Goal: Task Accomplishment & Management: Use online tool/utility

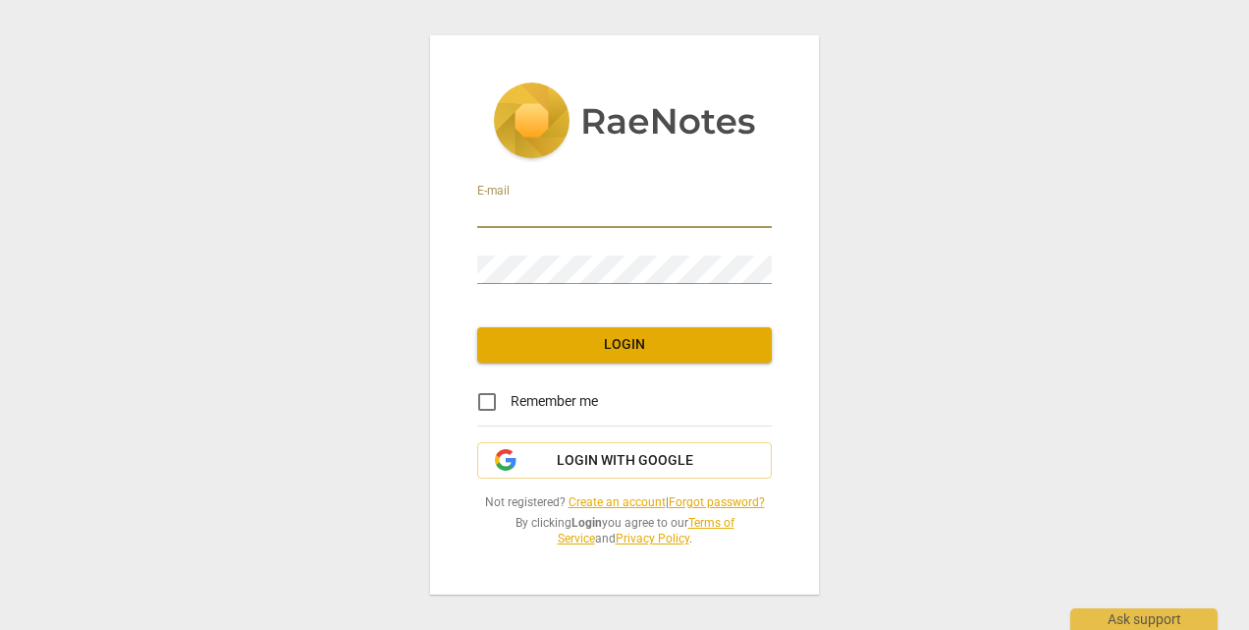
click at [540, 210] on input "email" at bounding box center [624, 213] width 295 height 28
type input "[PERSON_NAME][EMAIL_ADDRESS][DOMAIN_NAME]"
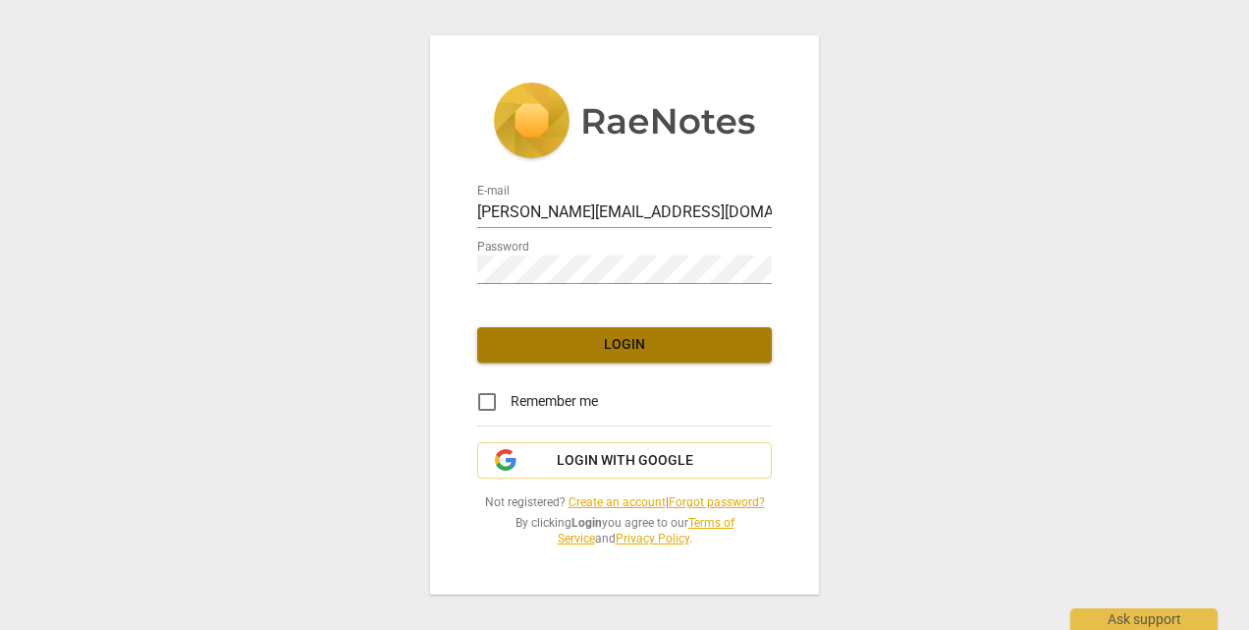
click at [635, 344] on span "Login" at bounding box center [624, 345] width 263 height 20
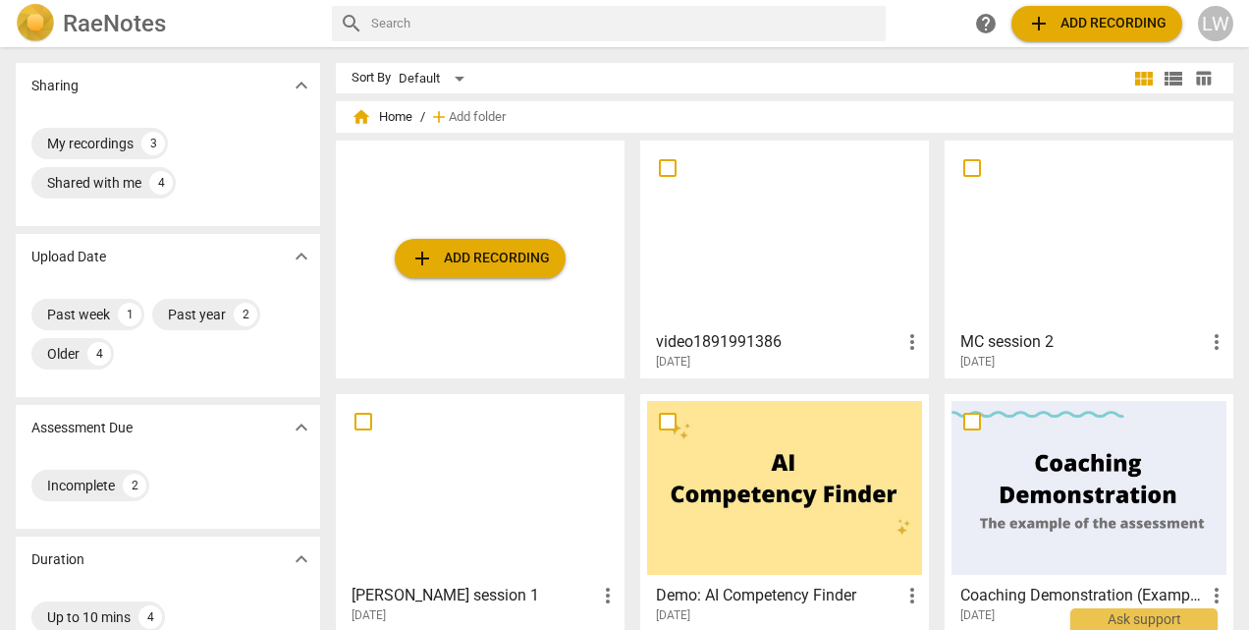
click at [713, 337] on h3 "video1891991386" at bounding box center [778, 342] width 245 height 24
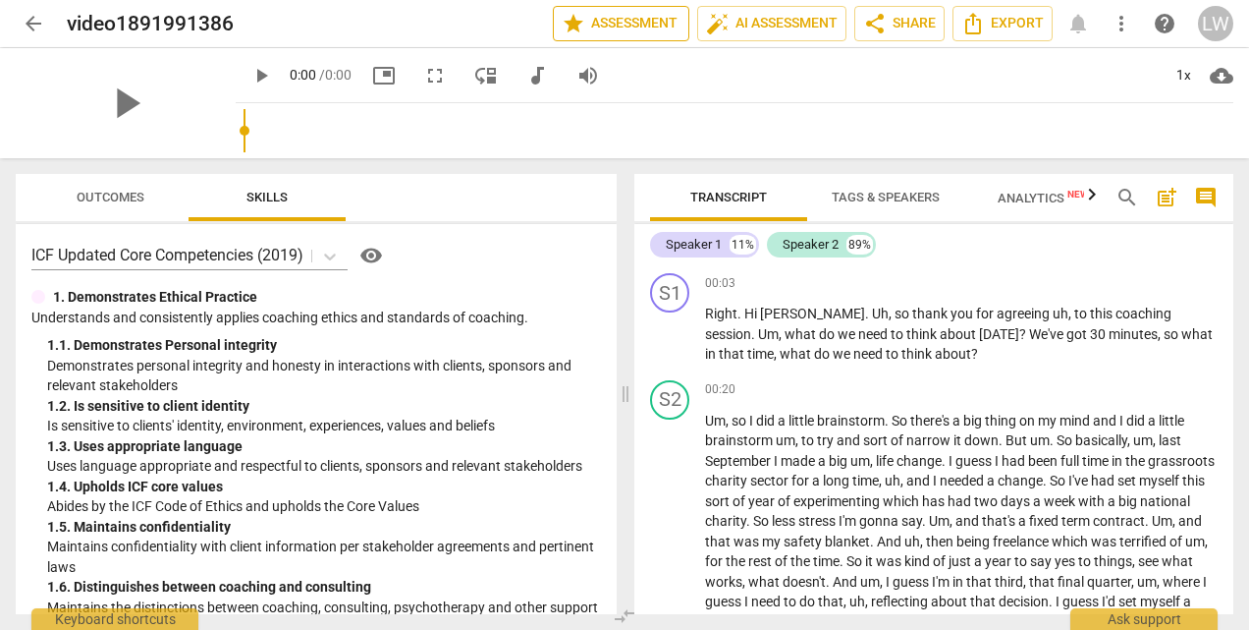
click at [630, 28] on span "star Assessment" at bounding box center [621, 24] width 119 height 24
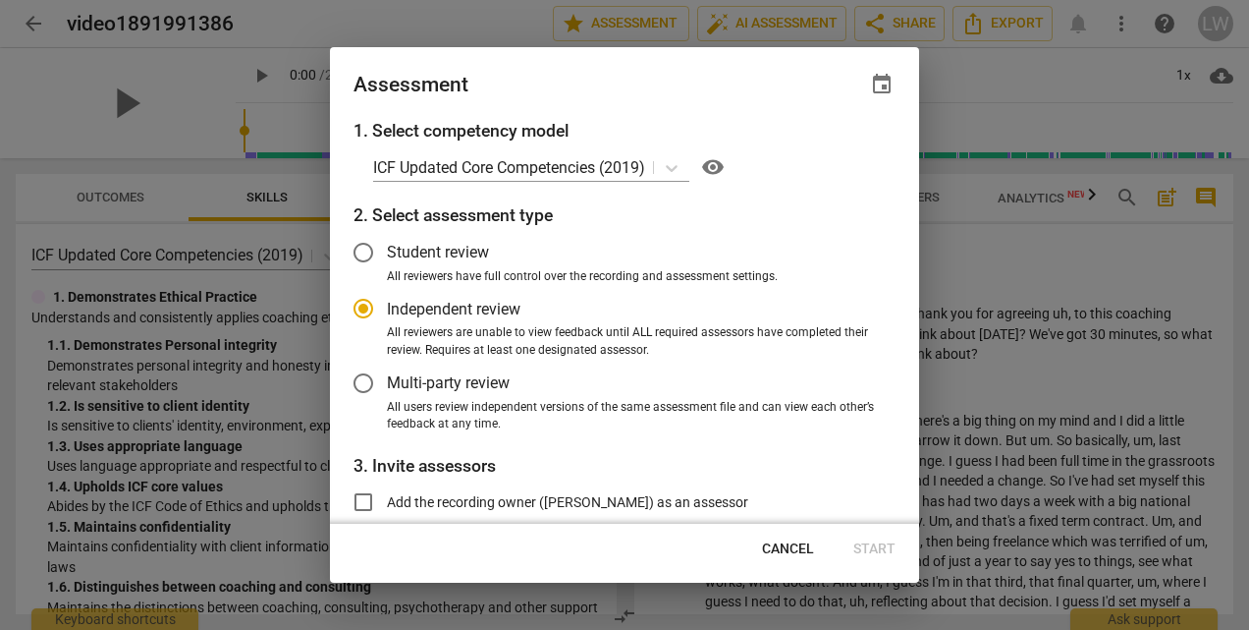
radio input "false"
click at [367, 387] on input "Multi-party review" at bounding box center [363, 382] width 47 height 47
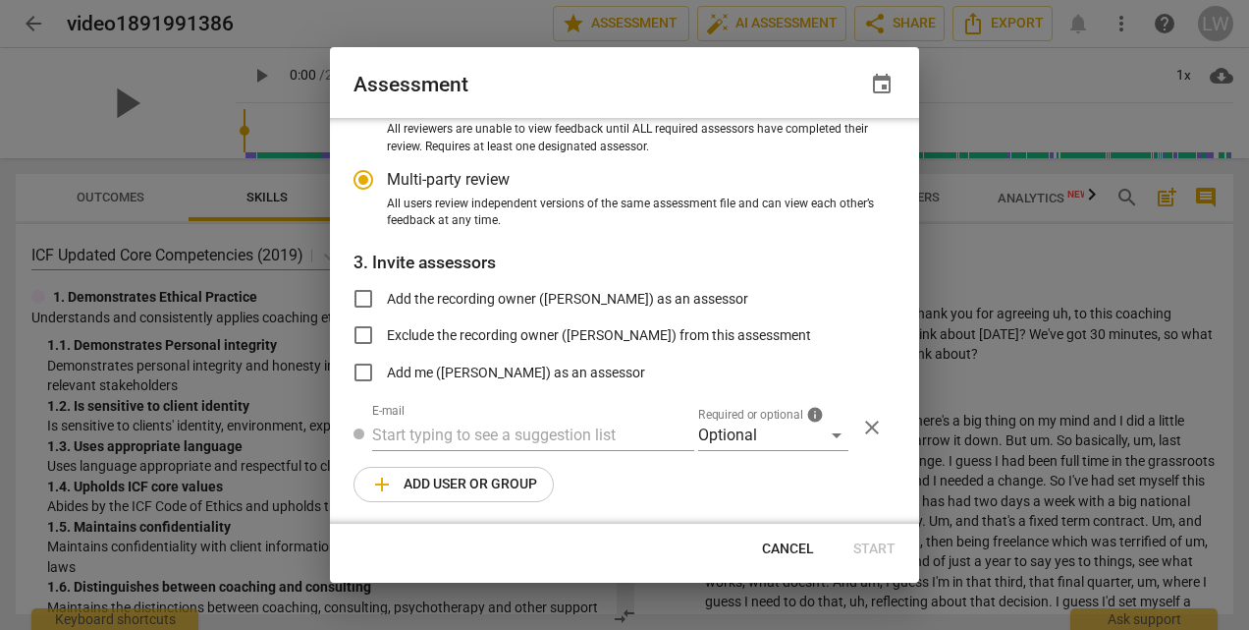
radio input "false"
click at [450, 433] on input "text" at bounding box center [533, 433] width 322 height 31
type input "r"
radio input "false"
click at [407, 428] on input "text" at bounding box center [533, 433] width 322 height 31
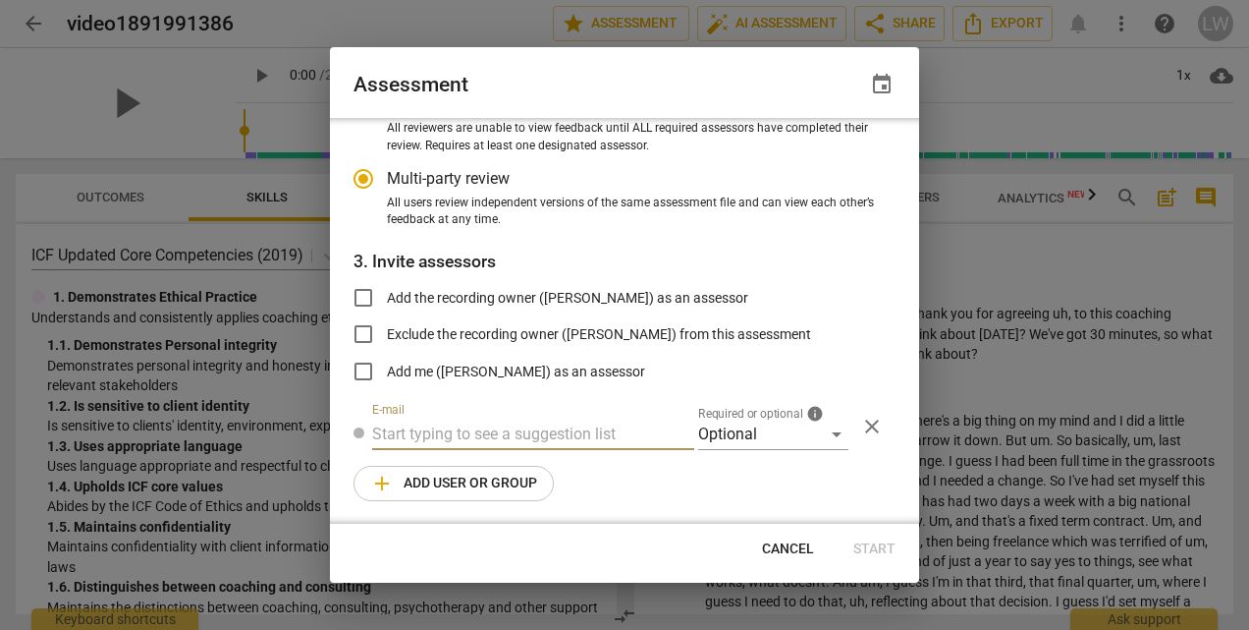
paste input "[PERSON_NAME][EMAIL_ADDRESS][DOMAIN_NAME]"
type input "[PERSON_NAME][EMAIL_ADDRESS][DOMAIN_NAME]"
click at [883, 547] on span "Start" at bounding box center [875, 549] width 42 height 20
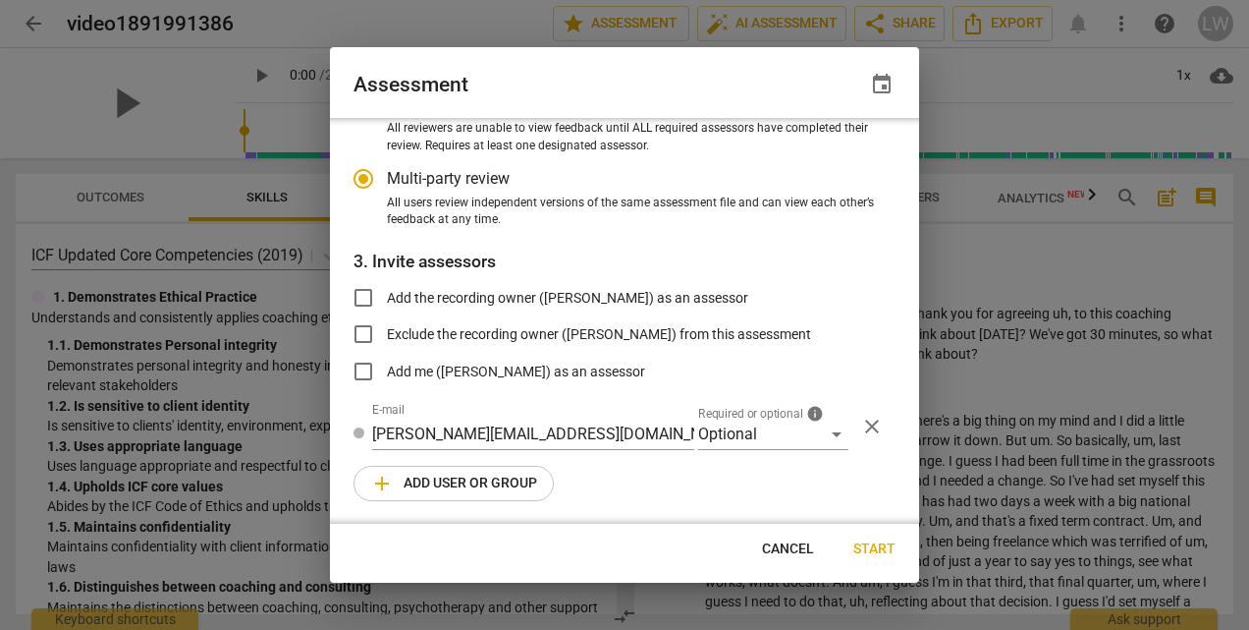
radio input "false"
type input "[PERSON_NAME] <[PERSON_NAME][EMAIL_ADDRESS][DOMAIN_NAME]>"
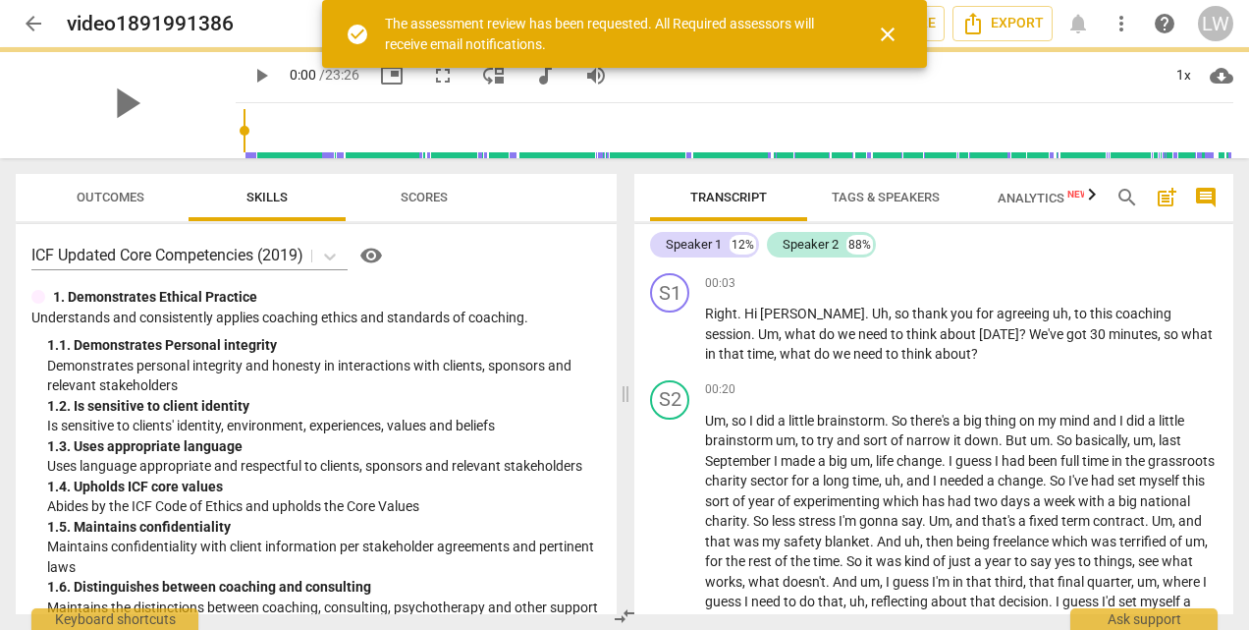
scroll to position [139, 0]
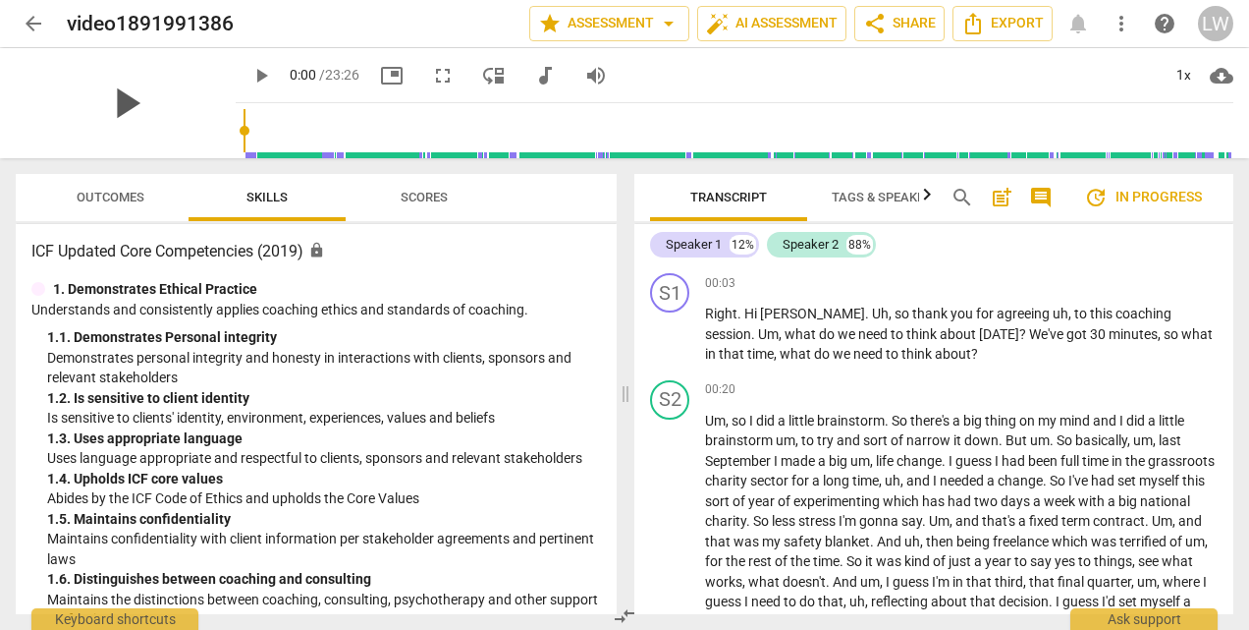
click at [101, 95] on span "play_arrow" at bounding box center [125, 103] width 51 height 51
click at [114, 94] on span "pause" at bounding box center [125, 103] width 51 height 51
type input "21"
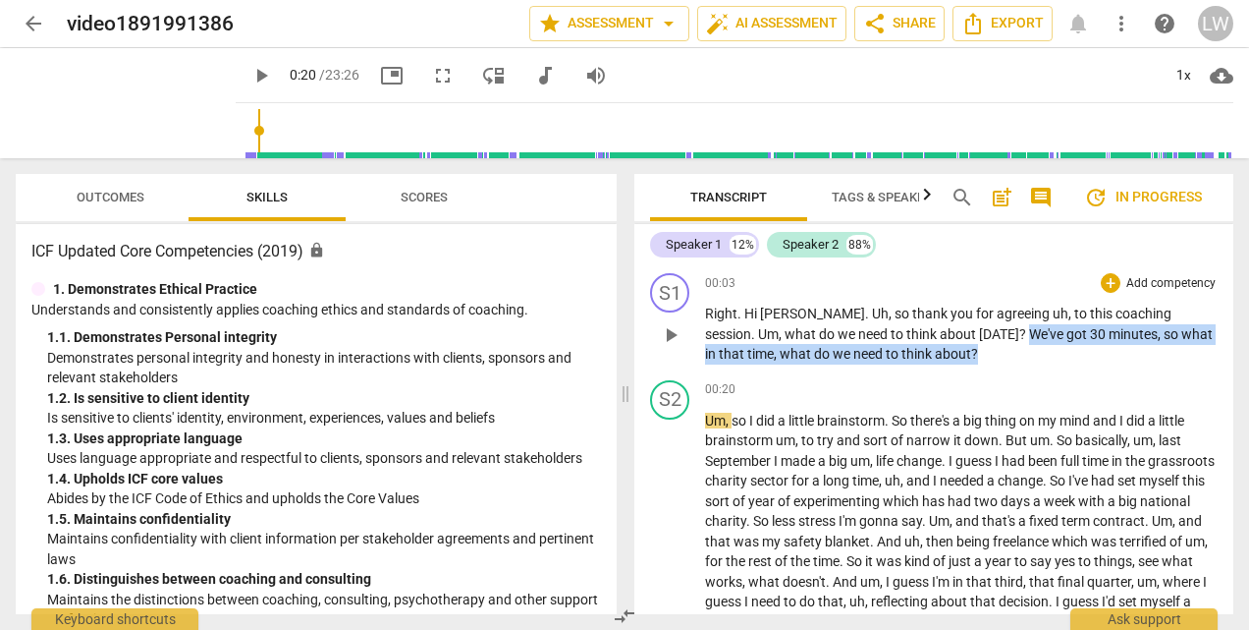
drag, startPoint x: 910, startPoint y: 332, endPoint x: 911, endPoint y: 360, distance: 28.6
click at [911, 360] on p "Right . Hi [PERSON_NAME] . [PERSON_NAME] , so thank you for agreeing uh , to th…" at bounding box center [961, 333] width 513 height 61
click at [905, 195] on span "Tags & Speakers" at bounding box center [886, 197] width 108 height 15
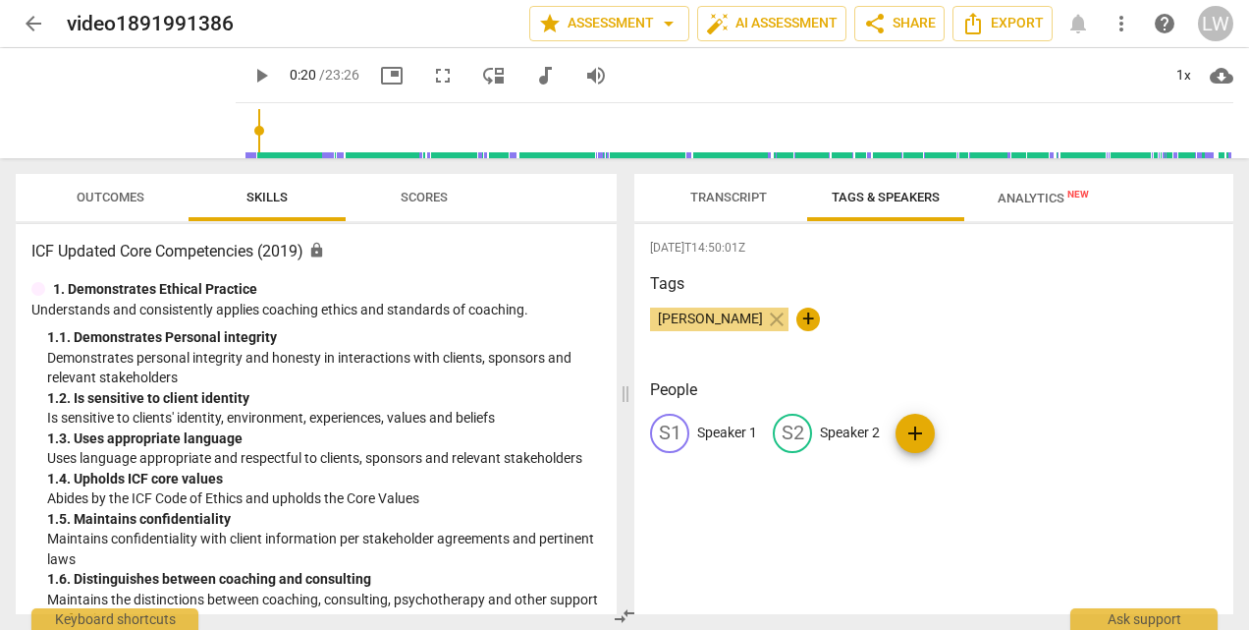
click at [721, 196] on span "Transcript" at bounding box center [728, 197] width 77 height 15
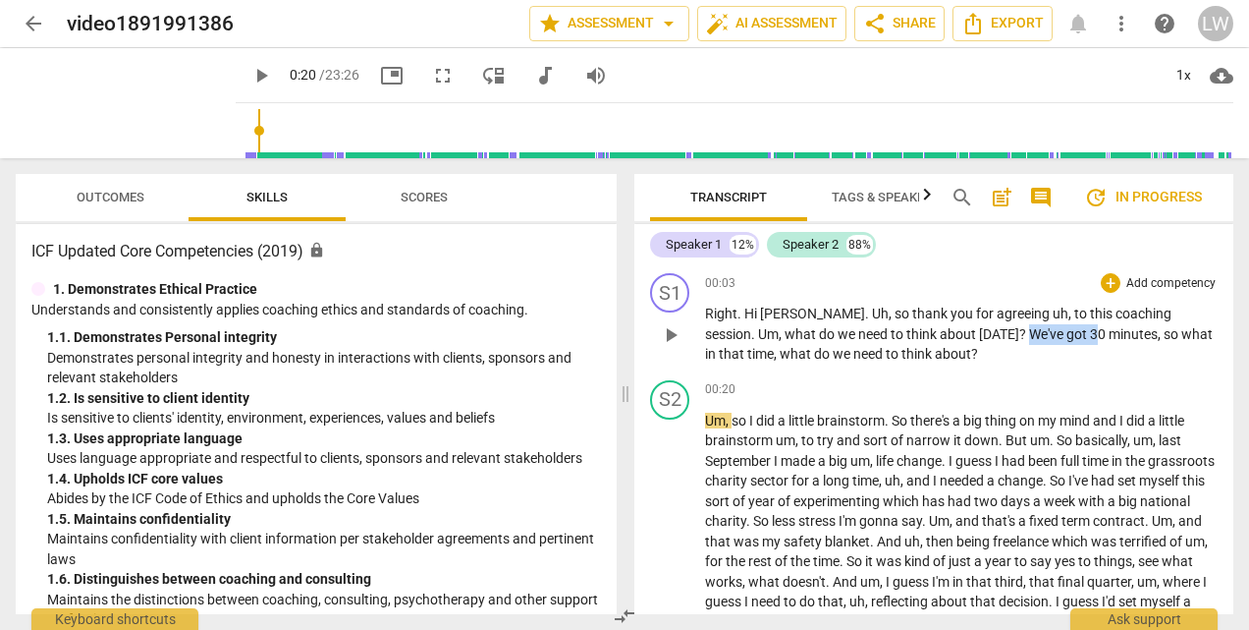
drag, startPoint x: 913, startPoint y: 330, endPoint x: 976, endPoint y: 328, distance: 62.9
click at [976, 328] on p "Right . Hi [PERSON_NAME] . [PERSON_NAME] , so thank you for agreeing uh , to th…" at bounding box center [961, 333] width 513 height 61
click at [1029, 329] on span "We've" at bounding box center [1047, 334] width 37 height 16
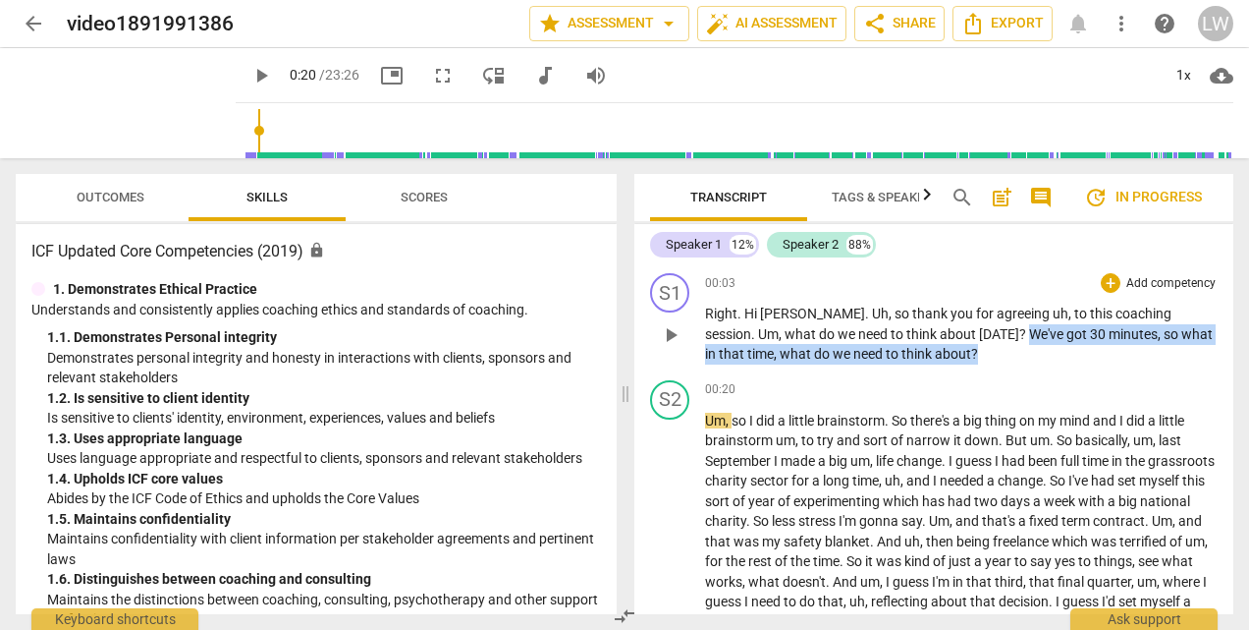
drag, startPoint x: 913, startPoint y: 331, endPoint x: 872, endPoint y: 352, distance: 46.1
click at [872, 352] on p "Right . Hi [PERSON_NAME] . [PERSON_NAME] , so thank you for agreeing uh , to th…" at bounding box center [961, 333] width 513 height 61
click at [937, 329] on span "keyboard_arrow_down" at bounding box center [934, 328] width 24 height 24
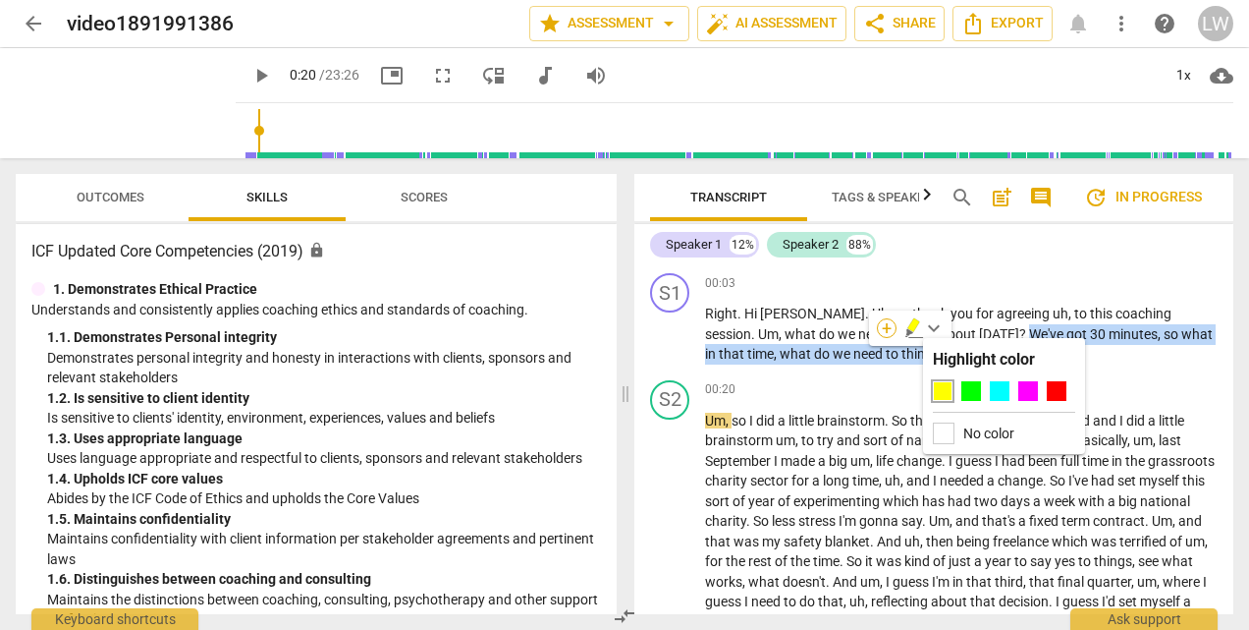
click at [886, 332] on div "+" at bounding box center [887, 328] width 20 height 20
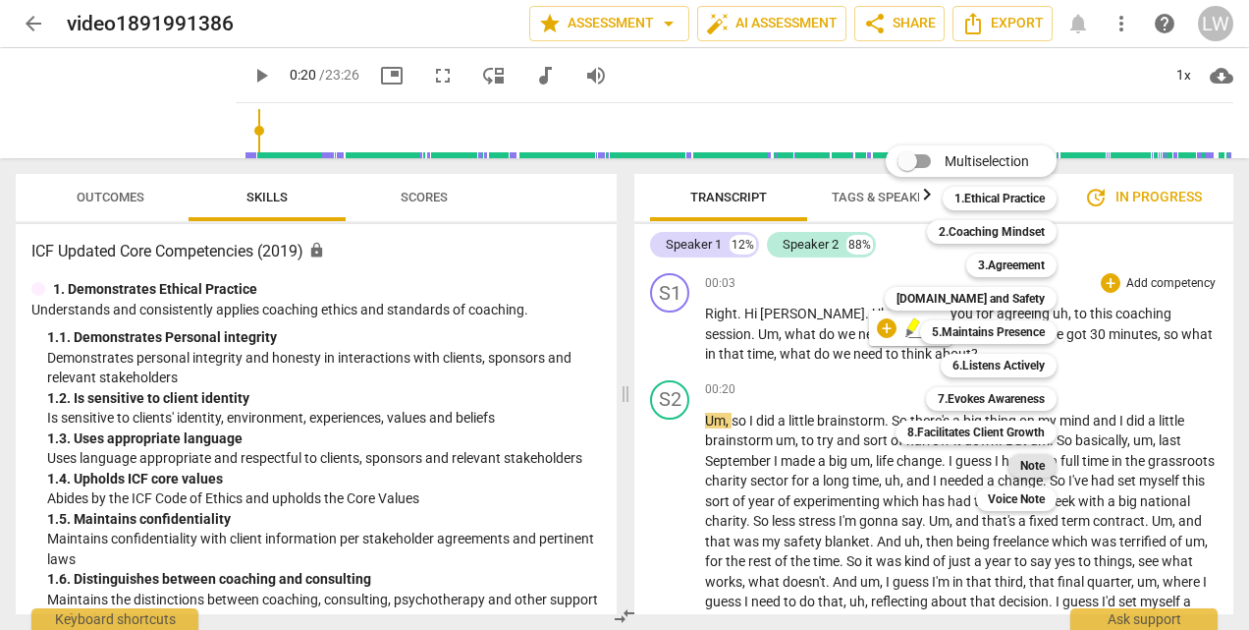
click at [1026, 468] on b "Note" at bounding box center [1032, 466] width 25 height 24
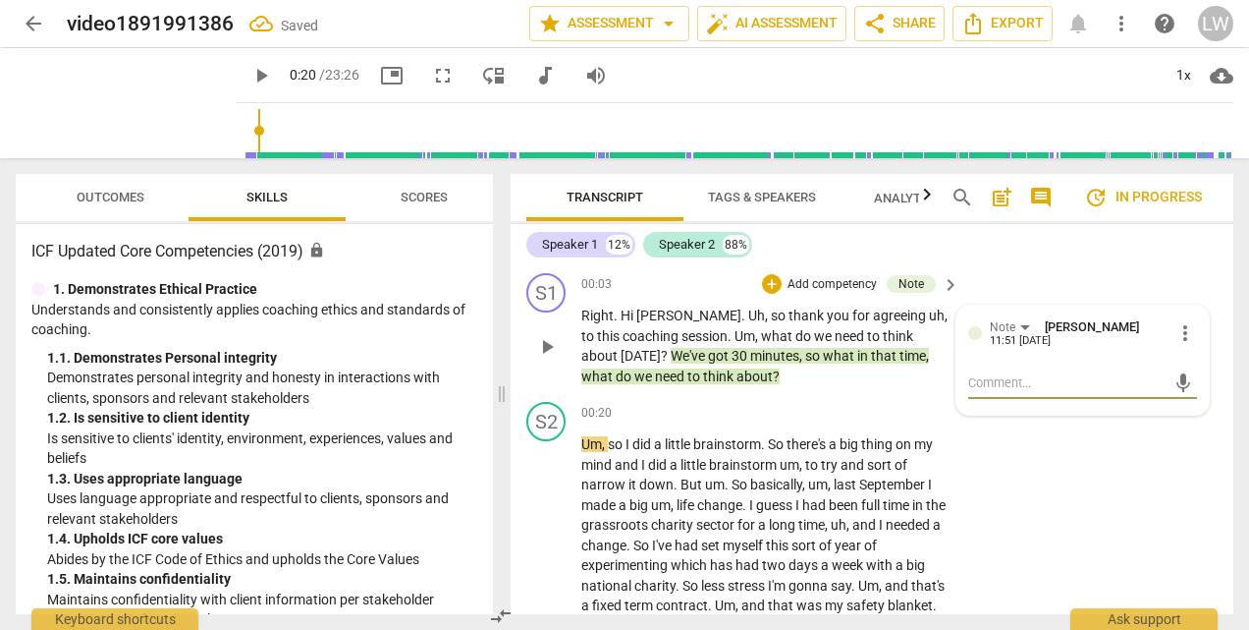
type textarea "T"
type textarea "To"
type textarea "Too"
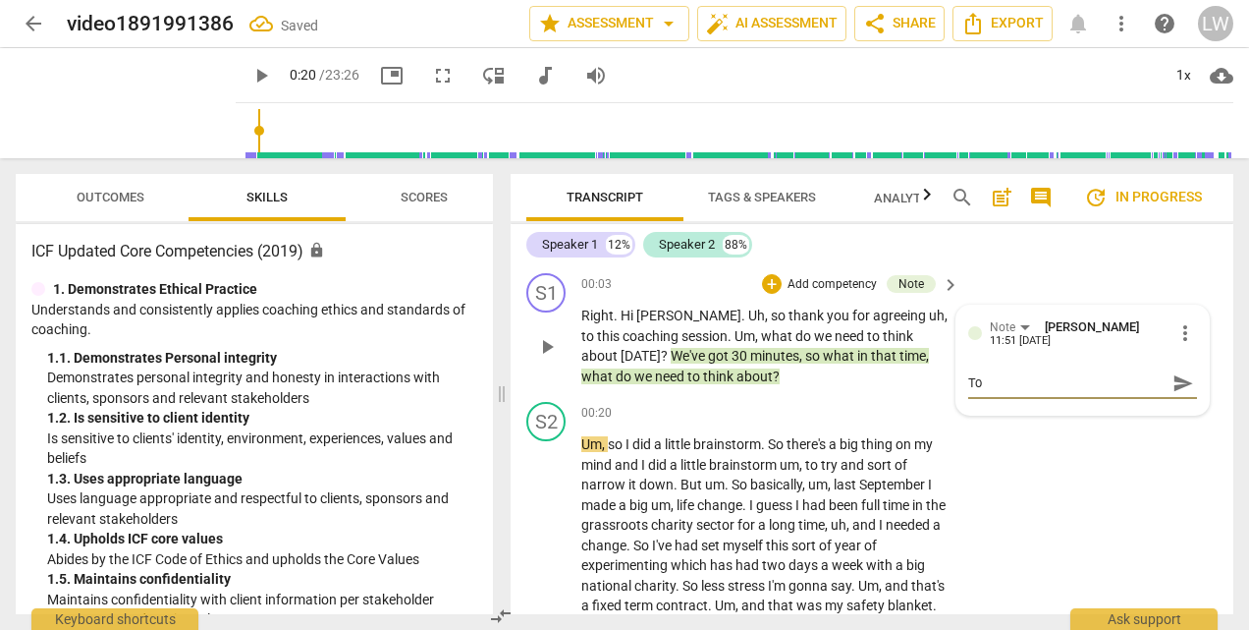
type textarea "Too"
type textarea "Too m"
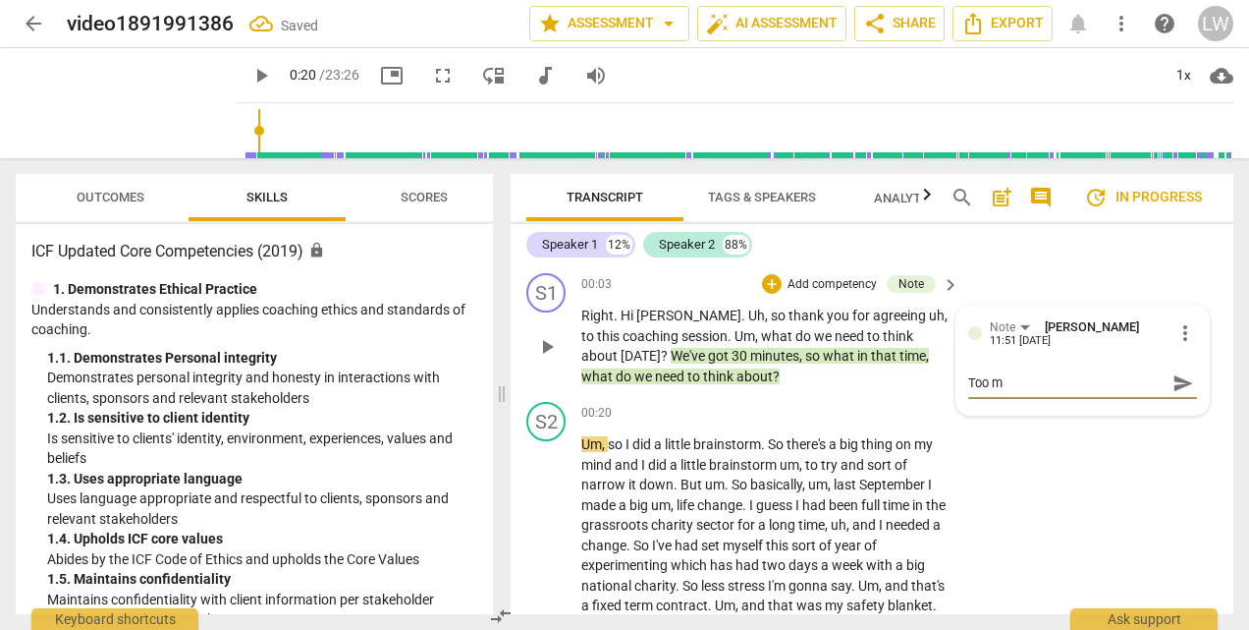
type textarea "Too ma"
type textarea "Too man"
type textarea "Too many"
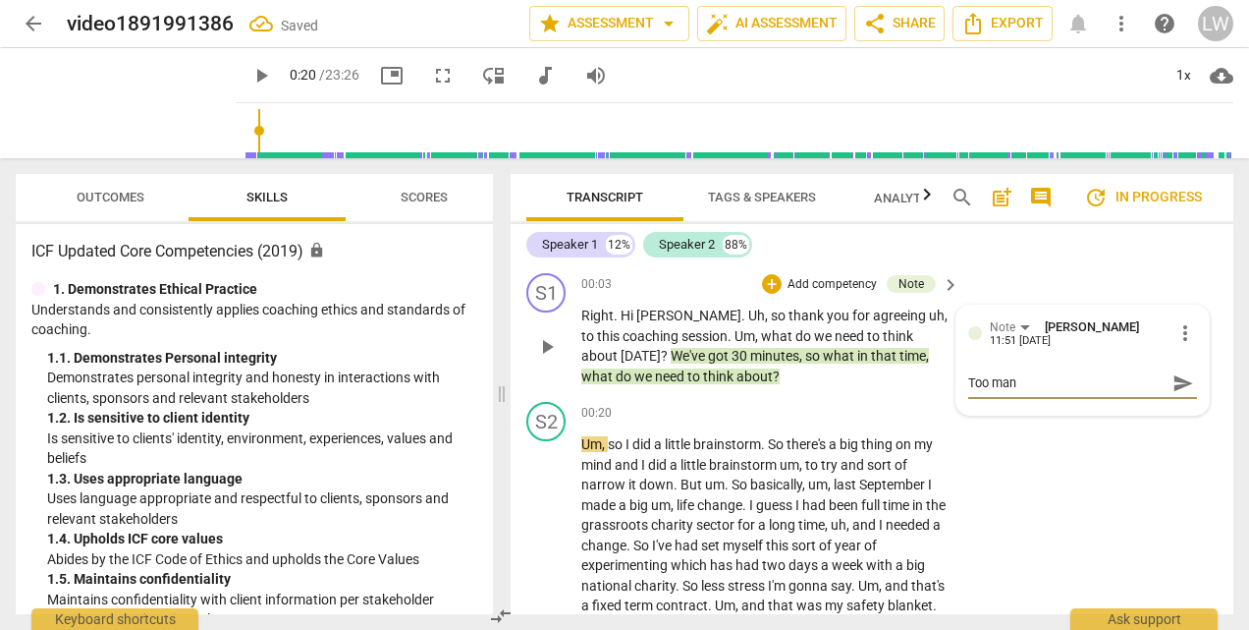
type textarea "Too many"
type textarea "Too many w"
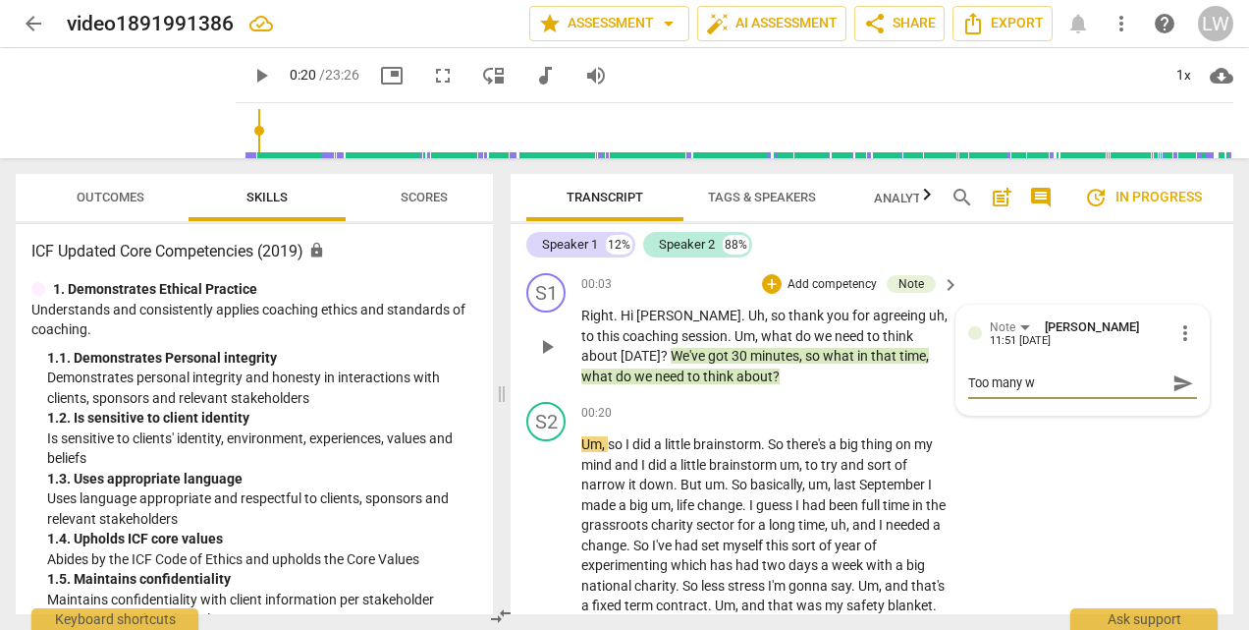
type textarea "Too many wo"
type textarea "Too many wor"
type textarea "Too many word"
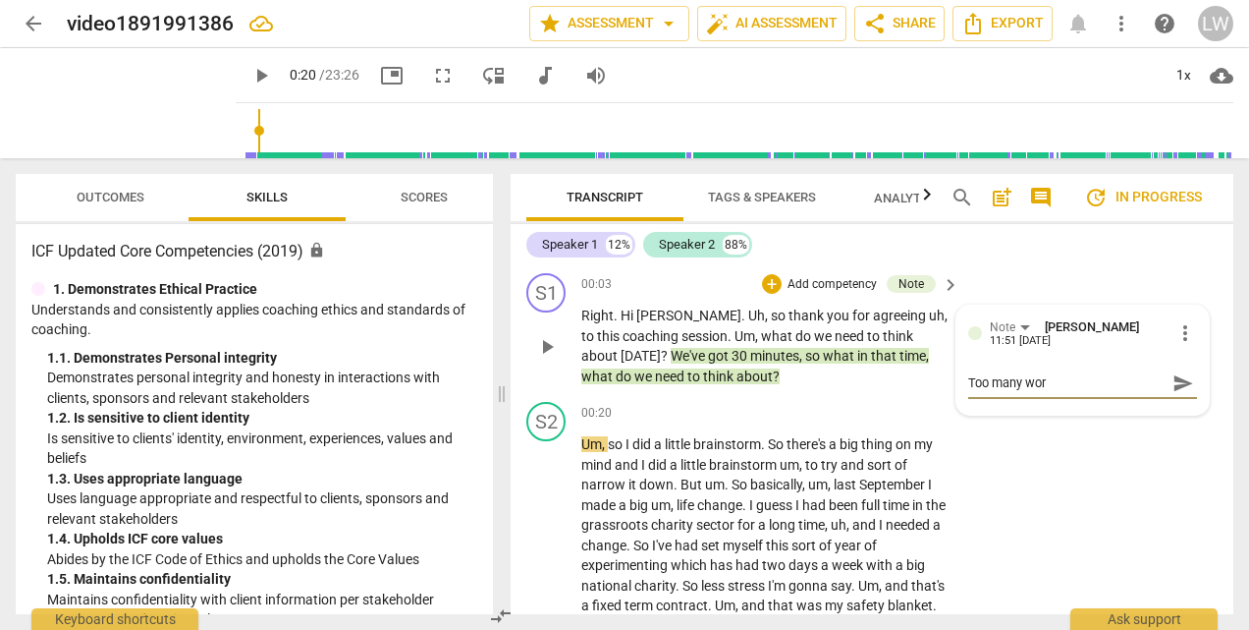
type textarea "Too many word"
type textarea "Too many words"
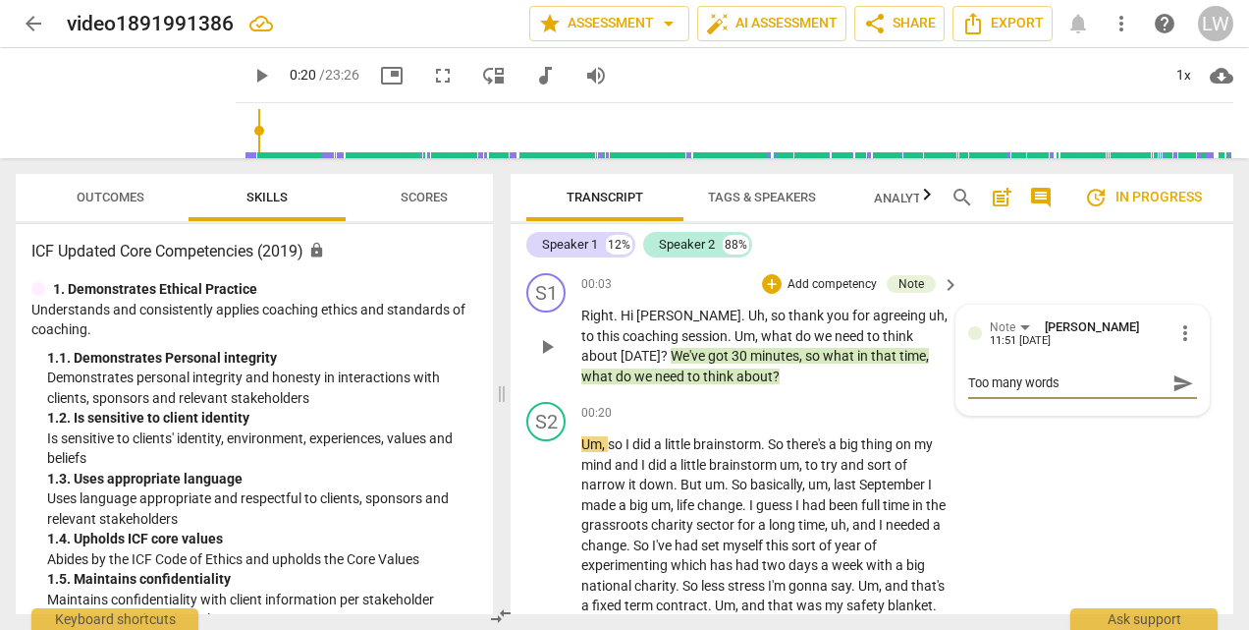
type textarea "Too many words -"
type textarea "Too many words - n"
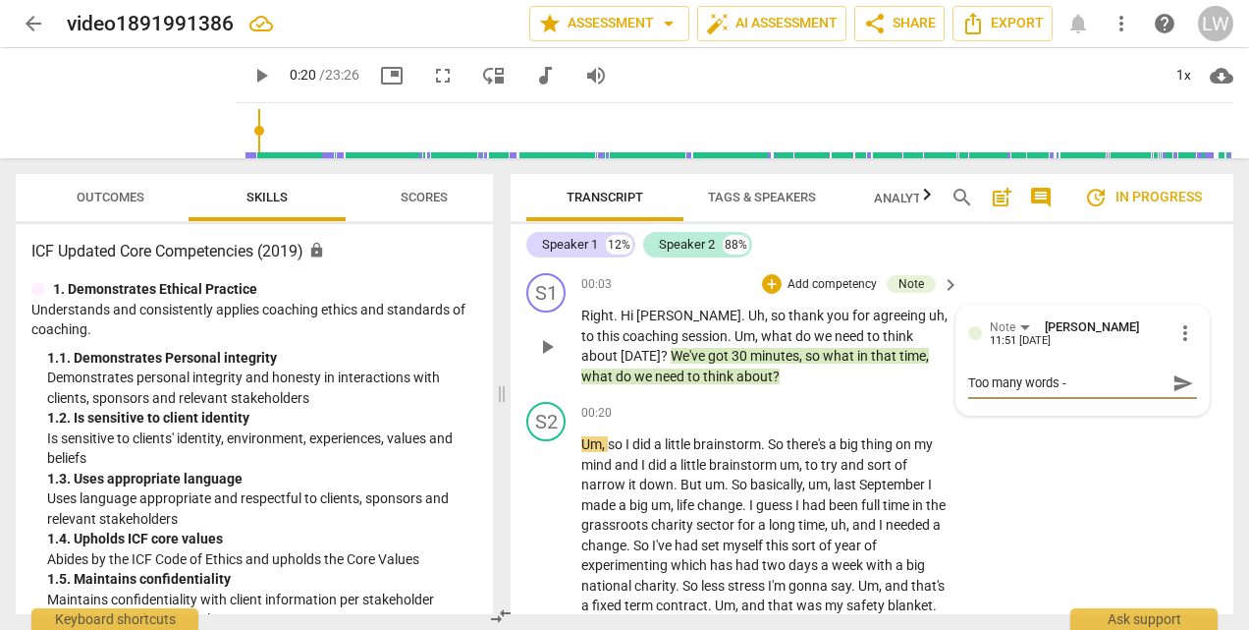
type textarea "Too many words - n"
type textarea "Too many words - no"
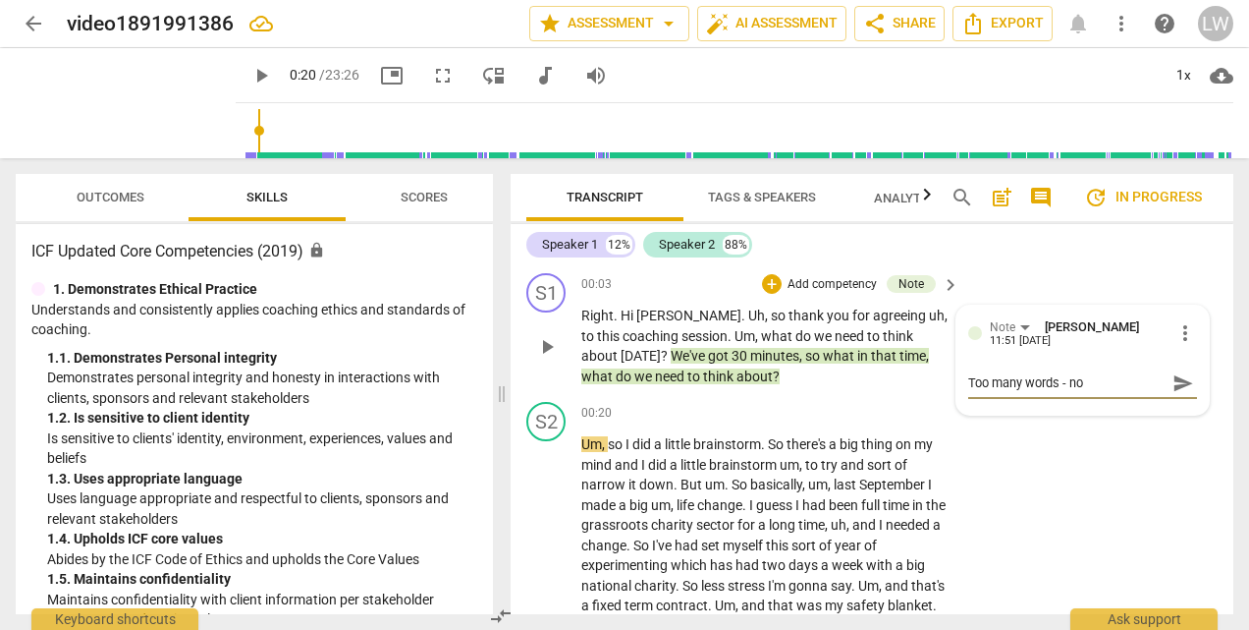
type textarea "Too many words - no n"
type textarea "Too many words - no ne"
type textarea "Too many words - no nee"
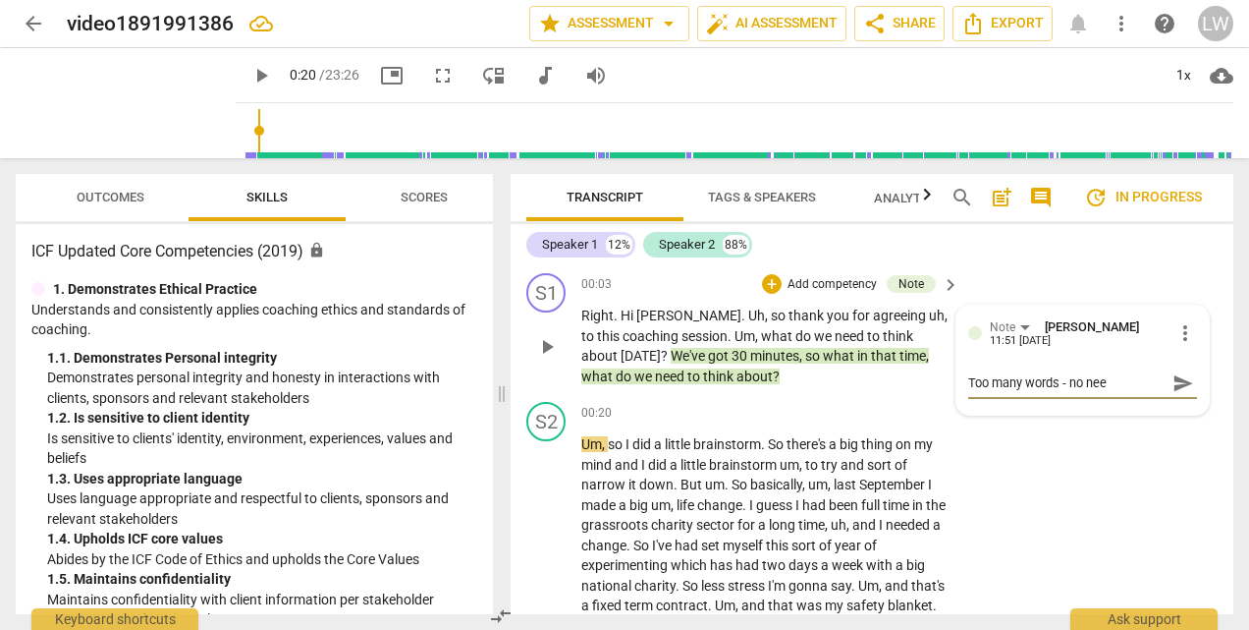
type textarea "Too many words - no need"
type textarea "Too many words - no needf"
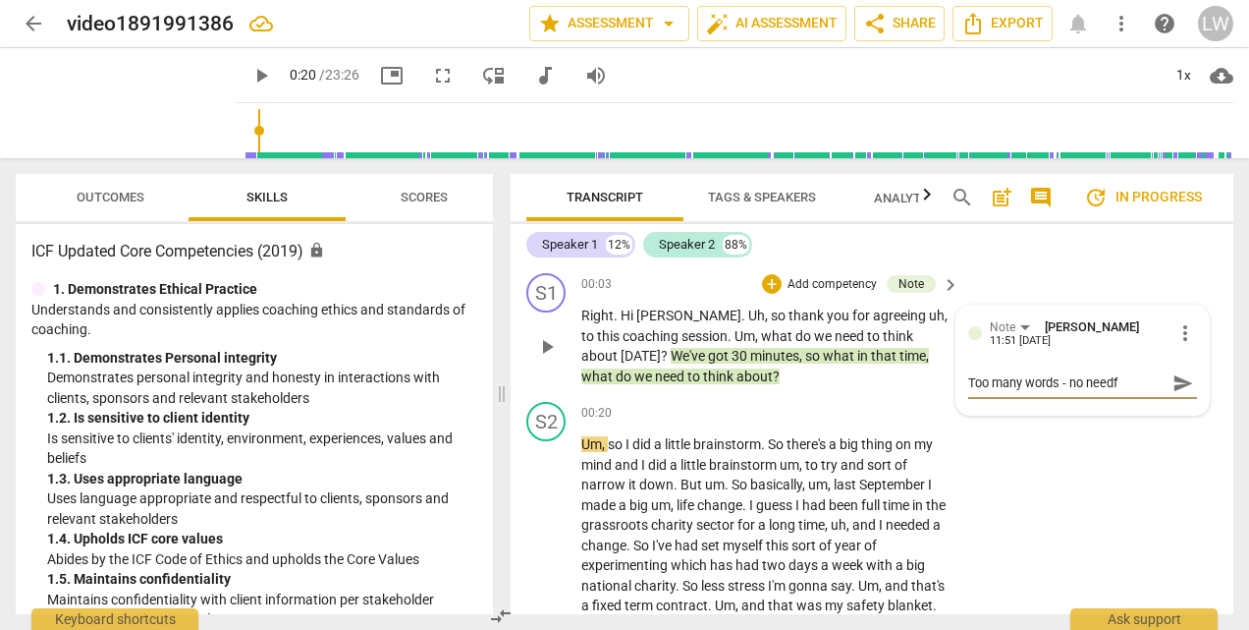
type textarea "Too many words - no needf t"
type textarea "Too many words - no needf"
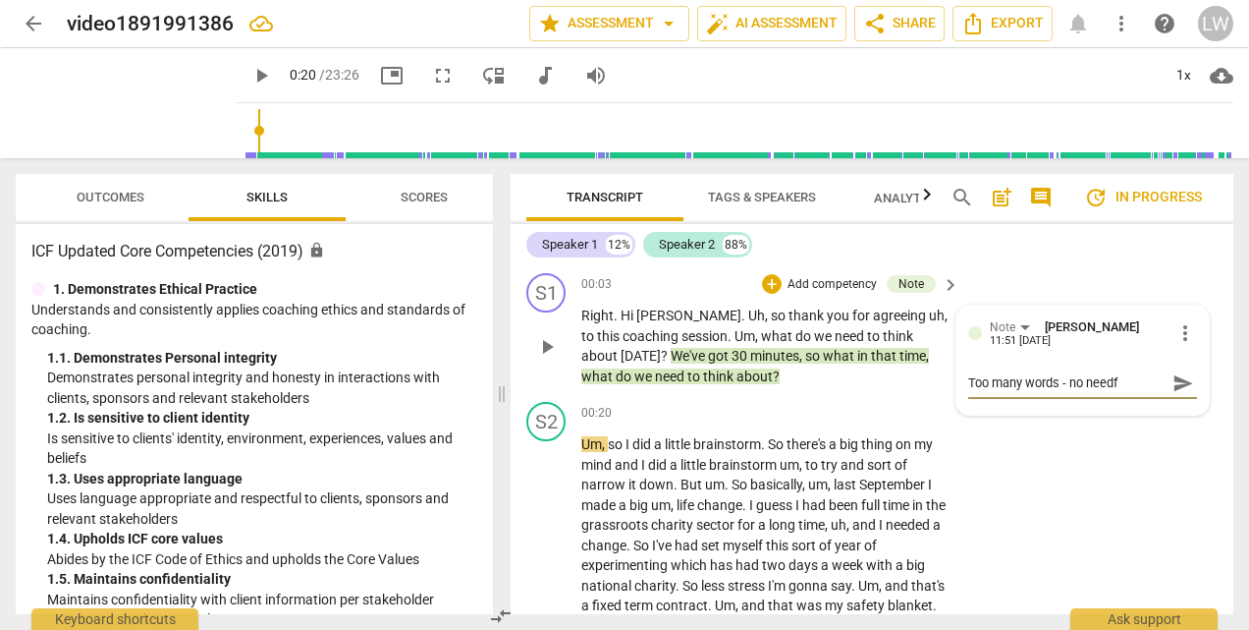
type textarea "Too many words - no needf"
type textarea "Too many words - no need"
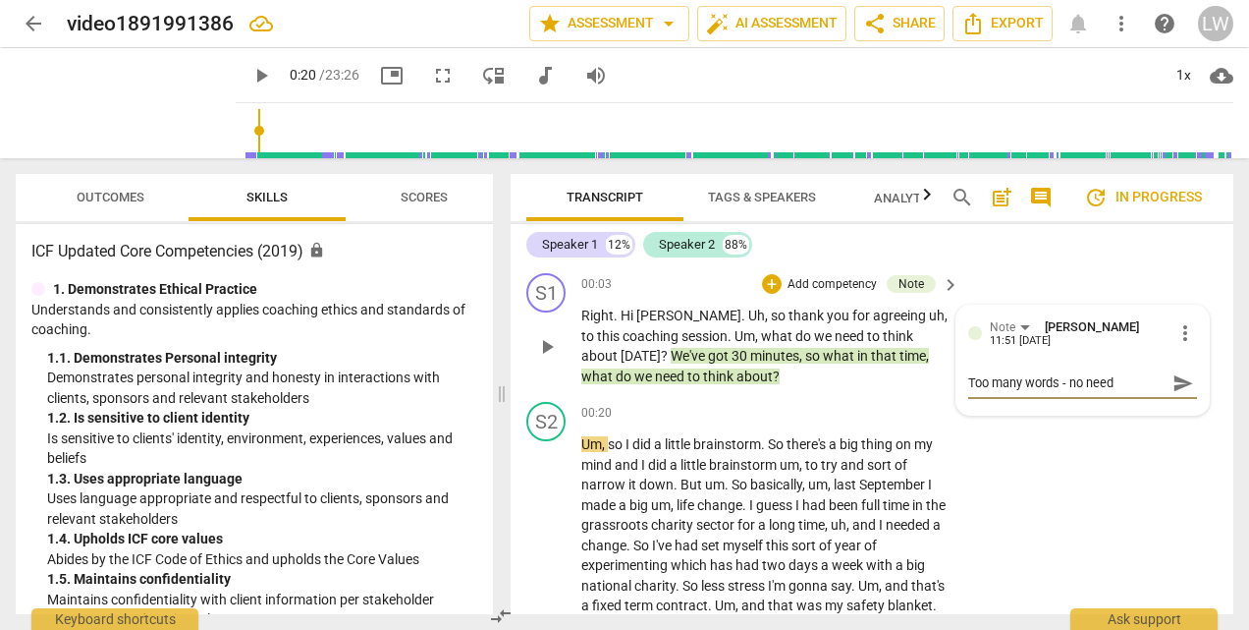
type textarea "Too many words - no need t"
type textarea "Too many words - no need to"
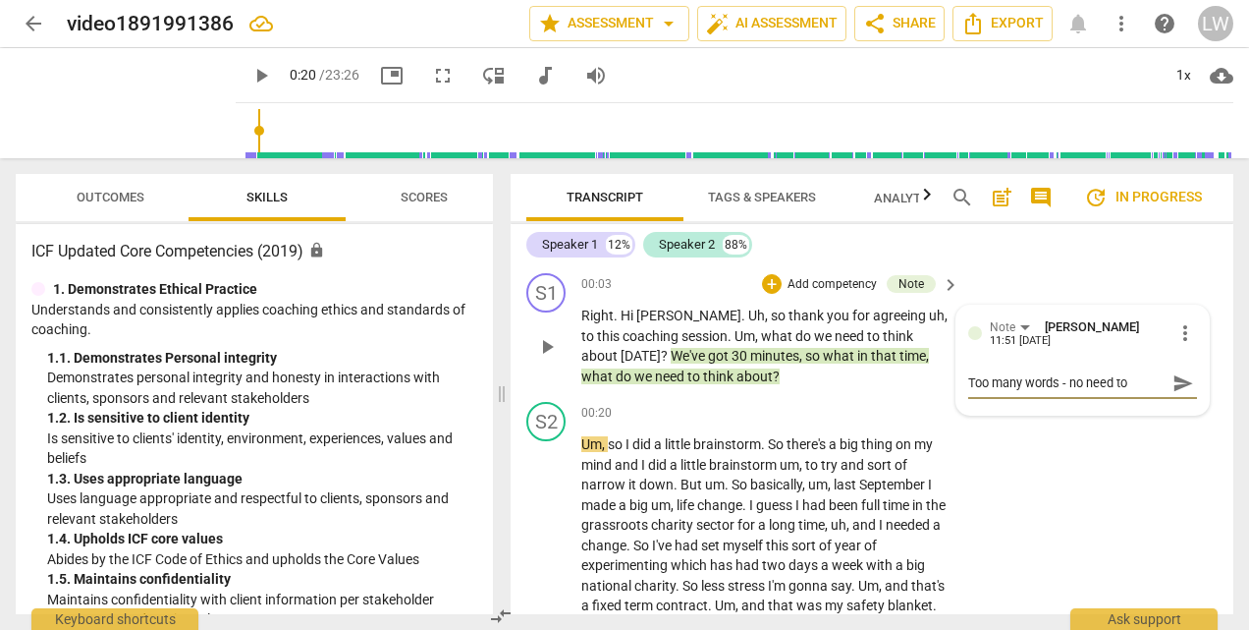
type textarea "Too many words - no need to"
type textarea "Too many words - no need to c"
type textarea "Too many words - no need to cl"
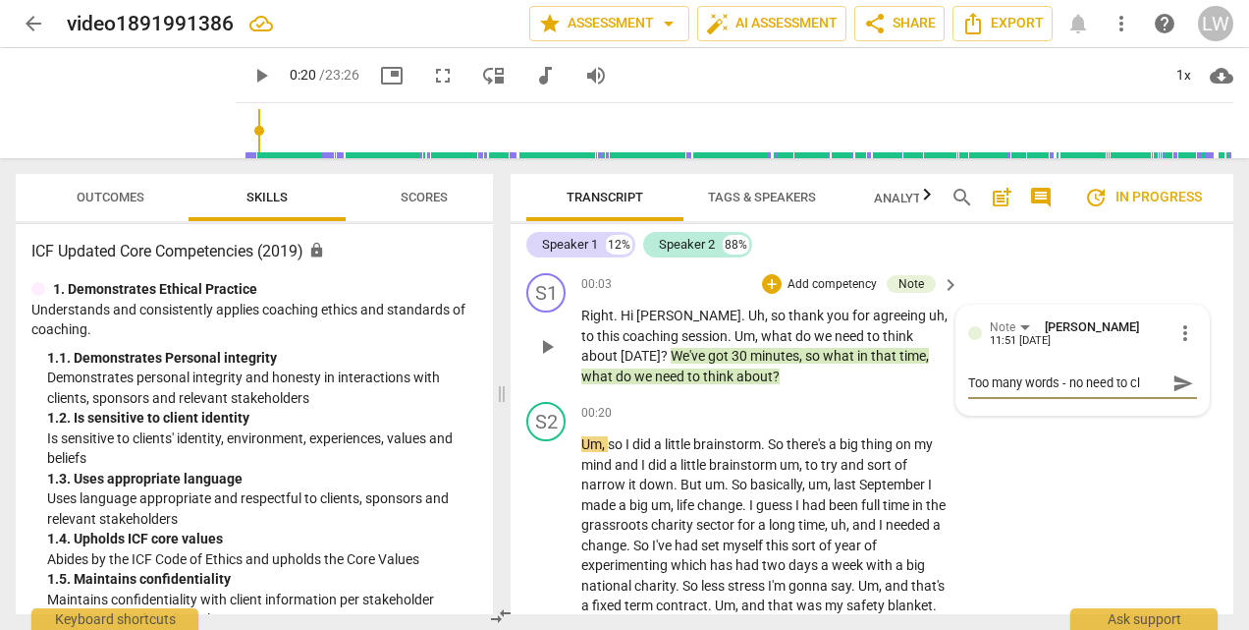
type textarea "Too many words - no need to cla"
type textarea "Too many words - no need to clar"
type textarea "Too many words - no need to clari"
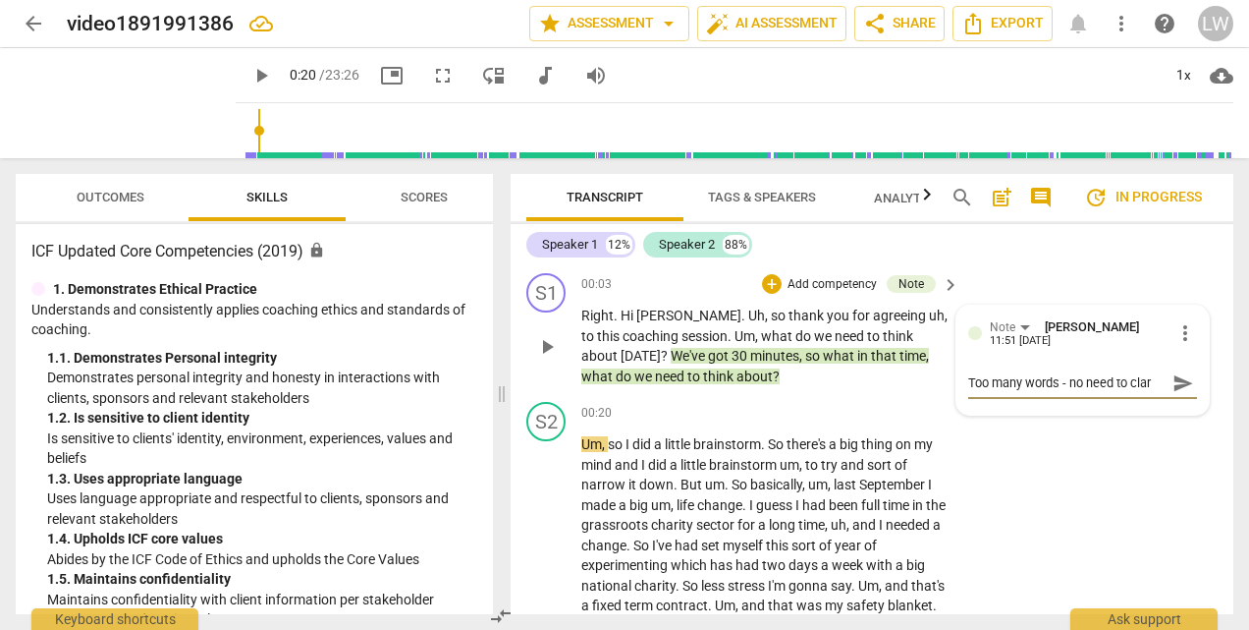
type textarea "Too many words - no need to clari"
type textarea "Too many words - no need to clarif"
type textarea "Too many words - no need to clarify"
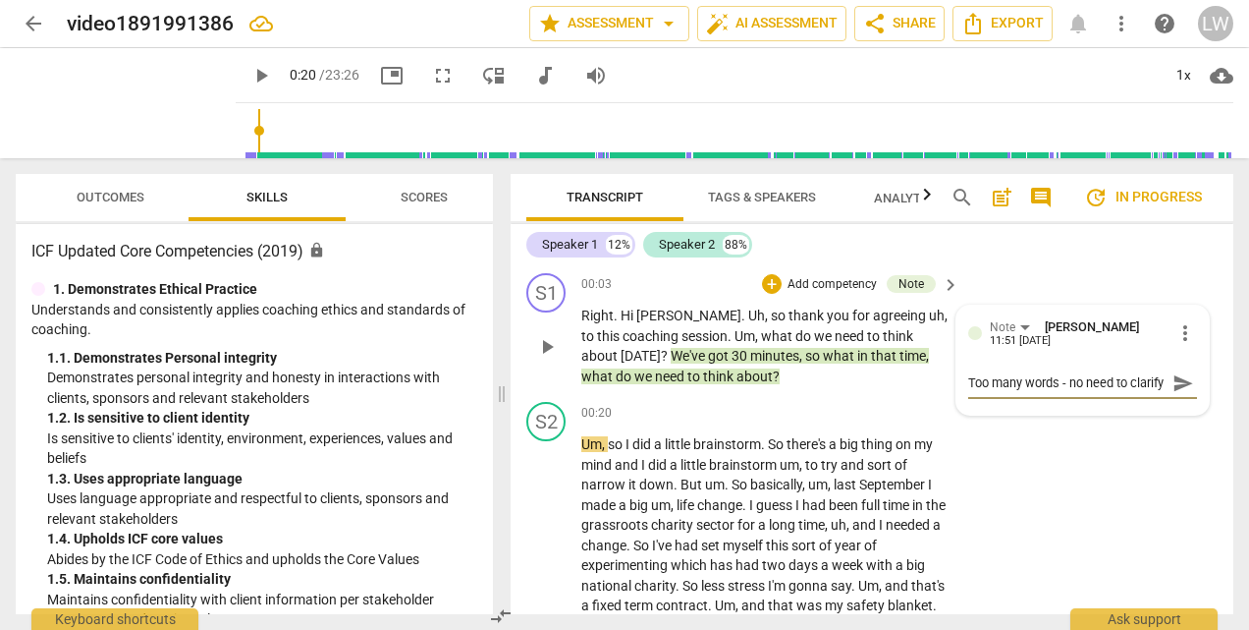
type textarea "Too many words - no need to clarify"
type textarea "Too many words - no need to clarify t"
type textarea "Too many words - no need to clarify ti"
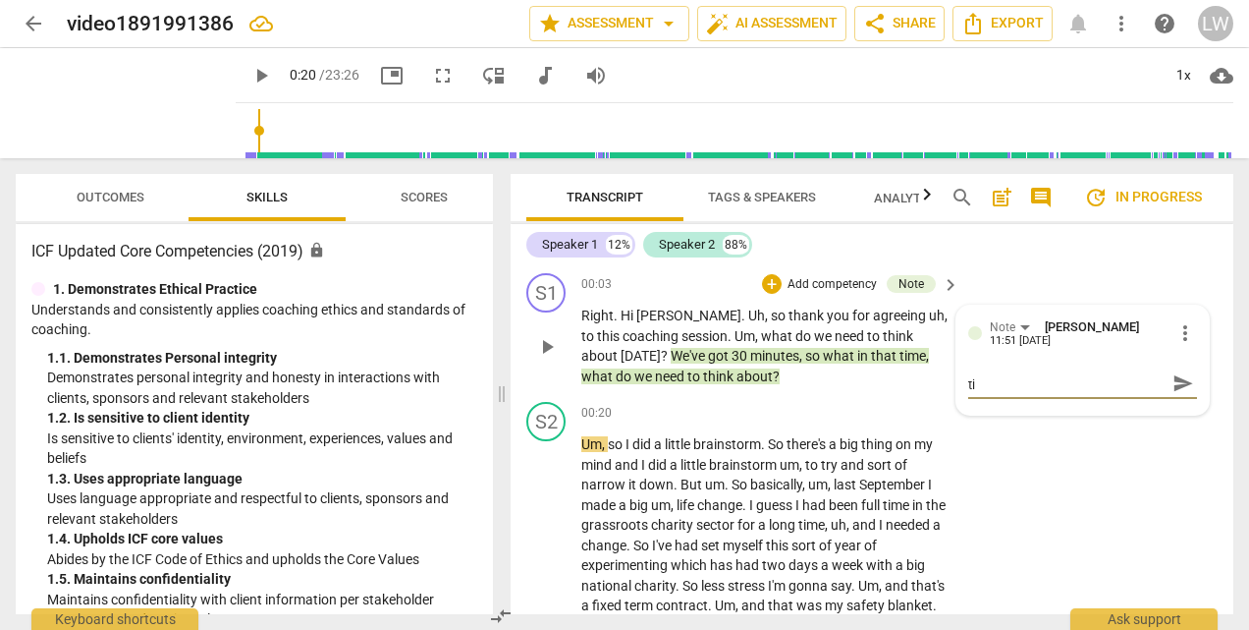
type textarea "Too many words - no need to clarify [PERSON_NAME]"
type textarea "Too many words - no need to clarify time"
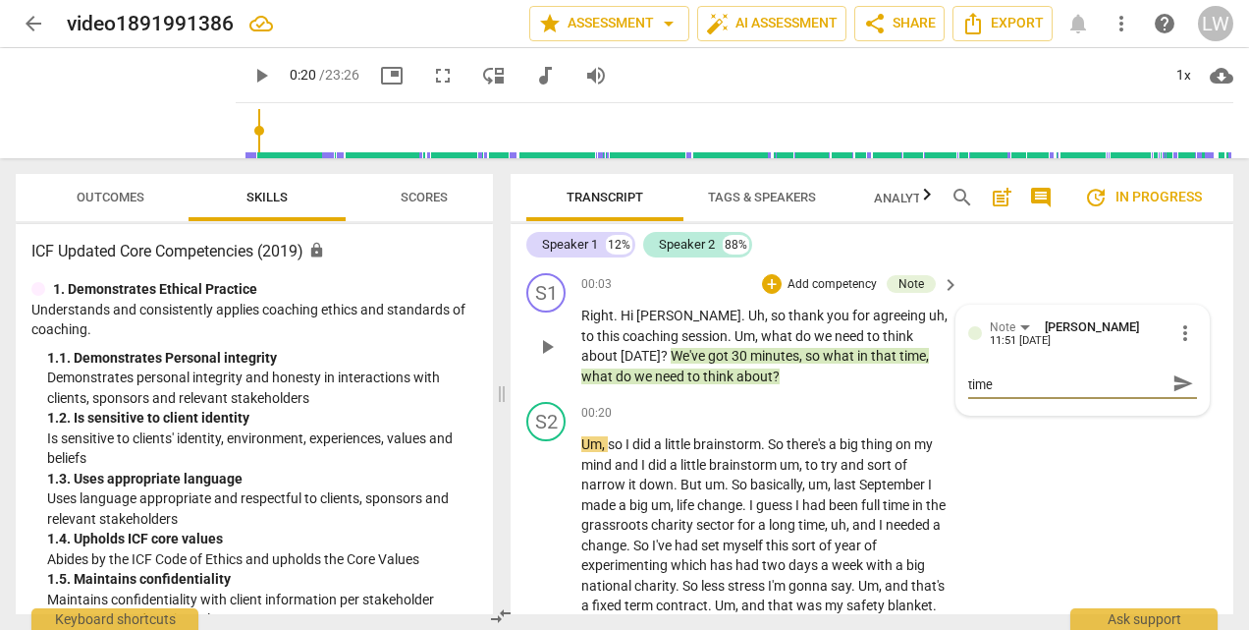
type textarea "Too many words - no need to clarify time"
type textarea "Too many words - no need to clarify time -"
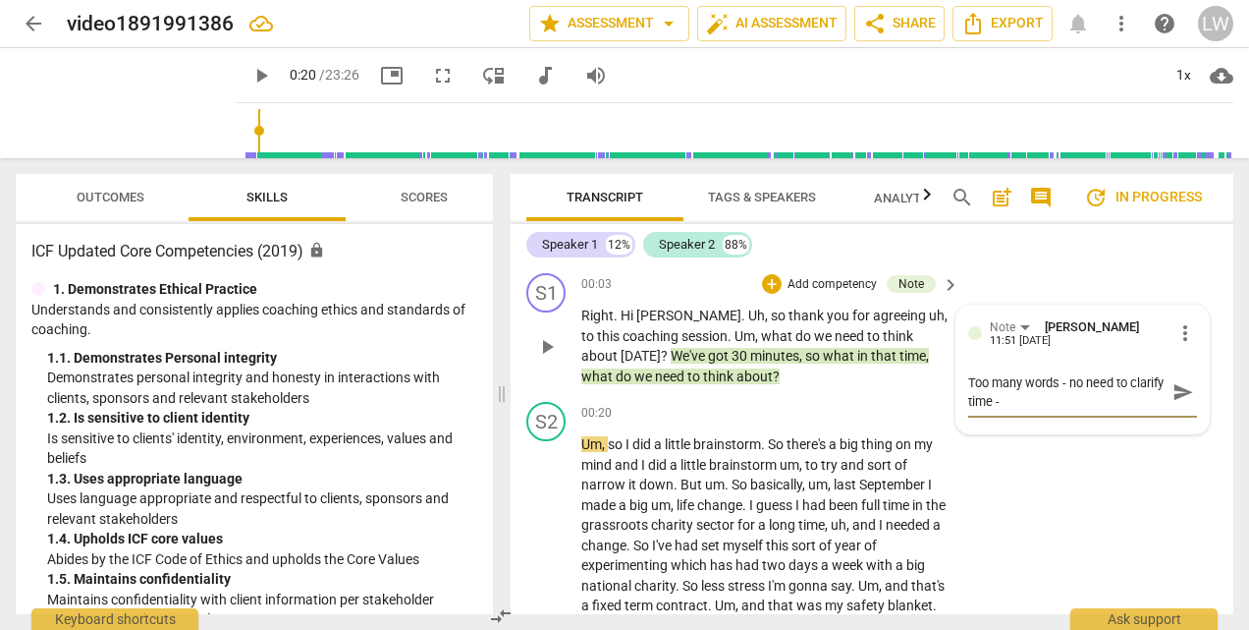
type textarea "Too many words - no need to clarify time -"
type textarea "Too many words - no need to clarify time - a"
type textarea "Too many words - no need to clarify time - al"
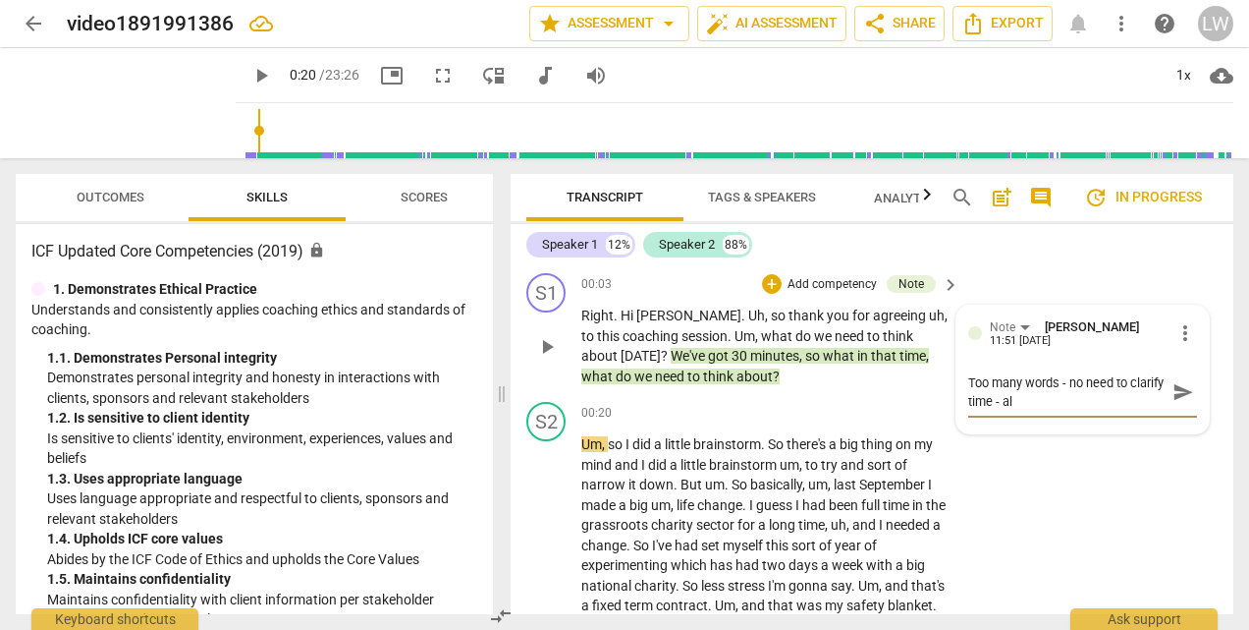
type textarea "Too many words - no need to clarify time - alr"
type textarea "Too many words - no need to clarify time - alre"
type textarea "Too many words - no need to clarify time - alrea"
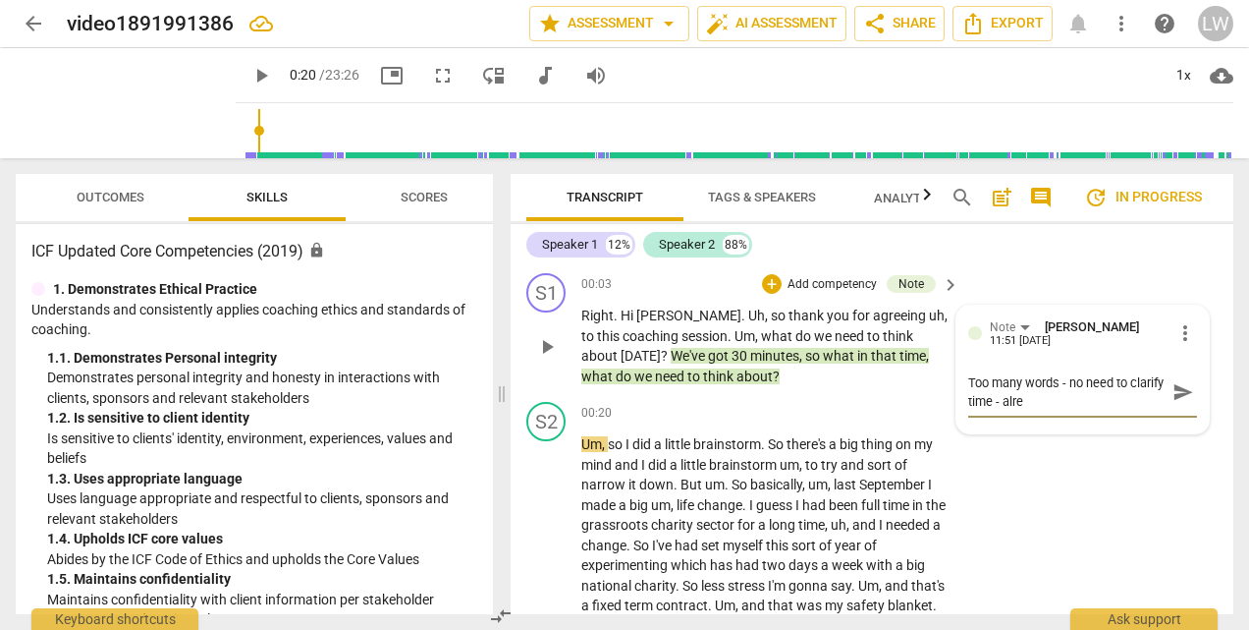
type textarea "Too many words - no need to clarify time - alrea"
type textarea "Too many words - no need to clarify time - alread"
type textarea "Too many words - no need to clarify time - already"
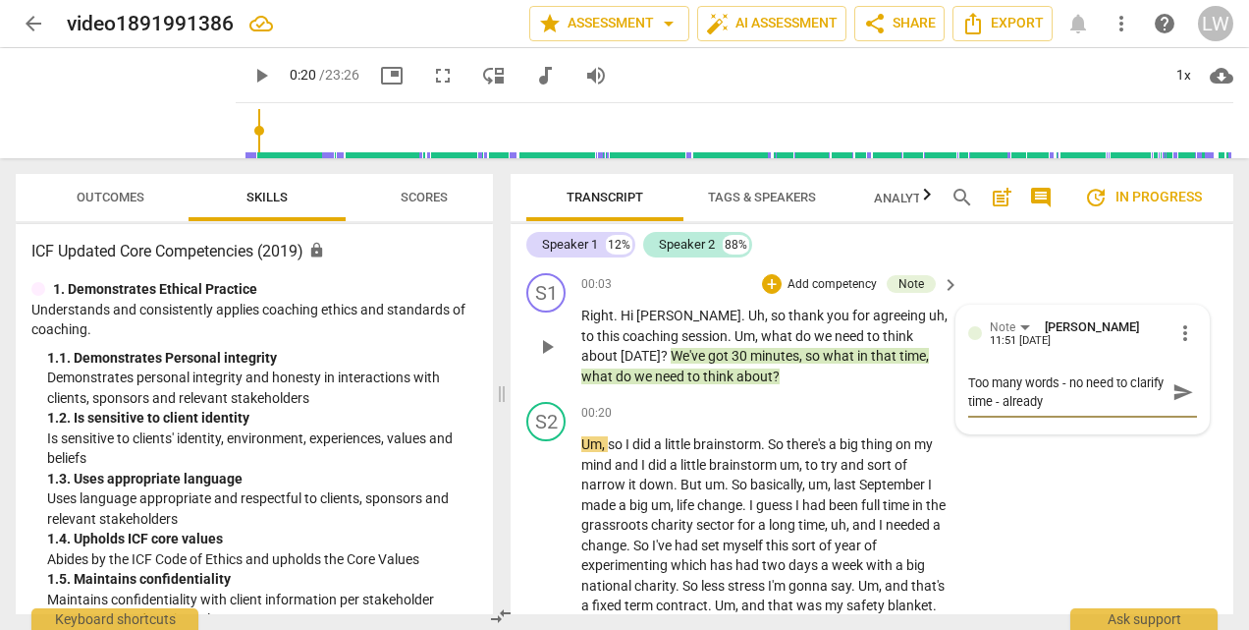
type textarea "Too many words - no need to clarify time - already k"
type textarea "Too many words - no need to clarify time - already kn"
type textarea "Too many words - no need to clarify time - already kno"
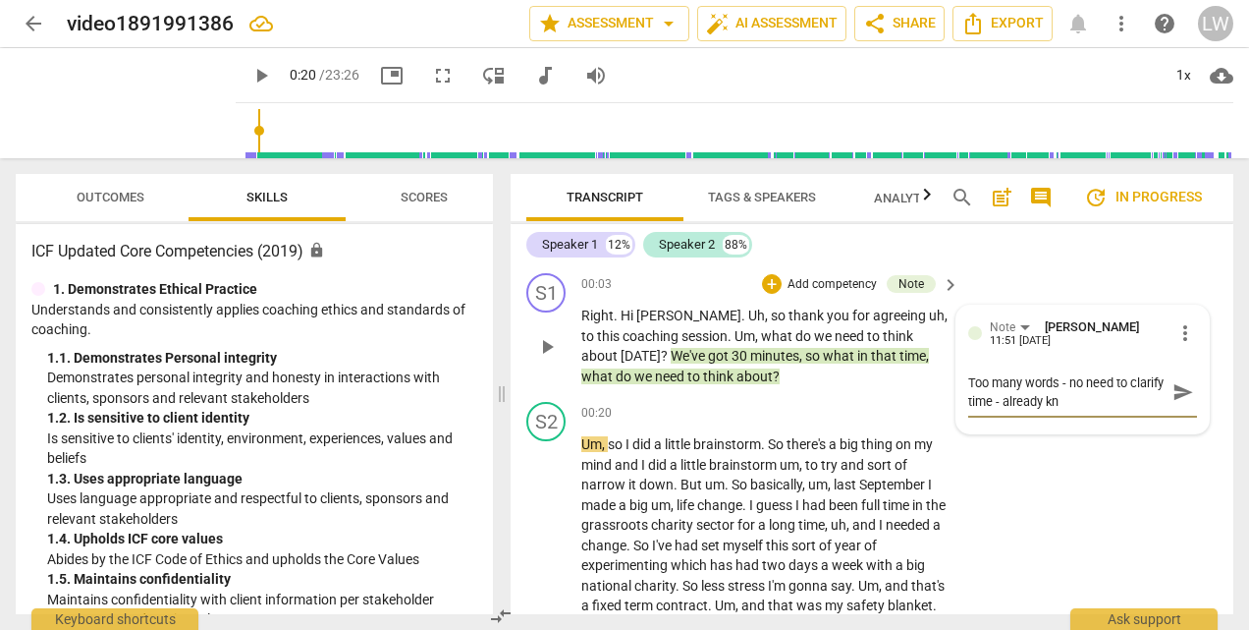
type textarea "Too many words - no need to clarify time - already kno"
type textarea "Too many words - no need to clarify time - already know"
type textarea "Too many words - no need to clarify time - already known"
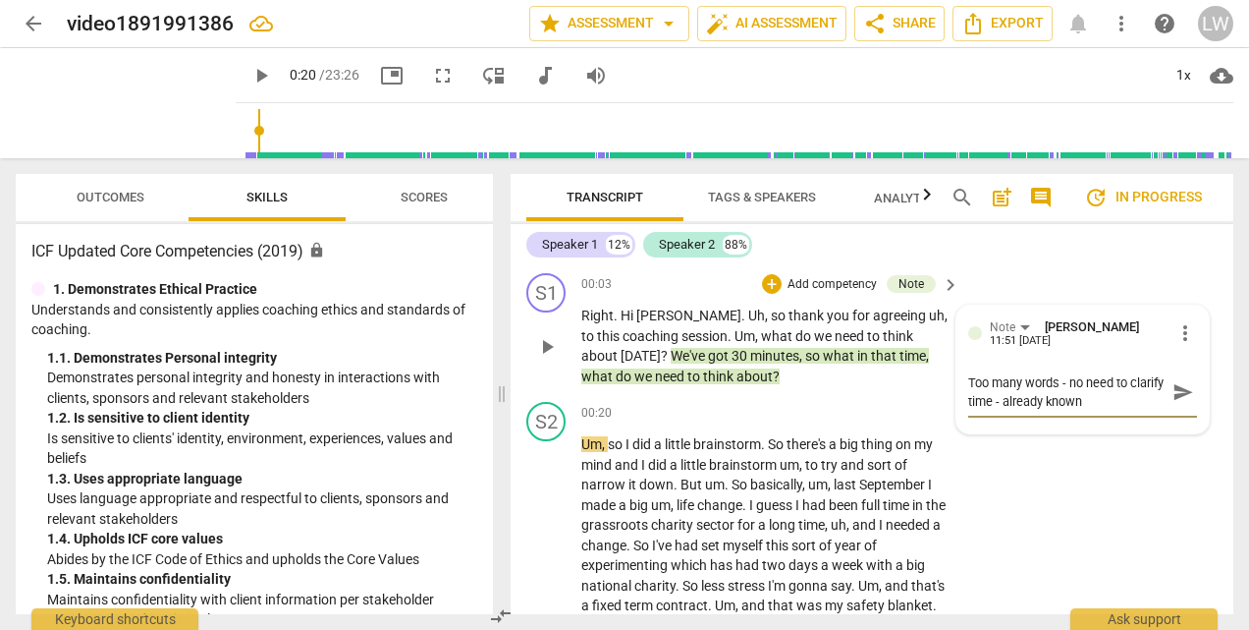
type textarea "Too many words - no need to clarify time - already known?"
click at [1173, 395] on span "send" at bounding box center [1184, 392] width 22 height 22
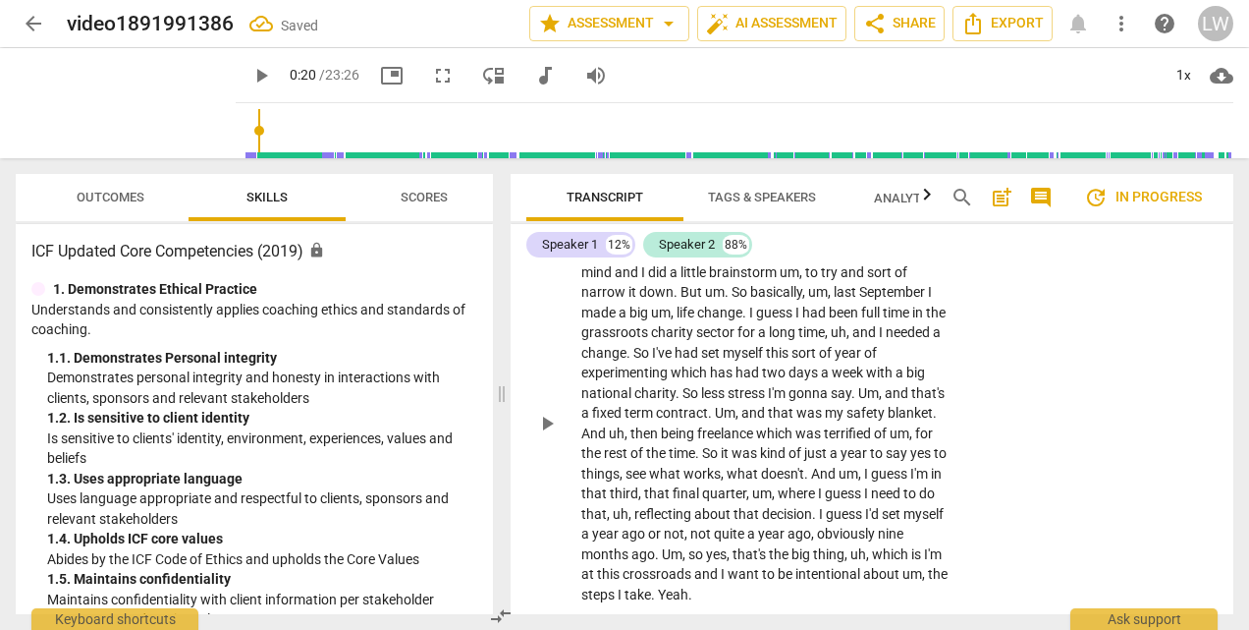
scroll to position [196, 0]
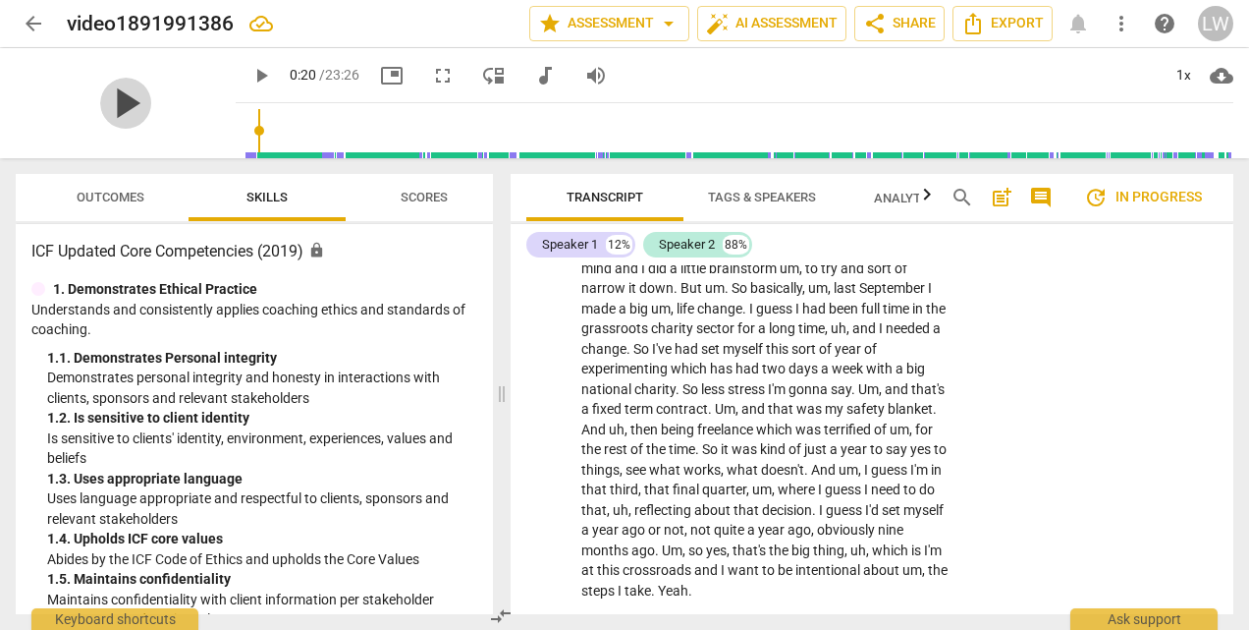
click at [111, 96] on span "play_arrow" at bounding box center [125, 103] width 51 height 51
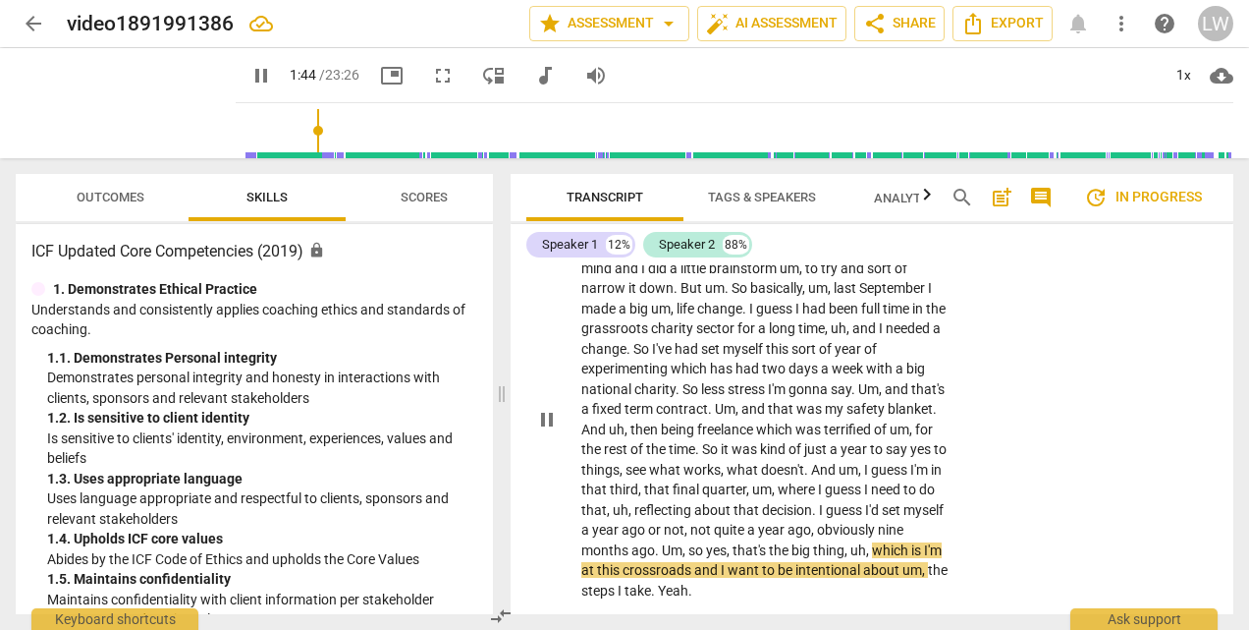
scroll to position [393, 0]
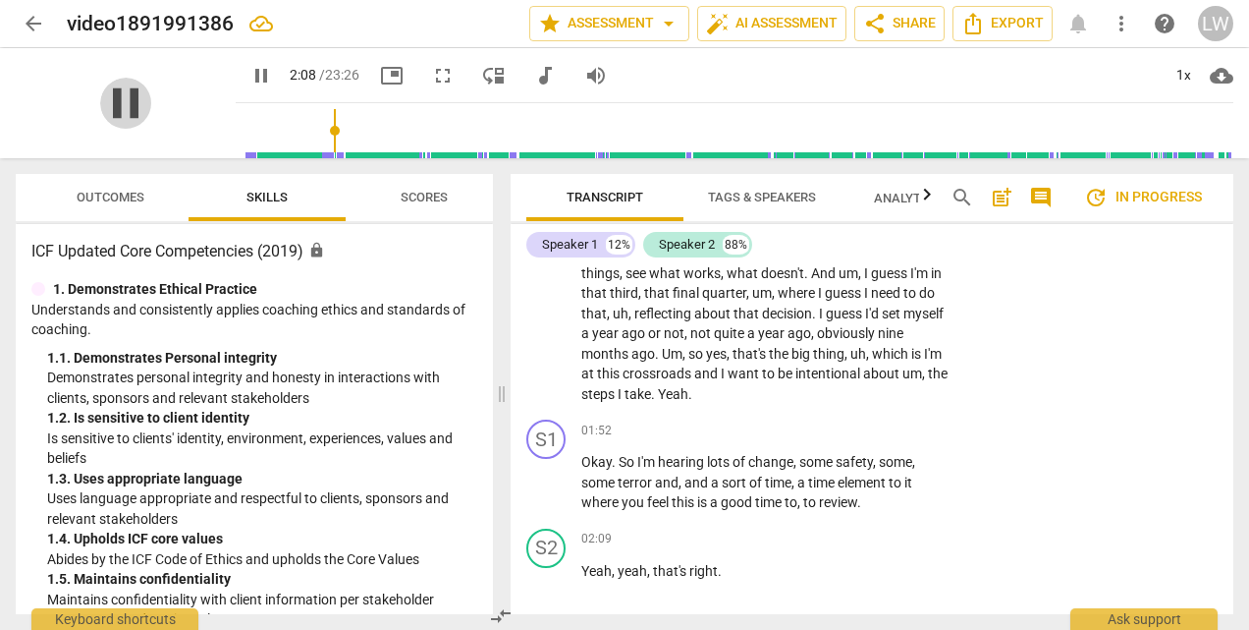
click at [118, 102] on span "pause" at bounding box center [125, 103] width 51 height 51
type input "129"
click at [871, 423] on p "Add competency" at bounding box center [889, 431] width 93 height 18
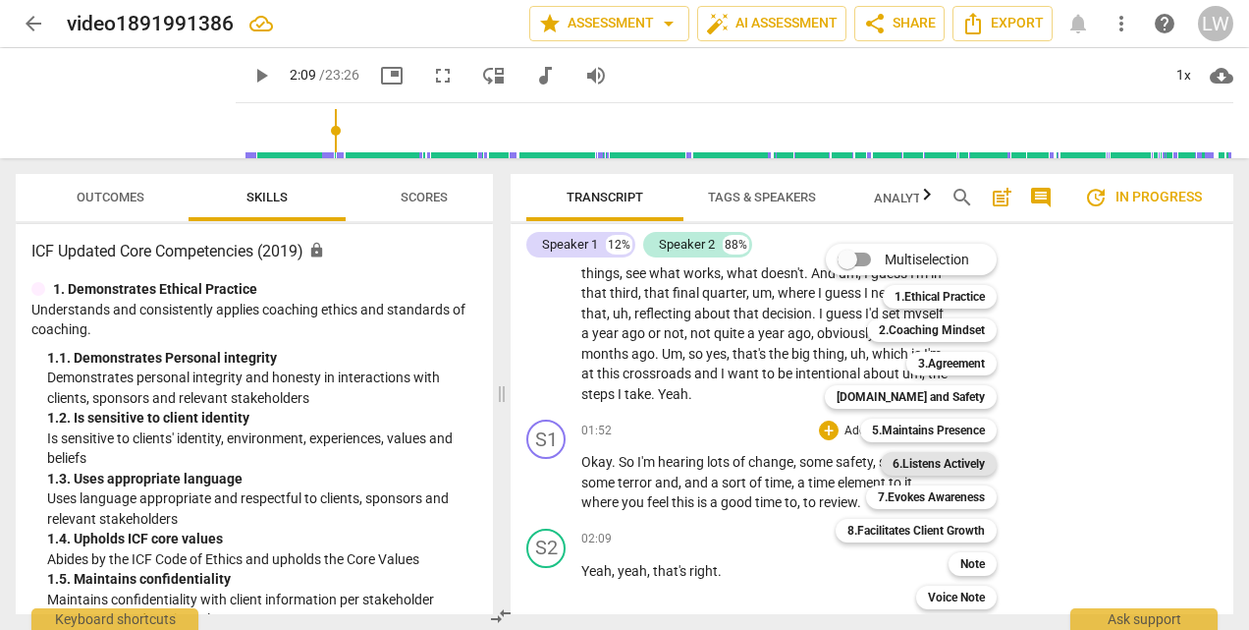
click at [937, 458] on b "6.Listens Actively" at bounding box center [939, 464] width 92 height 24
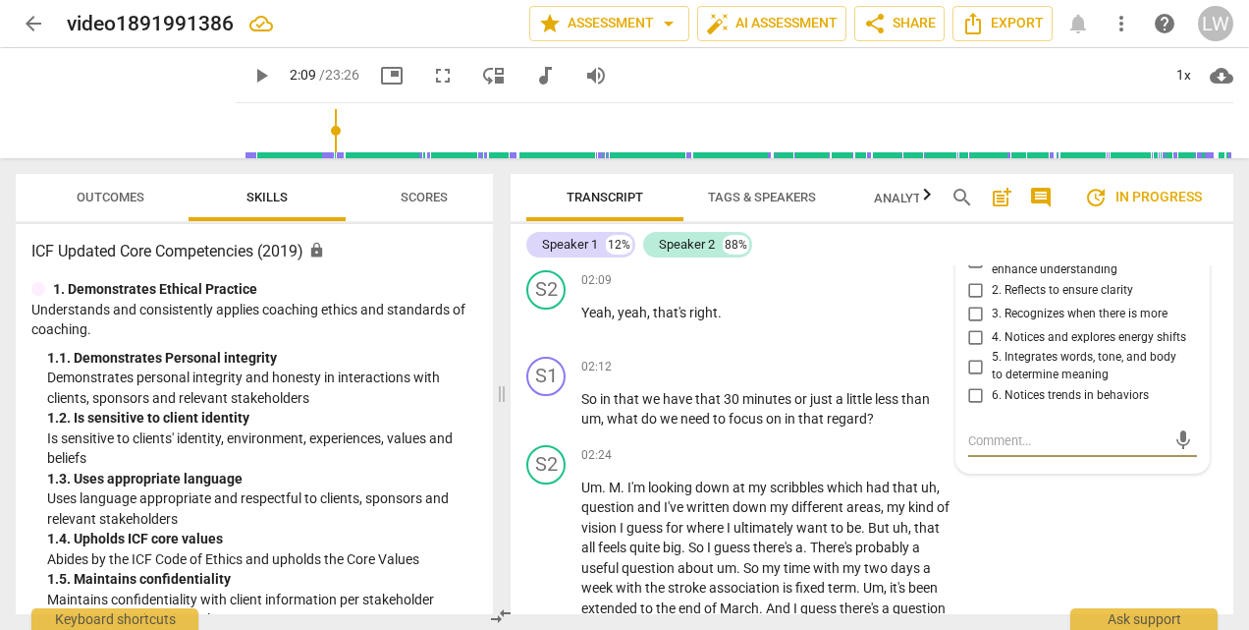
scroll to position [455, 0]
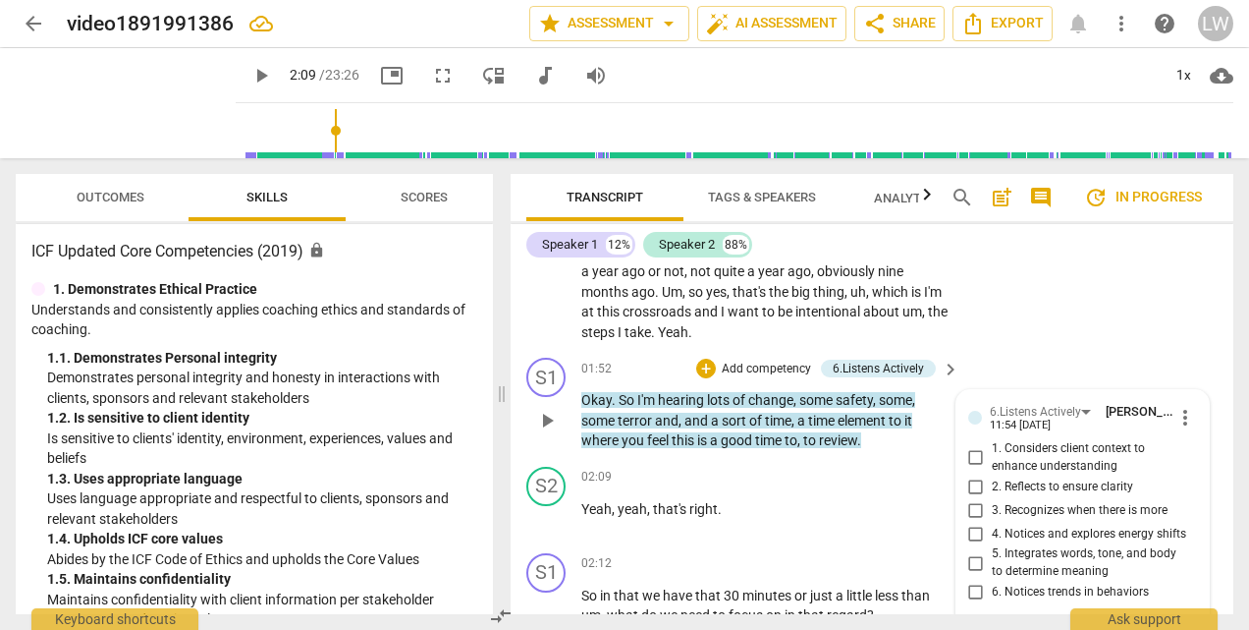
click at [973, 452] on input "1. Considers client context to enhance understanding" at bounding box center [976, 458] width 31 height 24
checkbox input "true"
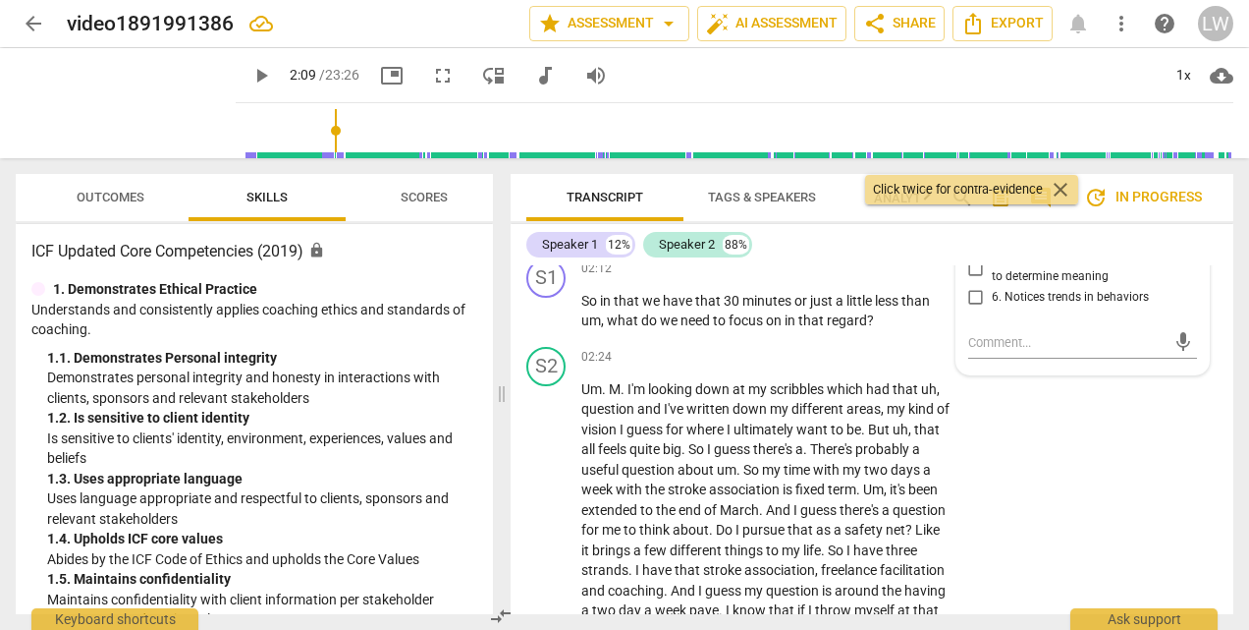
scroll to position [651, 0]
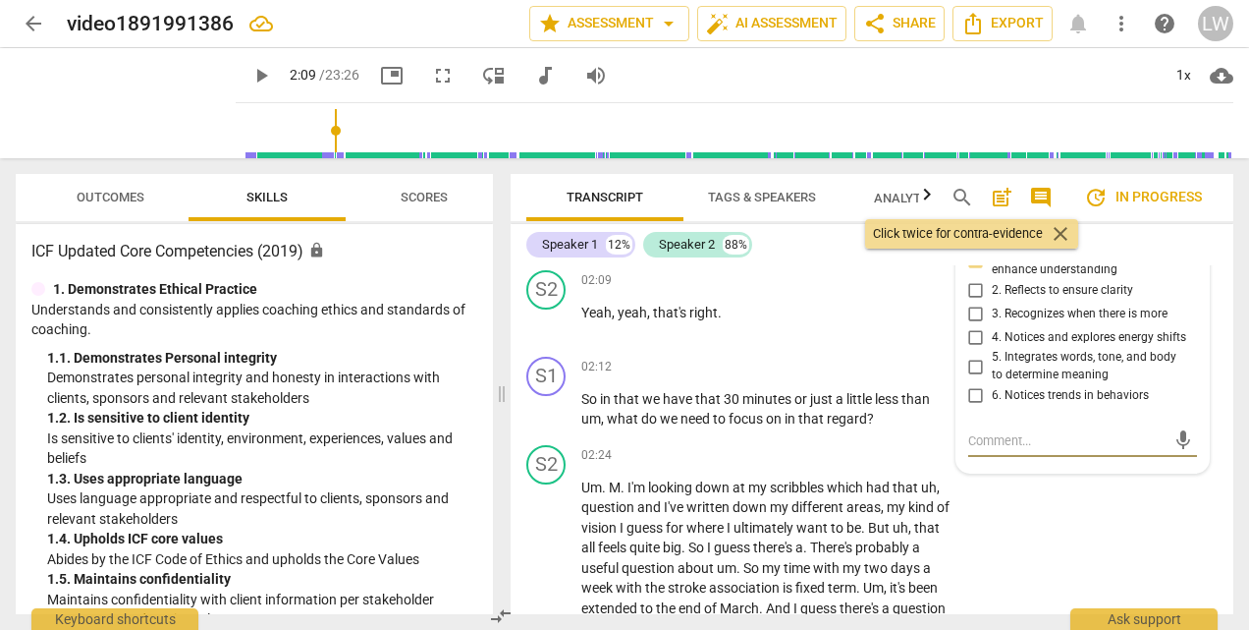
click at [1022, 442] on textarea at bounding box center [1066, 440] width 197 height 19
type textarea "P"
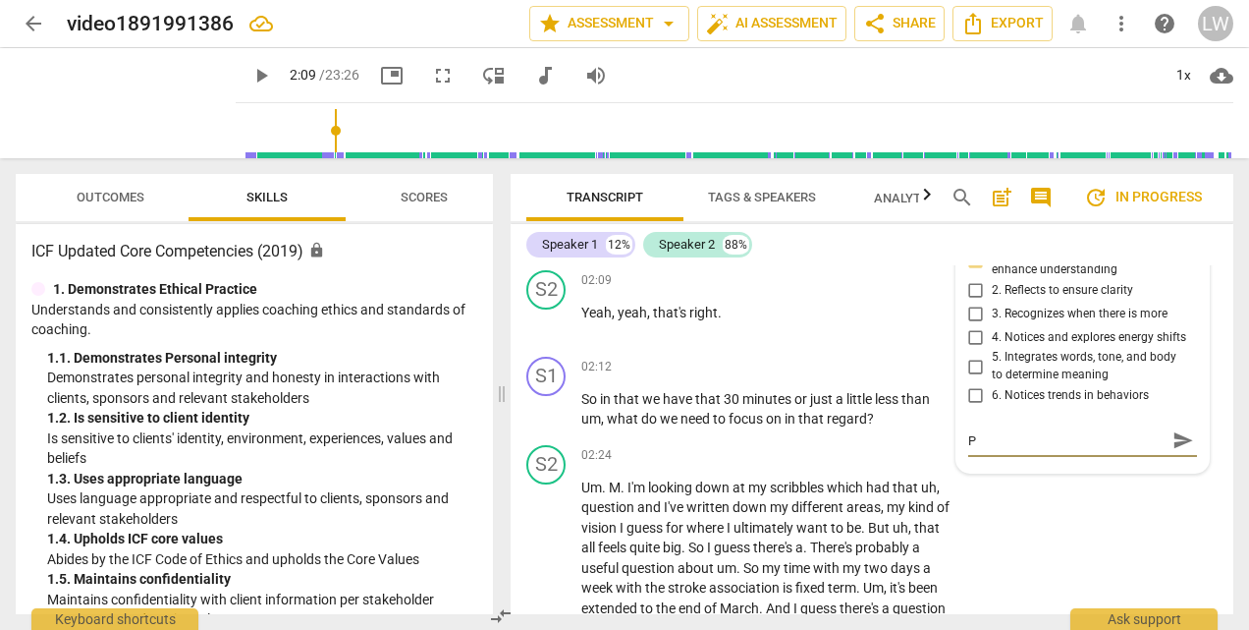
type textarea "Pi"
type textarea "Pic"
type textarea "Pick"
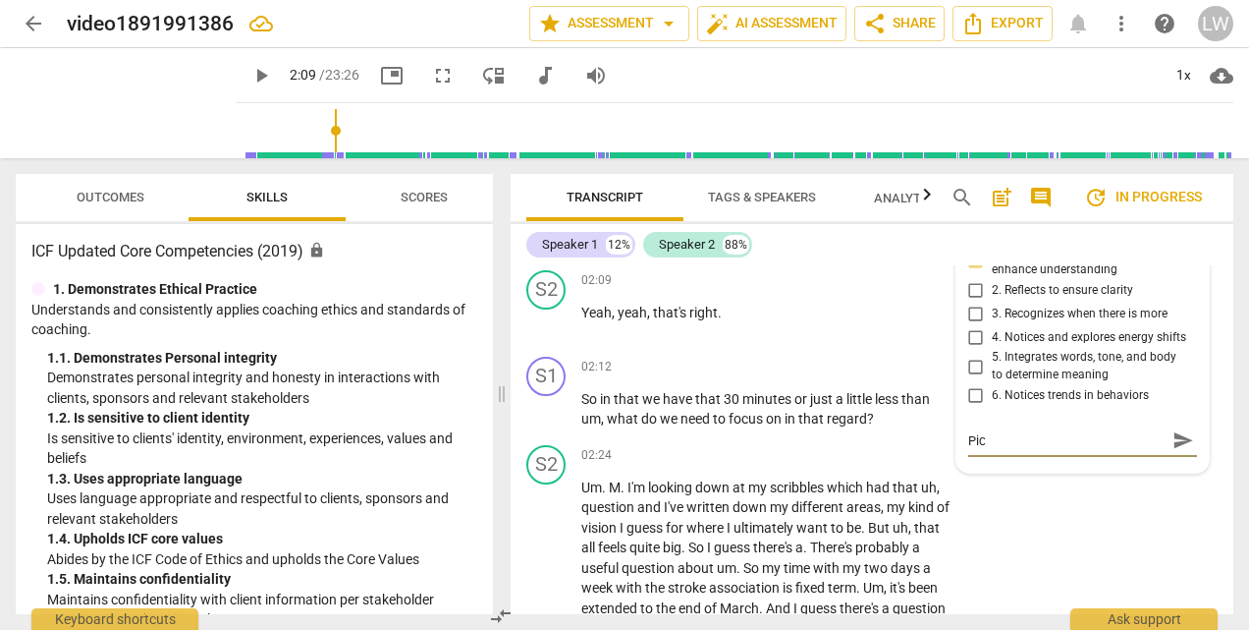
type textarea "Pick"
type textarea "Picke"
type textarea "Picked"
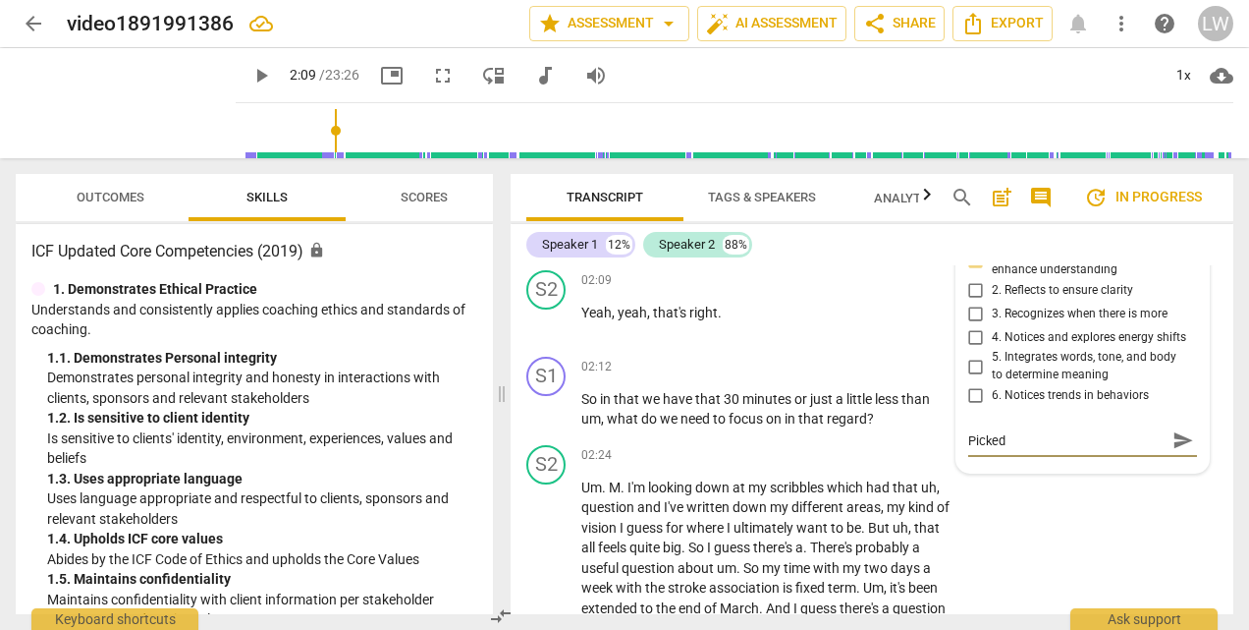
type textarea "Picked"
type textarea "Picked u"
type textarea "Picked up"
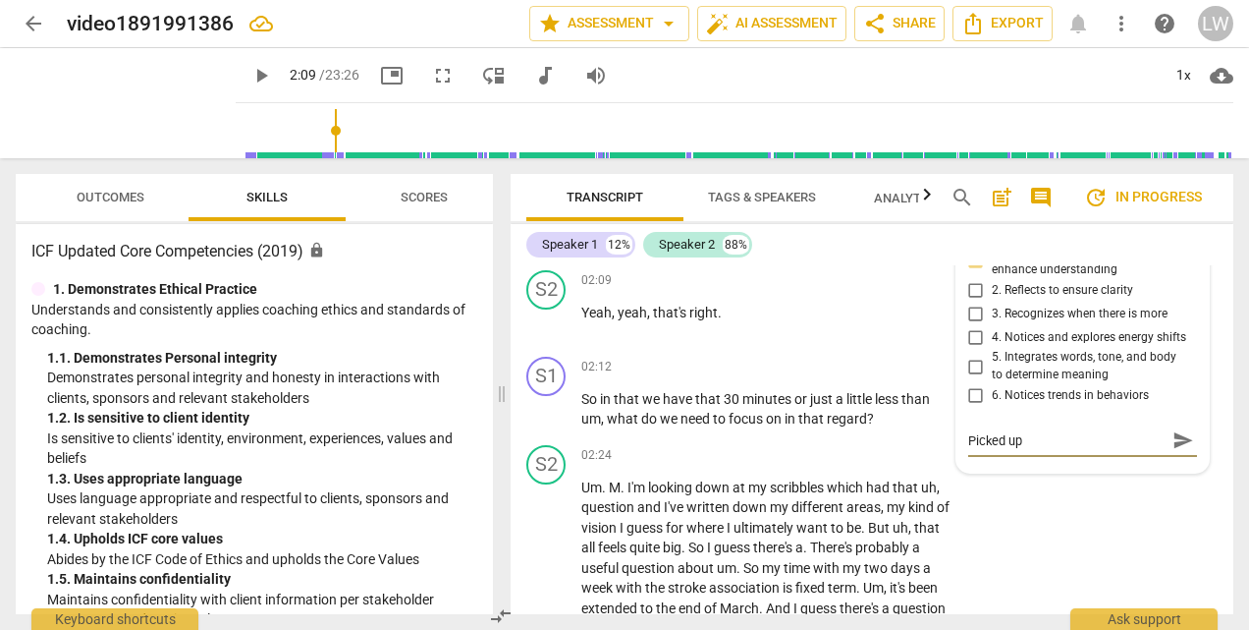
type textarea "Picked up"
type textarea "Picked up o"
type textarea "Picked up on"
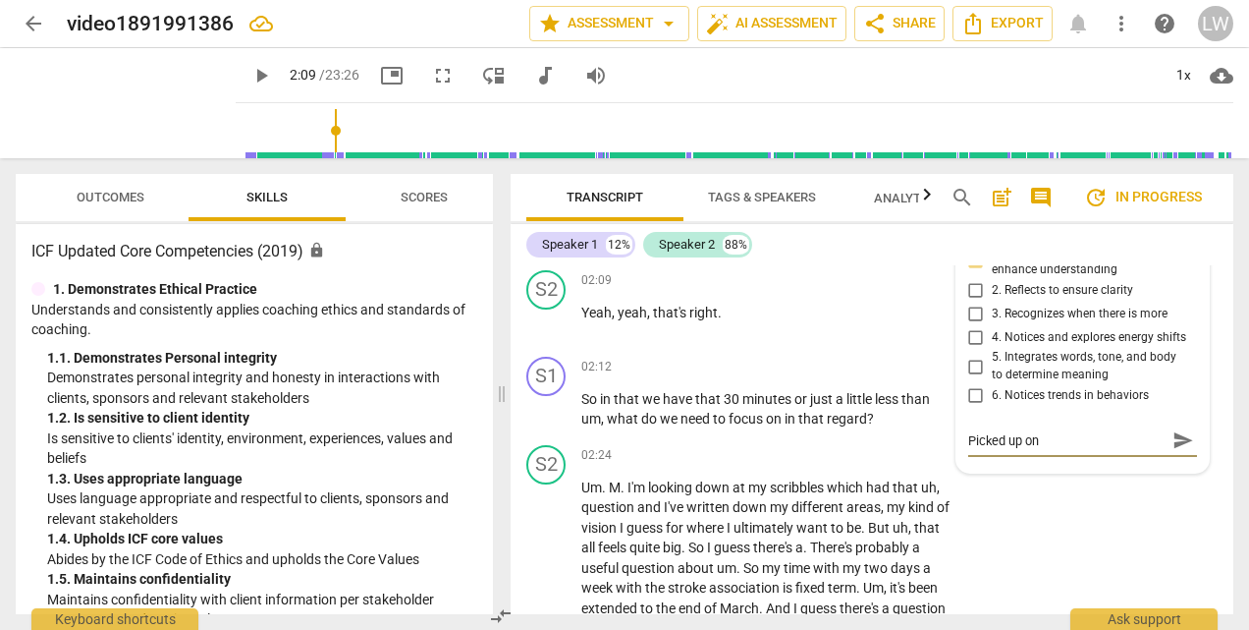
type textarea "Picked up on s"
type textarea "Picked up on so"
type textarea "Picked up on som"
type textarea "Picked up on some"
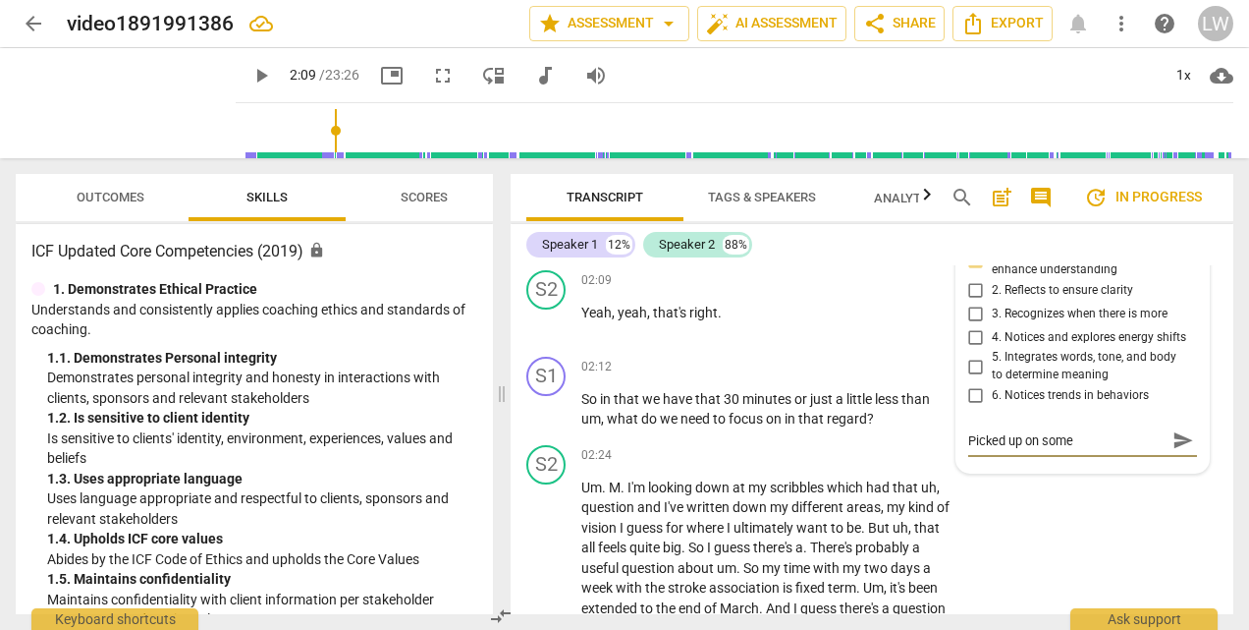
type textarea "Picked up on some"
type textarea "Picked up on some n"
type textarea "Picked up on some ne"
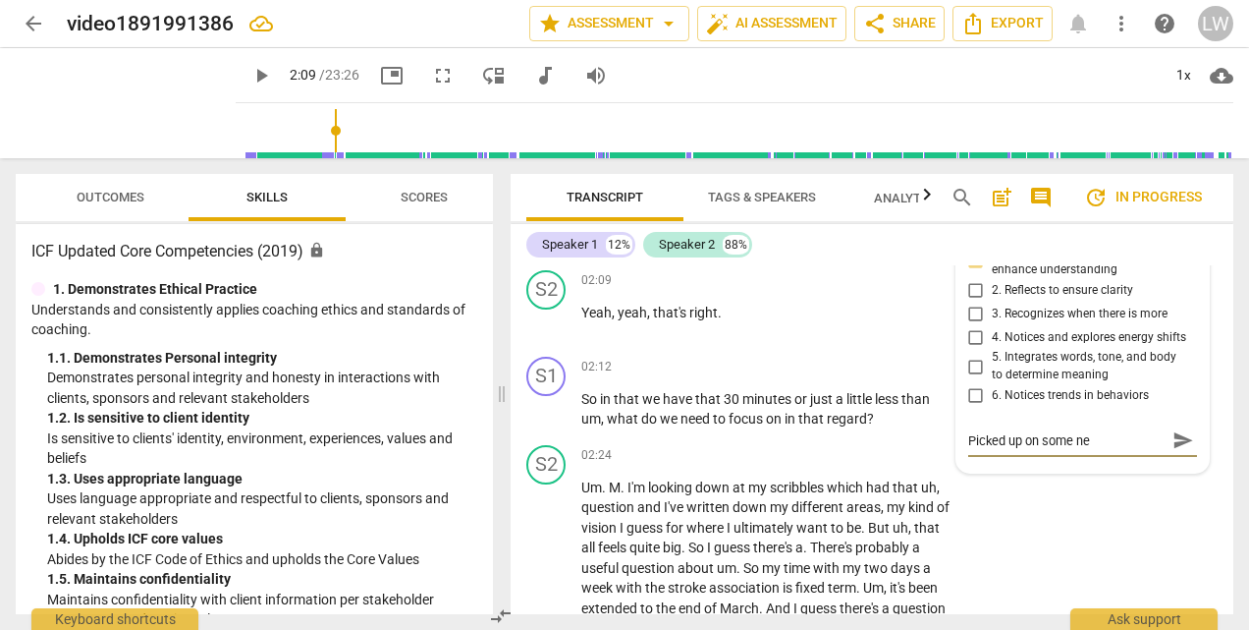
type textarea "Picked up on some ner"
type textarea "Picked up on some nerv"
type textarea "Picked up on some nervo"
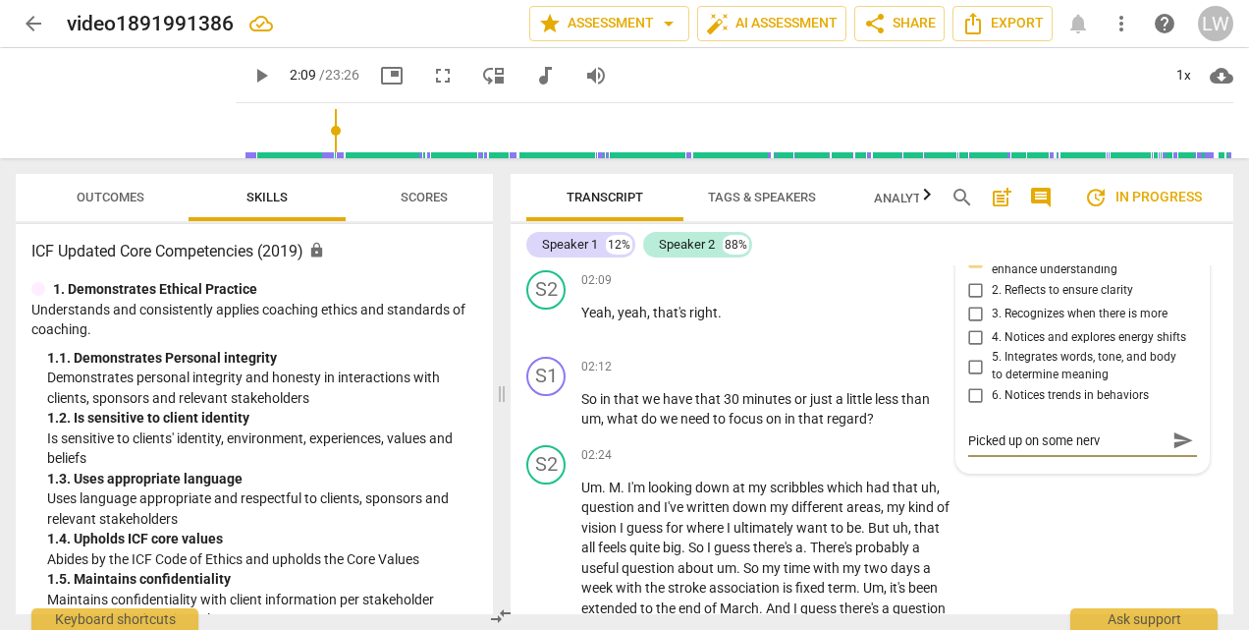
type textarea "Picked up on some nervo"
type textarea "Picked up on some nervou"
type textarea "Picked up on some nervous"
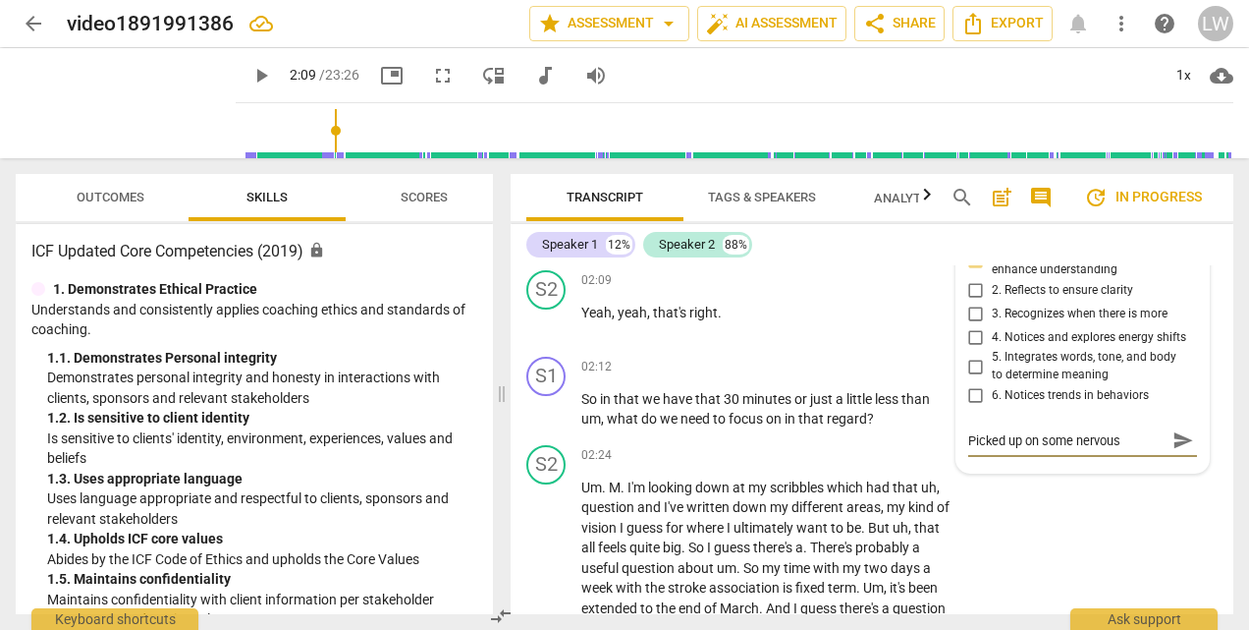
type textarea "Picked up on some nervousn"
type textarea "Picked up on some nervousne"
type textarea "Picked up on some nervousnes"
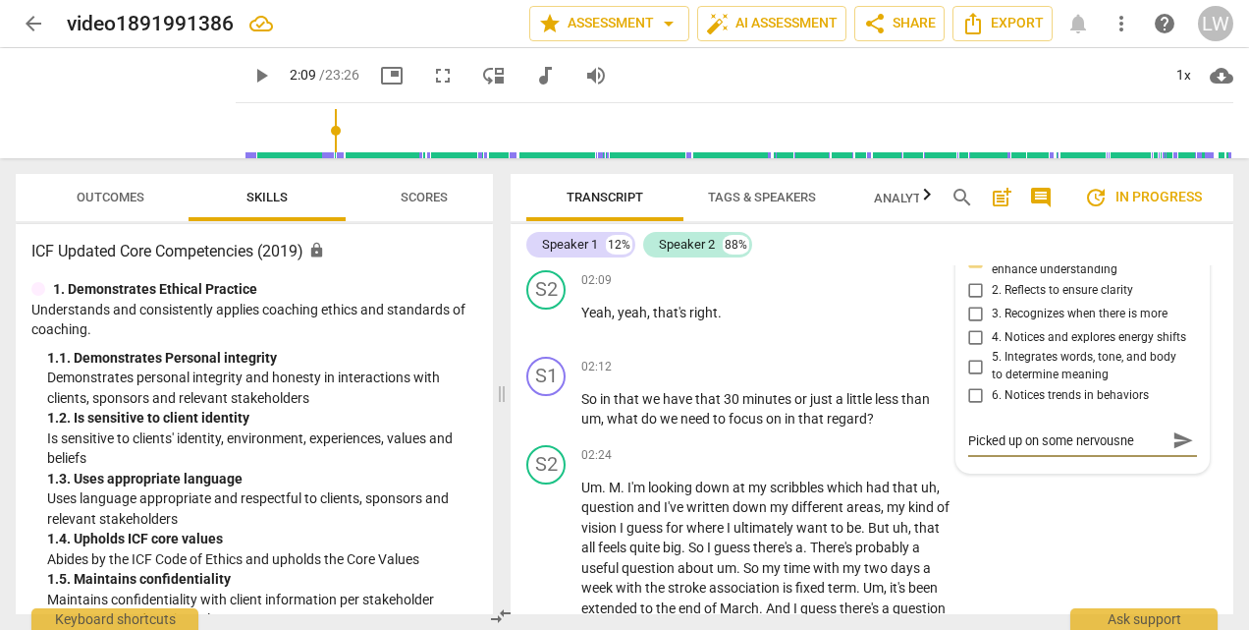
type textarea "Picked up on some nervousnes"
type textarea "Picked up on some nervousness"
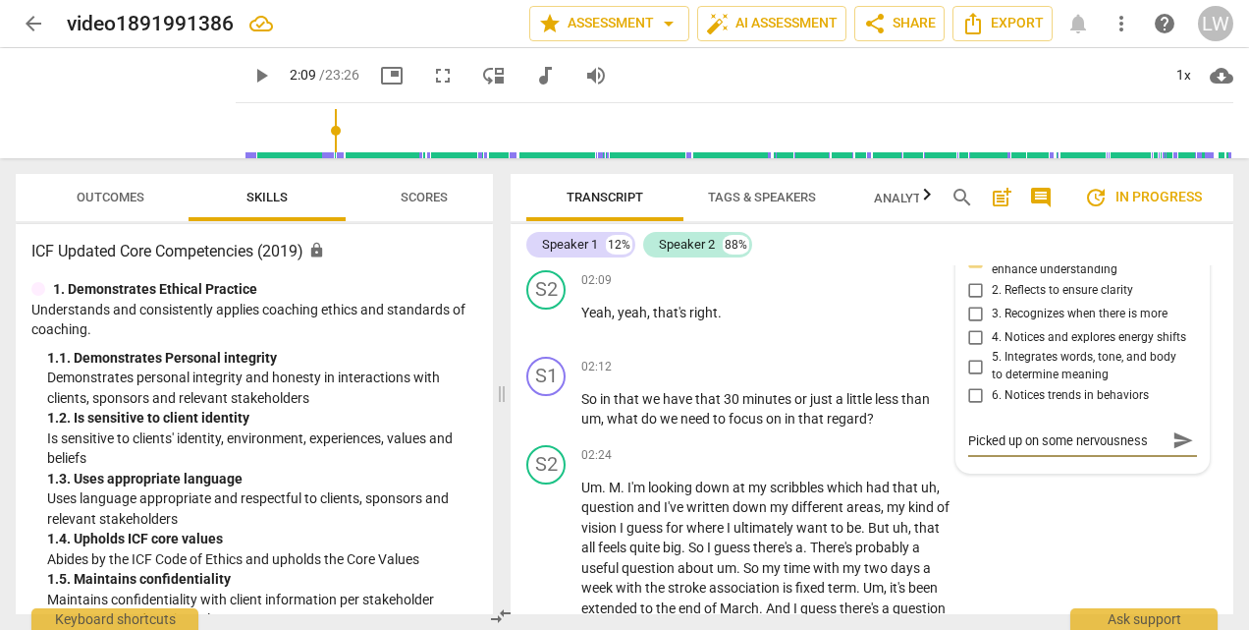
type textarea "Picked up on some nervousness o"
type textarea "Picked up on some nervousness on"
type textarea "Picked up on some nervousness on t"
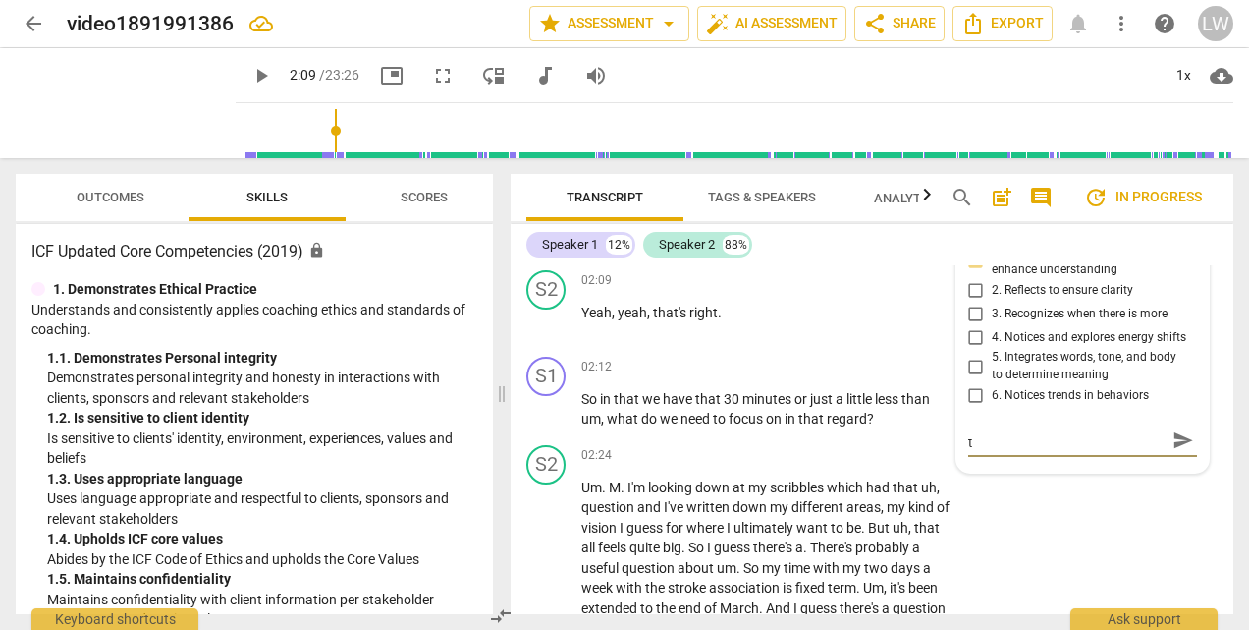
type textarea "Picked up on some nervousness on th"
type textarea "Picked up on some nervousness on the"
type textarea "Picked up on some nervousness on the d"
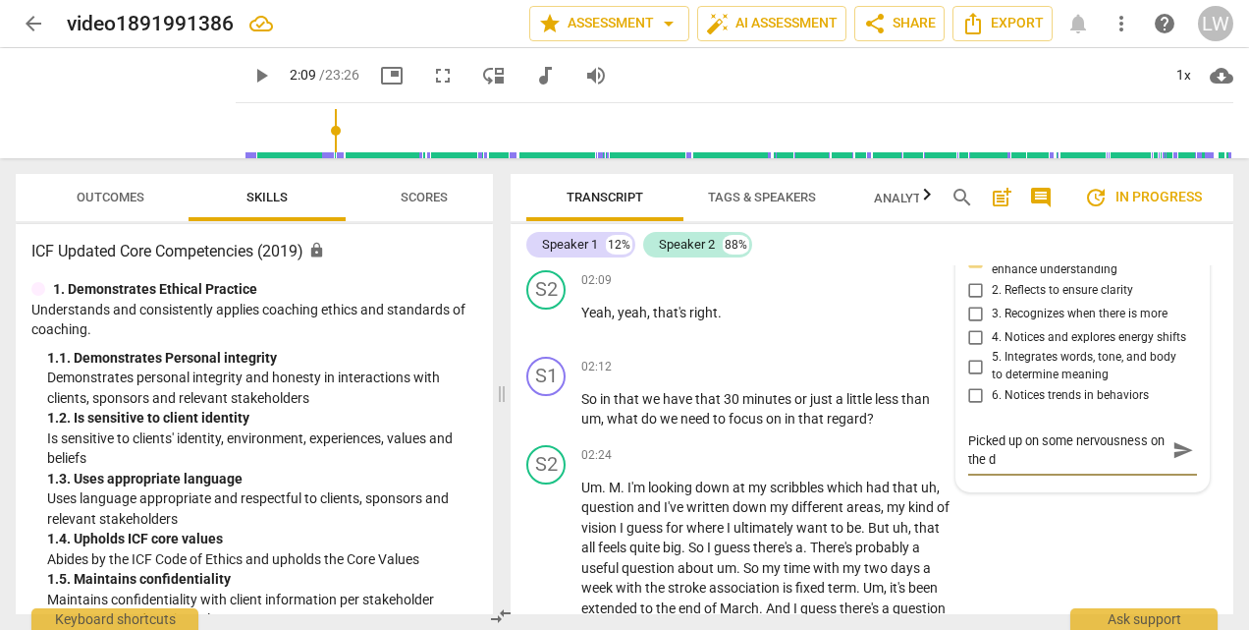
type textarea "Picked up on some nervousness on the da"
type textarea "Picked up on some nervousness on the day"
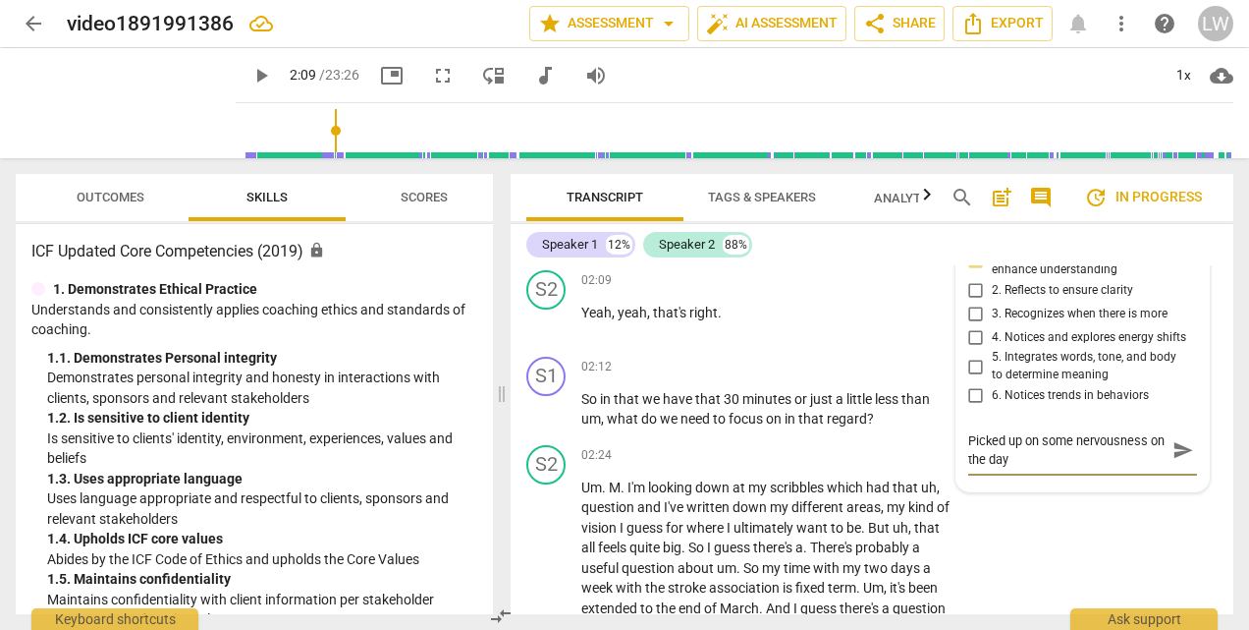
type textarea "Picked up on some nervousness on the day"
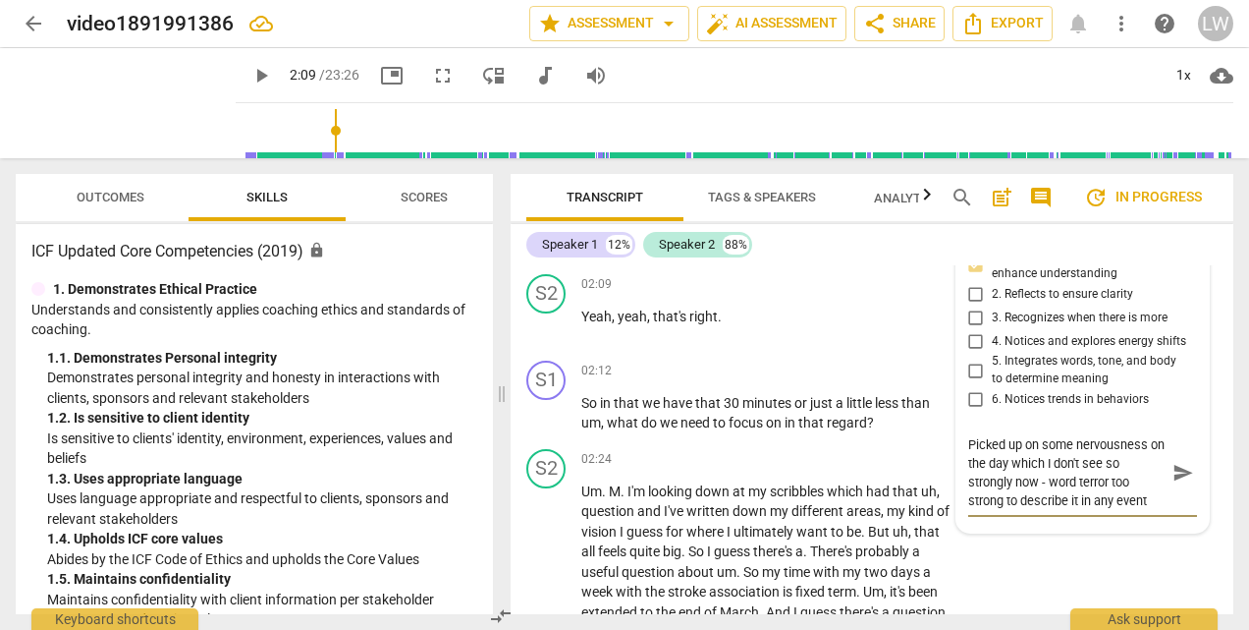
scroll to position [651, 0]
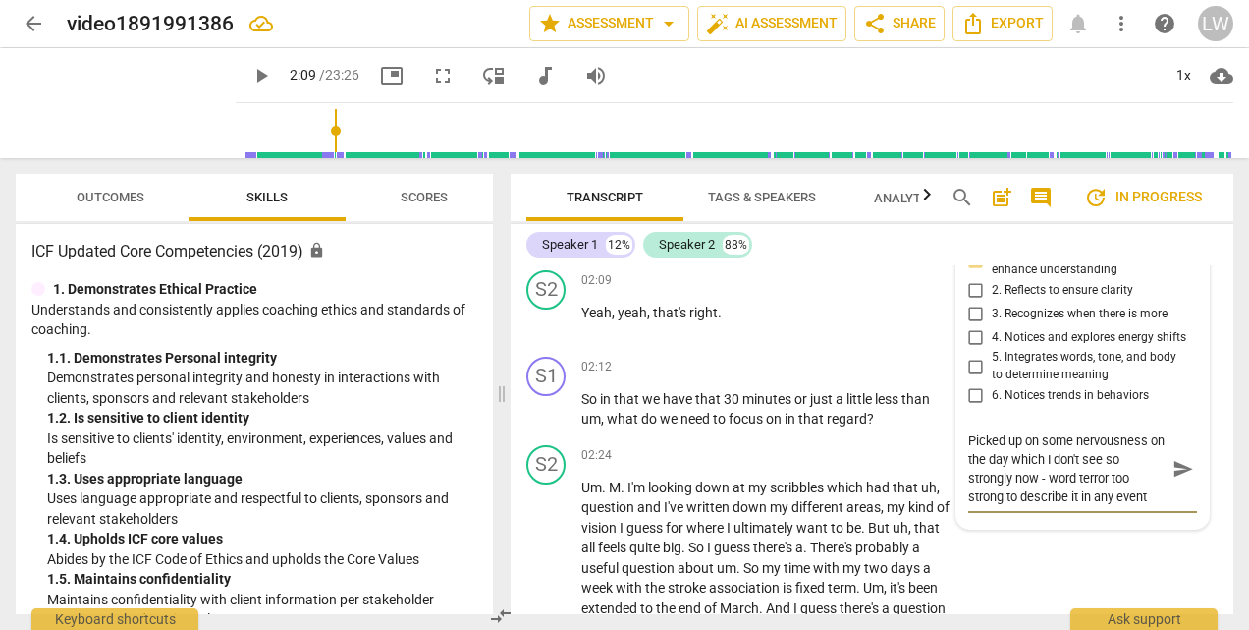
click at [974, 287] on input "2. Reflects to ensure clarity" at bounding box center [976, 290] width 31 height 24
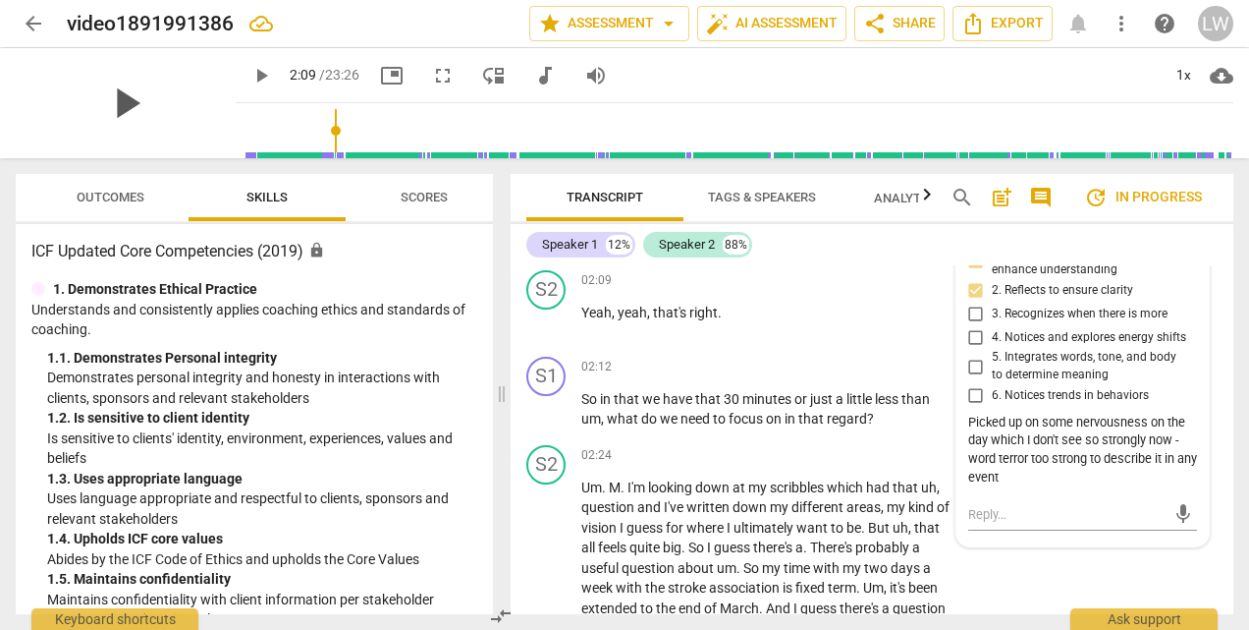
click at [116, 100] on span "play_arrow" at bounding box center [125, 103] width 51 height 51
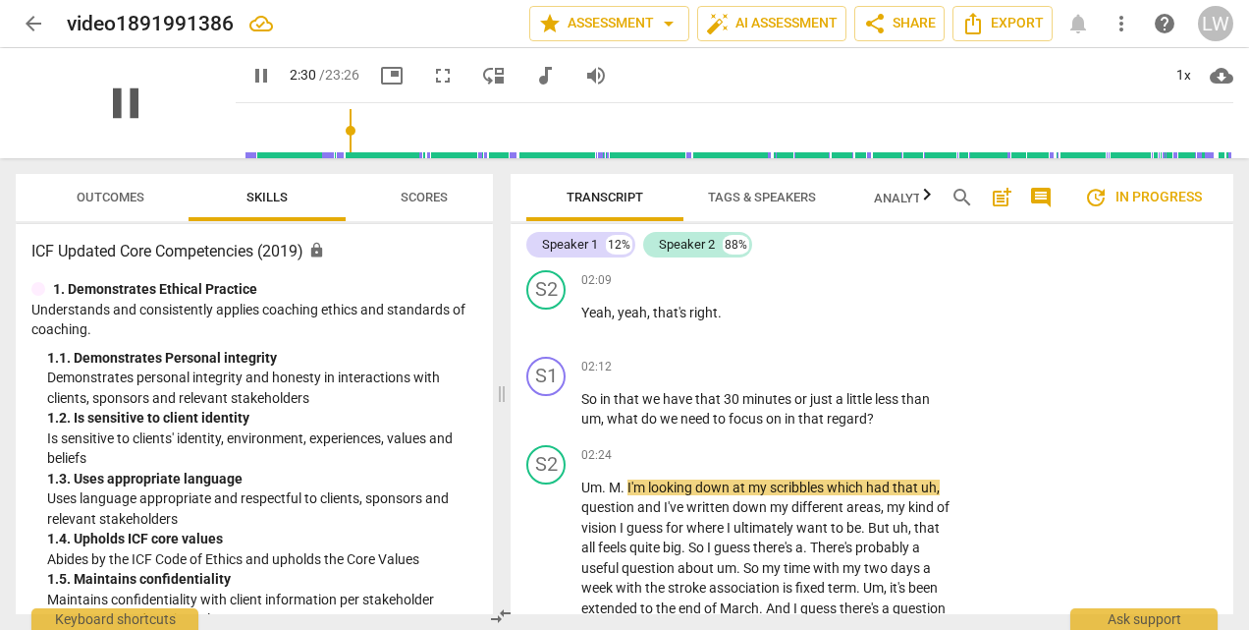
click at [106, 106] on span "pause" at bounding box center [125, 103] width 51 height 51
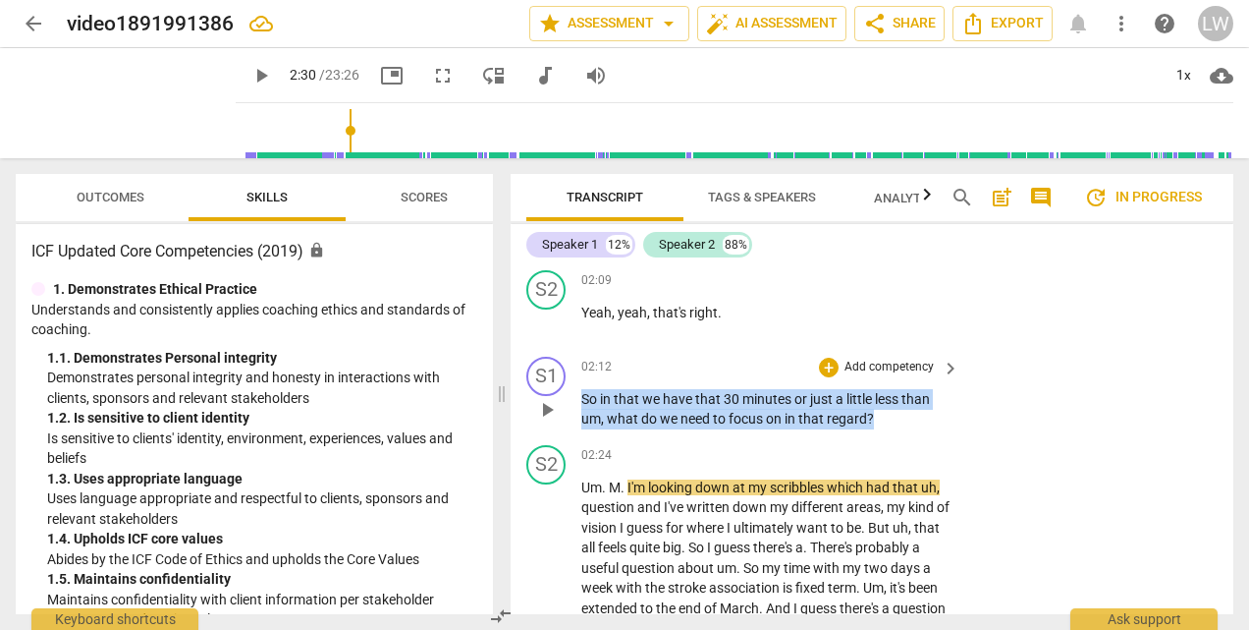
drag, startPoint x: 583, startPoint y: 395, endPoint x: 893, endPoint y: 426, distance: 311.0
click at [893, 426] on p "So in that we have that 30 minutes or just a little less than um , what do we n…" at bounding box center [765, 409] width 368 height 40
click at [894, 394] on div "+" at bounding box center [892, 393] width 20 height 20
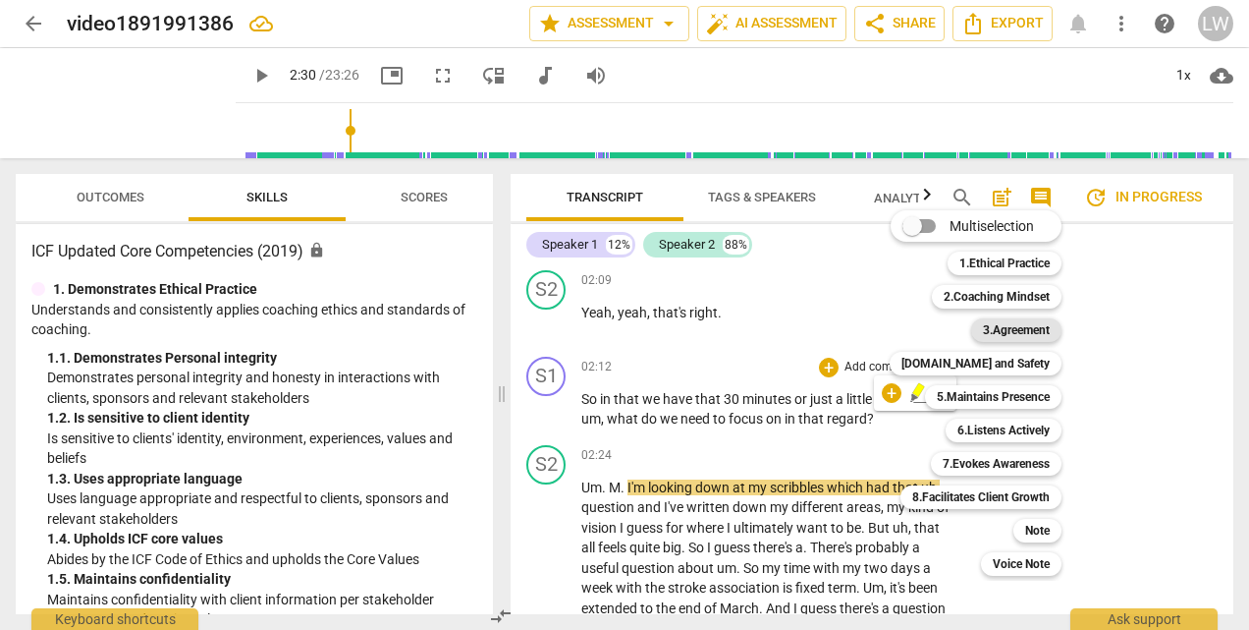
click at [1018, 332] on b "3.Agreement" at bounding box center [1016, 330] width 67 height 24
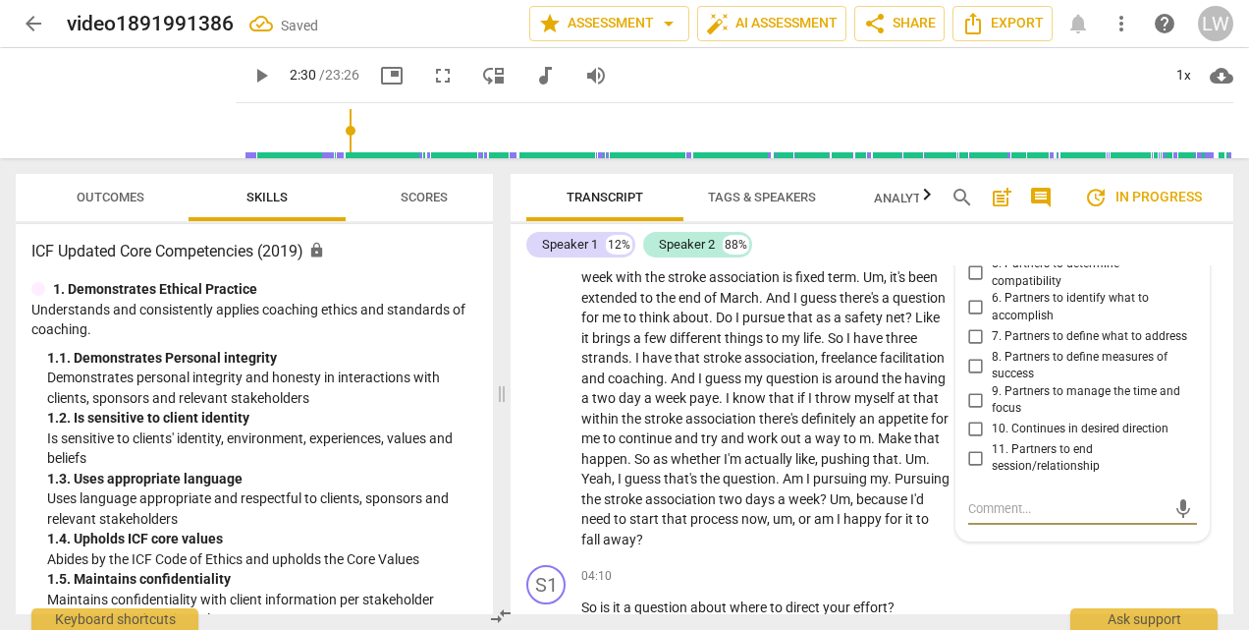
scroll to position [931, 0]
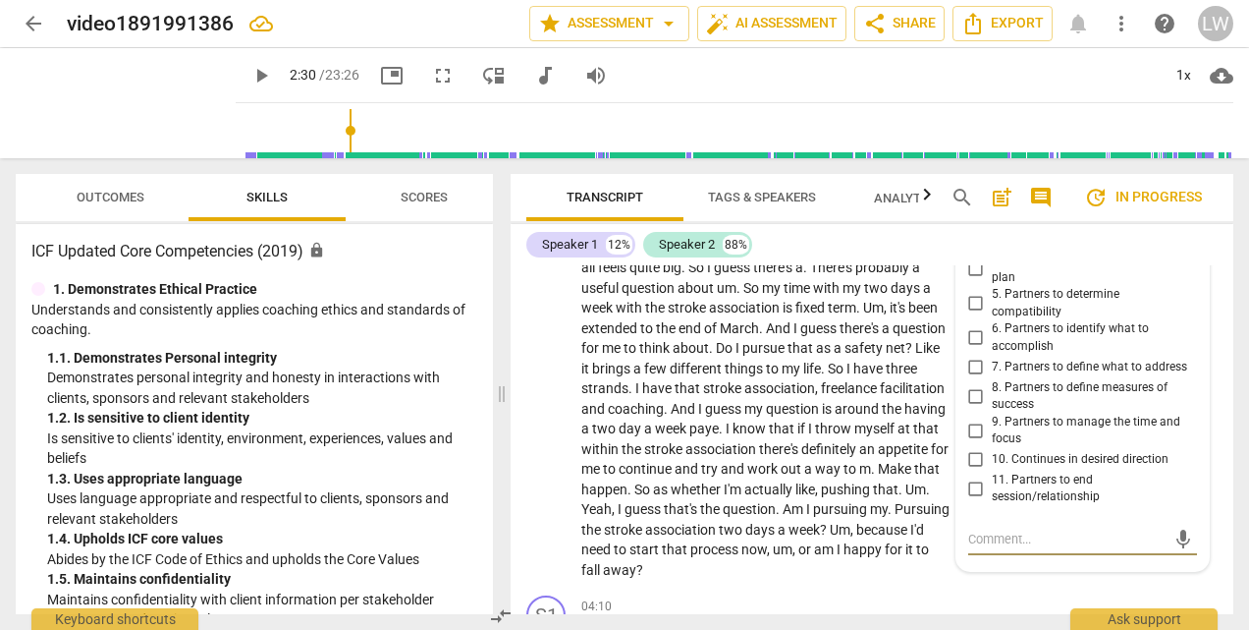
click at [971, 338] on input "6. Partners to identify what to accomplish" at bounding box center [976, 338] width 31 height 24
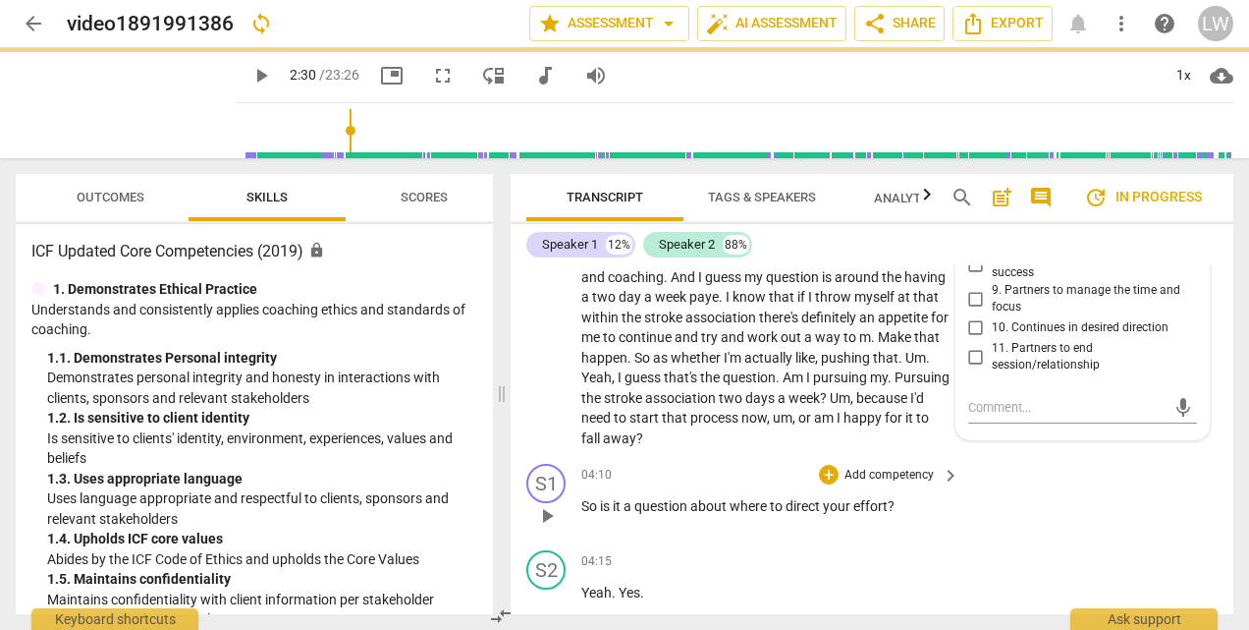
scroll to position [1128, 0]
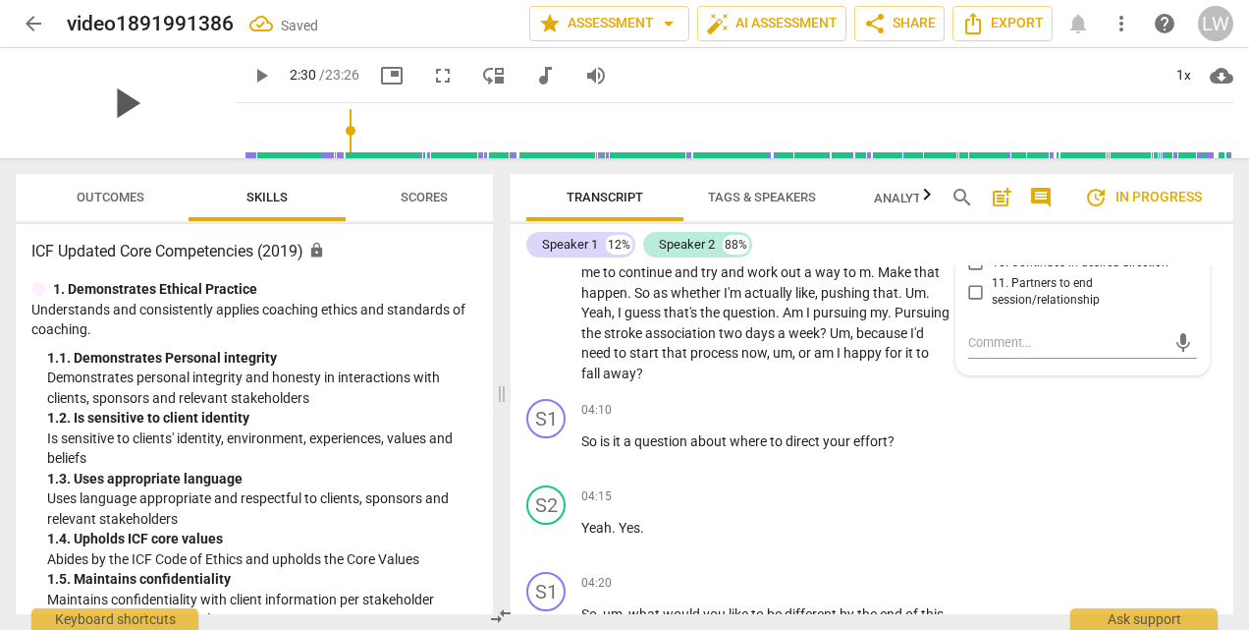
click at [114, 108] on span "play_arrow" at bounding box center [125, 103] width 51 height 51
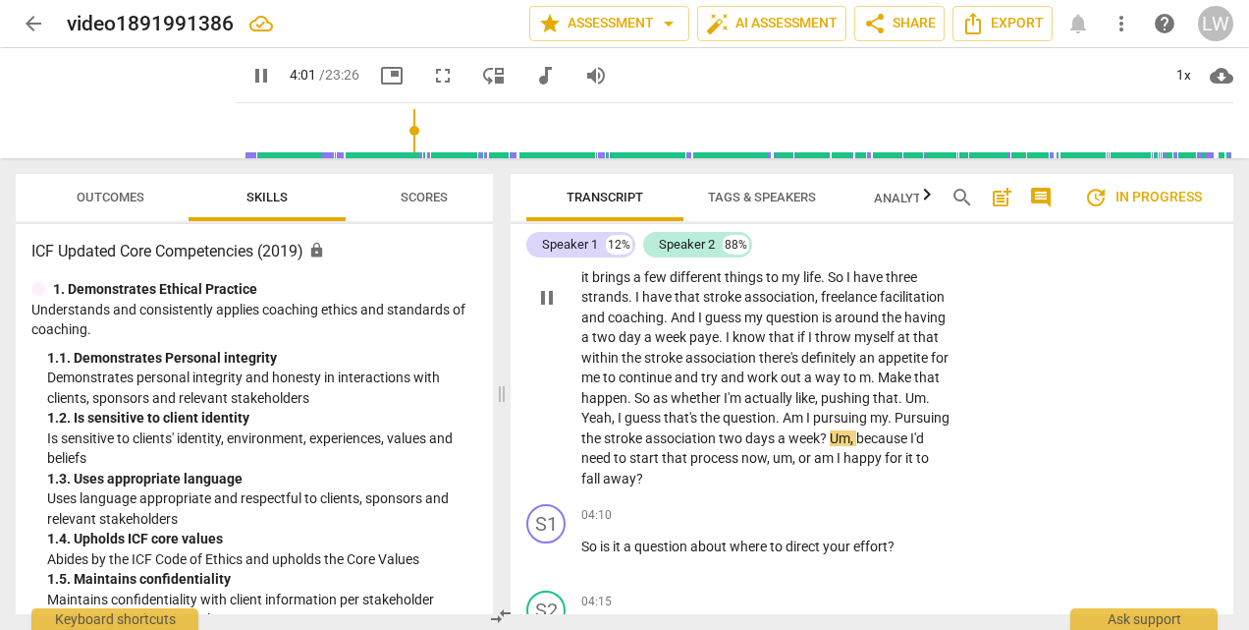
scroll to position [1053, 0]
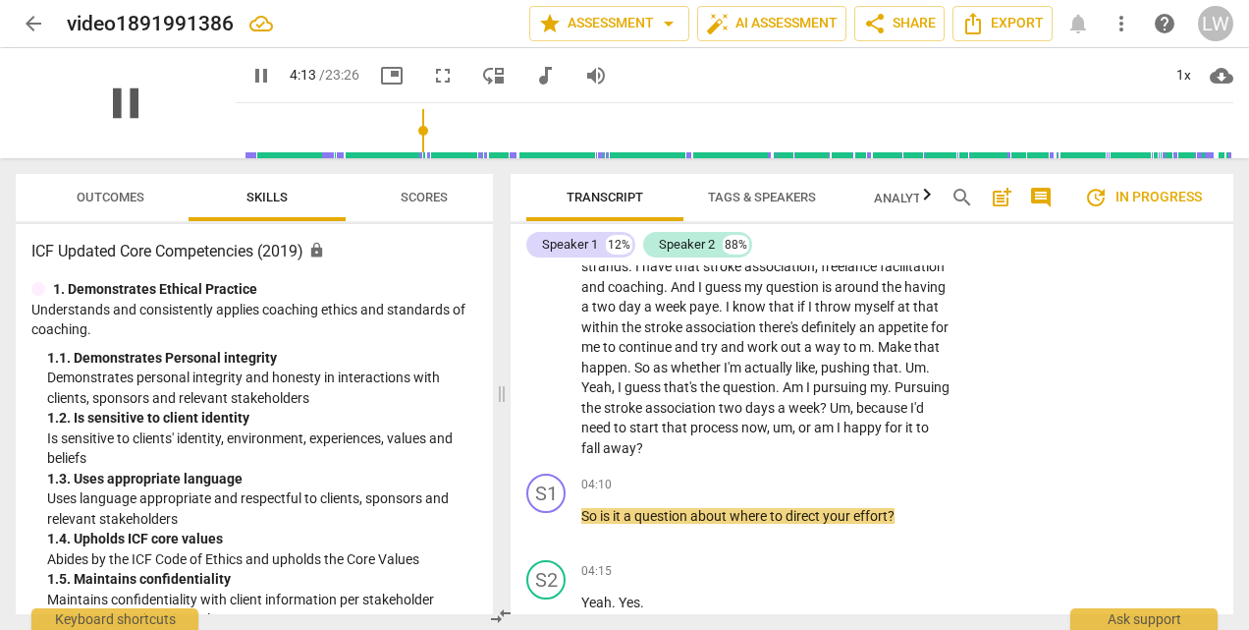
click at [118, 102] on span "pause" at bounding box center [125, 103] width 51 height 51
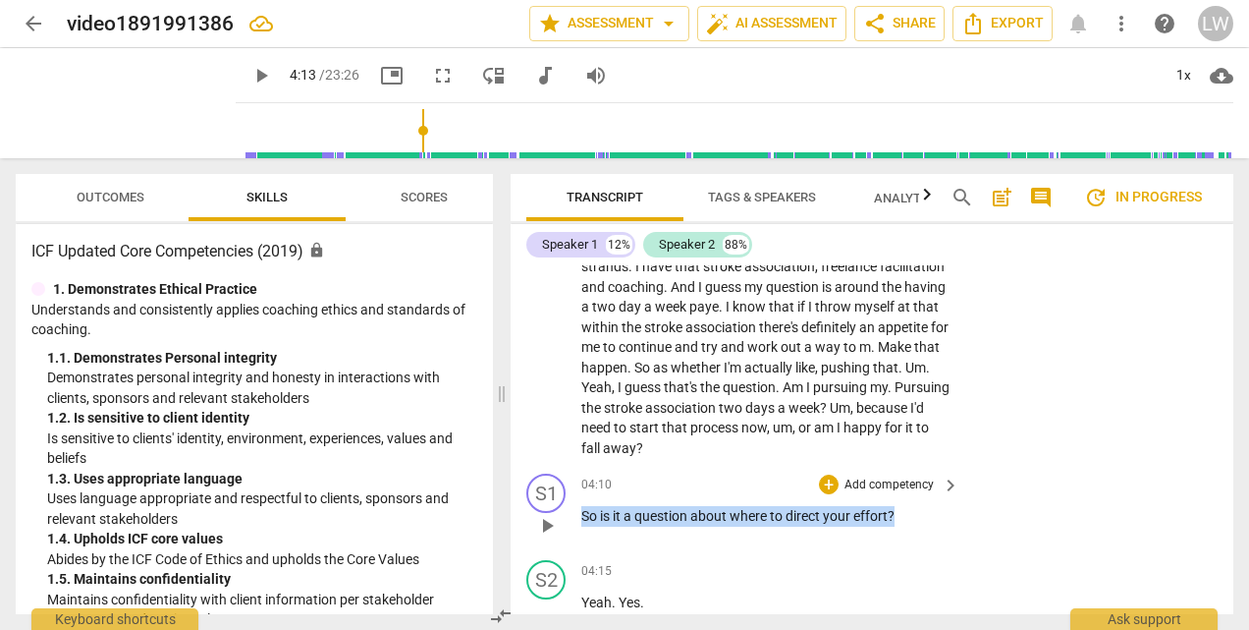
drag, startPoint x: 582, startPoint y: 509, endPoint x: 921, endPoint y: 511, distance: 338.9
click at [921, 511] on p "So is it a question about where to direct your effort ?" at bounding box center [765, 516] width 368 height 21
click at [879, 484] on p "Add competency" at bounding box center [889, 485] width 93 height 18
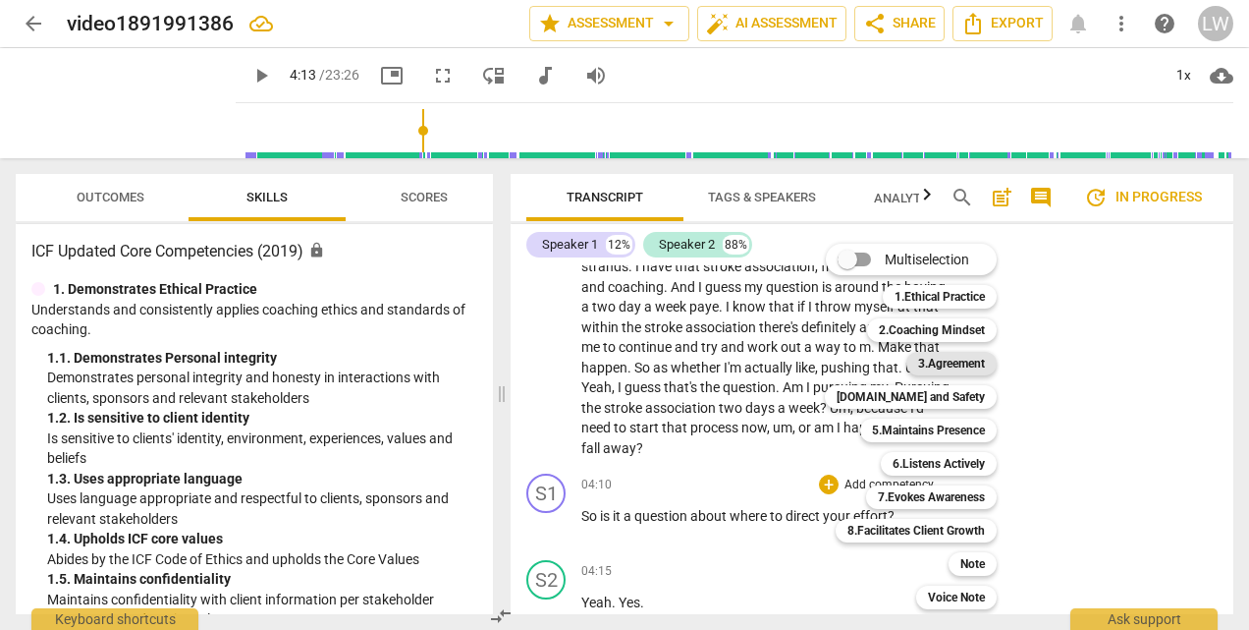
click at [941, 364] on b "3.Agreement" at bounding box center [951, 364] width 67 height 24
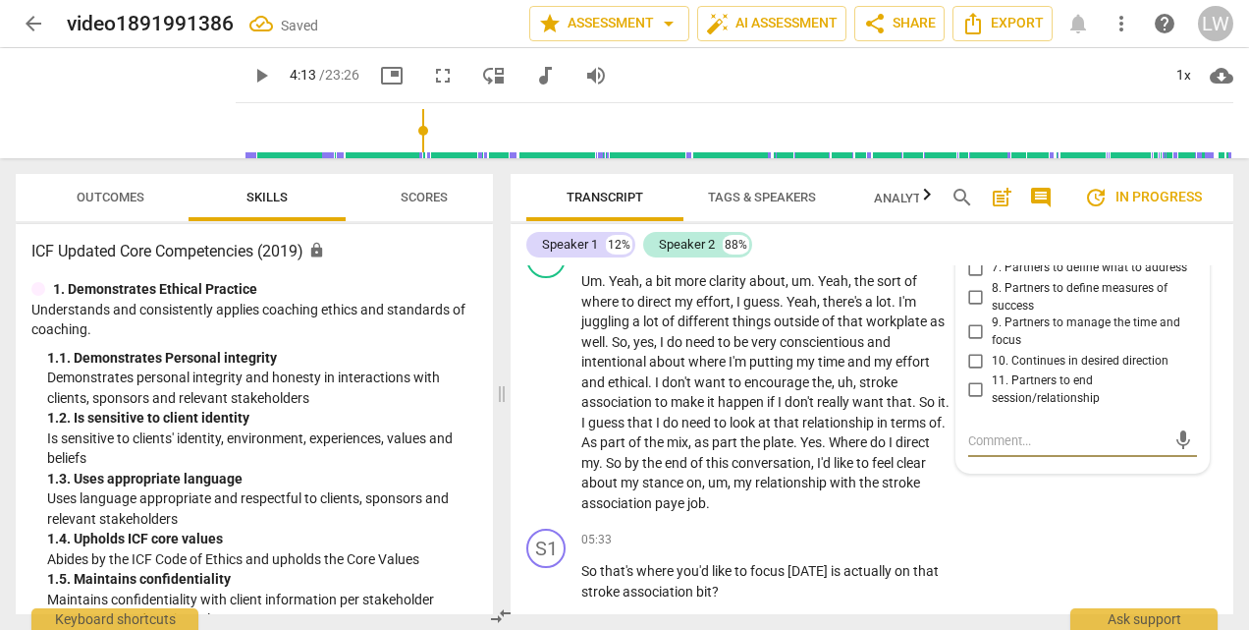
scroll to position [1451, 0]
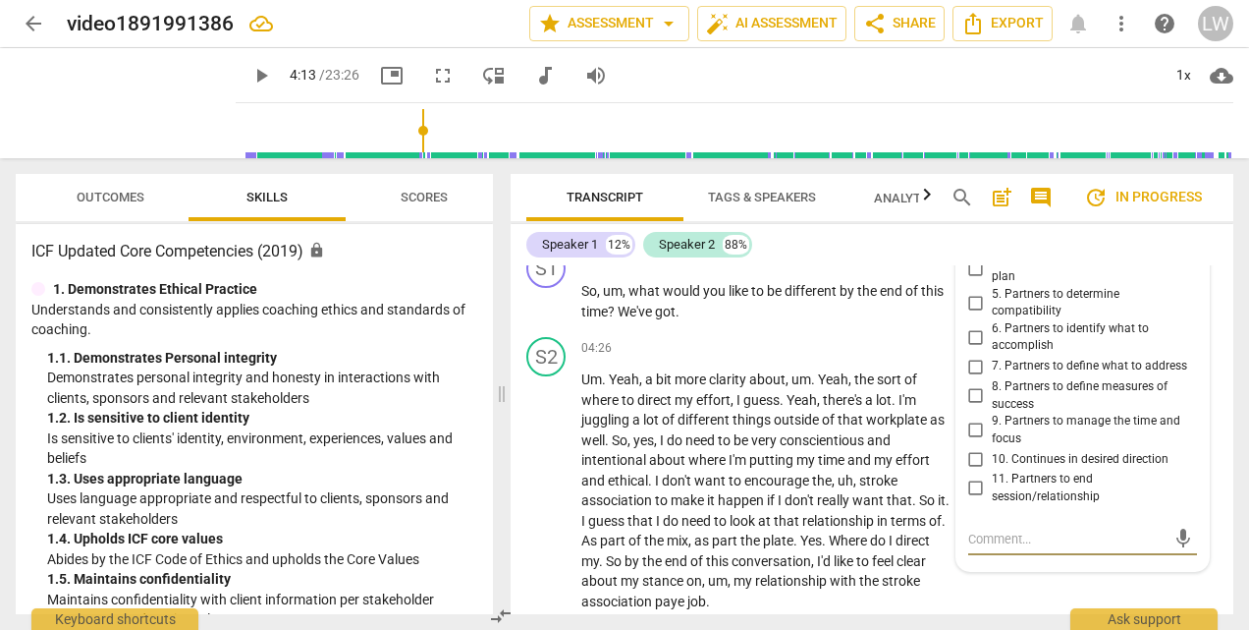
click at [972, 334] on input "6. Partners to identify what to accomplish" at bounding box center [976, 337] width 31 height 24
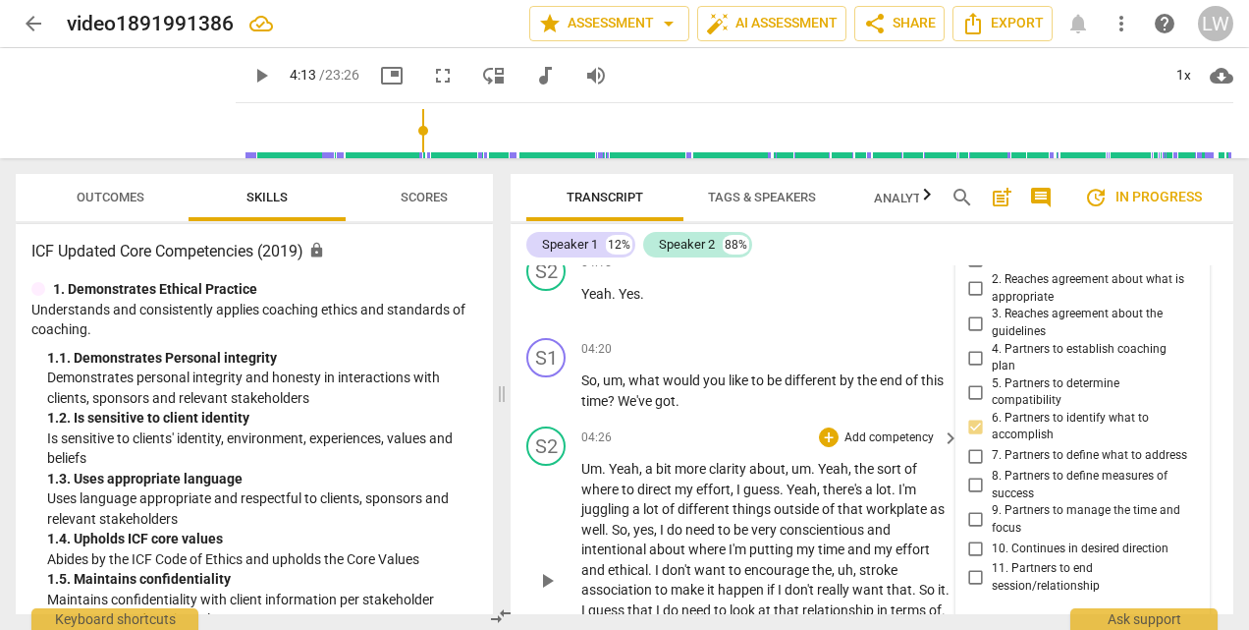
scroll to position [1352, 0]
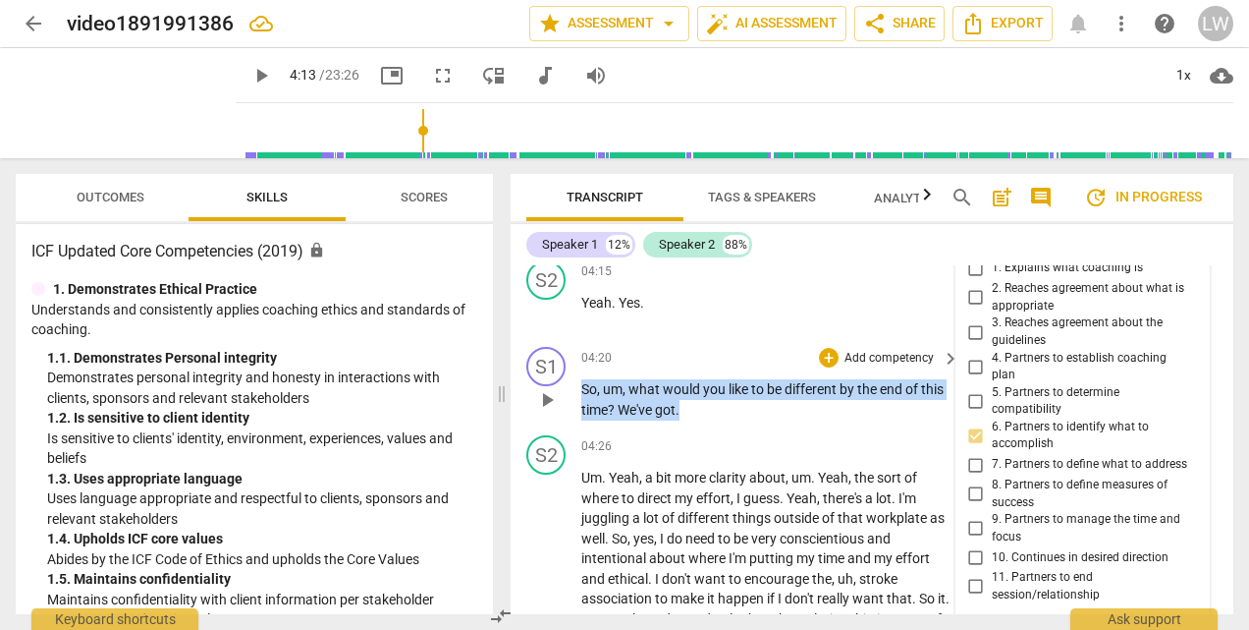
drag, startPoint x: 583, startPoint y: 391, endPoint x: 729, endPoint y: 414, distance: 147.1
click at [729, 414] on p "So , um , what would you like to be different by the end of this time ? We've g…" at bounding box center [765, 399] width 368 height 40
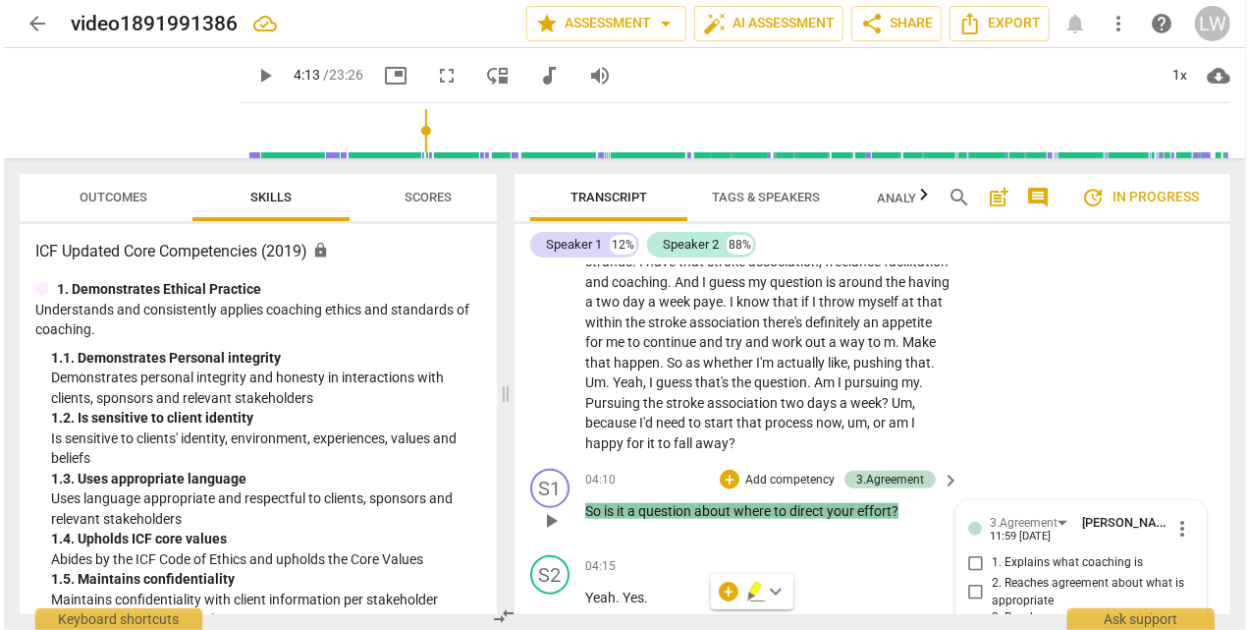
scroll to position [1136, 0]
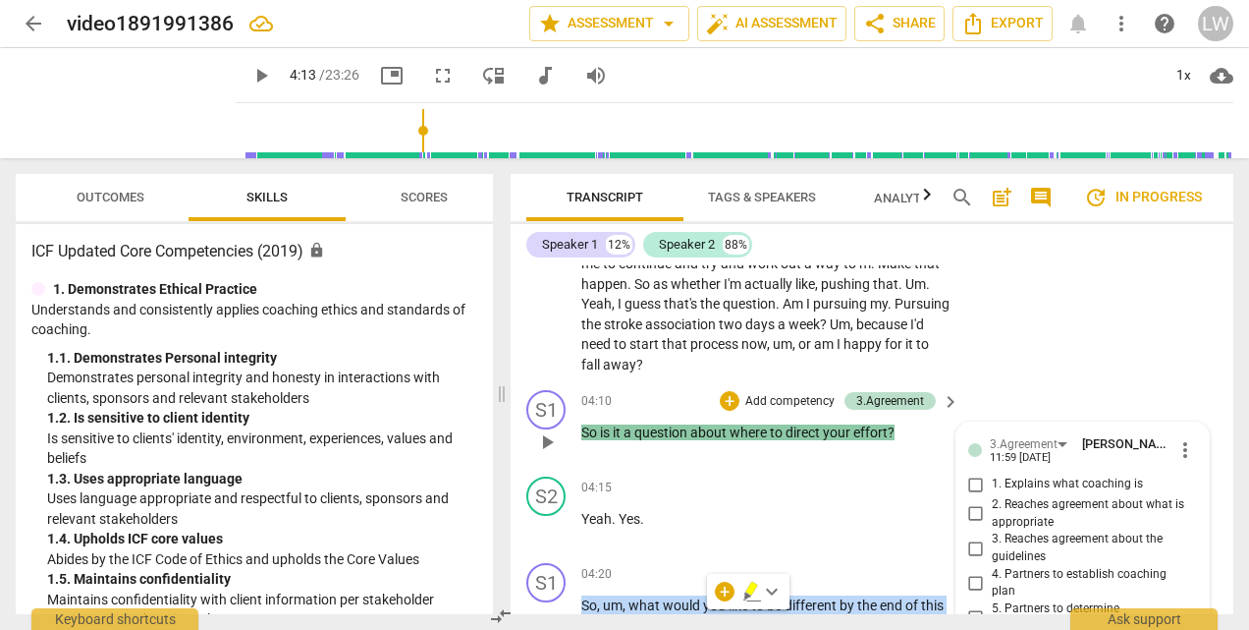
click at [786, 399] on p "Add competency" at bounding box center [790, 402] width 93 height 18
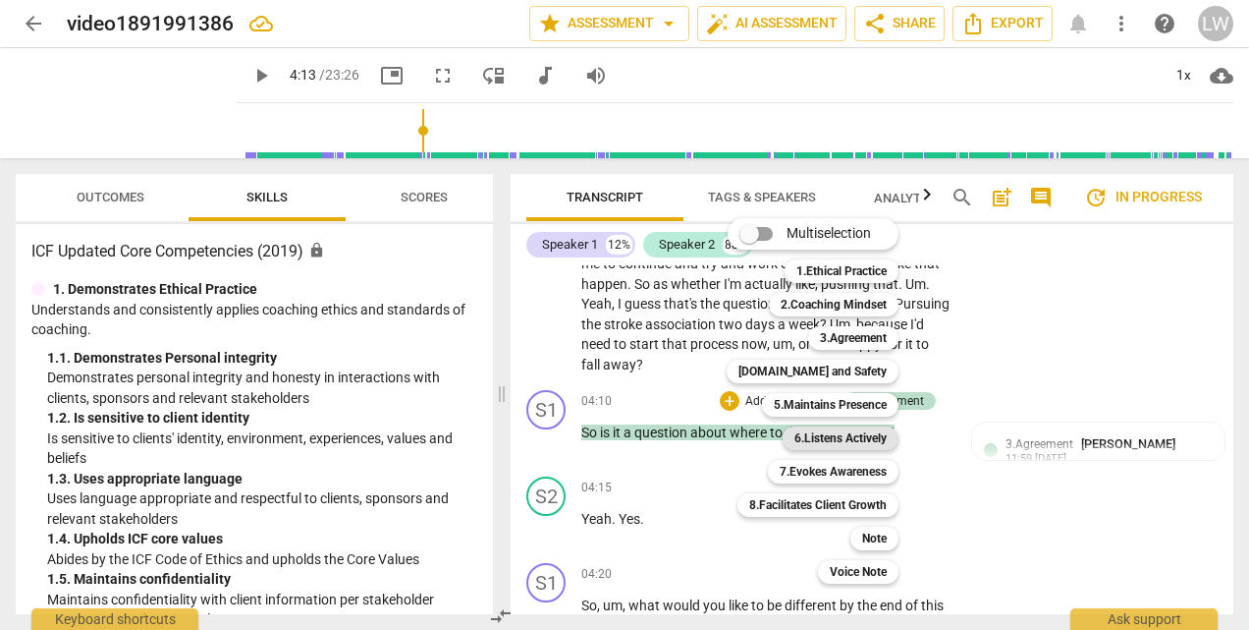
click at [814, 434] on b "6.Listens Actively" at bounding box center [841, 438] width 92 height 24
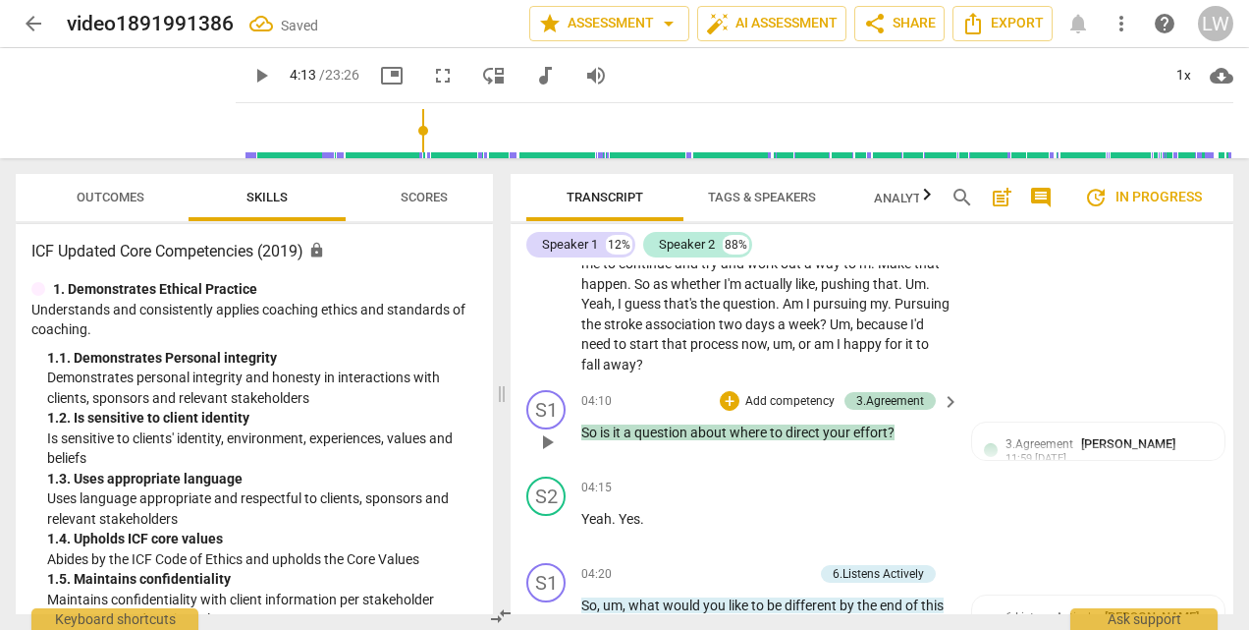
click at [802, 401] on p "Add competency" at bounding box center [790, 402] width 93 height 18
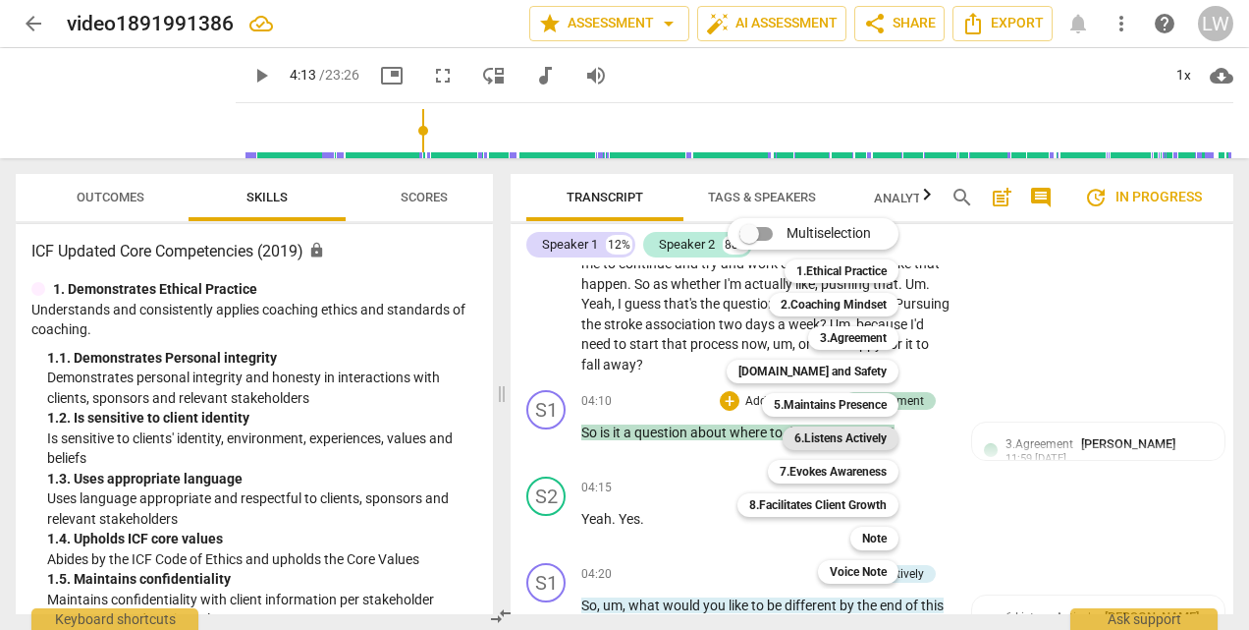
click at [814, 436] on b "6.Listens Actively" at bounding box center [841, 438] width 92 height 24
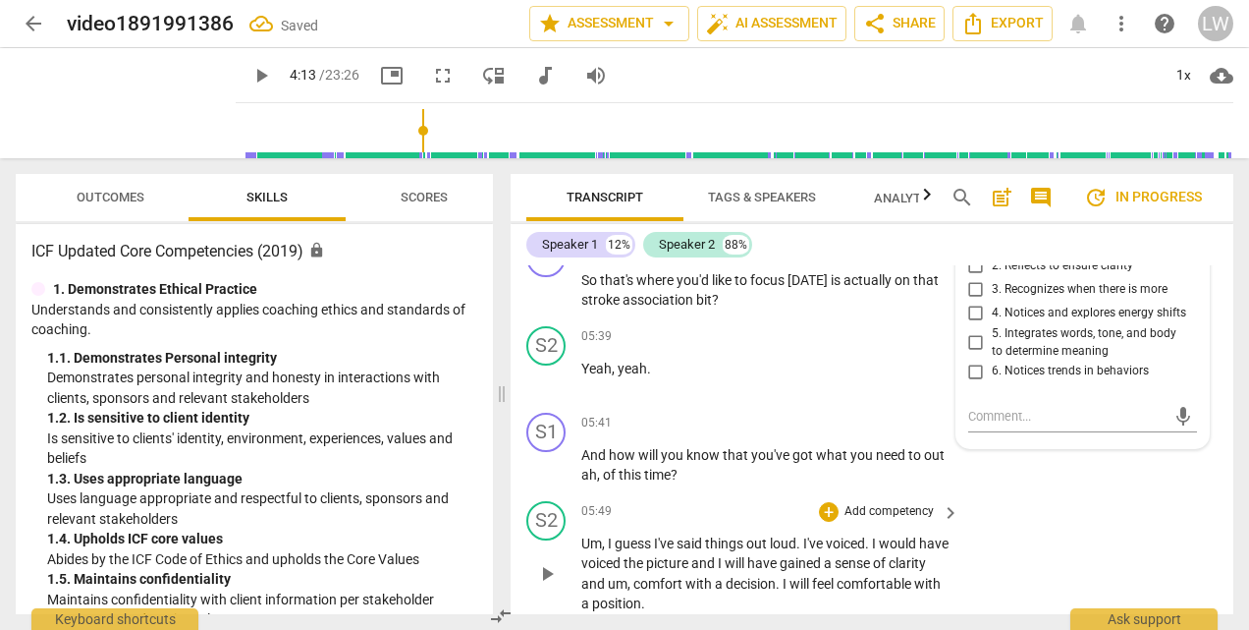
scroll to position [1745, 0]
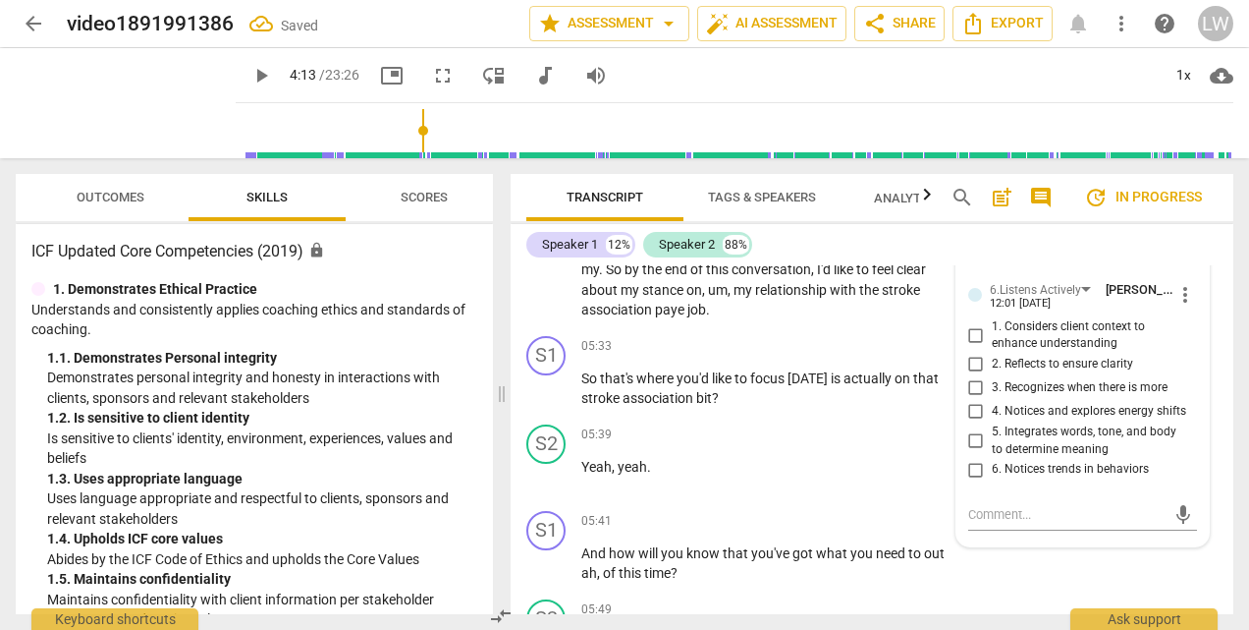
click at [970, 363] on input "2. Reflects to ensure clarity" at bounding box center [976, 365] width 31 height 24
click at [1018, 588] on div "S1 play_arrow pause 05:41 + Add competency keyboard_arrow_right And how will yo…" at bounding box center [872, 547] width 723 height 88
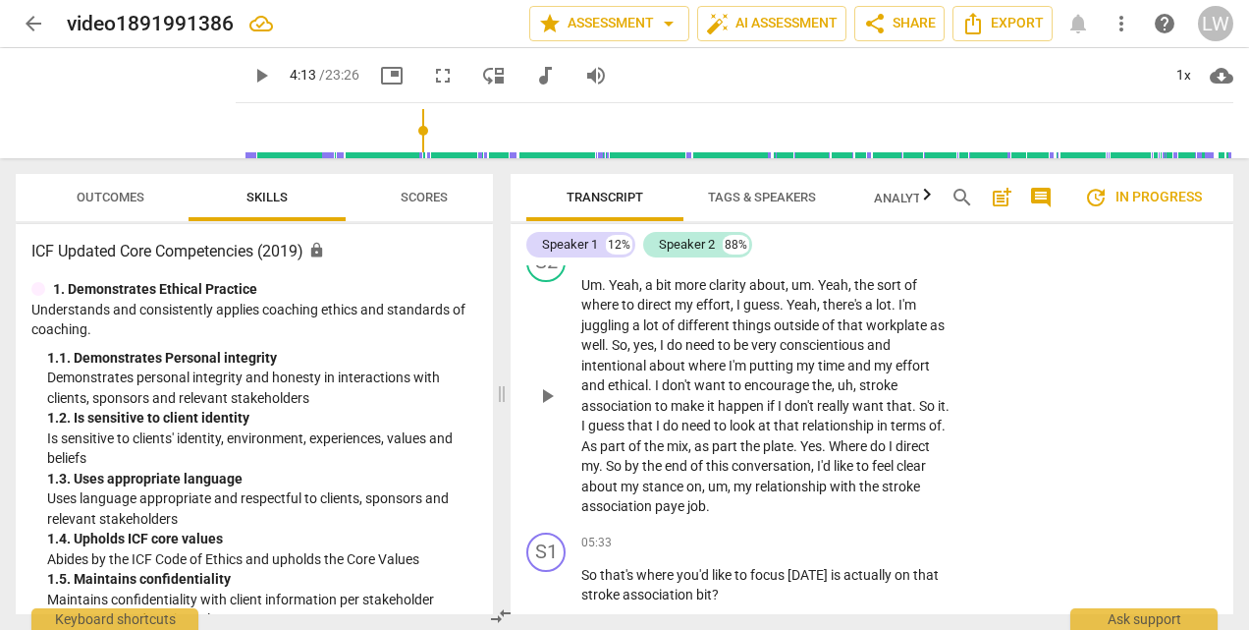
scroll to position [1254, 0]
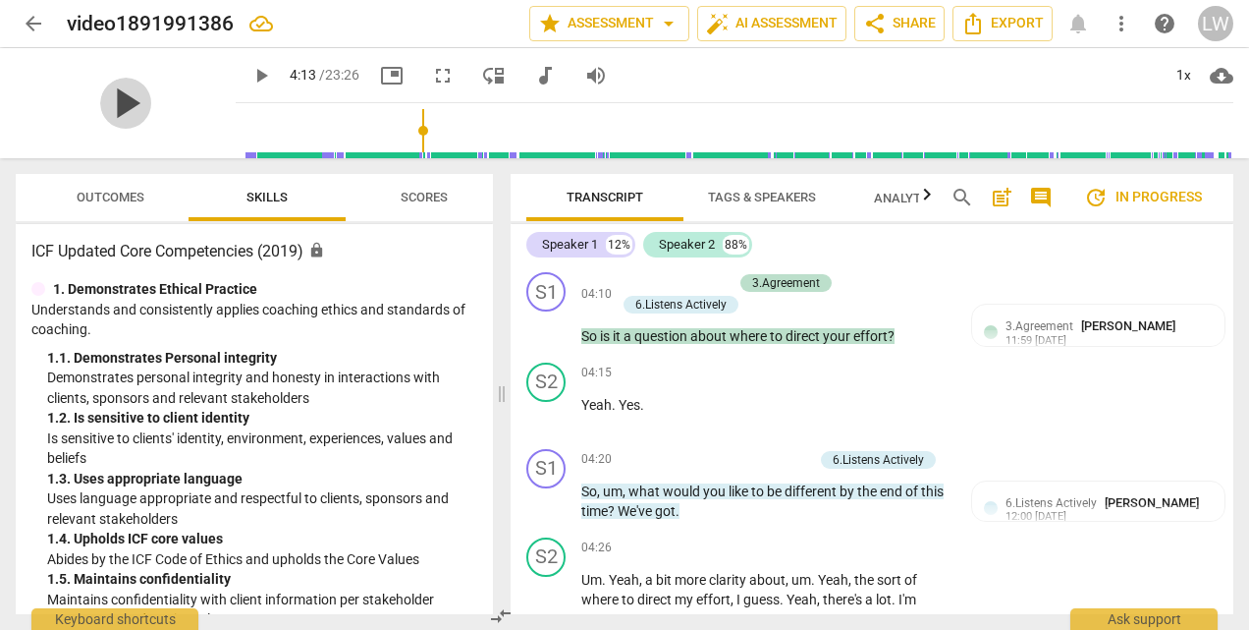
click at [114, 108] on span "play_arrow" at bounding box center [125, 103] width 51 height 51
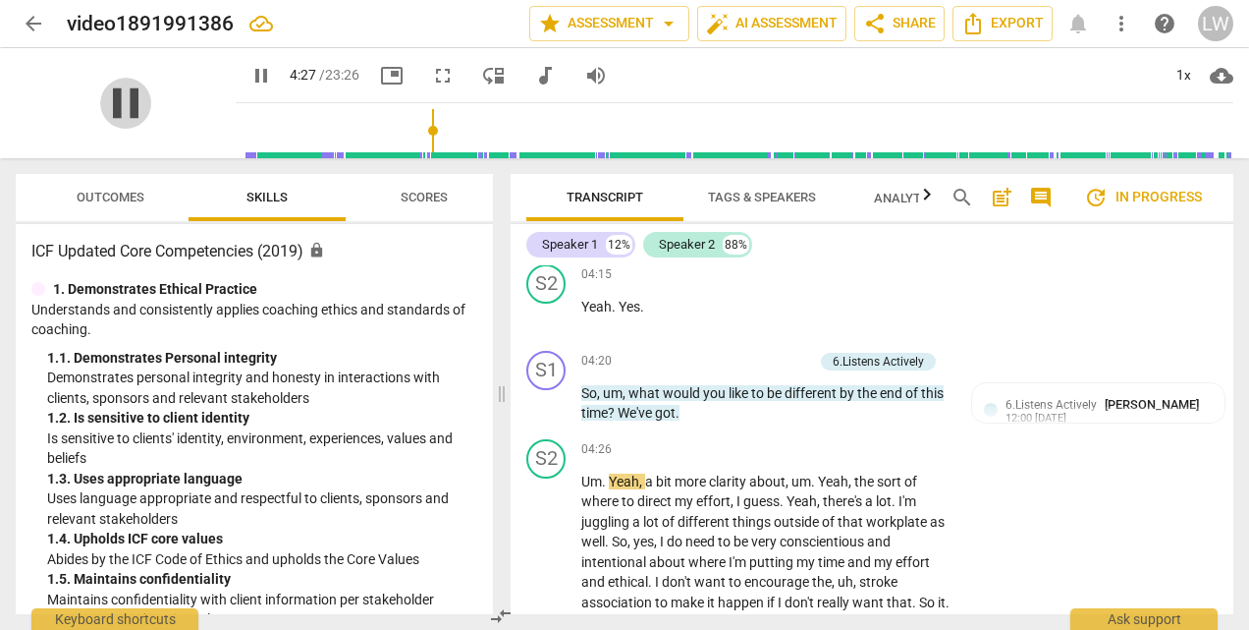
click at [100, 100] on span "pause" at bounding box center [125, 103] width 51 height 51
click at [1071, 400] on span "6.Listens Actively" at bounding box center [1051, 405] width 91 height 14
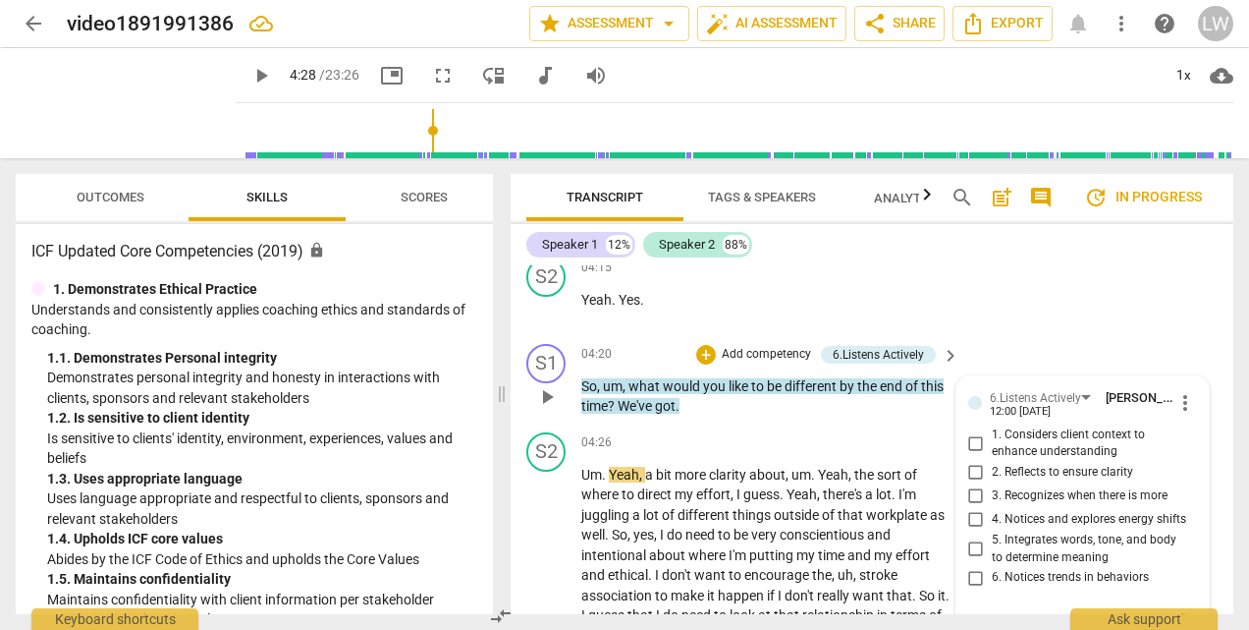
scroll to position [1247, 0]
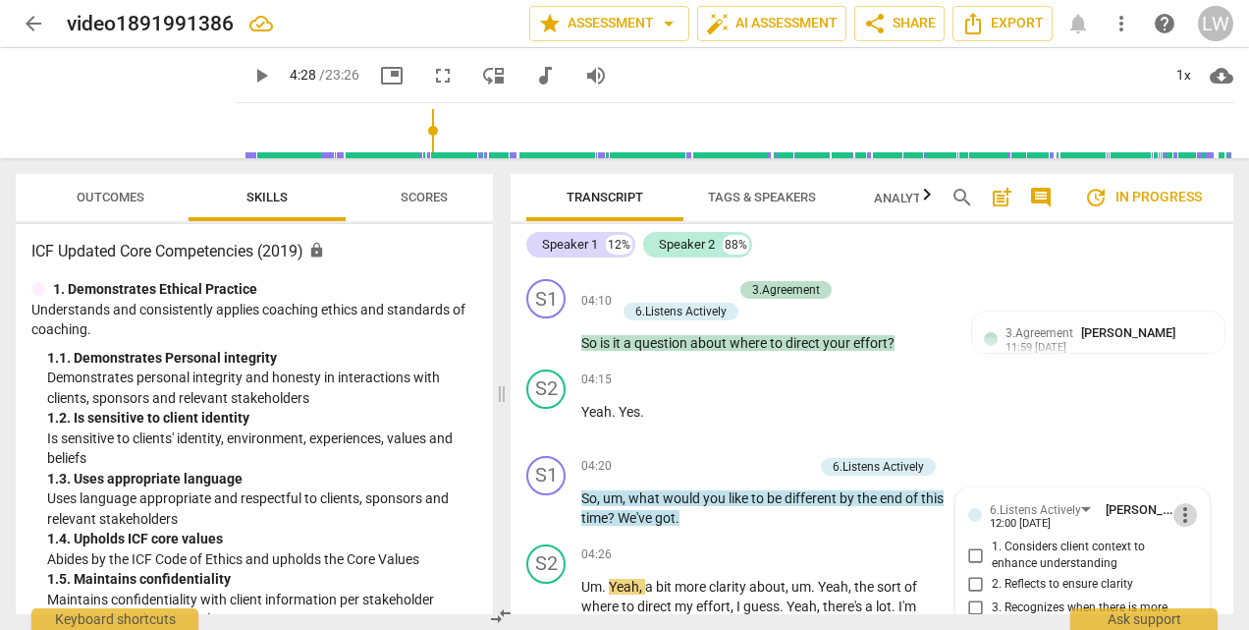
click at [1181, 510] on span "more_vert" at bounding box center [1186, 515] width 24 height 24
click at [1192, 547] on li "Delete" at bounding box center [1199, 550] width 68 height 37
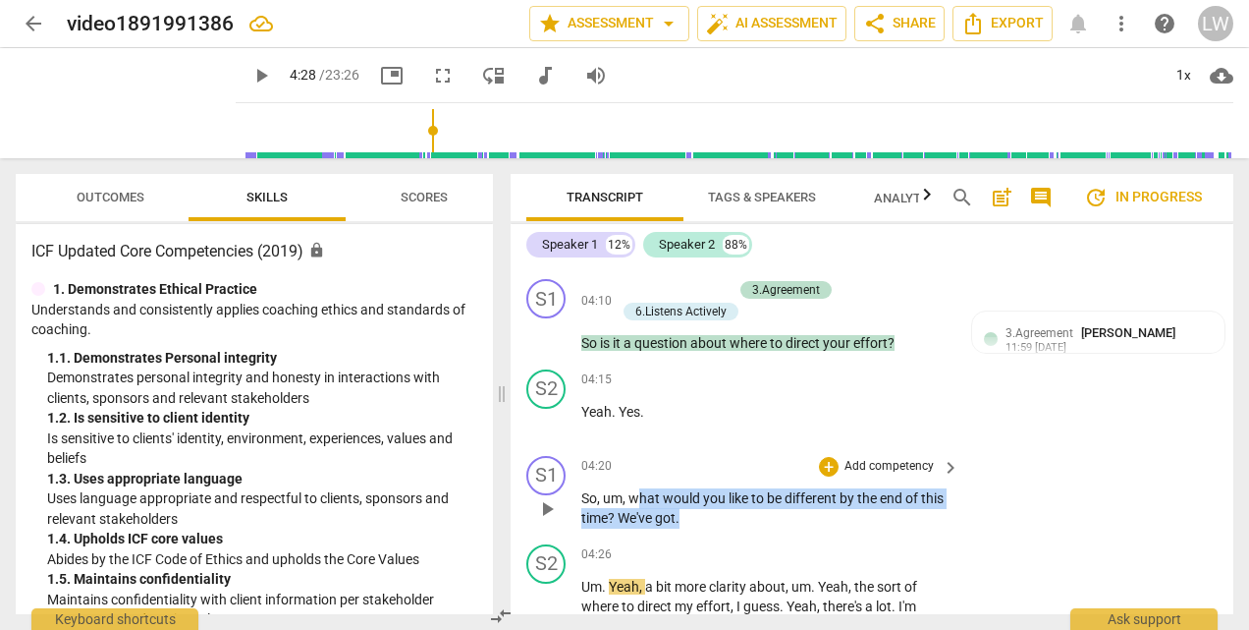
drag, startPoint x: 635, startPoint y: 495, endPoint x: 710, endPoint y: 514, distance: 76.9
click at [710, 514] on p "So , um , what would you like to be different by the end of this time ? We've g…" at bounding box center [765, 508] width 368 height 40
click at [726, 495] on div "+" at bounding box center [725, 492] width 20 height 20
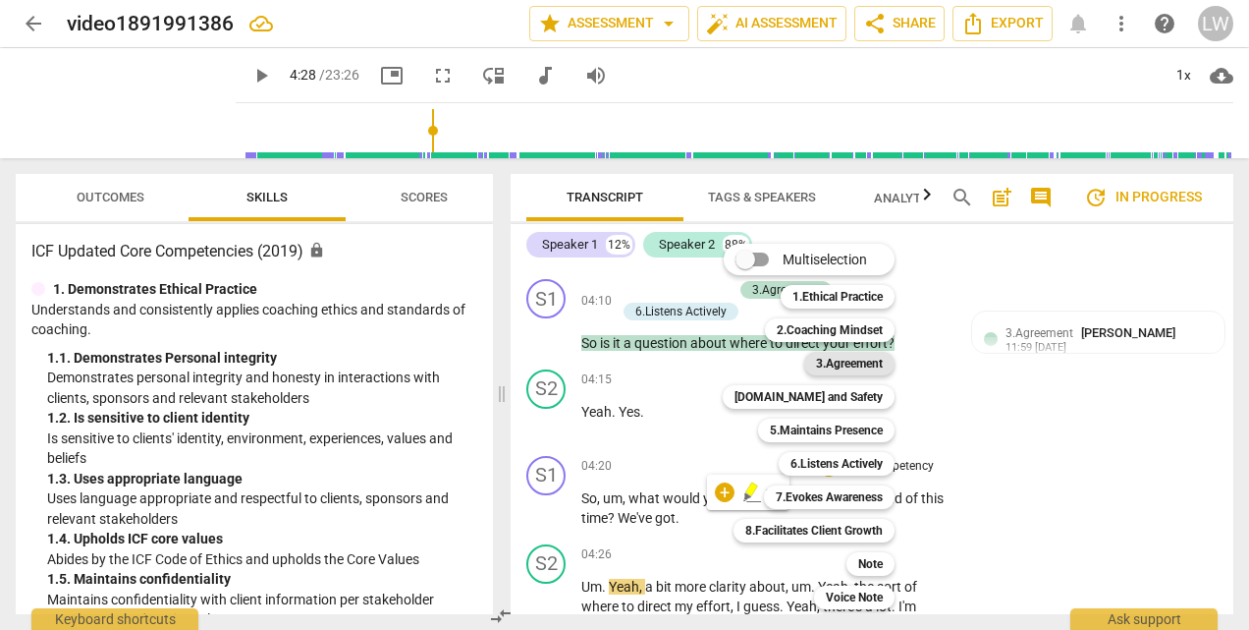
click at [852, 364] on b "3.Agreement" at bounding box center [849, 364] width 67 height 24
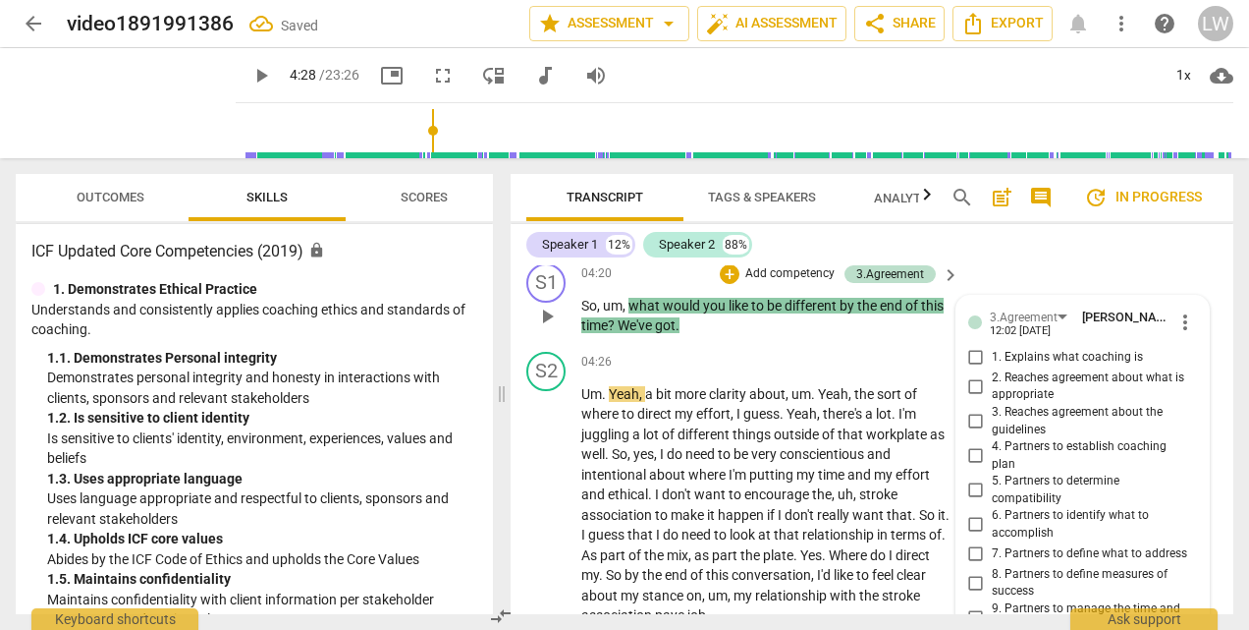
scroll to position [1430, 0]
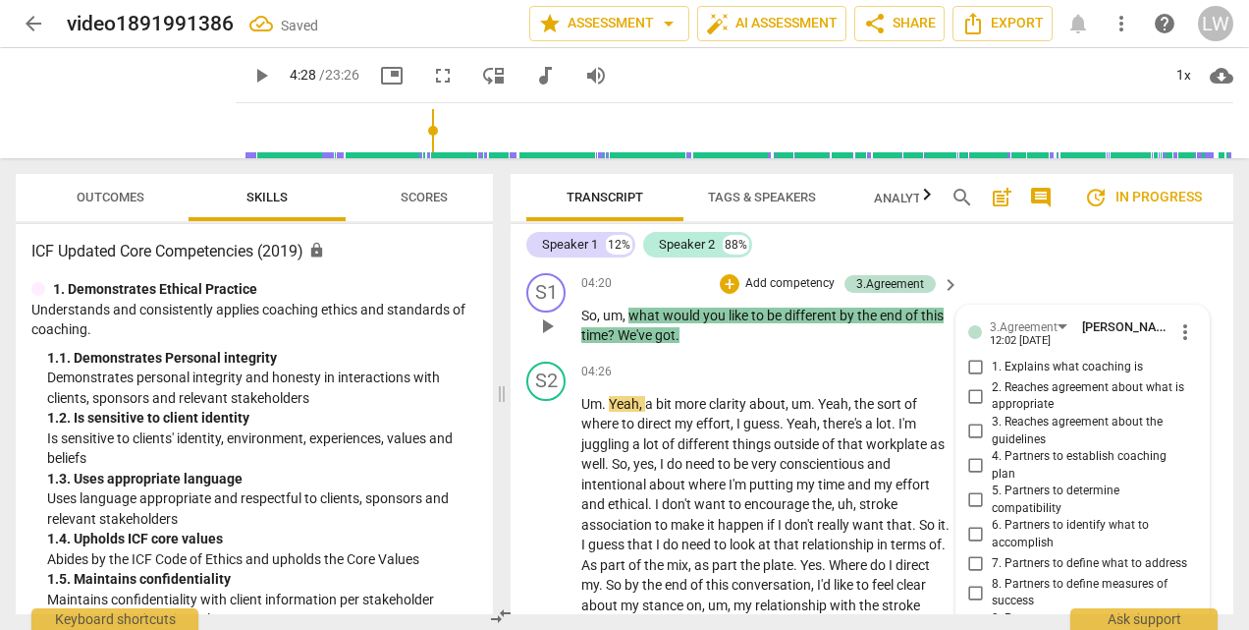
click at [975, 529] on input "6. Partners to identify what to accomplish" at bounding box center [976, 535] width 31 height 24
click at [970, 563] on input "7. Partners to define what to address" at bounding box center [976, 564] width 31 height 24
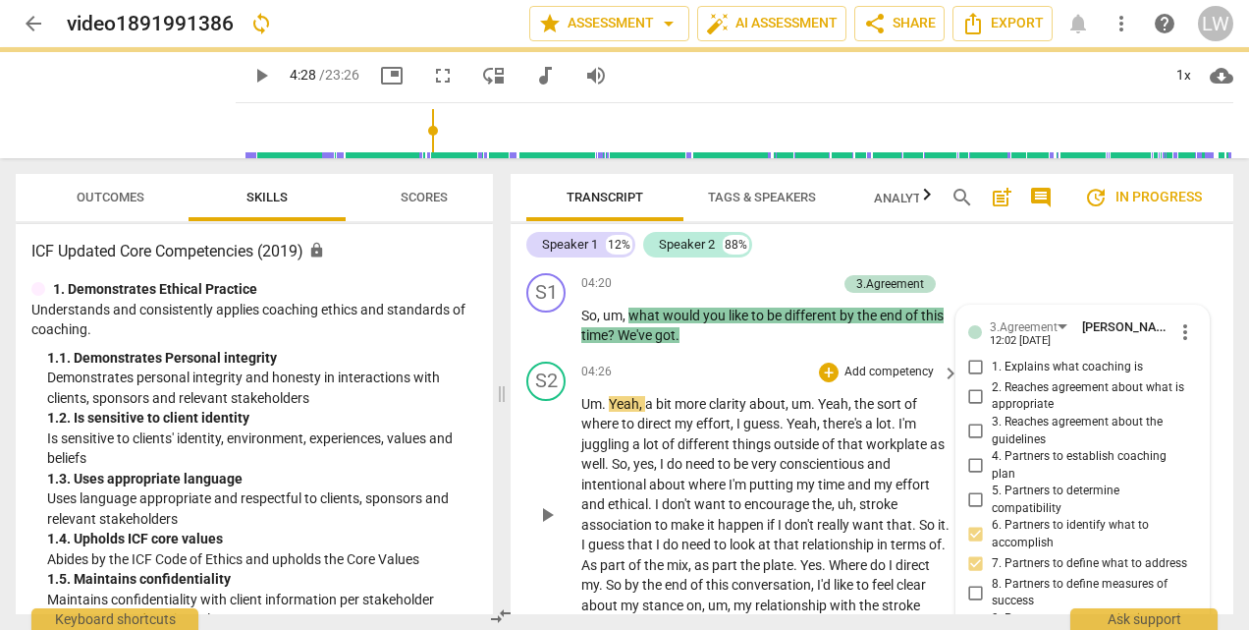
scroll to position [1725, 0]
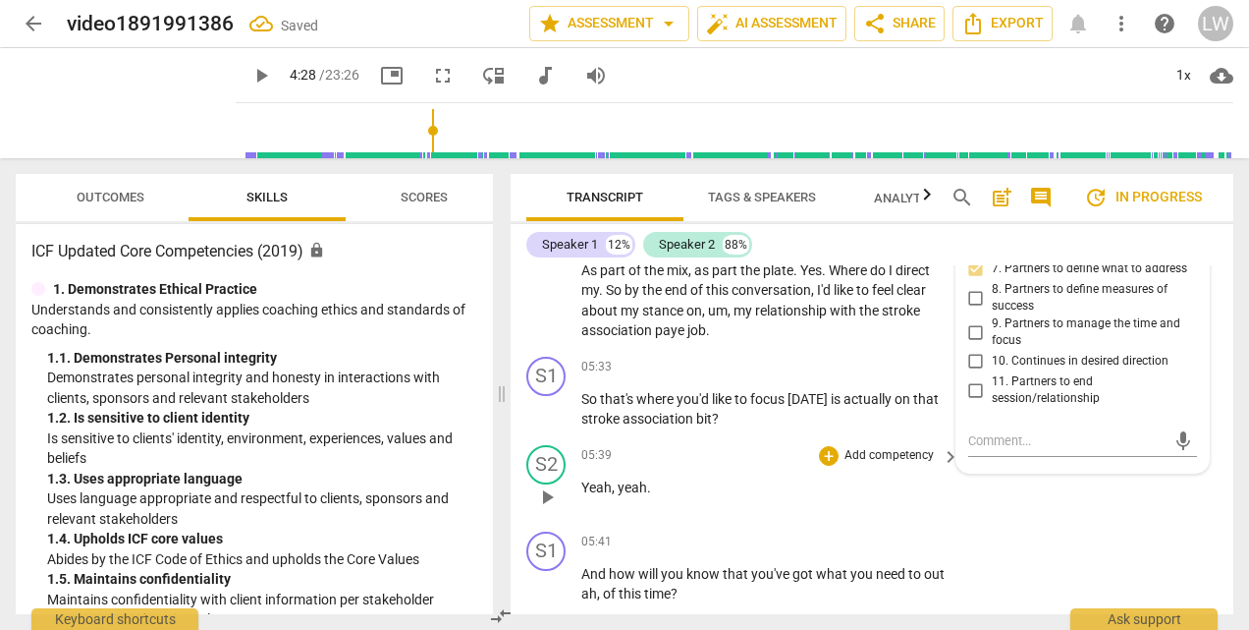
drag, startPoint x: 1124, startPoint y: 557, endPoint x: 961, endPoint y: 513, distance: 168.9
click at [1124, 556] on div "S1 play_arrow pause 05:41 + Add competency keyboard_arrow_right And how will yo…" at bounding box center [872, 568] width 723 height 88
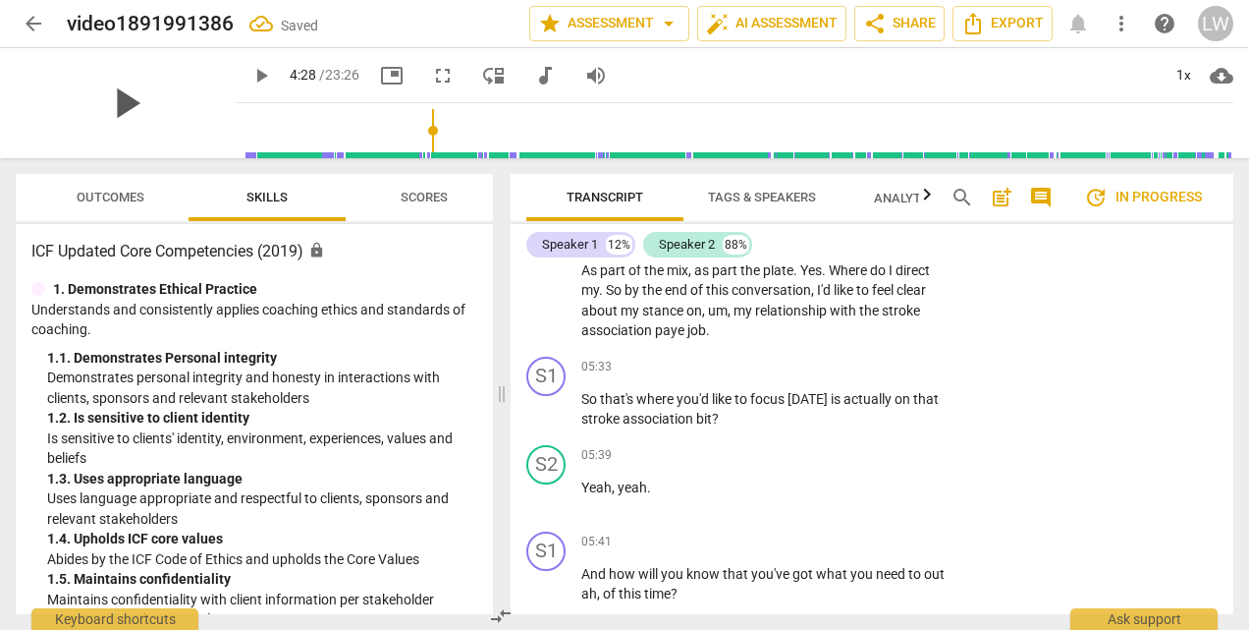
click at [113, 98] on span "play_arrow" at bounding box center [125, 103] width 51 height 51
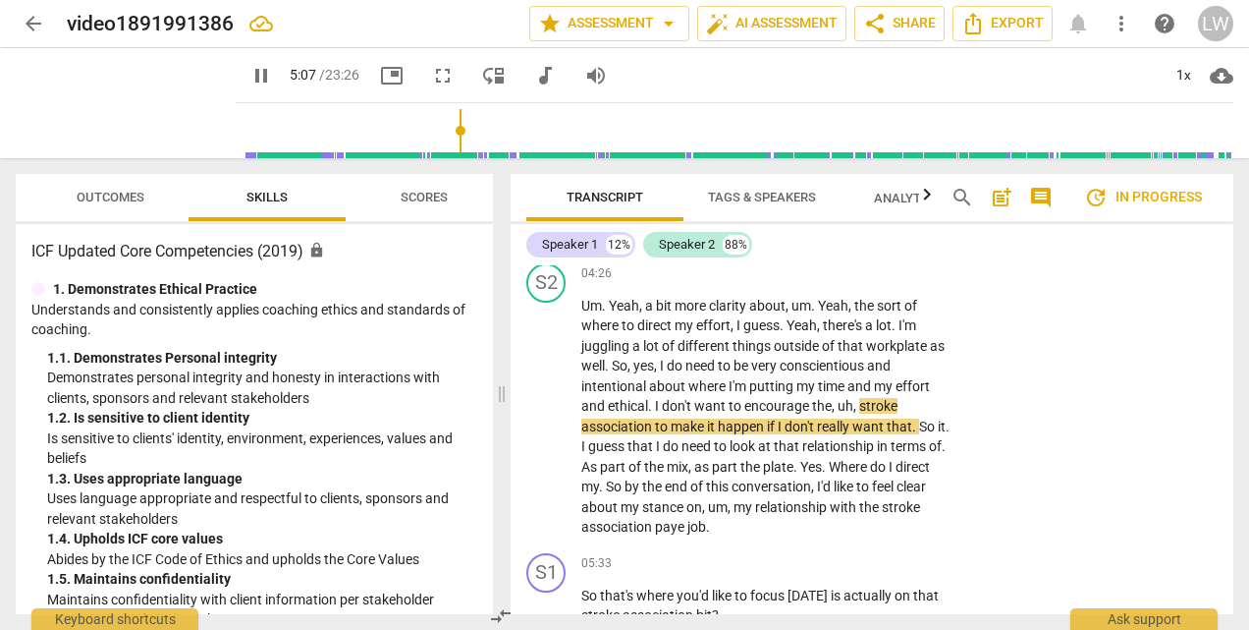
scroll to position [1627, 0]
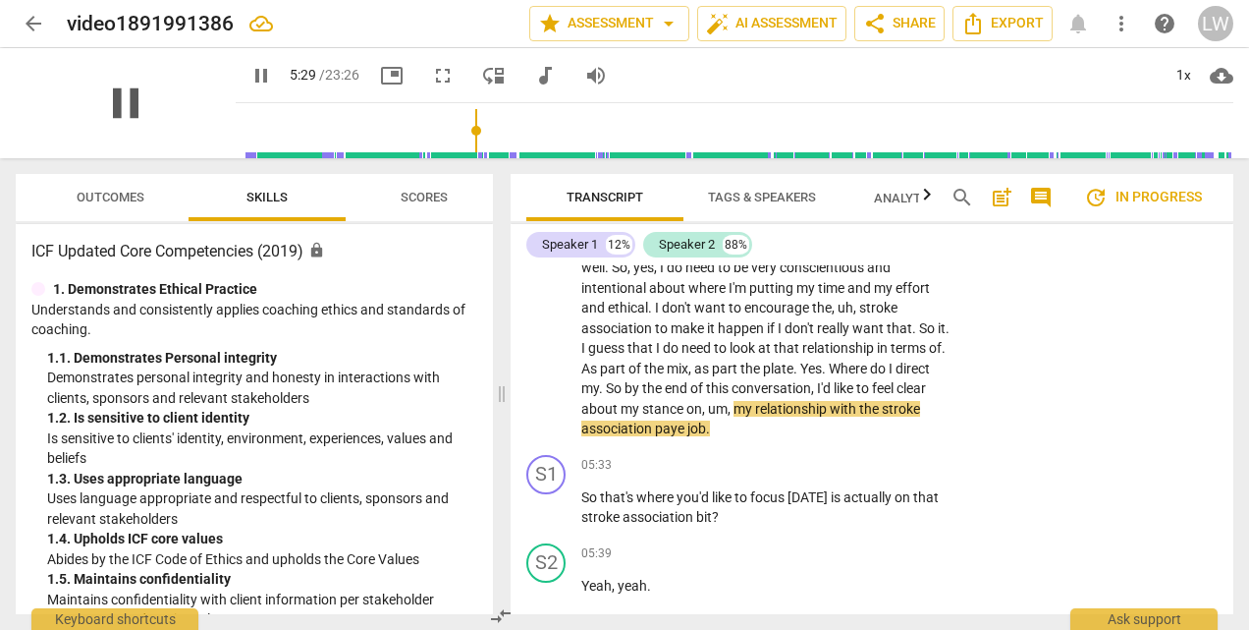
click at [116, 91] on span "pause" at bounding box center [125, 103] width 51 height 51
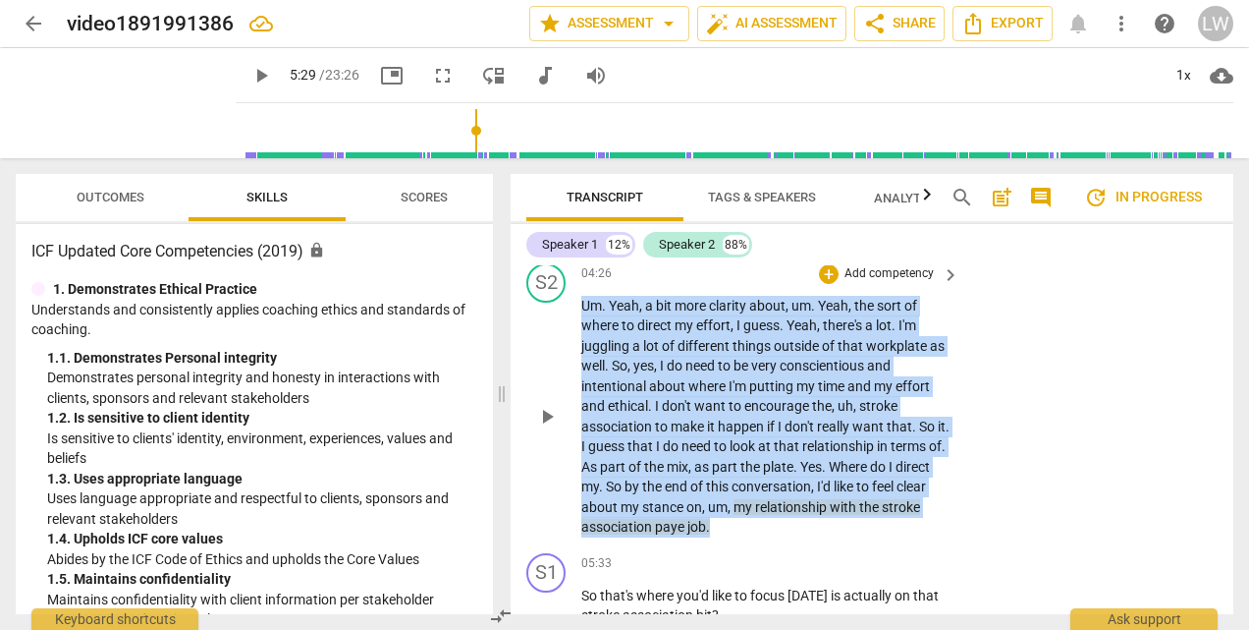
drag, startPoint x: 581, startPoint y: 303, endPoint x: 804, endPoint y: 526, distance: 316.0
click at [804, 526] on p "Um . Yeah , a bit more clarity about , um . Yeah , the sort of where to direct …" at bounding box center [765, 417] width 368 height 242
click at [764, 502] on div "+" at bounding box center [770, 500] width 20 height 20
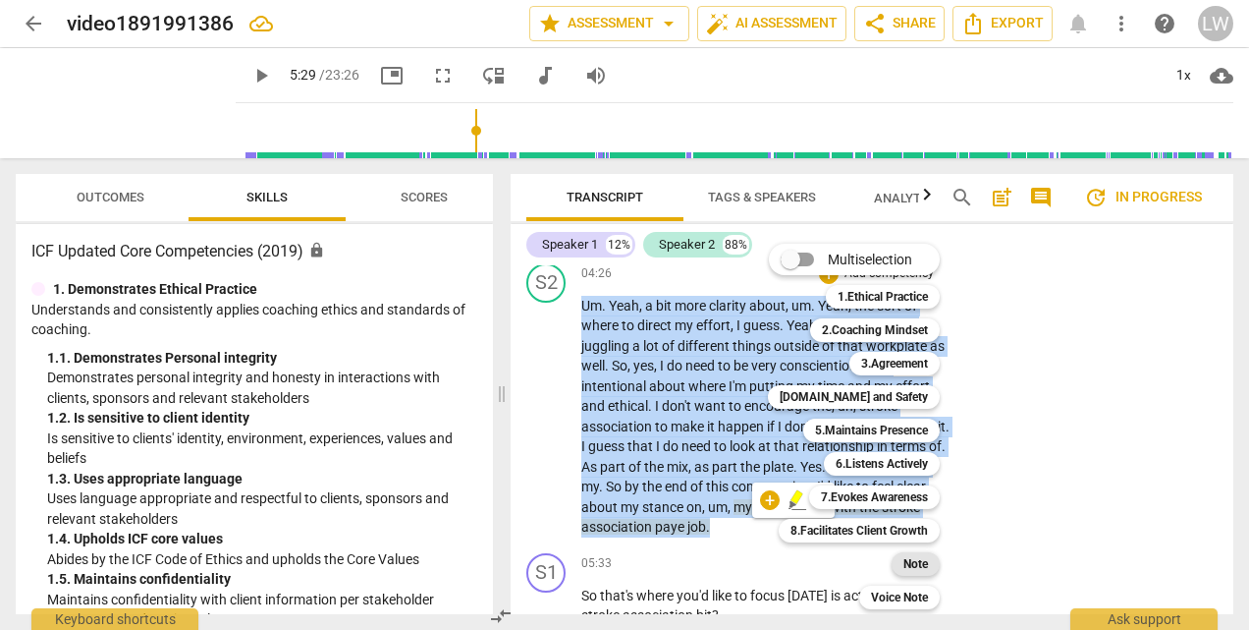
click at [913, 568] on b "Note" at bounding box center [916, 564] width 25 height 24
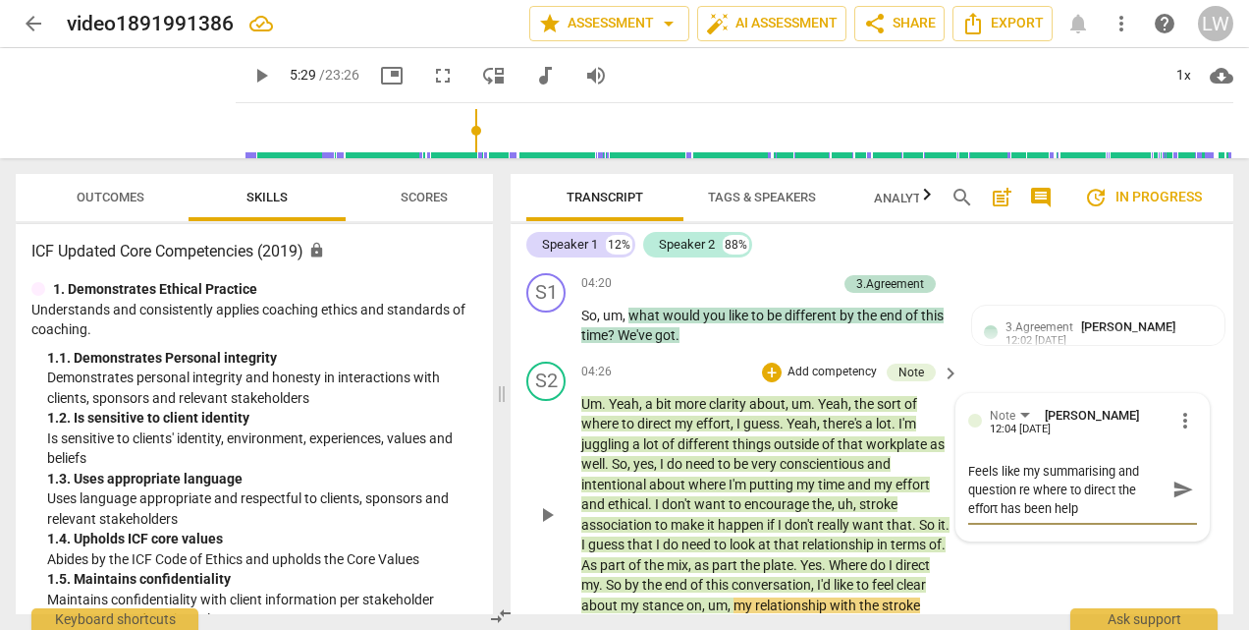
scroll to position [0, 0]
click at [1177, 491] on span "send" at bounding box center [1184, 489] width 22 height 22
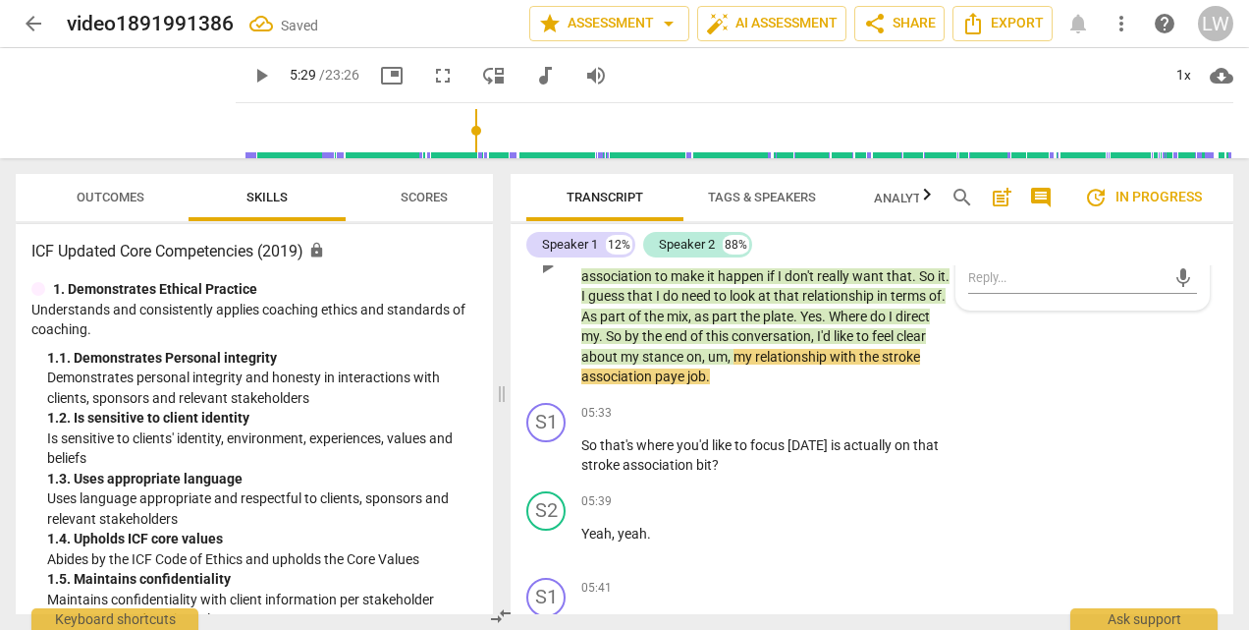
scroll to position [1725, 0]
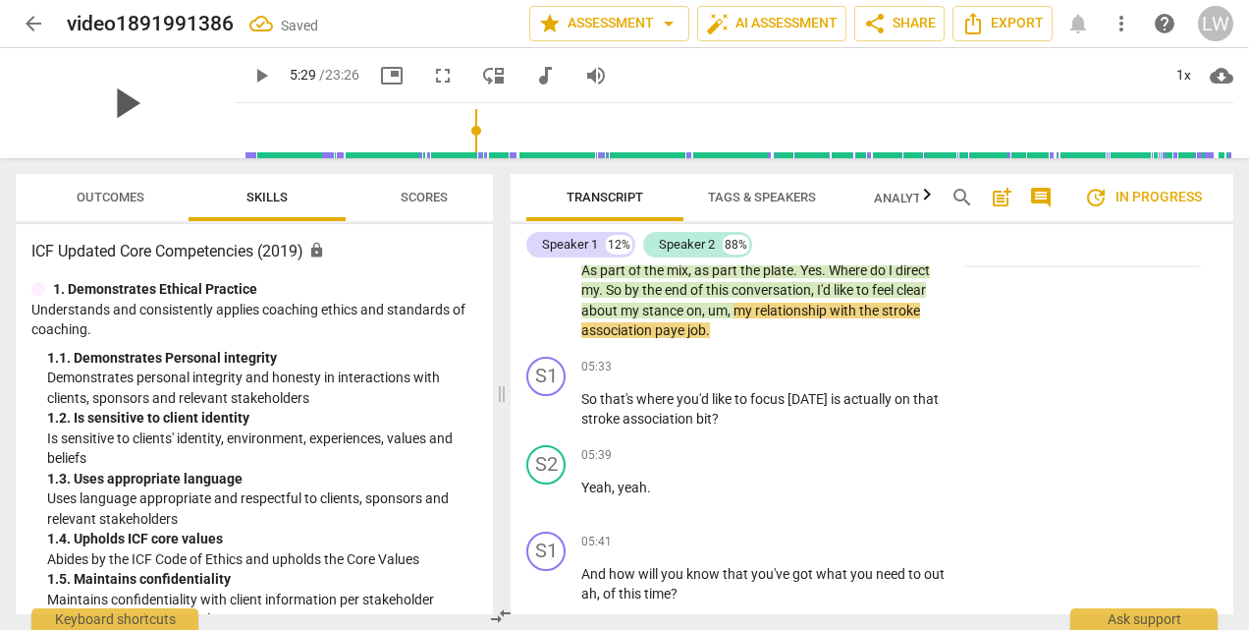
click at [108, 102] on span "play_arrow" at bounding box center [125, 103] width 51 height 51
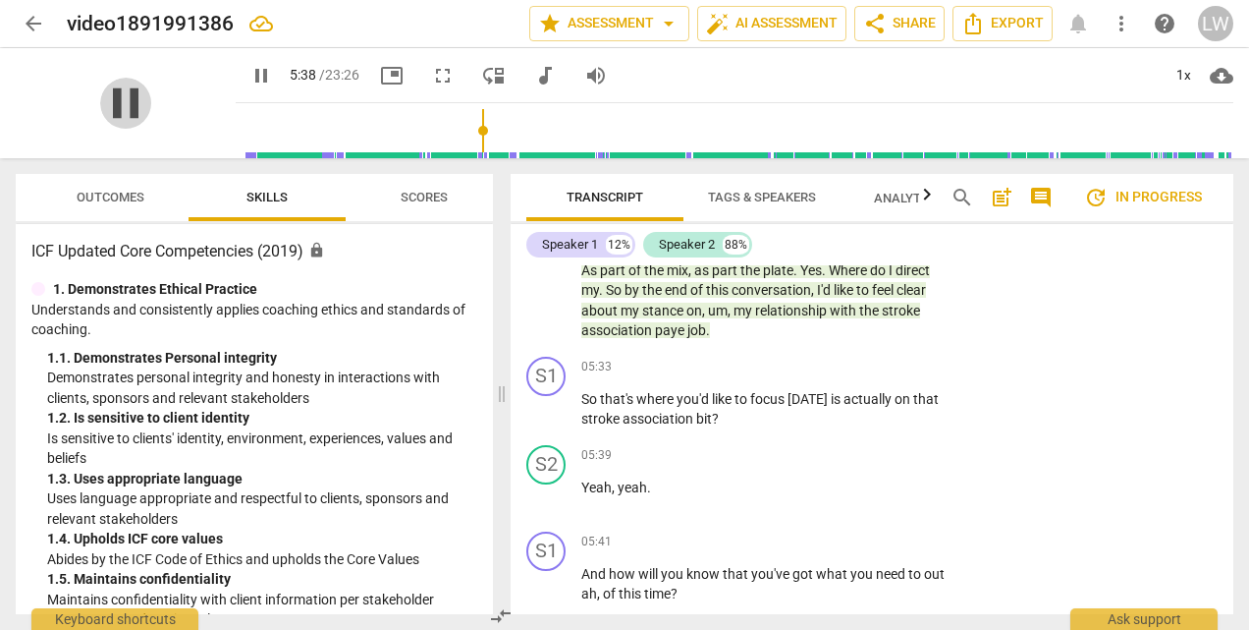
click at [100, 103] on span "pause" at bounding box center [125, 103] width 51 height 51
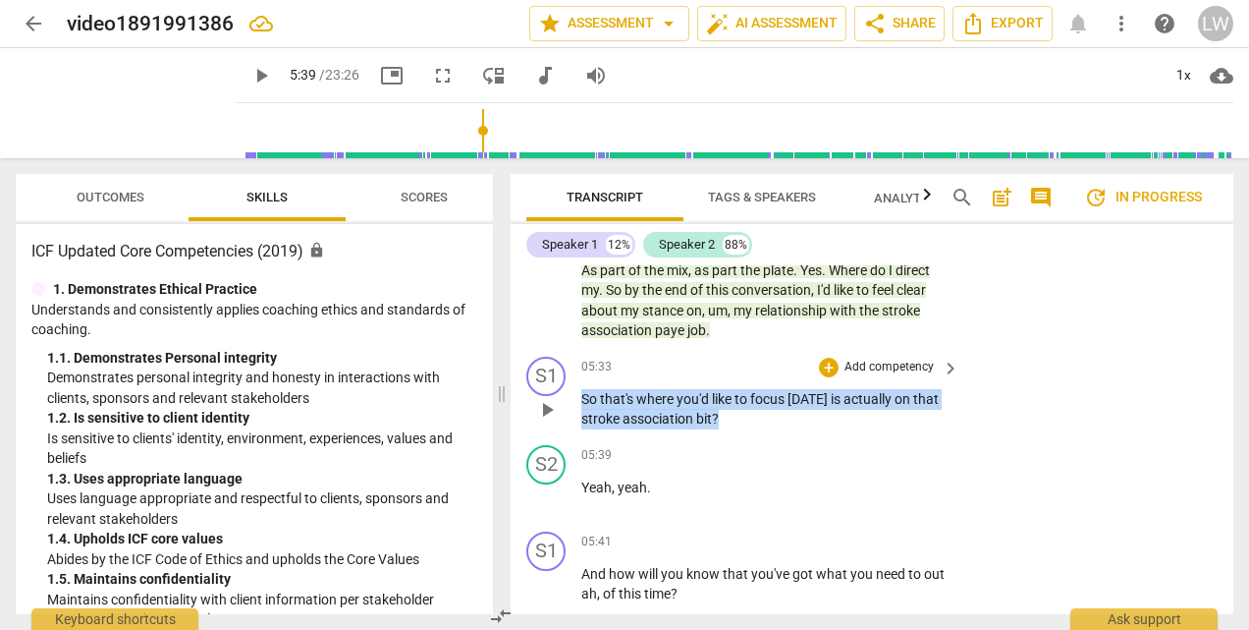
drag, startPoint x: 582, startPoint y: 395, endPoint x: 758, endPoint y: 417, distance: 177.3
click at [758, 417] on p "So that's where you'd like to focus [DATE] is actually on that stroke associati…" at bounding box center [765, 409] width 368 height 40
click at [739, 392] on div "+" at bounding box center [737, 392] width 20 height 20
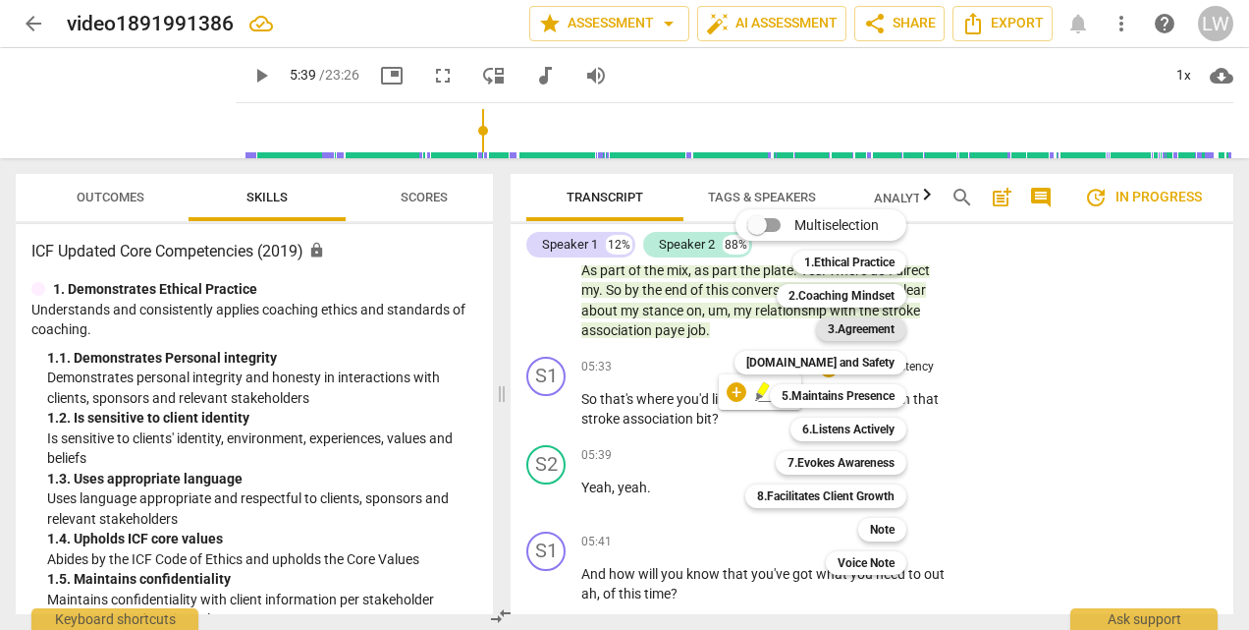
click at [872, 334] on b "3.Agreement" at bounding box center [861, 329] width 67 height 24
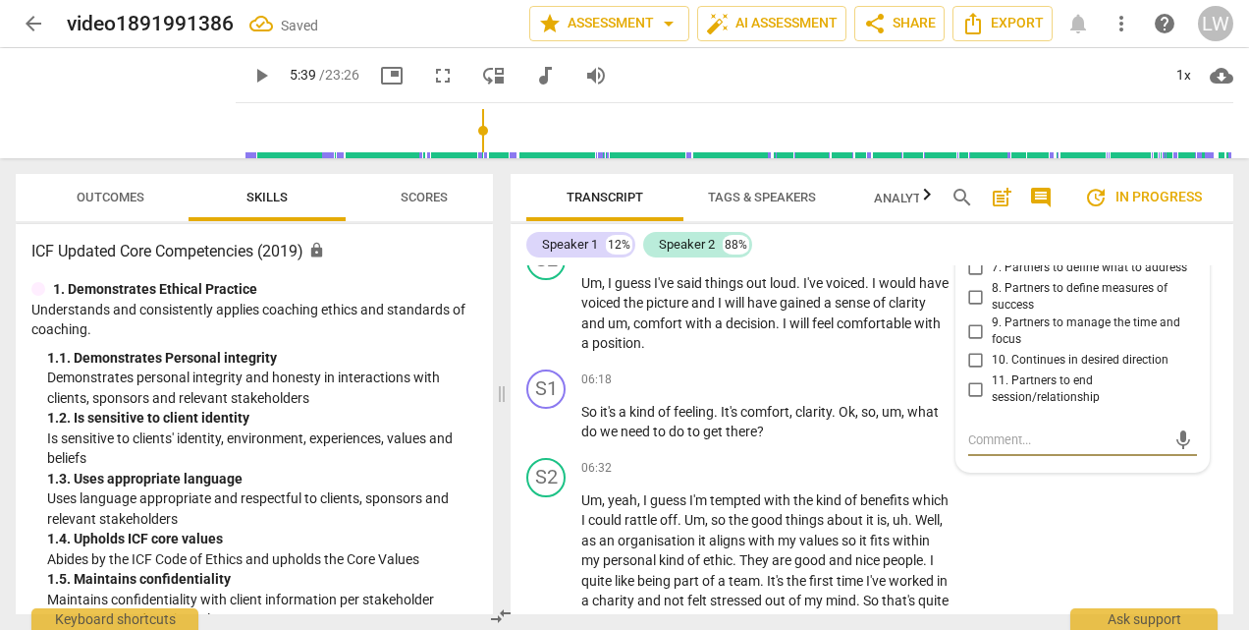
scroll to position [1907, 0]
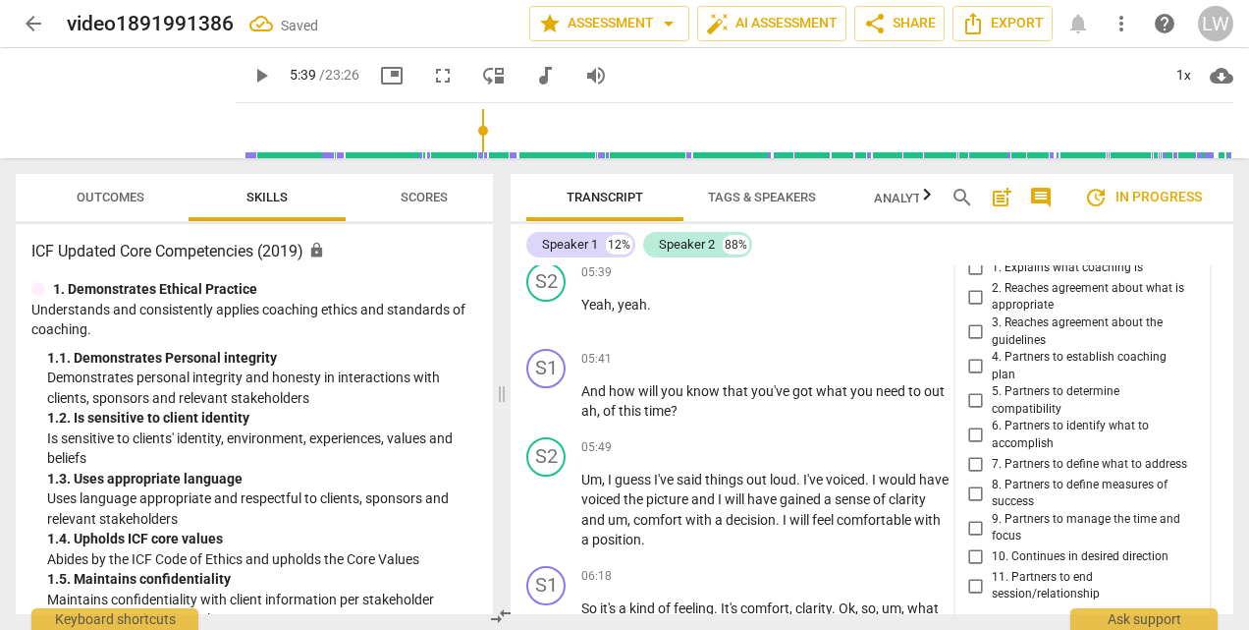
click at [970, 435] on input "6. Partners to identify what to accomplish" at bounding box center [976, 435] width 31 height 24
click at [974, 464] on input "7. Partners to define what to address" at bounding box center [976, 465] width 31 height 24
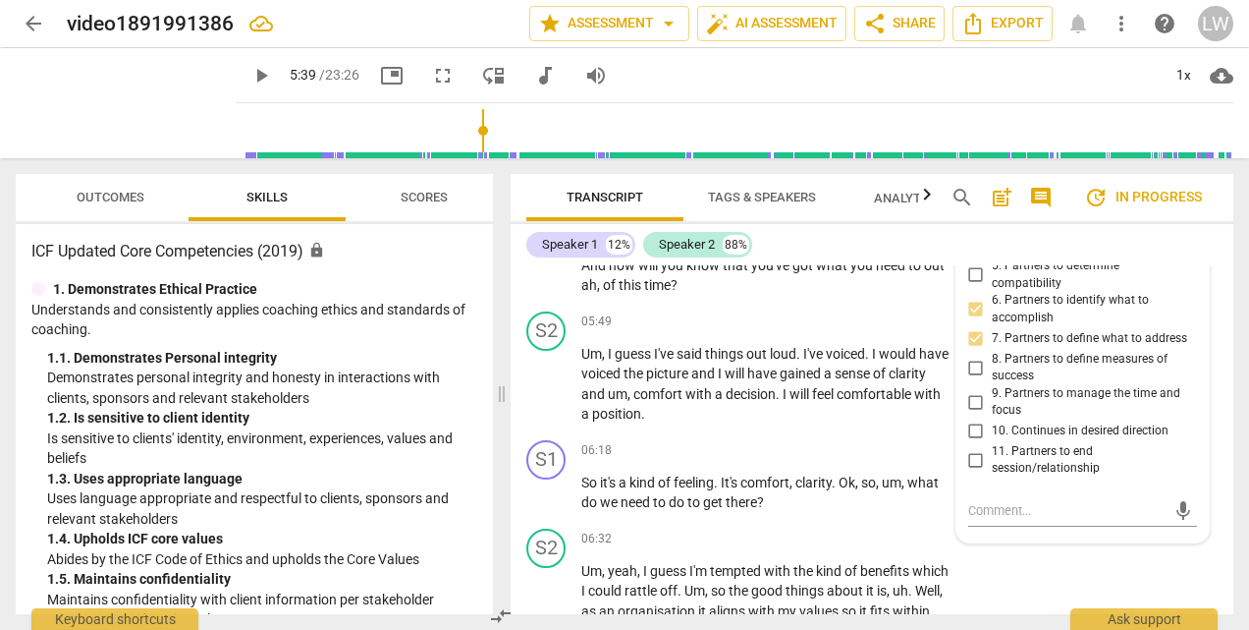
scroll to position [2104, 0]
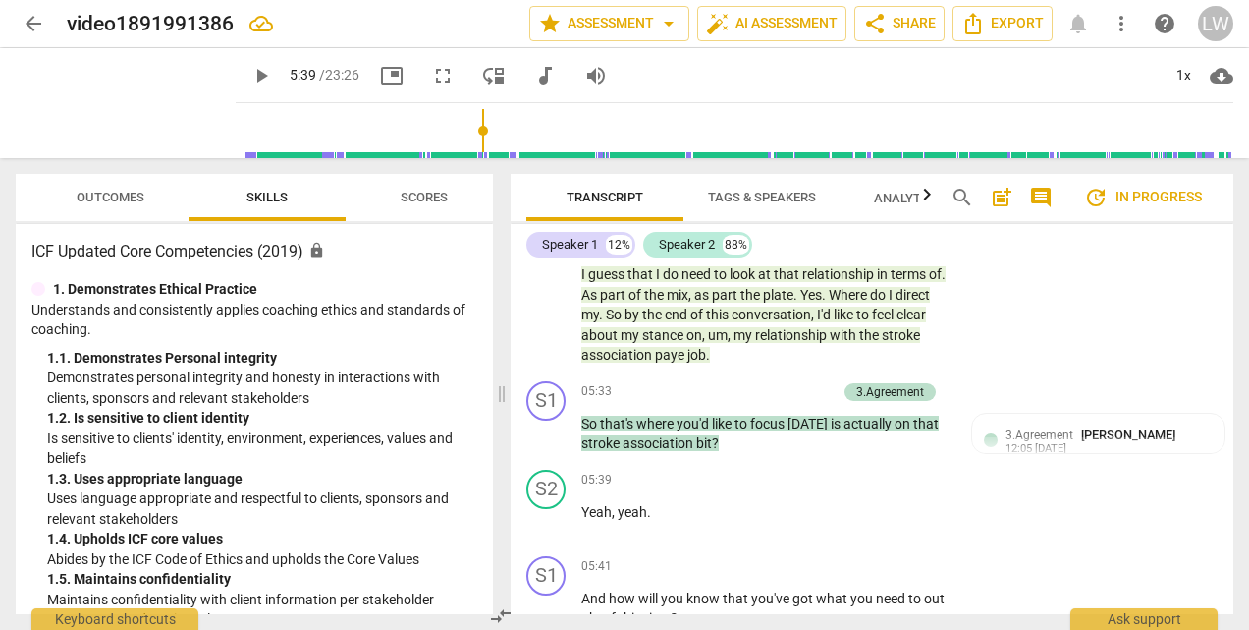
scroll to position [1809, 0]
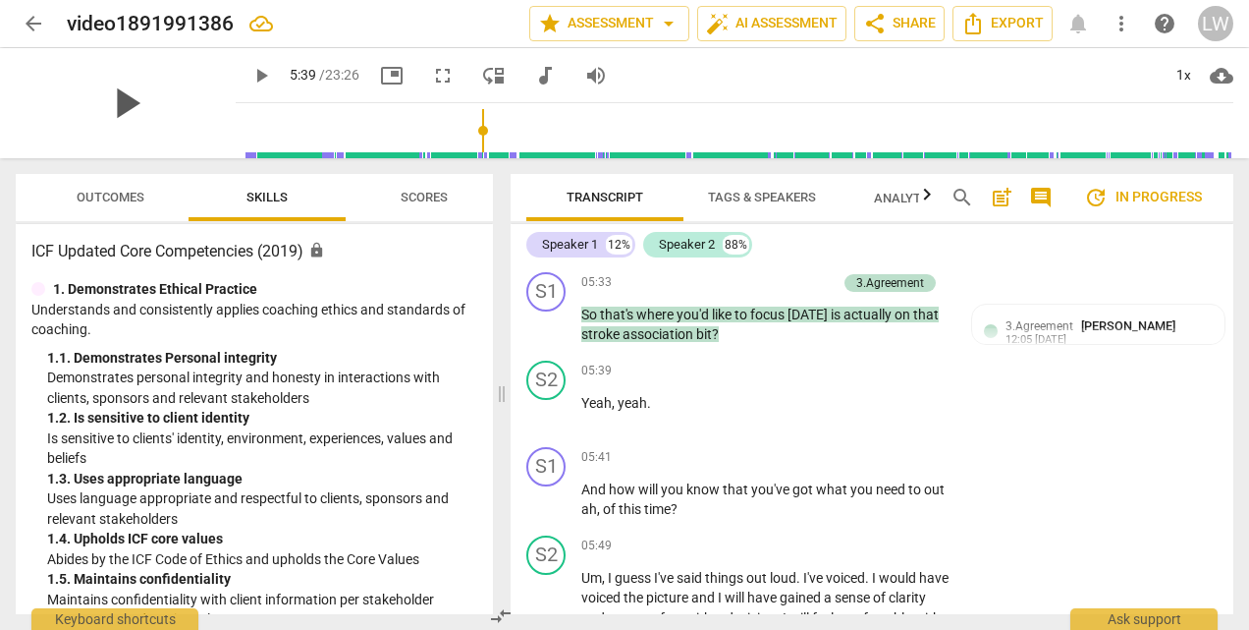
click at [124, 108] on span "play_arrow" at bounding box center [125, 103] width 51 height 51
click at [880, 454] on p "Add competency" at bounding box center [889, 458] width 93 height 18
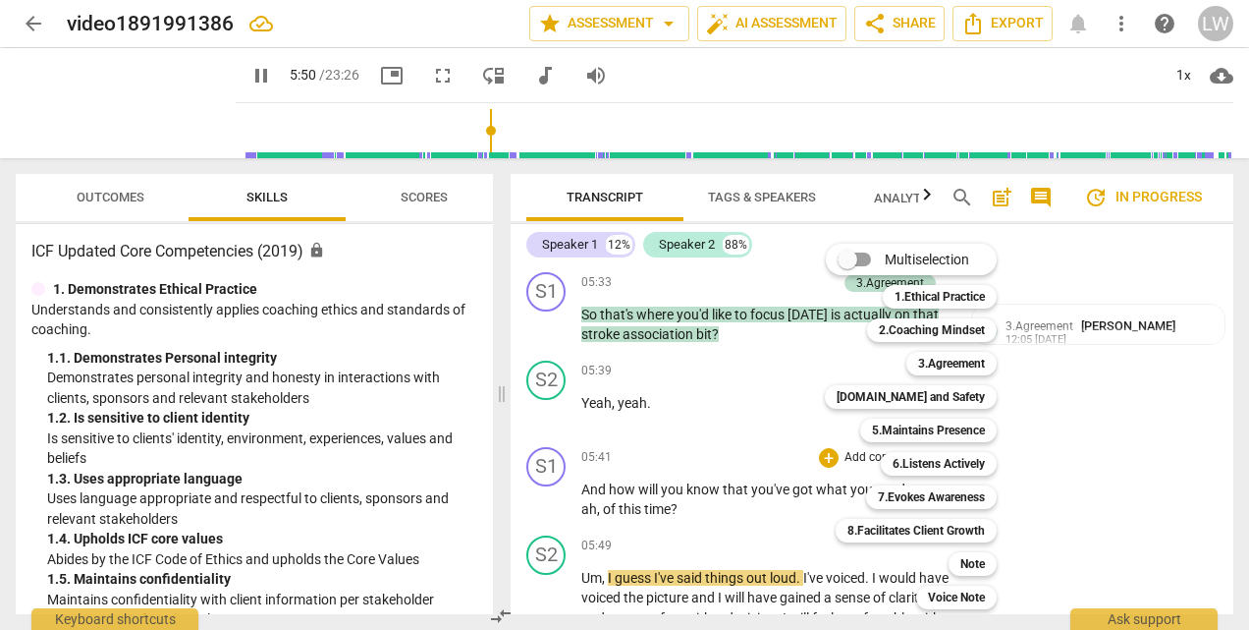
click at [94, 111] on div at bounding box center [624, 315] width 1249 height 630
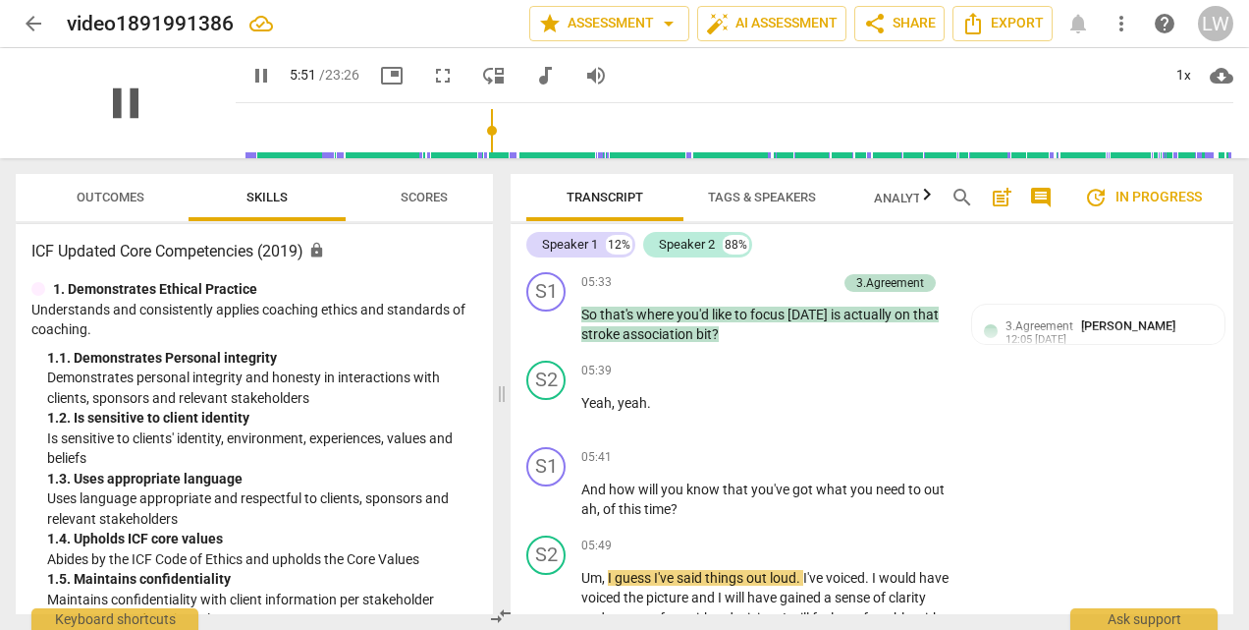
click at [121, 111] on span "pause" at bounding box center [125, 103] width 51 height 51
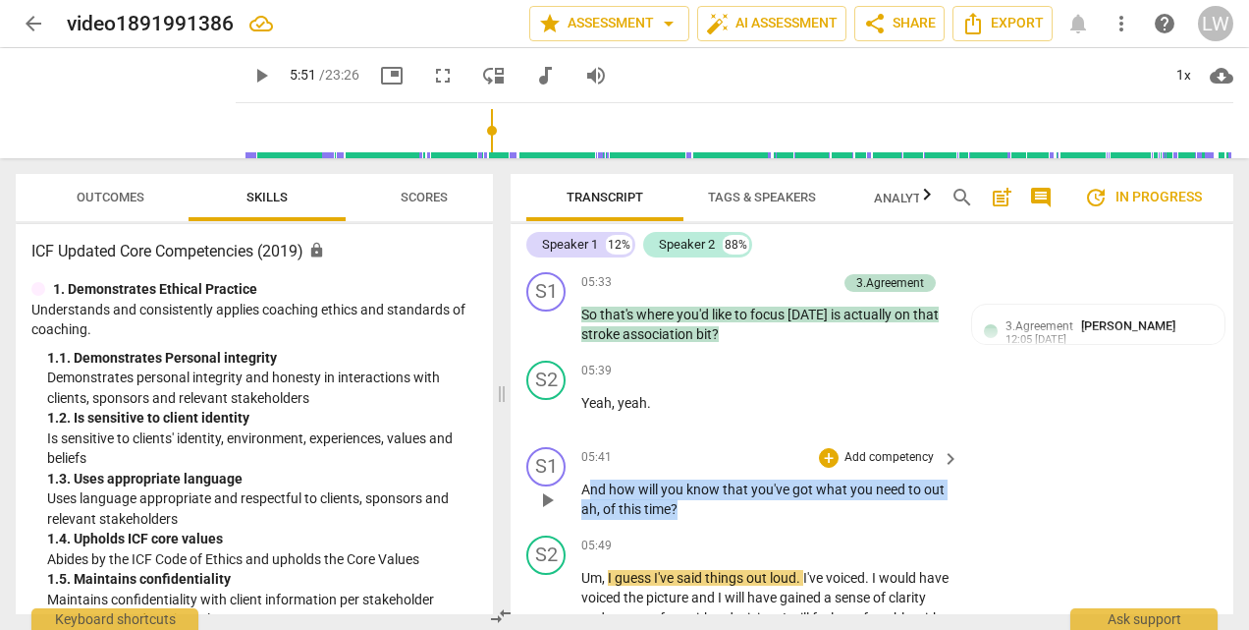
drag, startPoint x: 586, startPoint y: 487, endPoint x: 721, endPoint y: 511, distance: 136.6
click at [721, 511] on p "And how will you know that you've got what you need to out ah , of this time ?" at bounding box center [765, 499] width 368 height 40
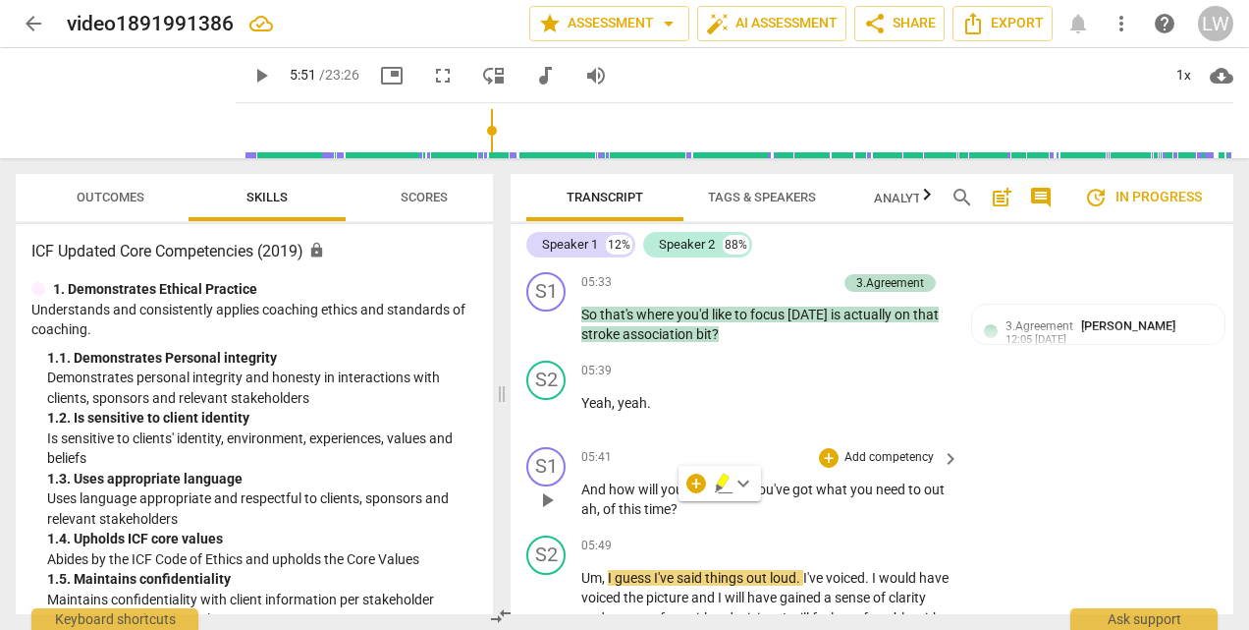
click at [585, 492] on span "And" at bounding box center [595, 489] width 28 height 16
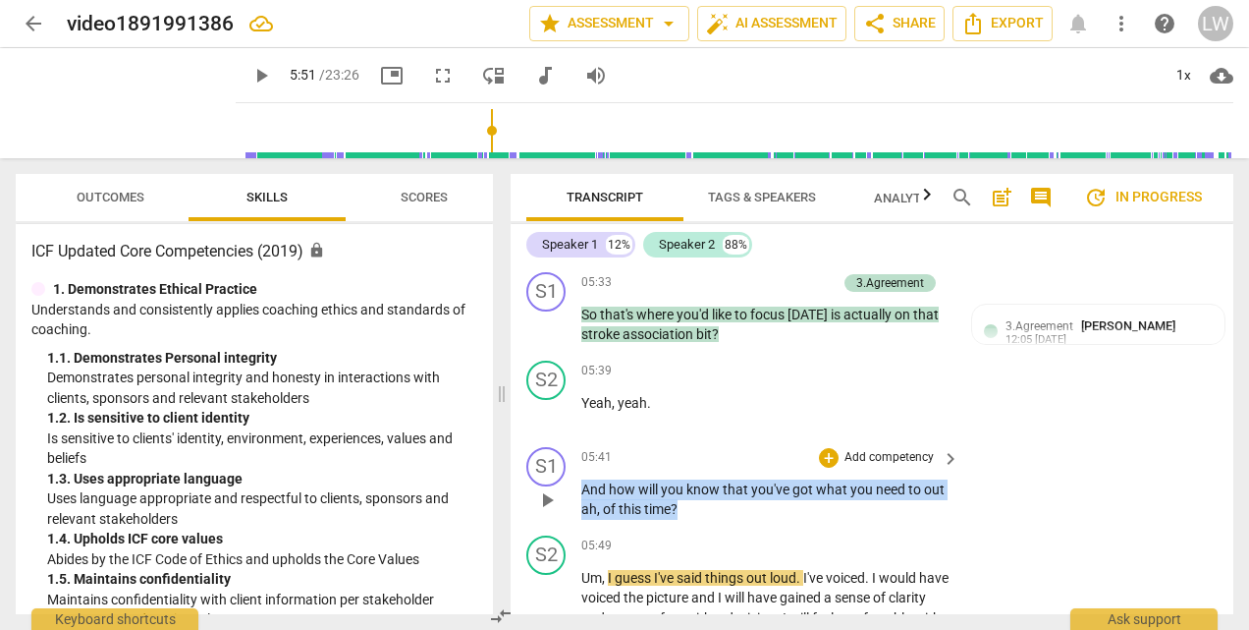
drag, startPoint x: 583, startPoint y: 485, endPoint x: 677, endPoint y: 499, distance: 94.3
click at [677, 499] on p "And how will you know that you've got what you need to out ah , of this time ?" at bounding box center [765, 499] width 368 height 40
click at [693, 485] on div "+" at bounding box center [697, 483] width 20 height 20
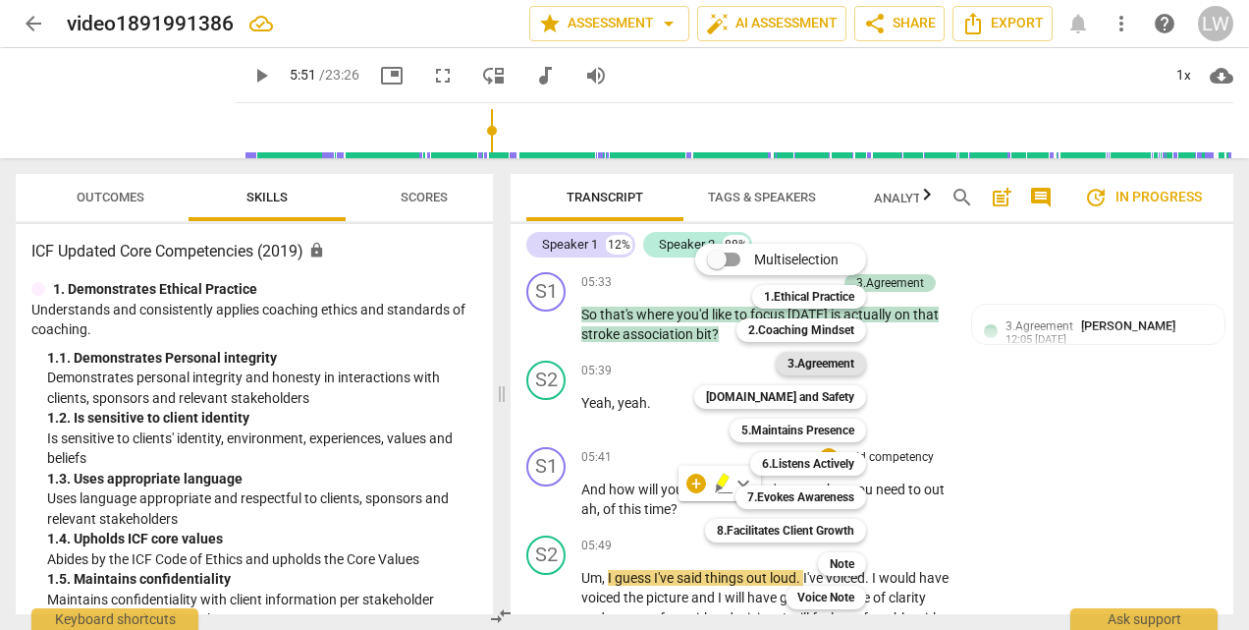
click at [807, 361] on b "3.Agreement" at bounding box center [821, 364] width 67 height 24
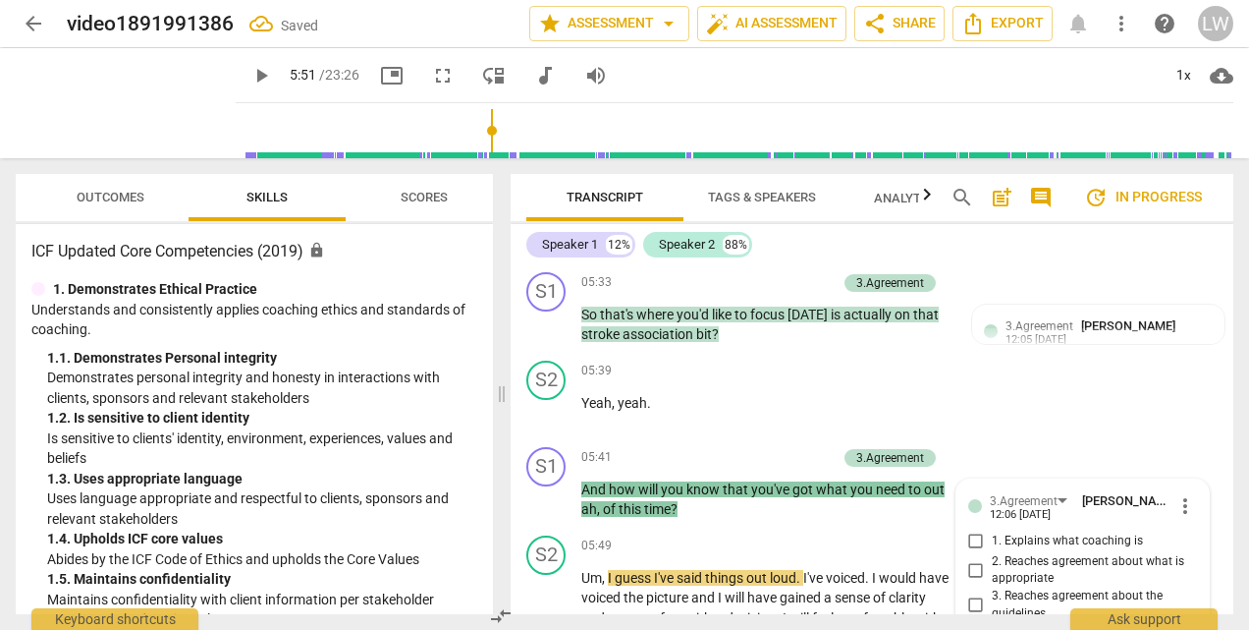
scroll to position [2279, 0]
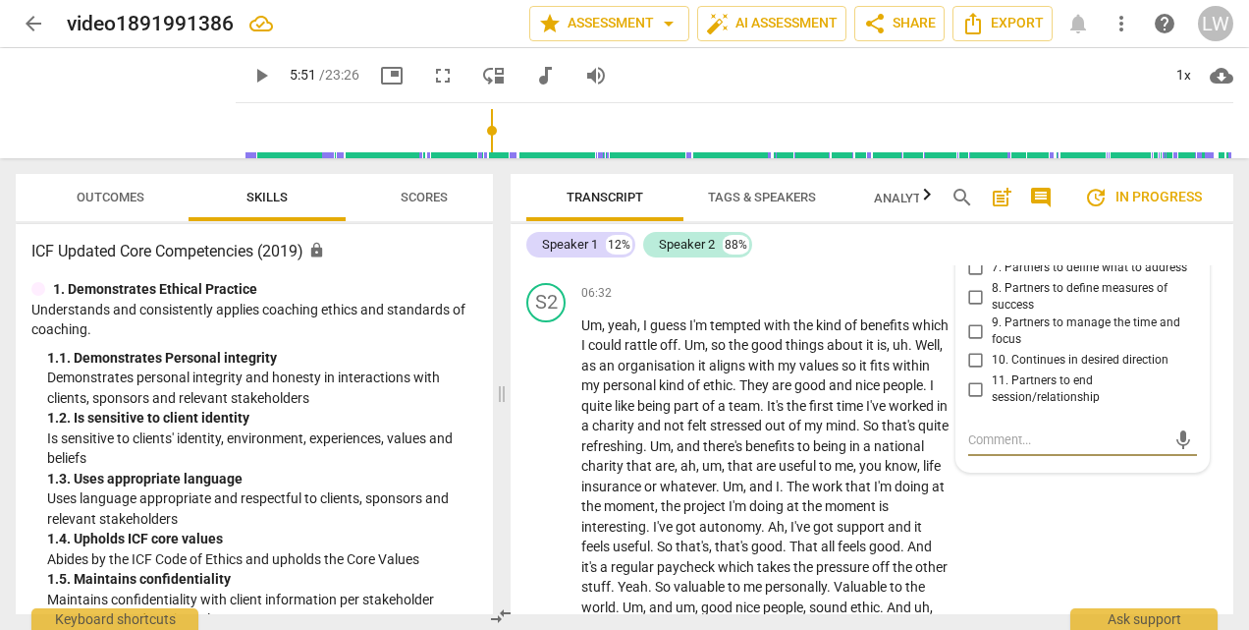
click at [971, 267] on input "7. Partners to define what to address" at bounding box center [976, 268] width 31 height 24
click at [969, 298] on input "8. Partners to define measures of success" at bounding box center [976, 297] width 31 height 24
click at [976, 325] on input "9. Partners to manage the time and focus" at bounding box center [976, 331] width 31 height 24
click at [680, 475] on p "Um , yeah , I guess I'm tempted with the kind of benefits which I could rattle …" at bounding box center [765, 486] width 368 height 343
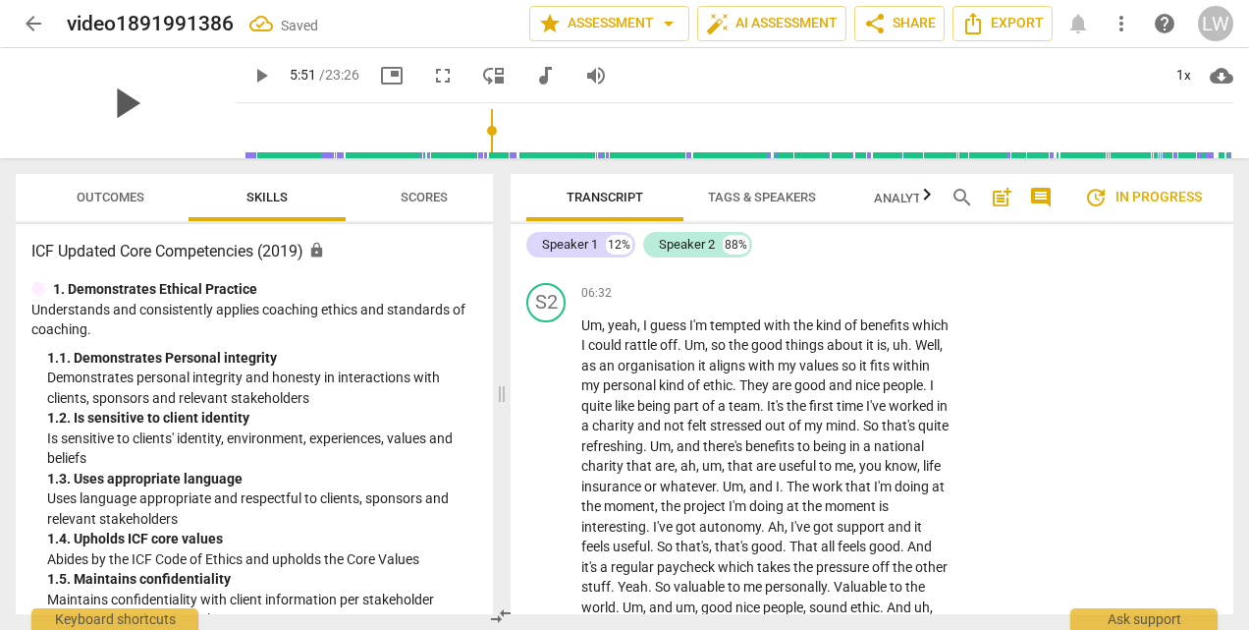
click at [116, 106] on span "play_arrow" at bounding box center [125, 103] width 51 height 51
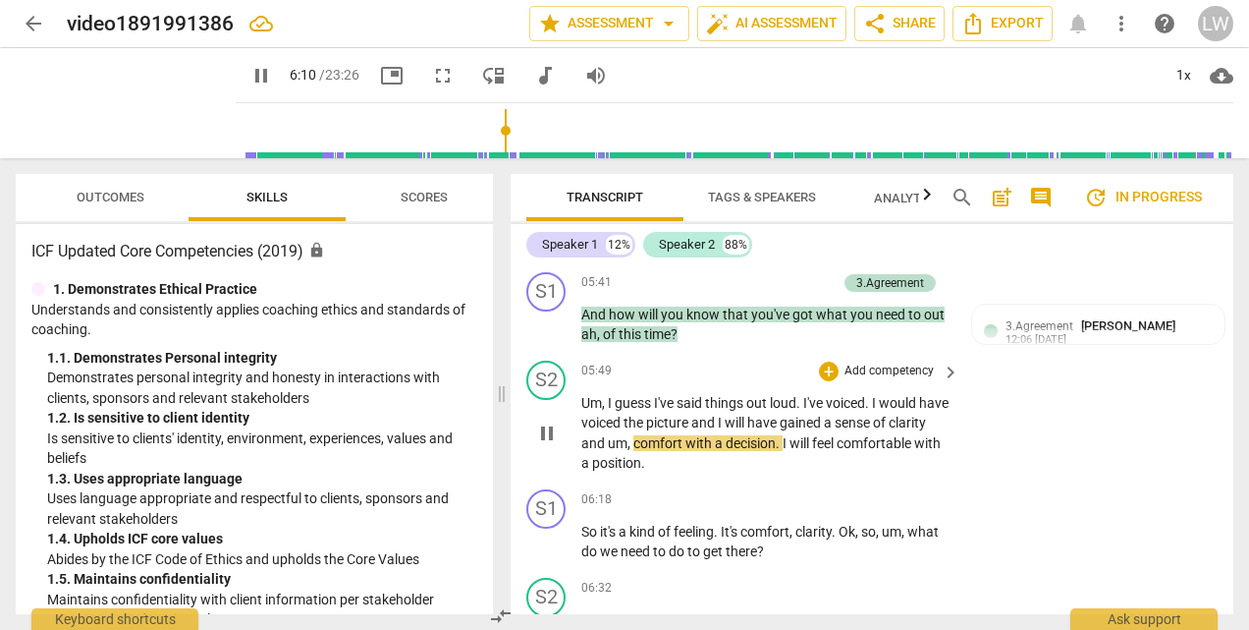
scroll to position [2082, 0]
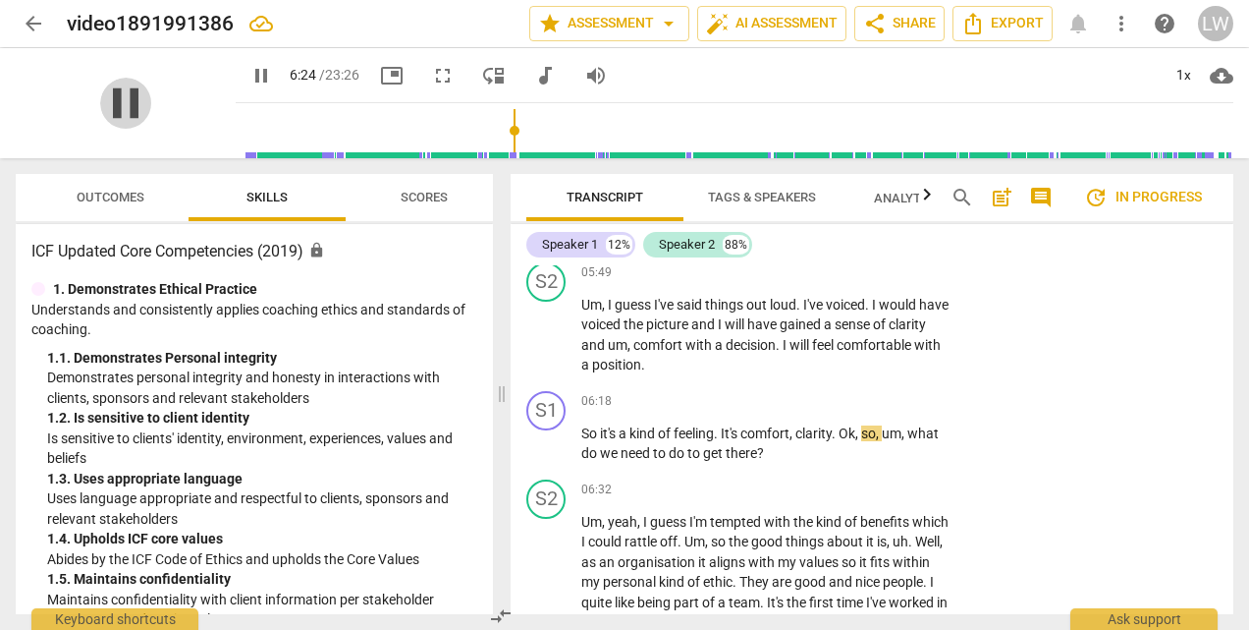
click at [110, 100] on span "pause" at bounding box center [125, 103] width 51 height 51
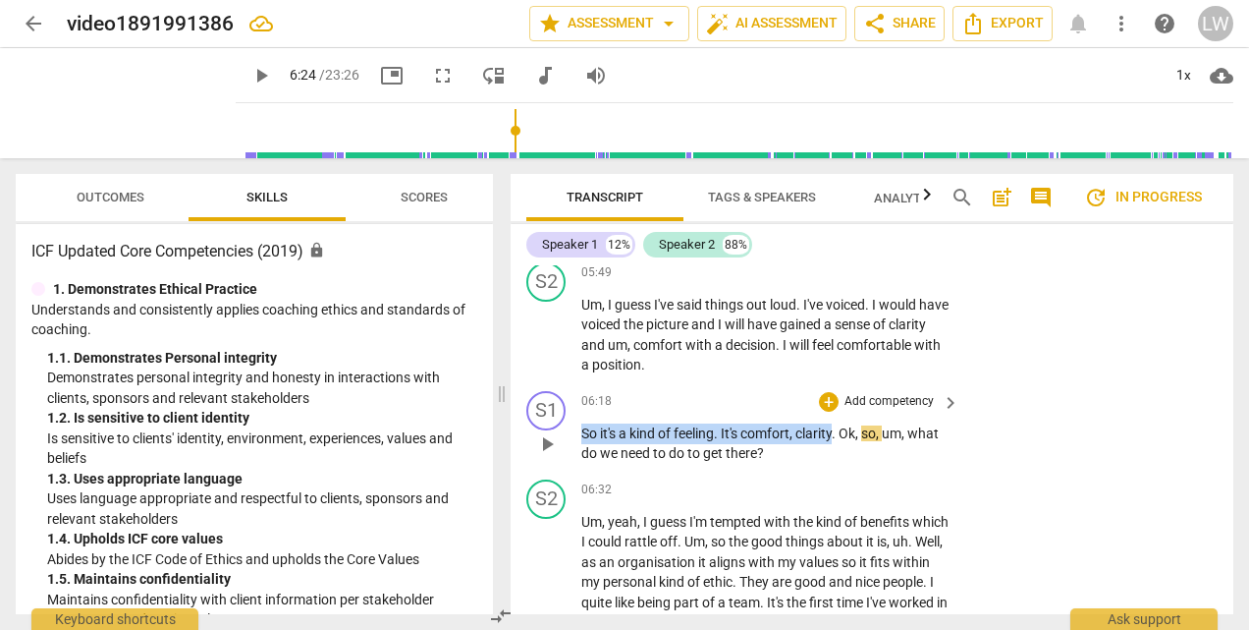
drag, startPoint x: 581, startPoint y: 430, endPoint x: 839, endPoint y: 435, distance: 257.4
click at [839, 435] on p "So it's a kind of feeling . It's comfort , clarity . Ok , so , um , what do we …" at bounding box center [765, 443] width 368 height 40
click at [858, 407] on div "+" at bounding box center [856, 408] width 20 height 20
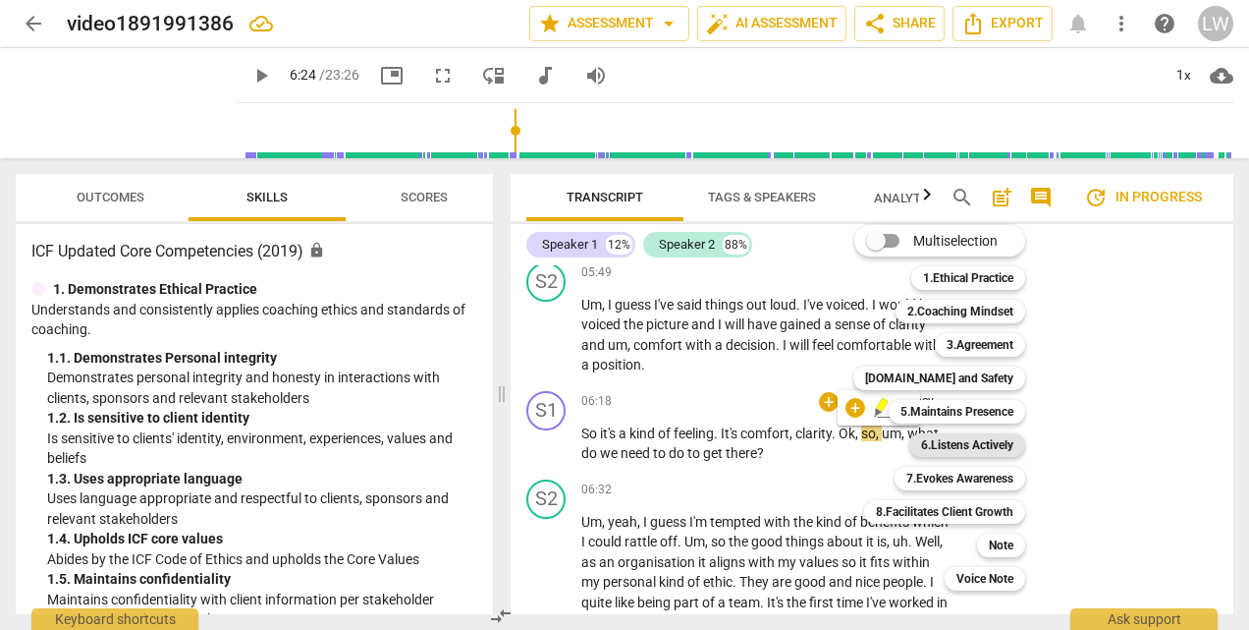
click at [956, 440] on b "6.Listens Actively" at bounding box center [967, 445] width 92 height 24
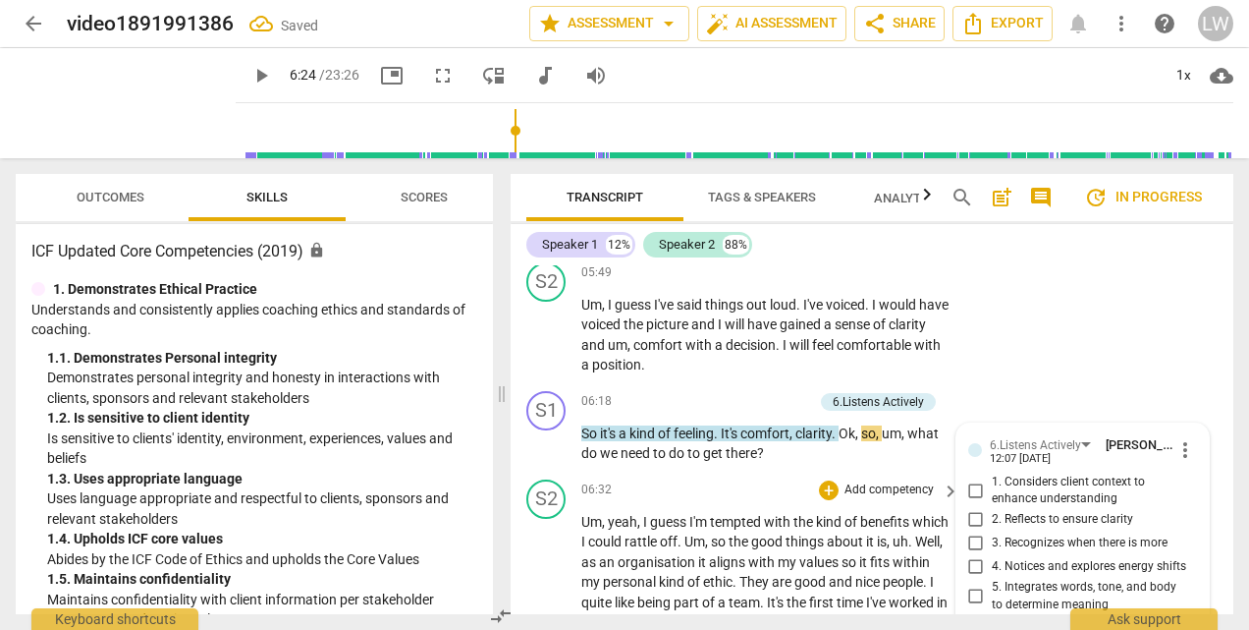
scroll to position [2312, 0]
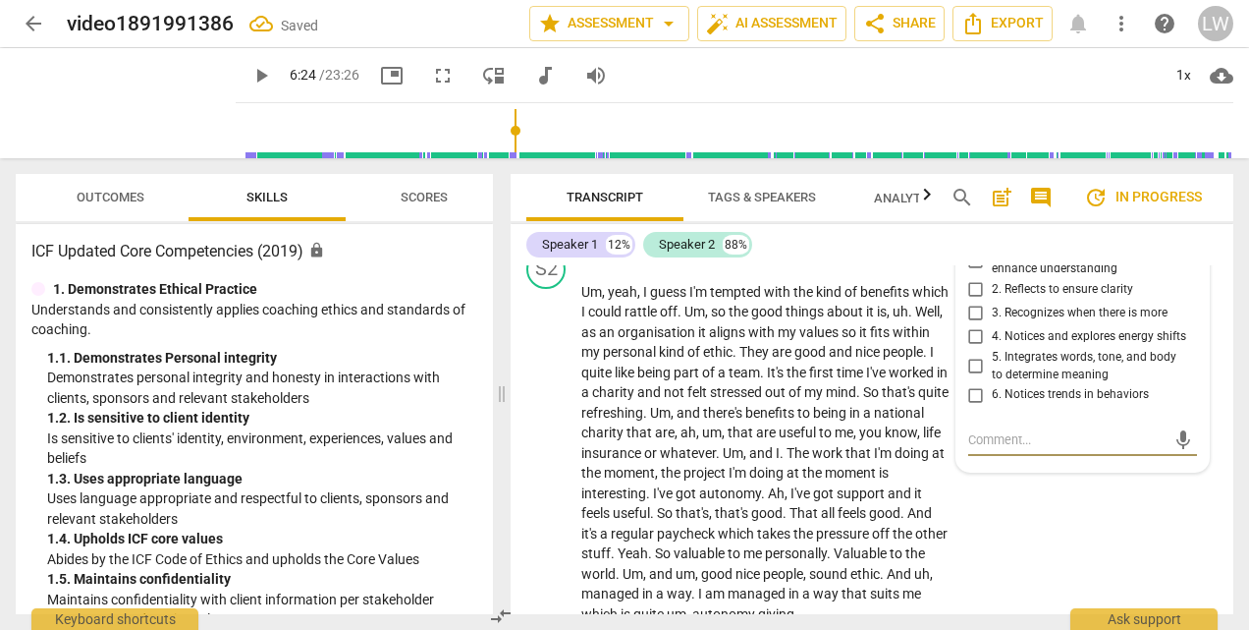
click at [973, 285] on input "2. Reflects to ensure clarity" at bounding box center [976, 290] width 31 height 24
click at [969, 332] on input "4. Notices and explores energy shifts" at bounding box center [976, 337] width 31 height 24
click at [671, 412] on span "Um" at bounding box center [660, 413] width 21 height 16
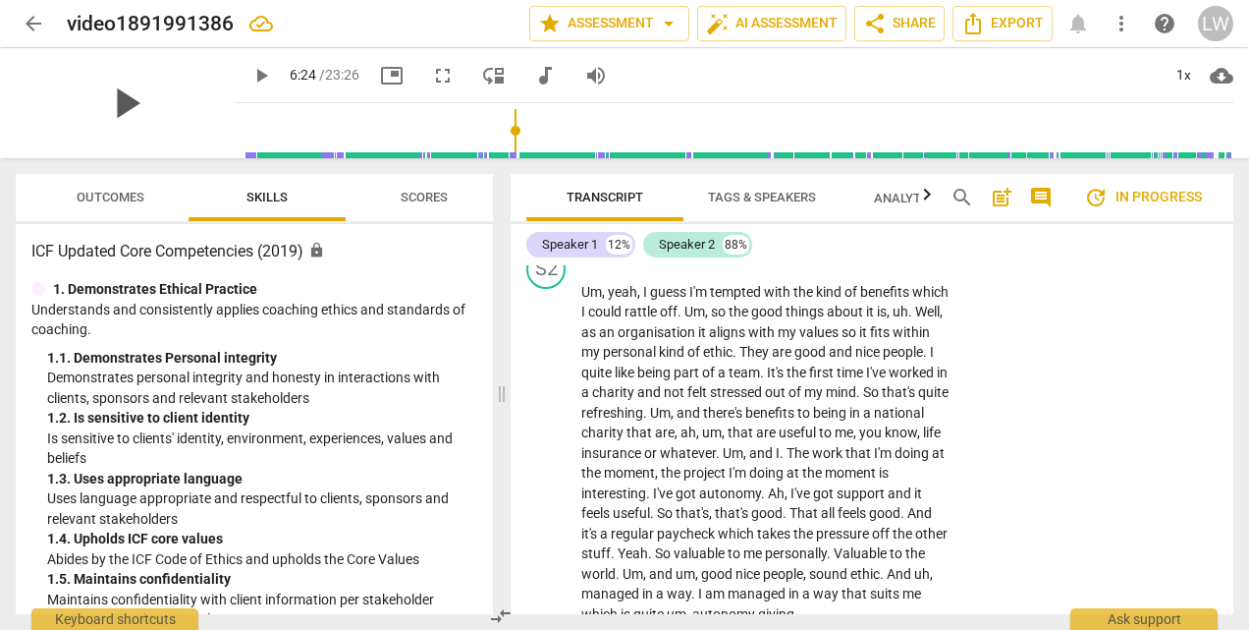
click at [103, 103] on span "play_arrow" at bounding box center [125, 103] width 51 height 51
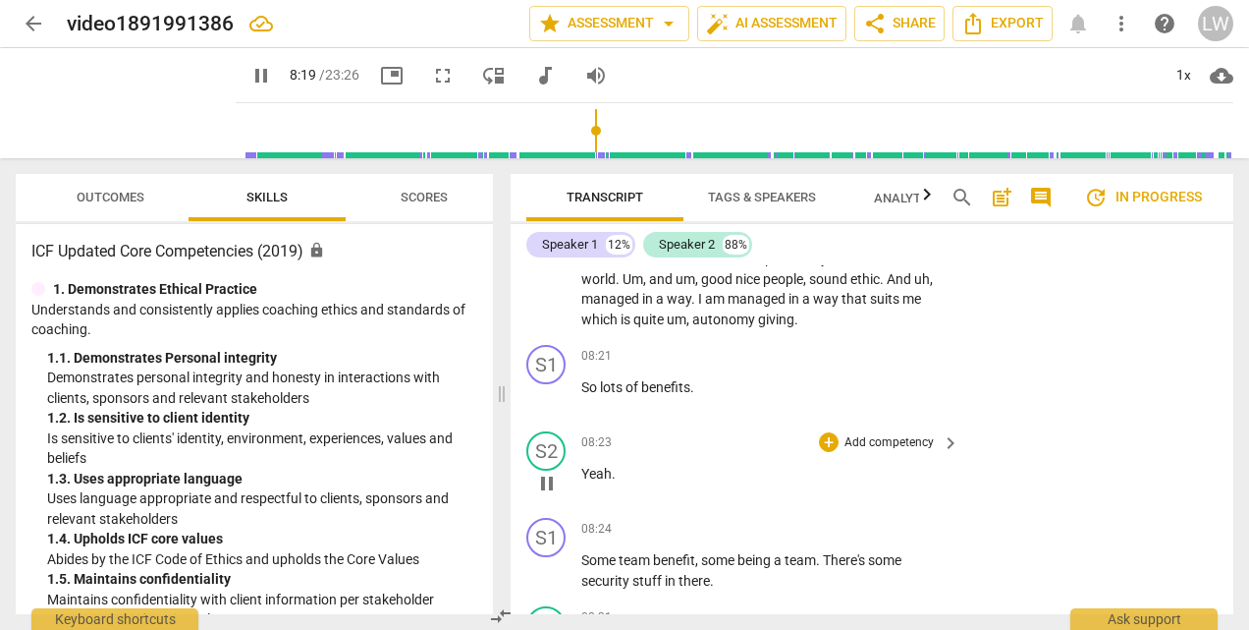
scroll to position [2705, 0]
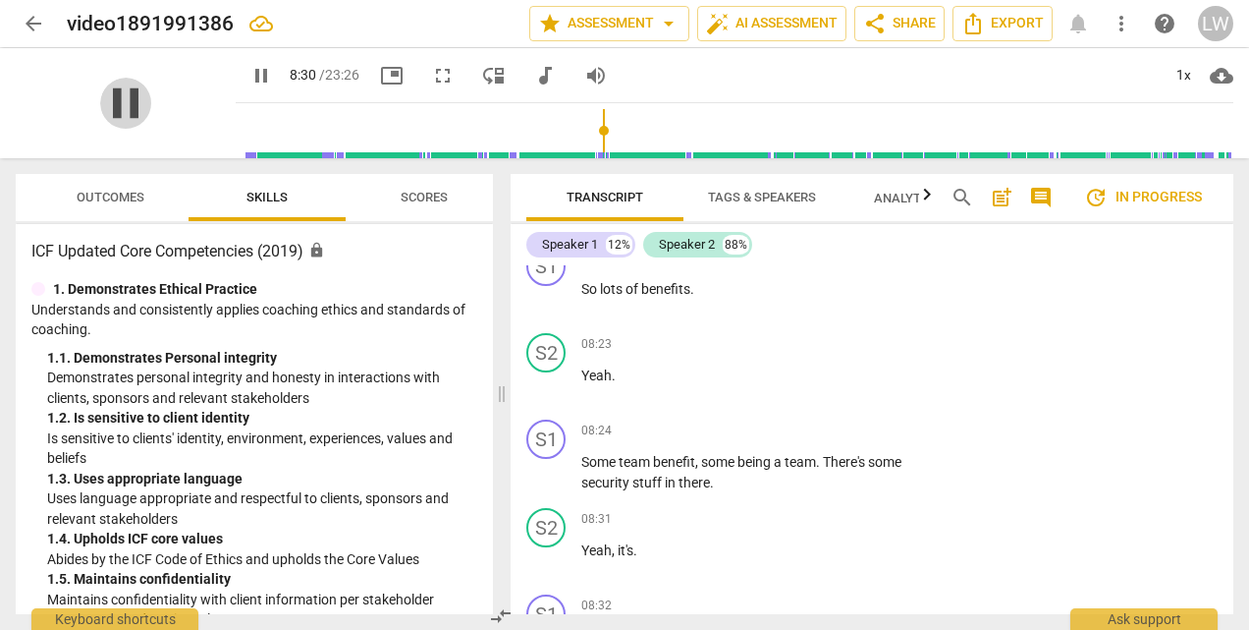
click at [116, 104] on span "pause" at bounding box center [125, 103] width 51 height 51
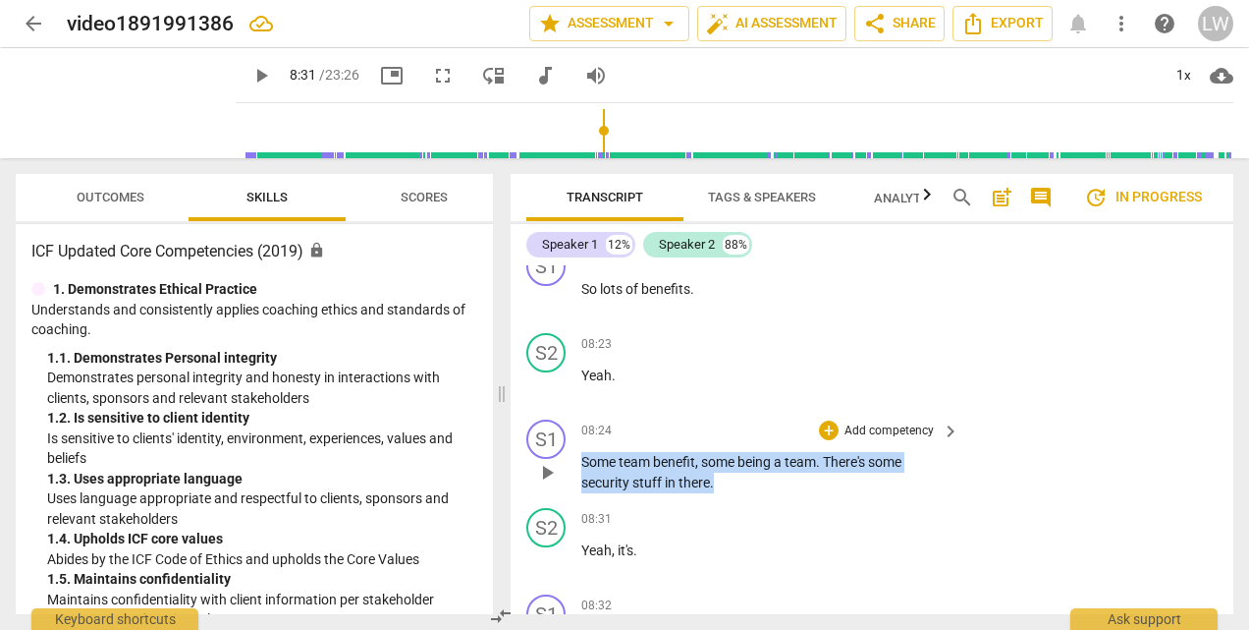
drag, startPoint x: 585, startPoint y: 481, endPoint x: 716, endPoint y: 505, distance: 132.7
click at [716, 492] on p "Some team benefit , some being a team . There's some security stuff in there ." at bounding box center [765, 472] width 368 height 40
click at [730, 475] on div "+" at bounding box center [732, 477] width 20 height 20
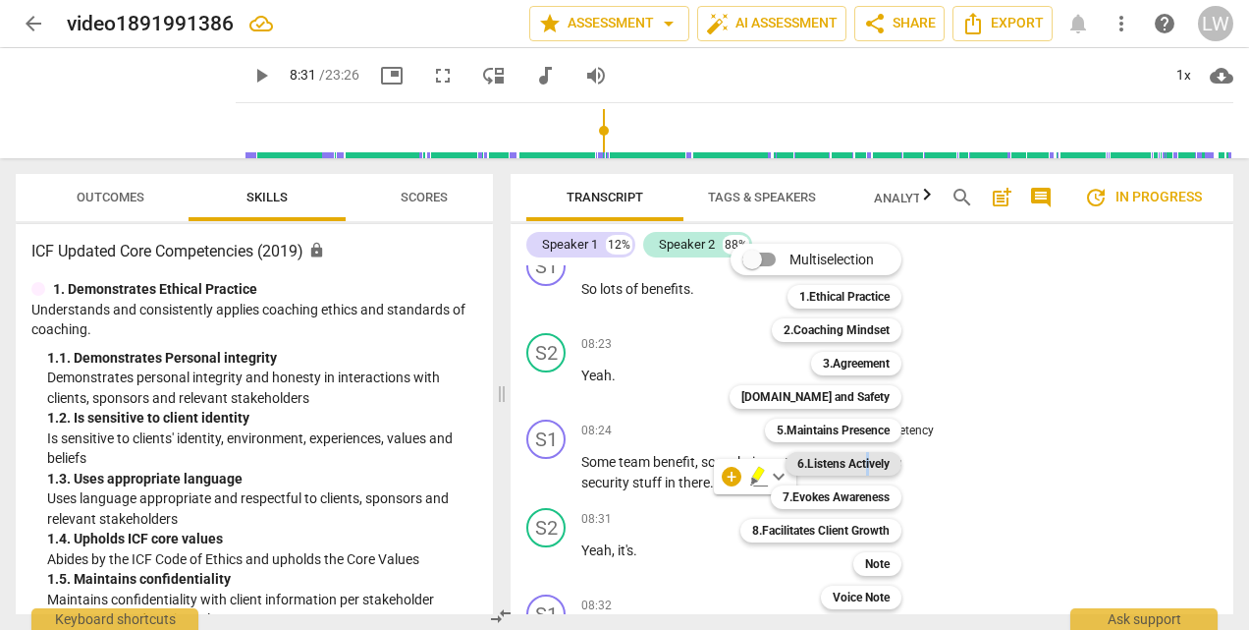
click at [867, 457] on b "6.Listens Actively" at bounding box center [844, 464] width 92 height 24
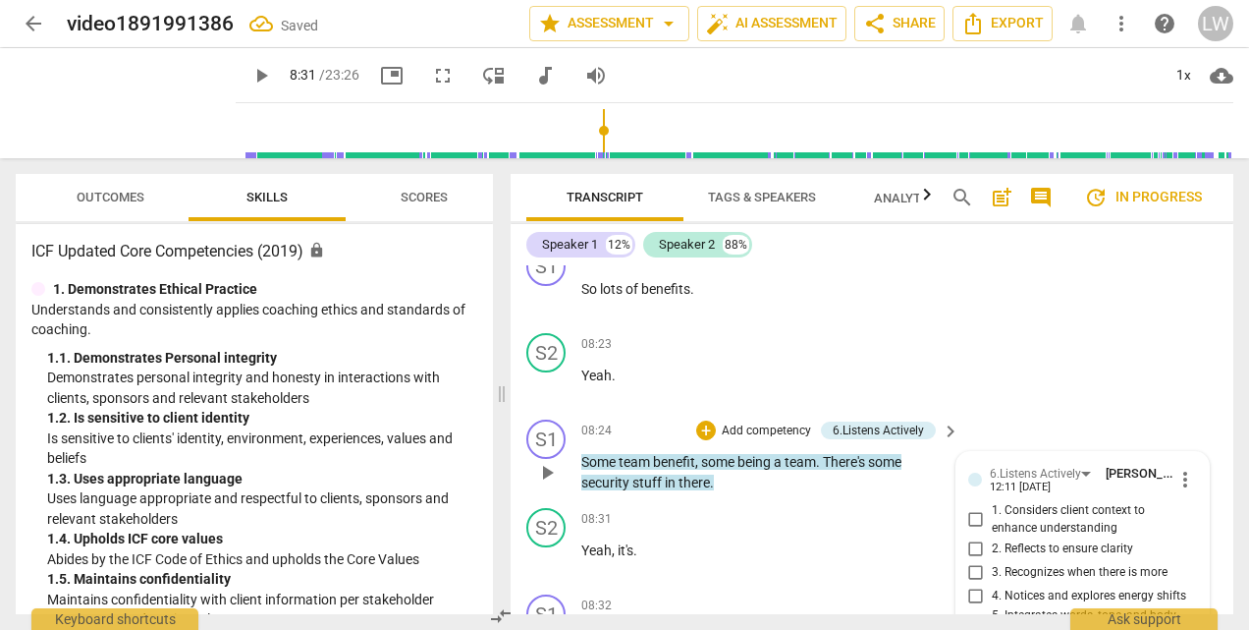
scroll to position [2984, 0]
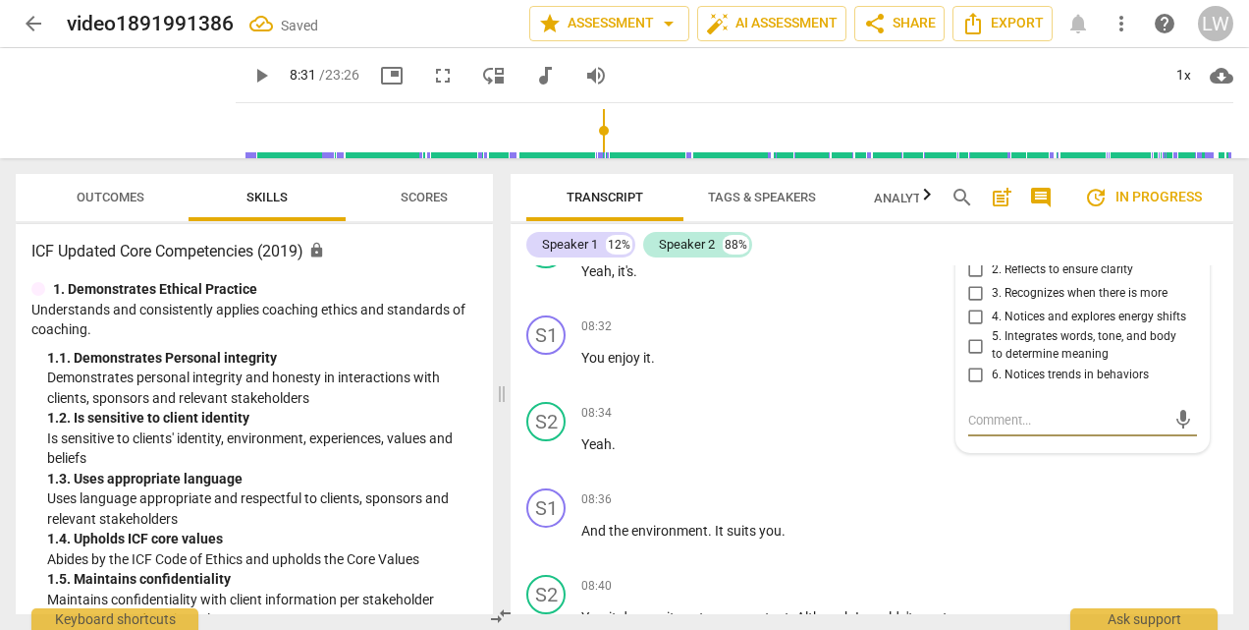
click at [972, 281] on input "2. Reflects to ensure clarity" at bounding box center [976, 269] width 31 height 24
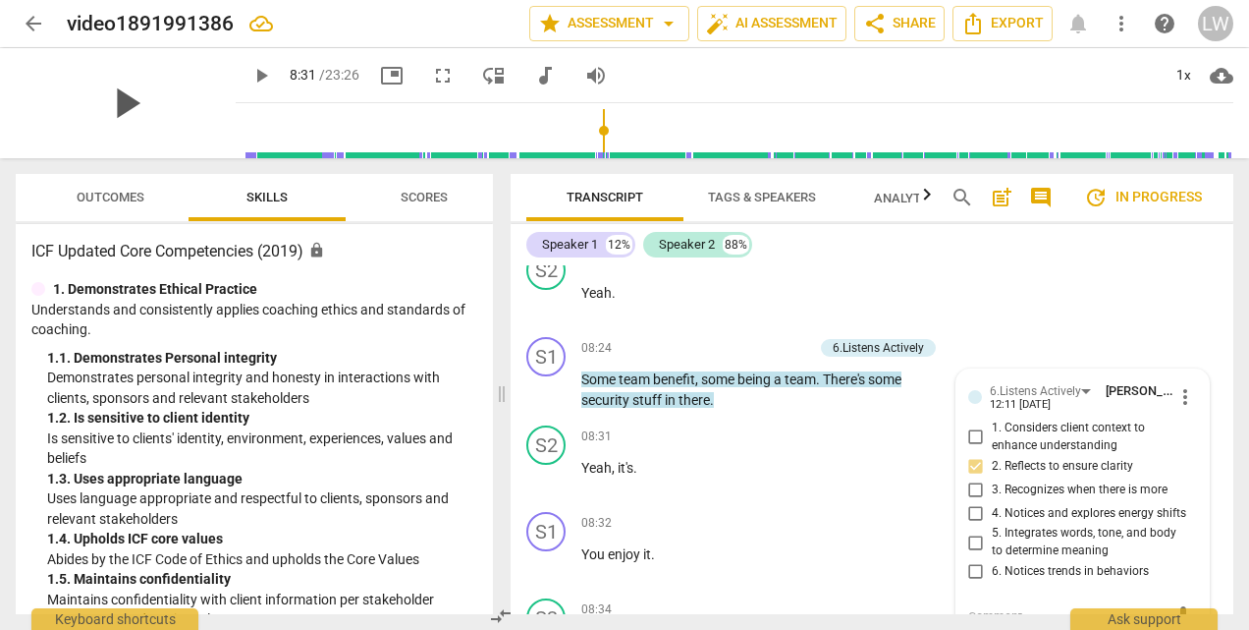
click at [122, 101] on span "play_arrow" at bounding box center [125, 103] width 51 height 51
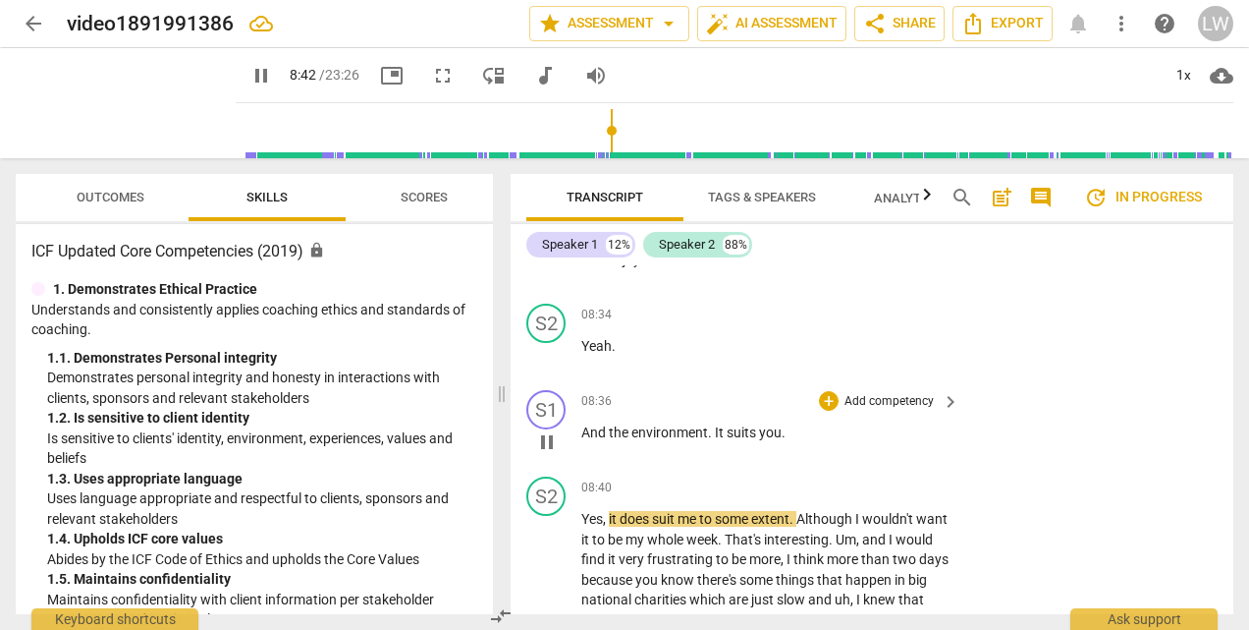
scroll to position [3279, 0]
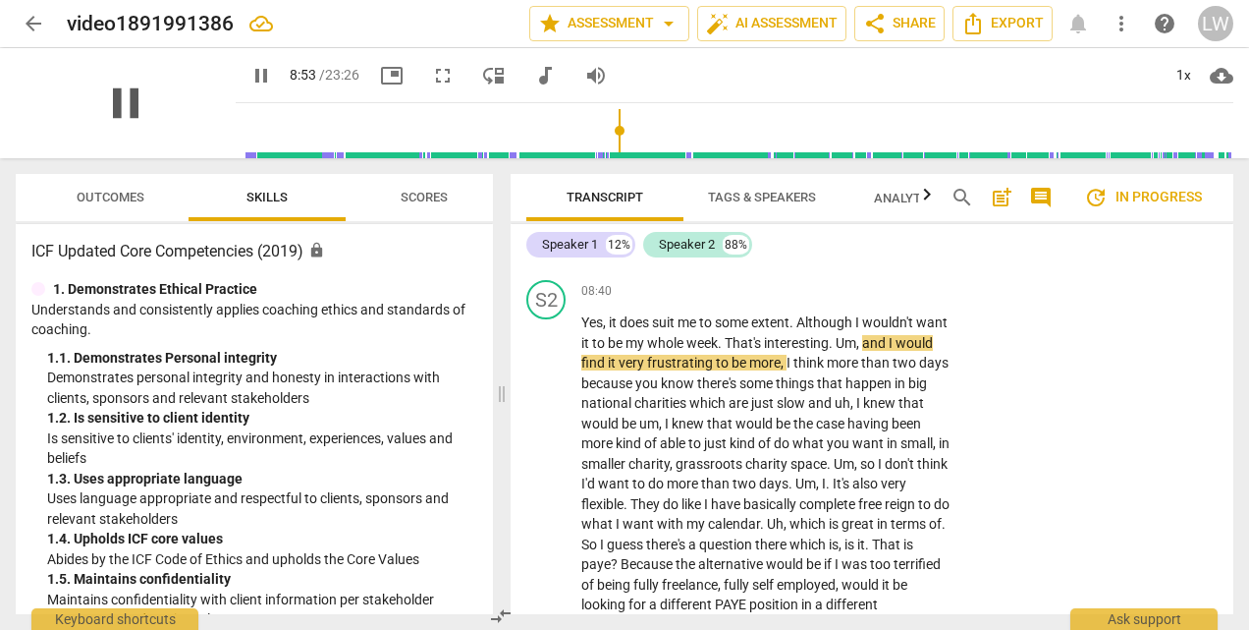
click at [113, 102] on span "pause" at bounding box center [125, 103] width 51 height 51
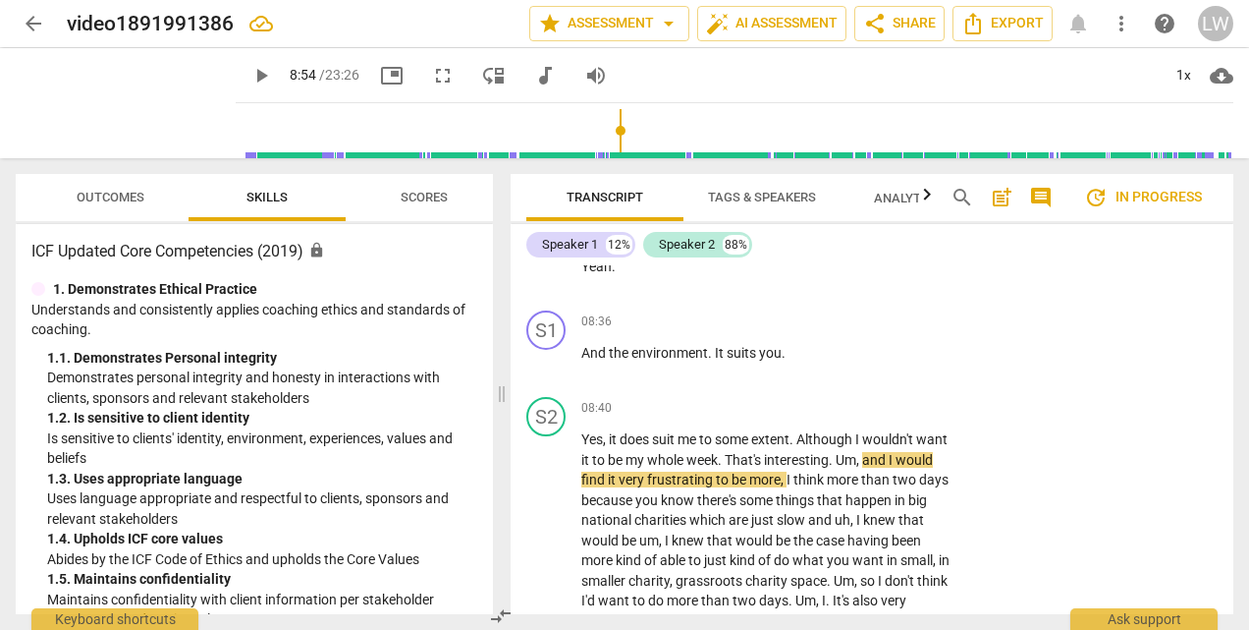
scroll to position [3180, 0]
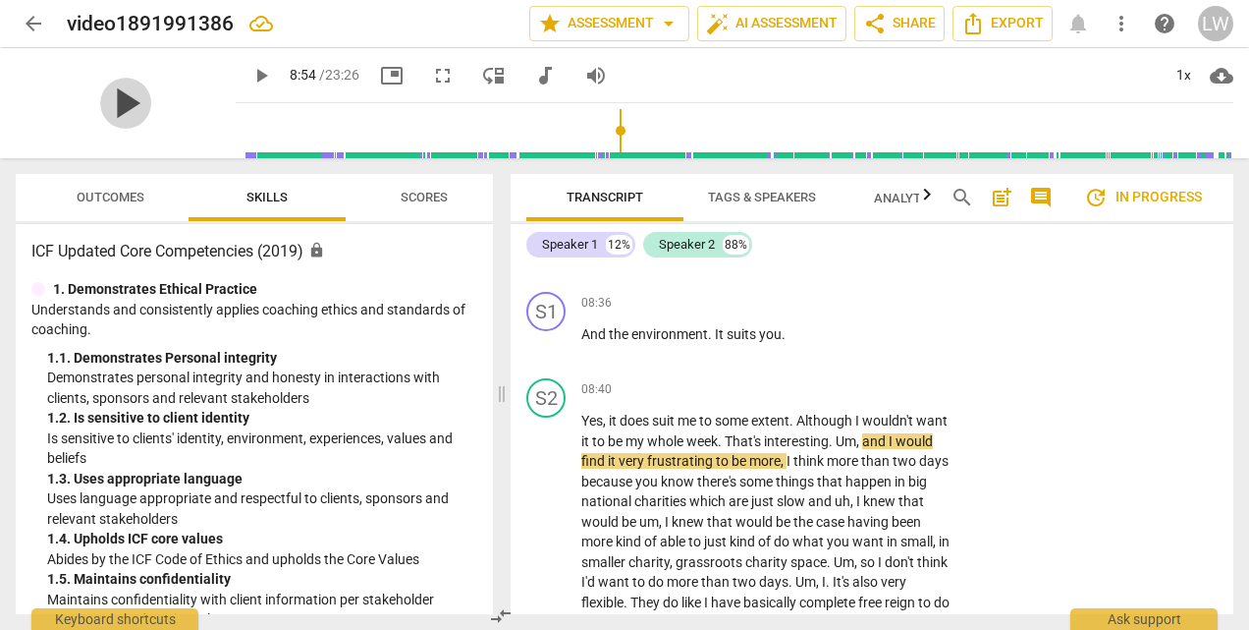
click at [116, 112] on span "play_arrow" at bounding box center [125, 103] width 51 height 51
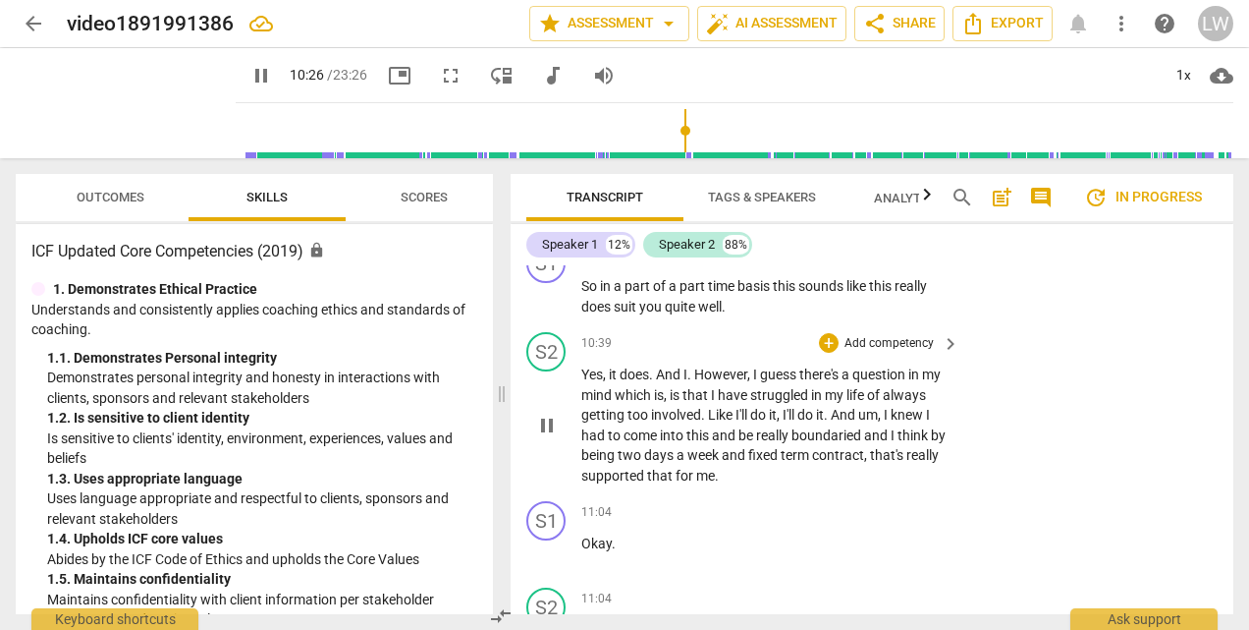
scroll to position [3770, 0]
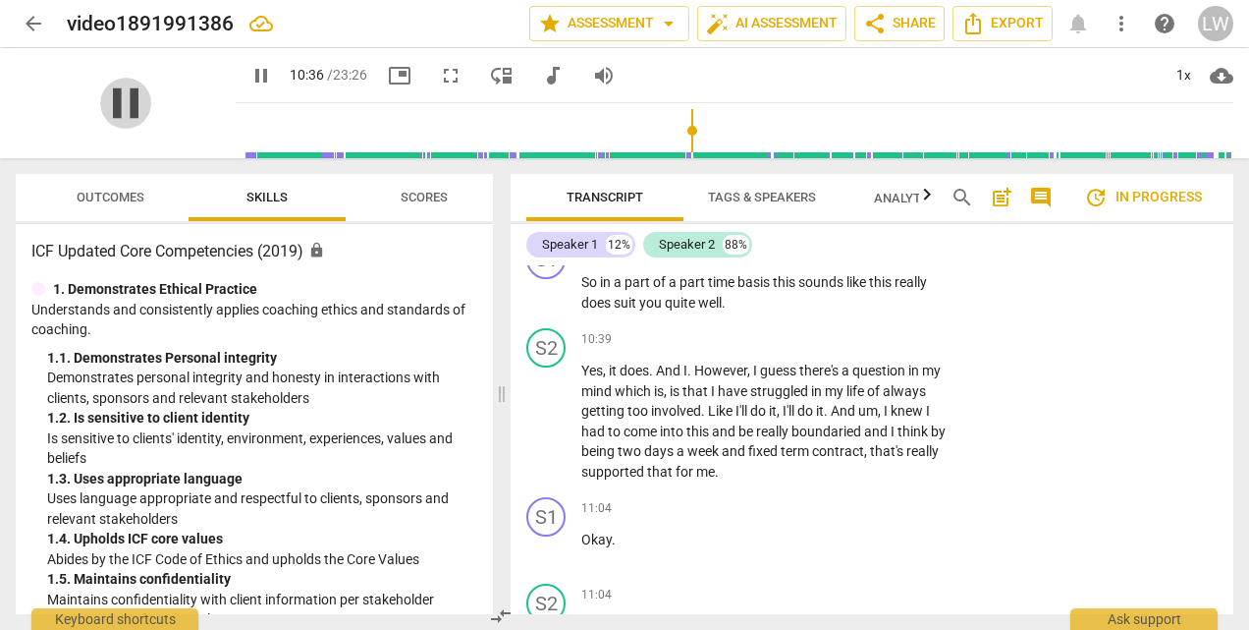
click at [115, 99] on span "pause" at bounding box center [125, 103] width 51 height 51
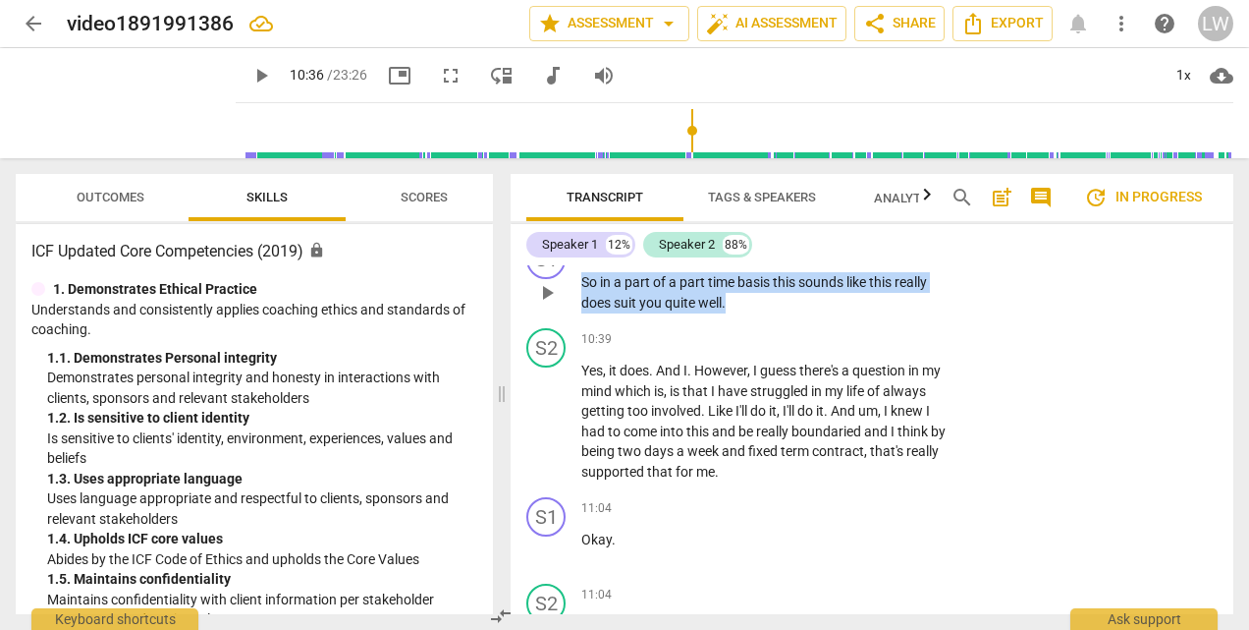
drag, startPoint x: 581, startPoint y: 324, endPoint x: 746, endPoint y: 354, distance: 167.6
click at [746, 320] on div "S1 play_arrow pause 10:29 + Add competency keyboard_arrow_right So in a part of…" at bounding box center [872, 276] width 723 height 88
click at [745, 318] on div "+" at bounding box center [746, 317] width 20 height 20
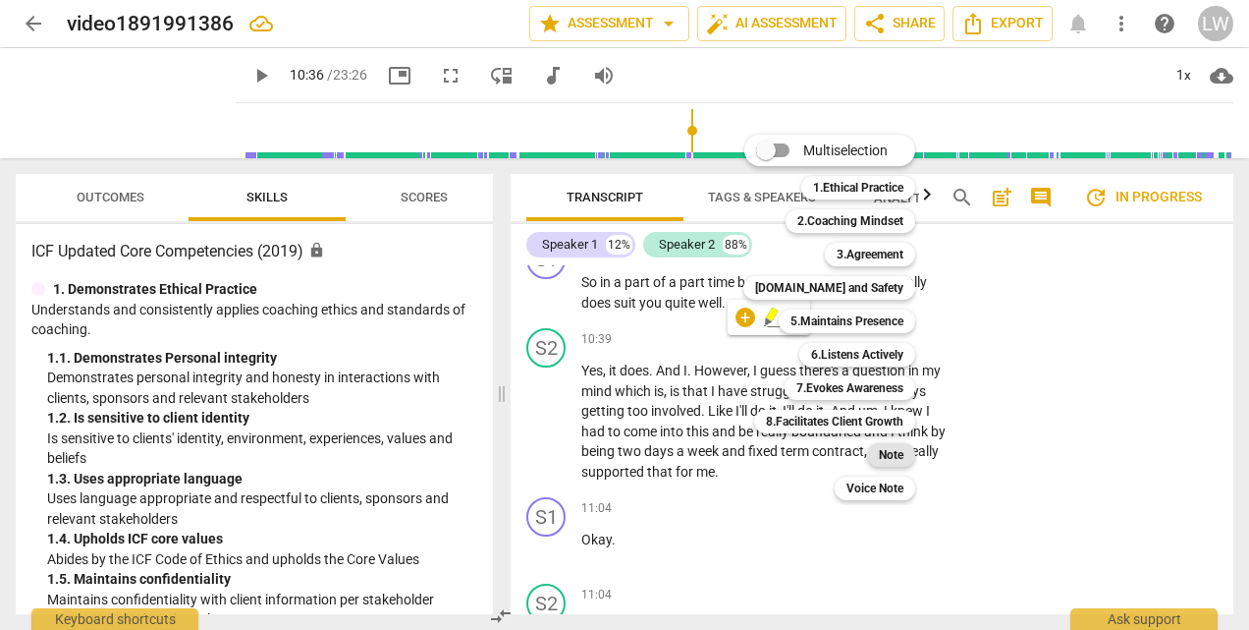
click at [896, 454] on b "Note" at bounding box center [891, 455] width 25 height 24
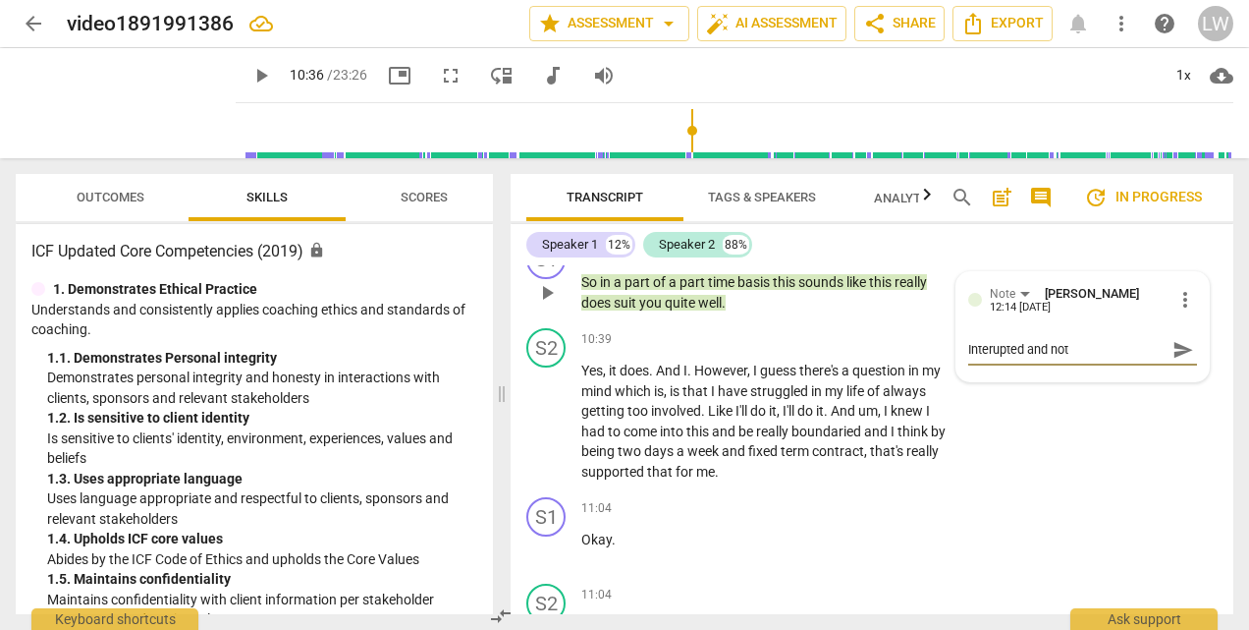
click at [992, 359] on textarea "Interupted and not" at bounding box center [1066, 349] width 197 height 19
click at [1100, 359] on textarea "Interrupted and not" at bounding box center [1066, 349] width 197 height 19
click at [1177, 369] on span "send" at bounding box center [1184, 359] width 22 height 22
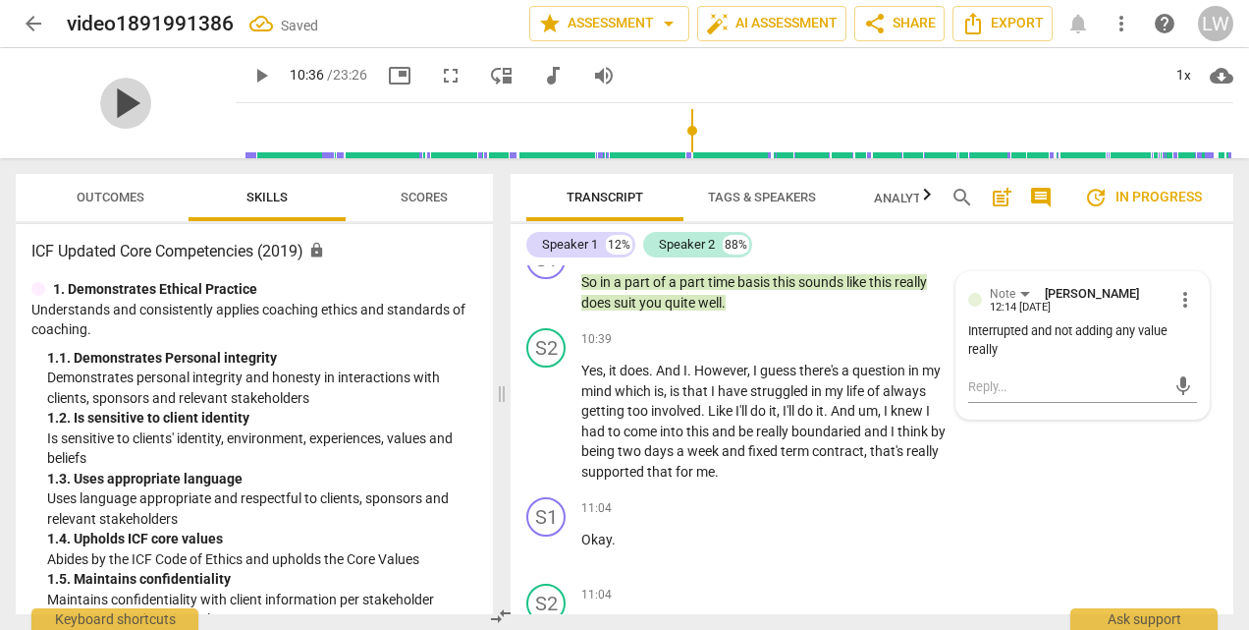
click at [120, 96] on span "play_arrow" at bounding box center [125, 103] width 51 height 51
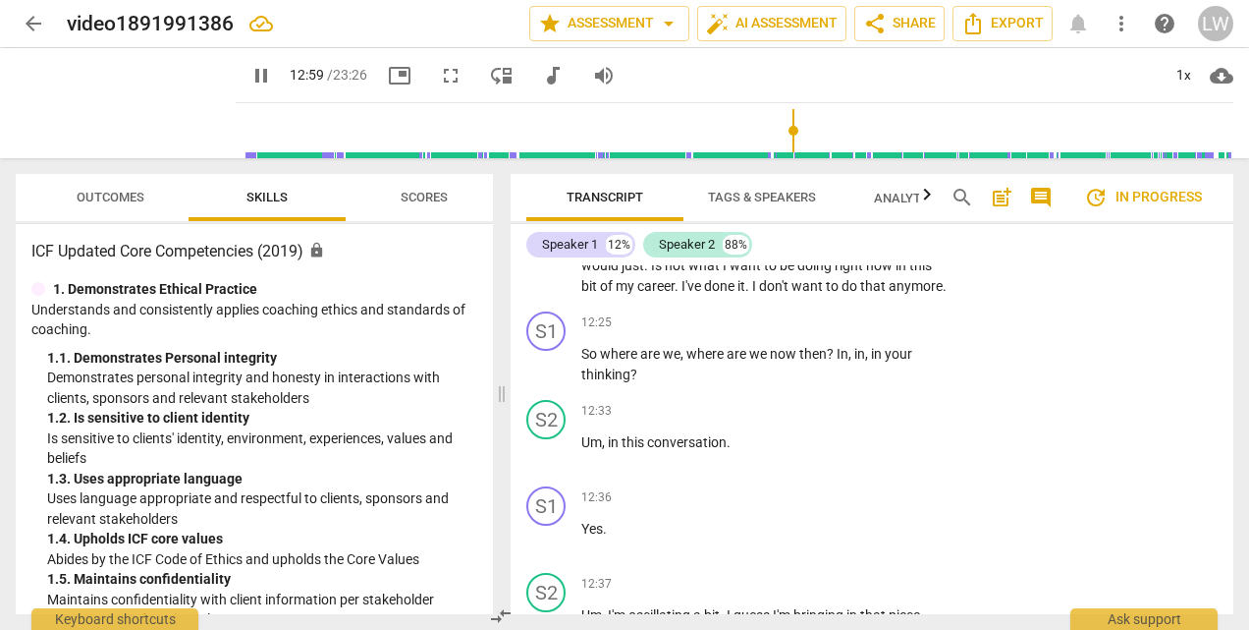
scroll to position [4555, 0]
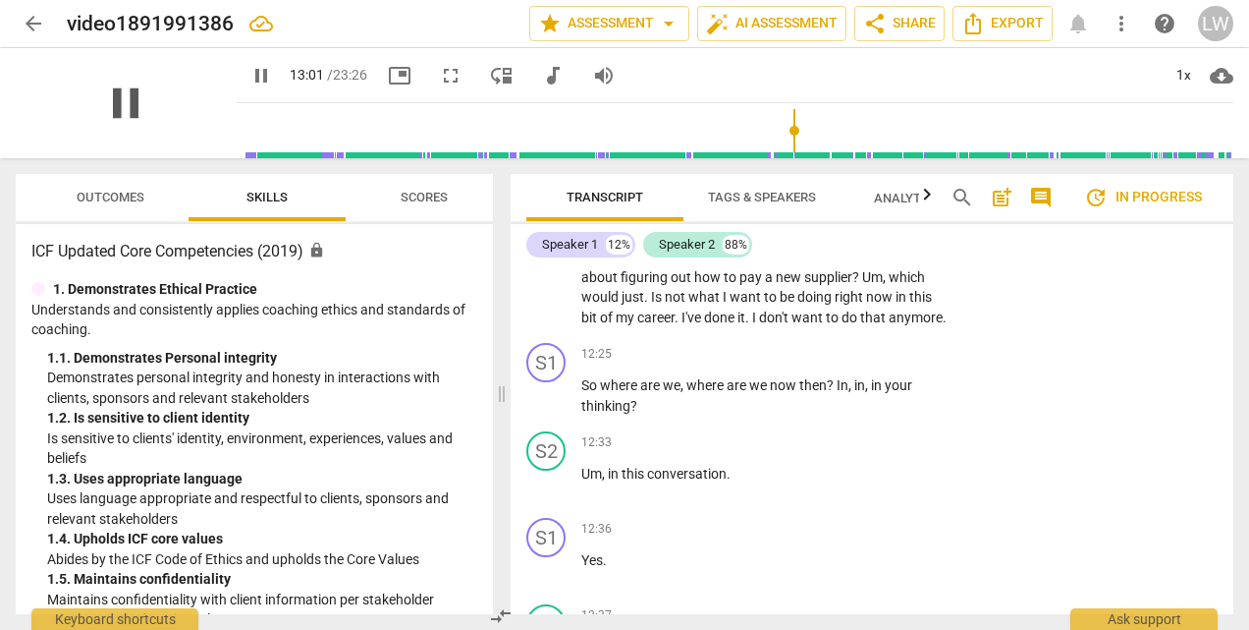
click at [113, 116] on span "pause" at bounding box center [125, 103] width 51 height 51
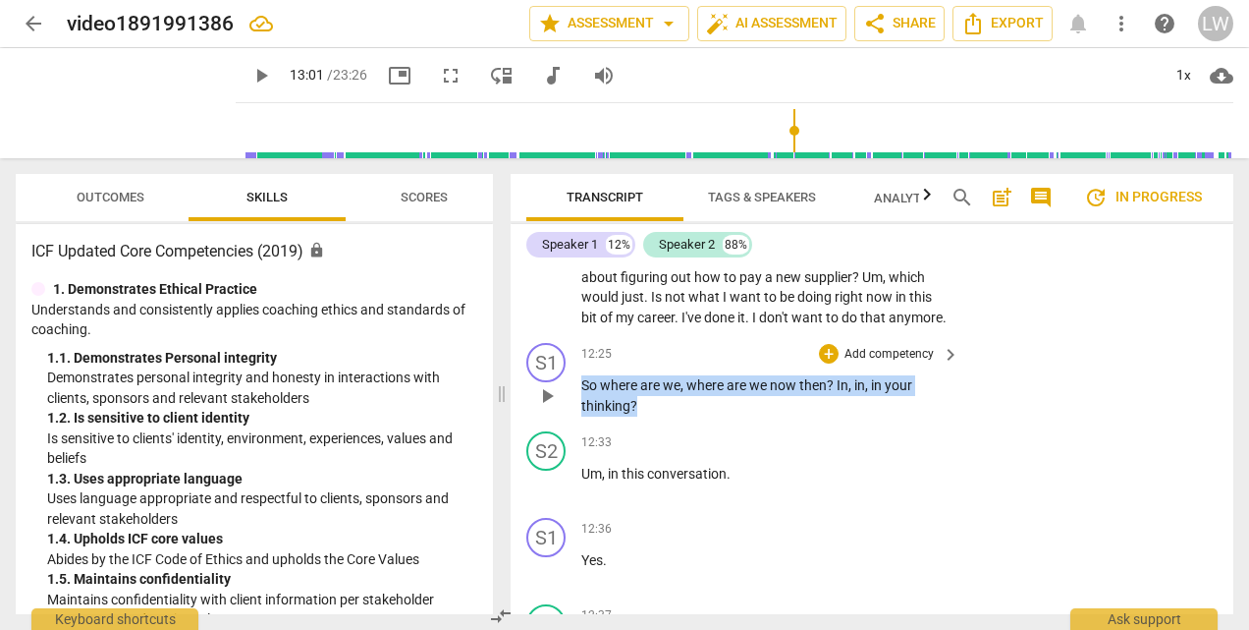
drag, startPoint x: 583, startPoint y: 447, endPoint x: 694, endPoint y: 462, distance: 112.0
click at [694, 415] on p "So where are we , where are we now then ? In , in , in your thinking ?" at bounding box center [765, 395] width 368 height 40
click at [659, 440] on div "+" at bounding box center [654, 440] width 20 height 20
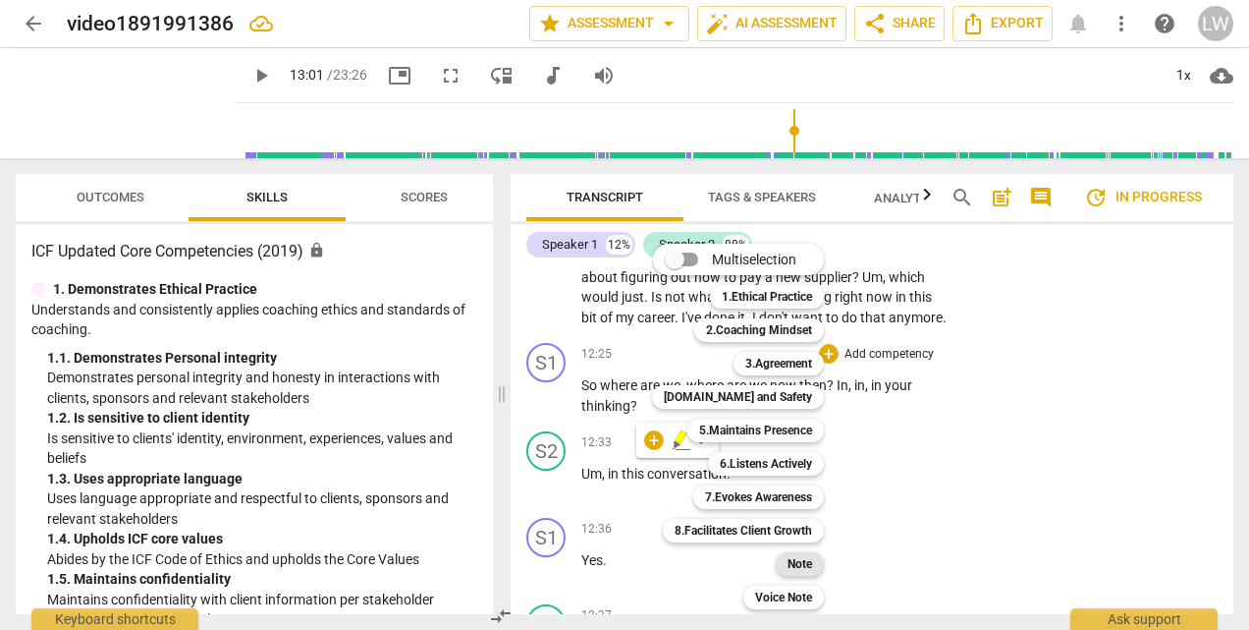
click at [801, 558] on b "Note" at bounding box center [800, 564] width 25 height 24
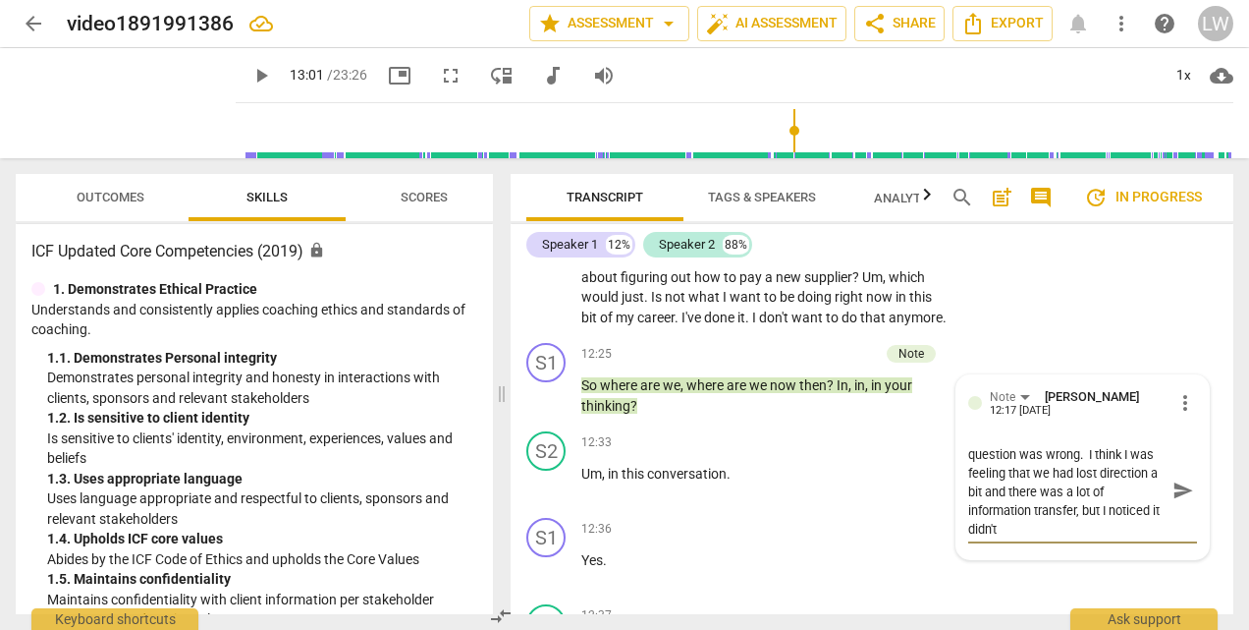
scroll to position [19, 0]
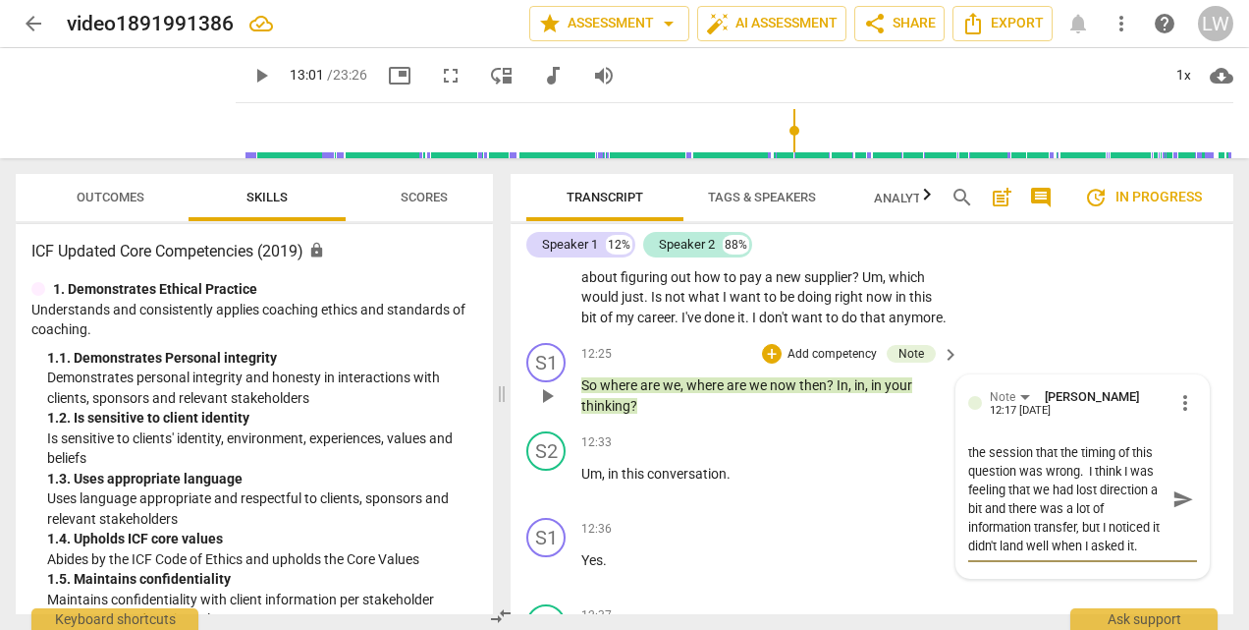
click at [1173, 510] on span "send" at bounding box center [1184, 499] width 22 height 22
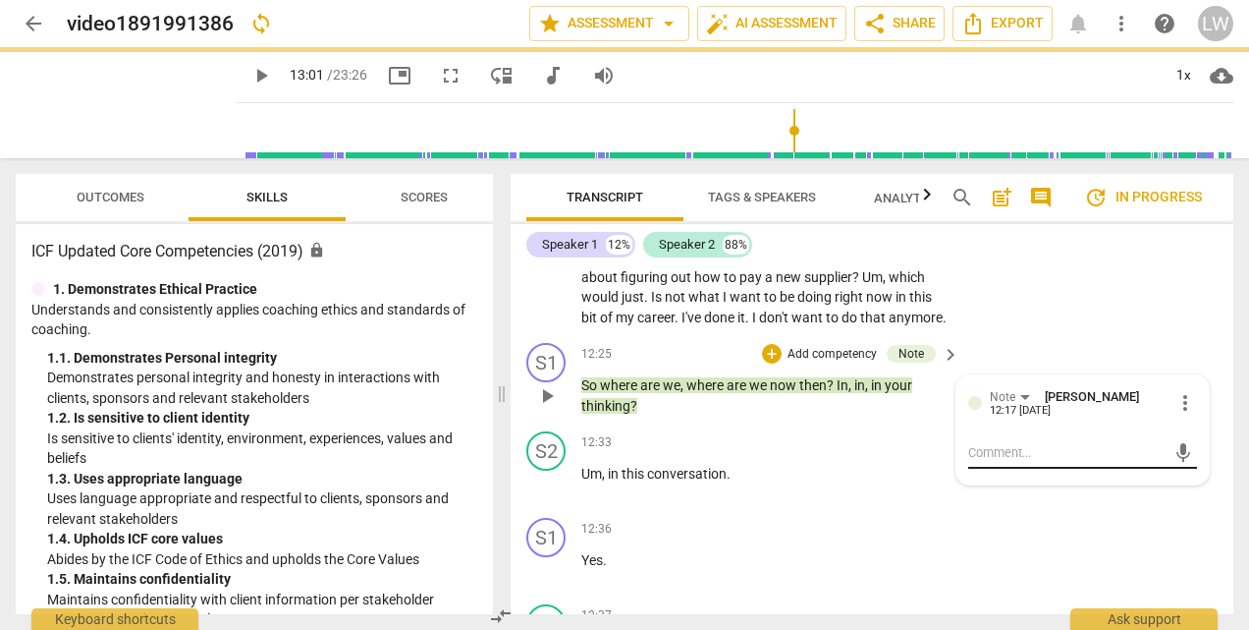
scroll to position [0, 0]
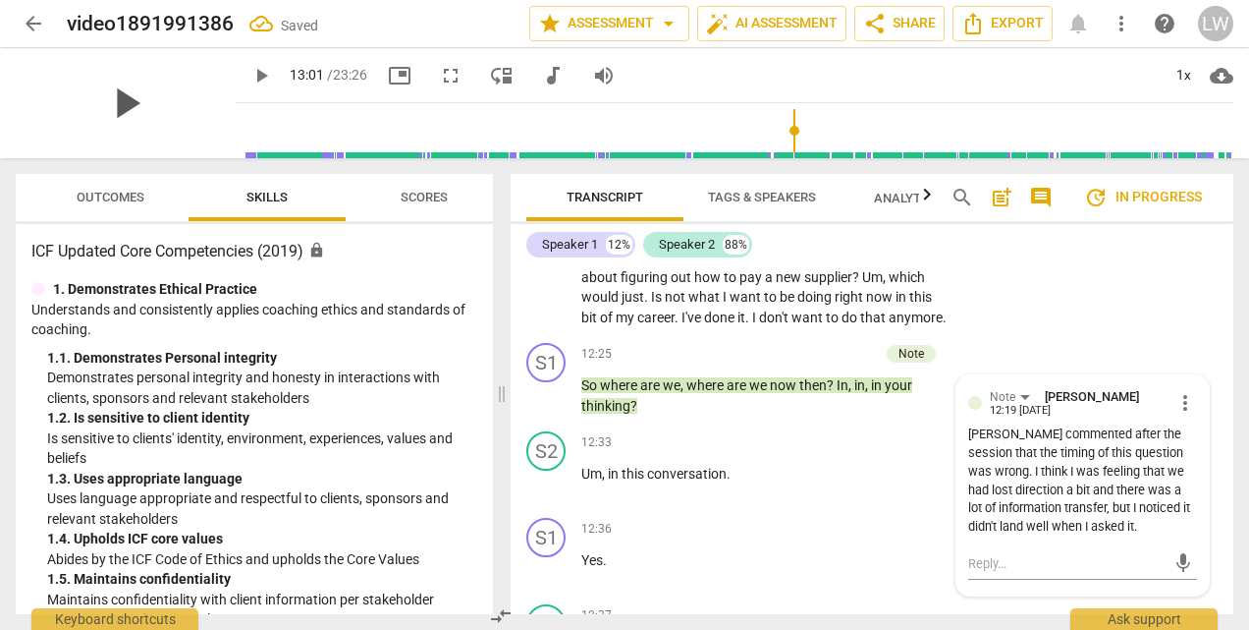
click at [110, 94] on span "play_arrow" at bounding box center [125, 103] width 51 height 51
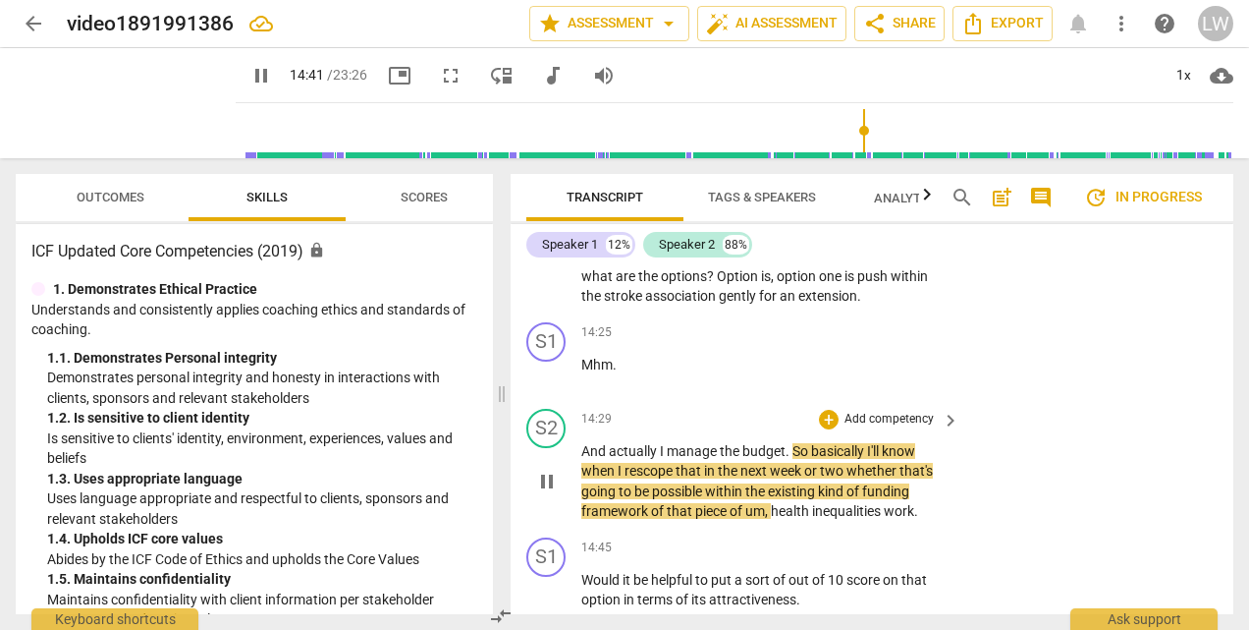
scroll to position [5734, 0]
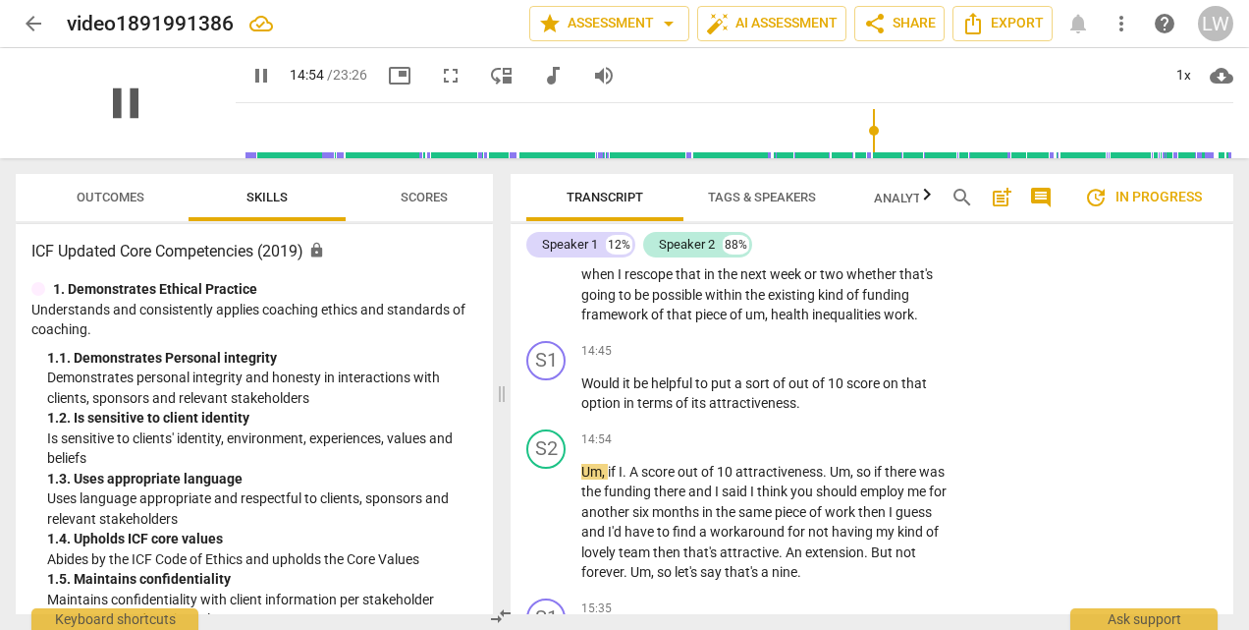
click at [115, 98] on span "pause" at bounding box center [125, 103] width 51 height 51
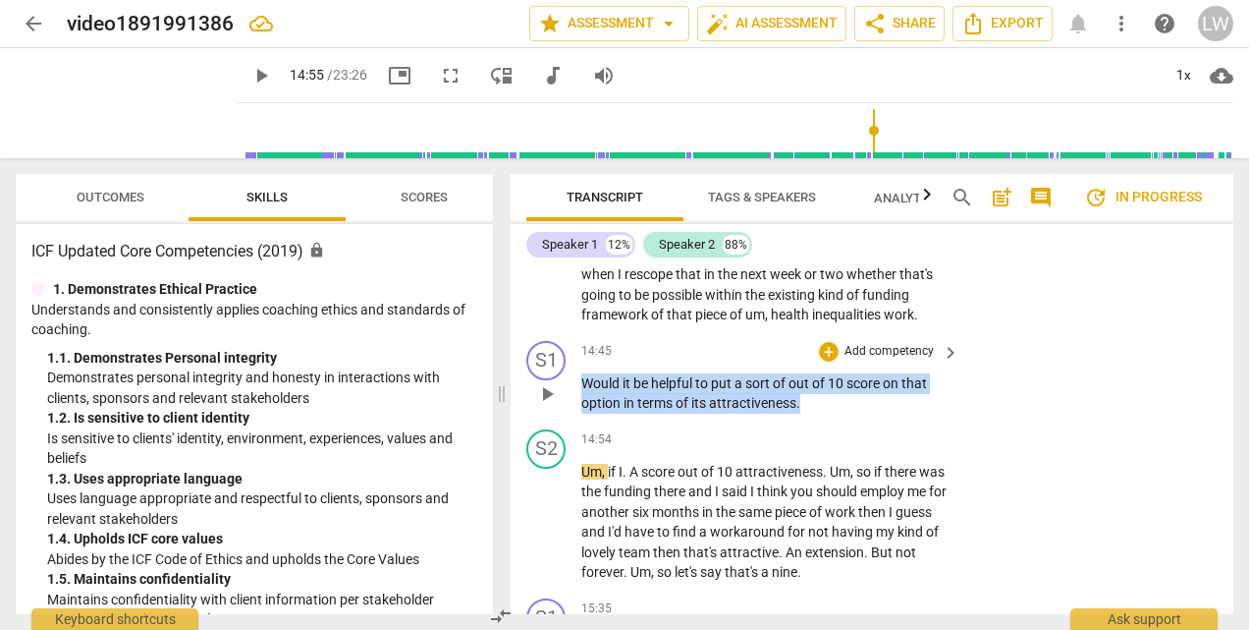
drag, startPoint x: 582, startPoint y: 442, endPoint x: 843, endPoint y: 476, distance: 262.5
click at [843, 421] on div "S1 play_arrow pause 14:45 + Add competency keyboard_arrow_right Would it be hel…" at bounding box center [872, 377] width 723 height 88
click at [819, 436] on div "+" at bounding box center [819, 438] width 20 height 20
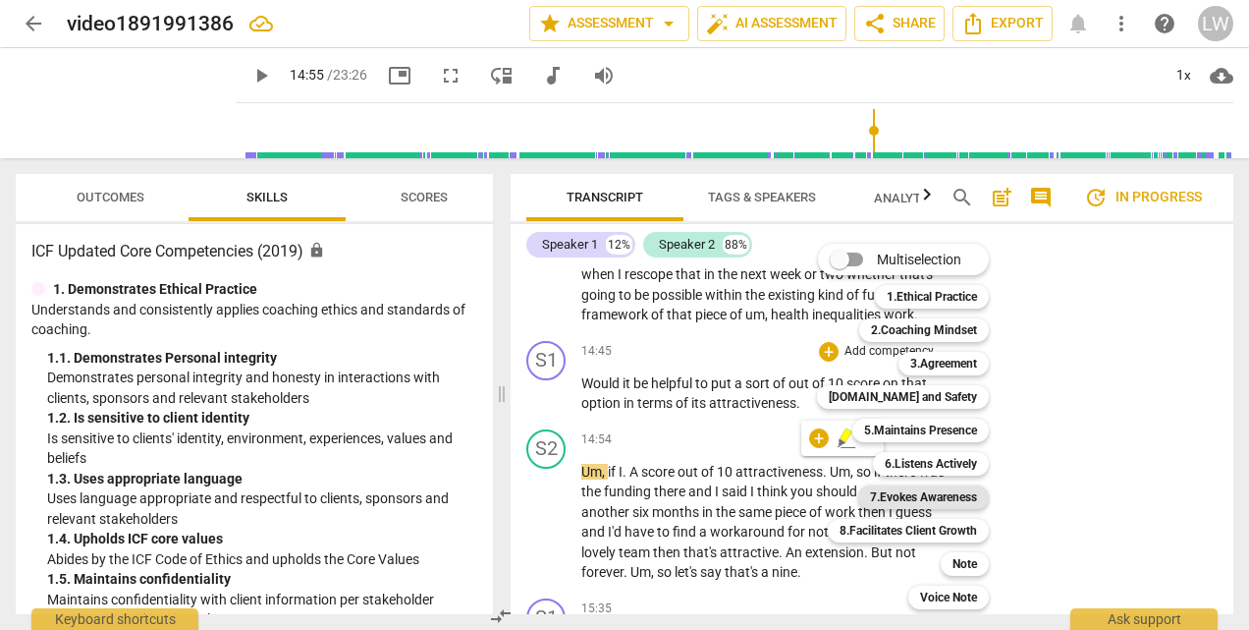
click at [919, 497] on b "7.Evokes Awareness" at bounding box center [923, 497] width 107 height 24
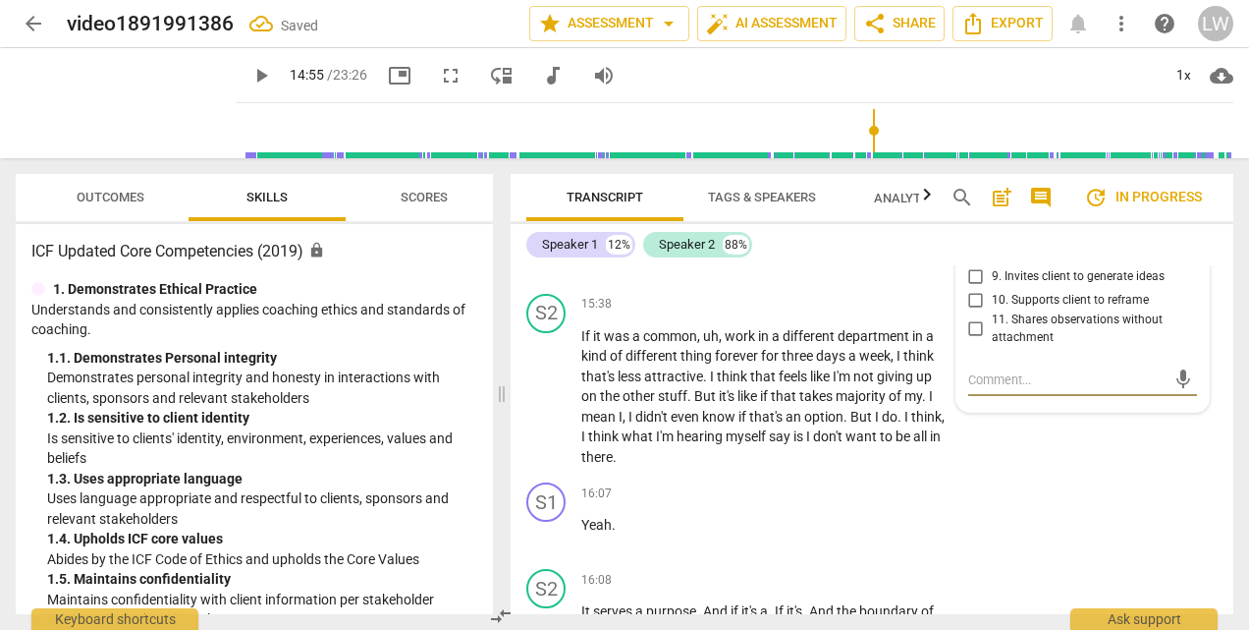
scroll to position [5929, 0]
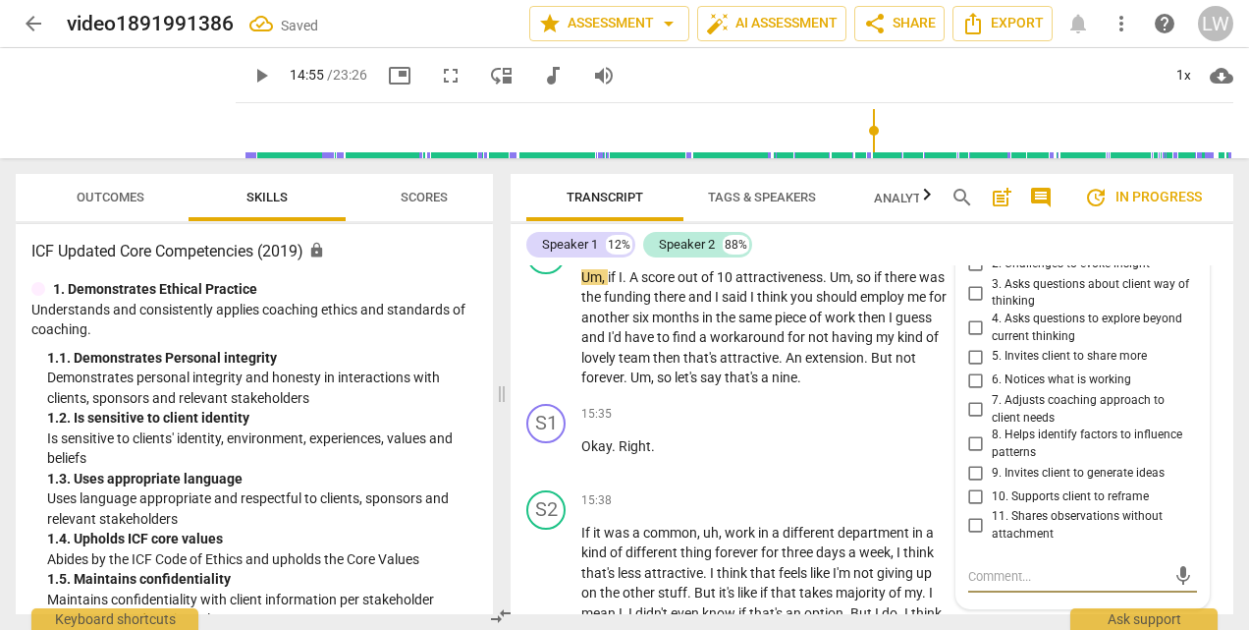
click at [969, 340] on input "4. Asks questions to explore beyond current thinking" at bounding box center [976, 328] width 31 height 24
click at [110, 102] on span "play_arrow" at bounding box center [125, 103] width 51 height 51
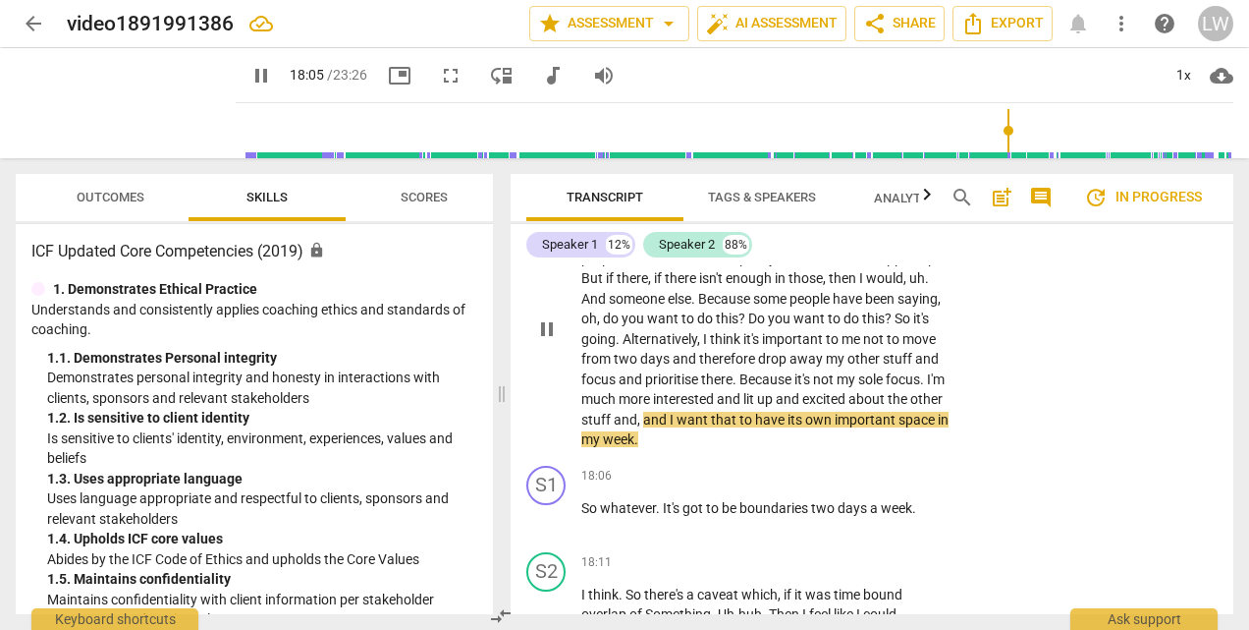
scroll to position [7107, 0]
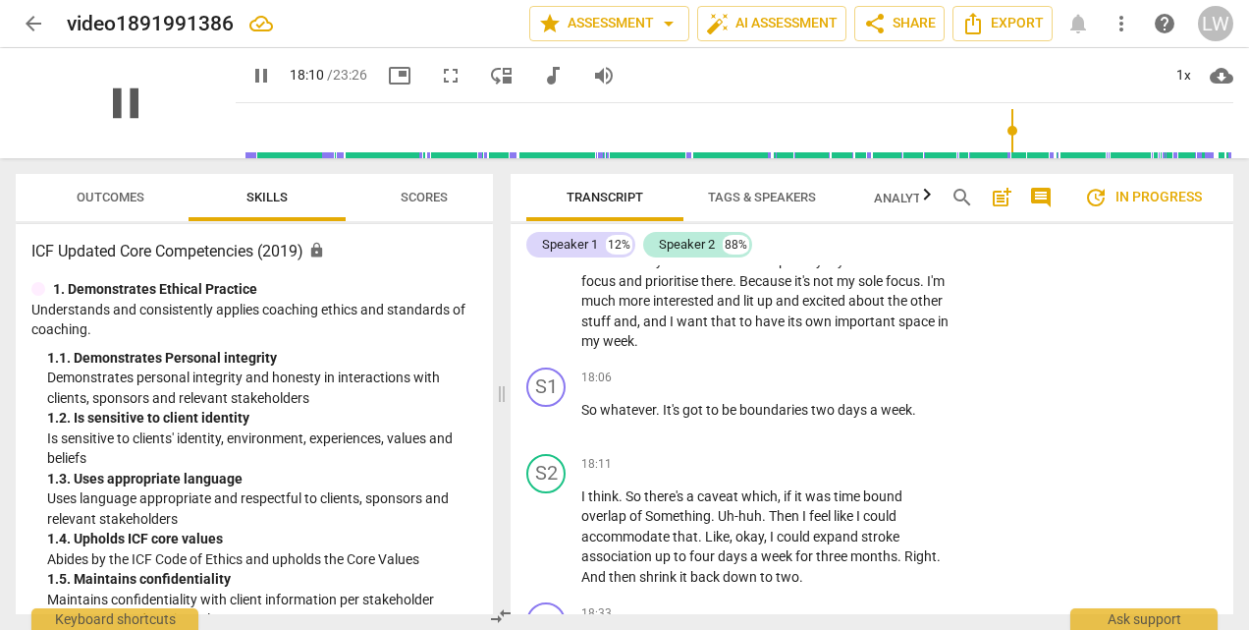
click at [100, 103] on span "pause" at bounding box center [125, 103] width 51 height 51
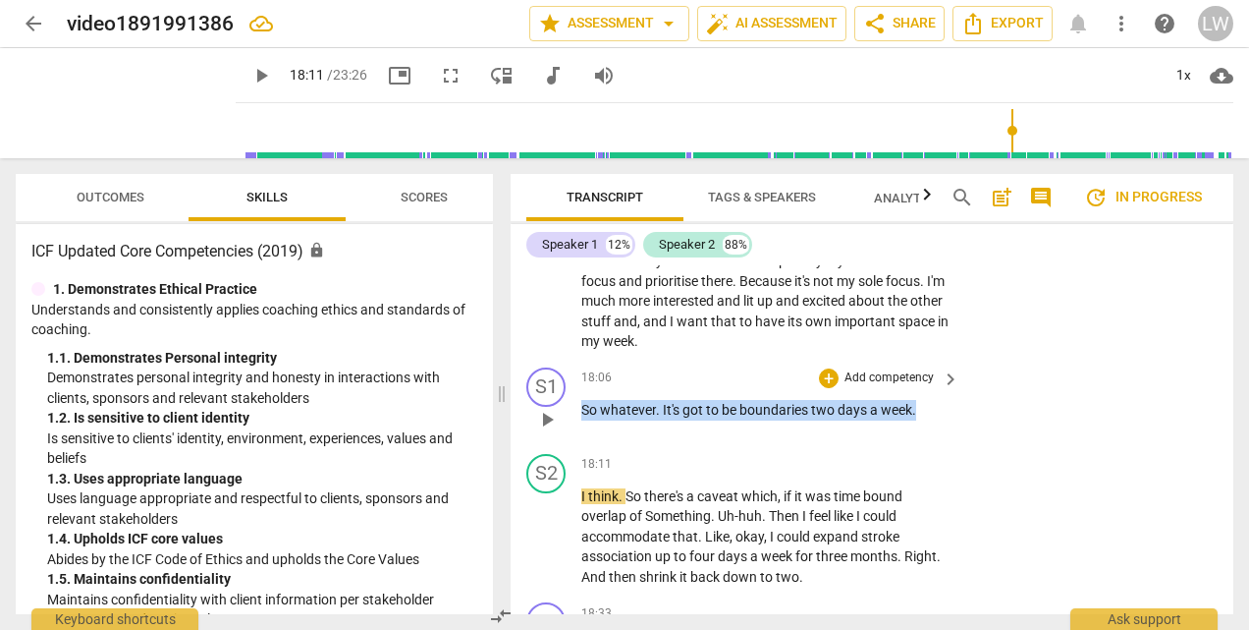
drag, startPoint x: 582, startPoint y: 468, endPoint x: 920, endPoint y: 468, distance: 337.9
click at [920, 420] on p "So whatever . It's got to be boundaries two days a week ." at bounding box center [765, 410] width 368 height 21
click at [933, 442] on div "+" at bounding box center [935, 444] width 20 height 20
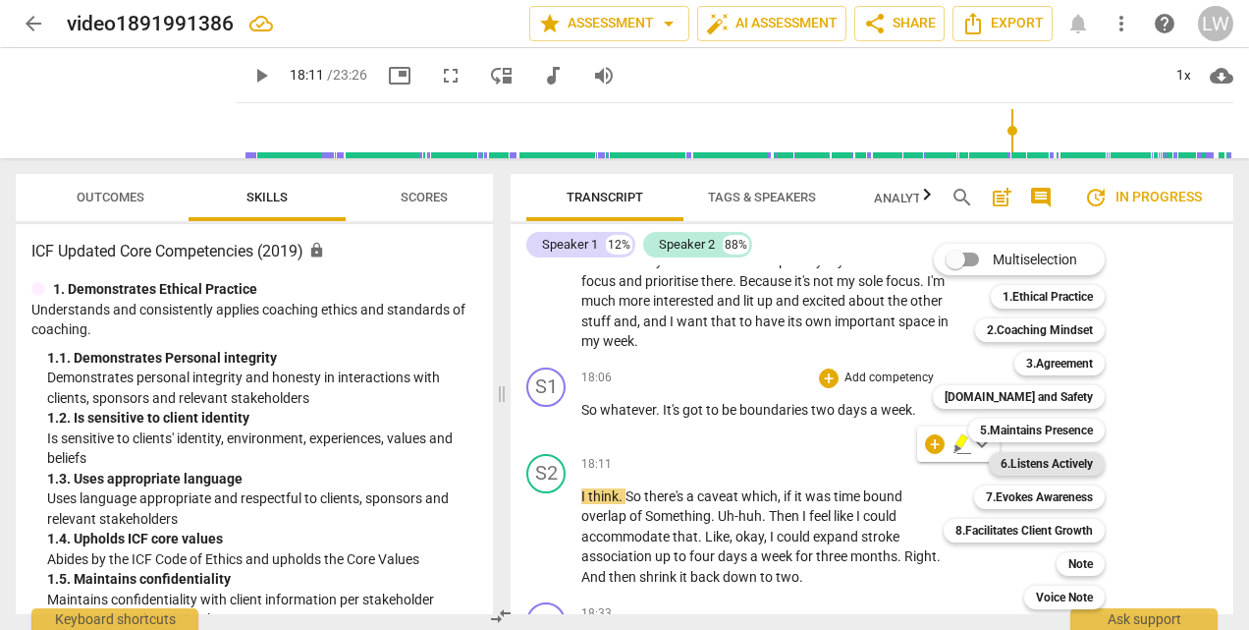
click at [1057, 460] on b "6.Listens Actively" at bounding box center [1047, 464] width 92 height 24
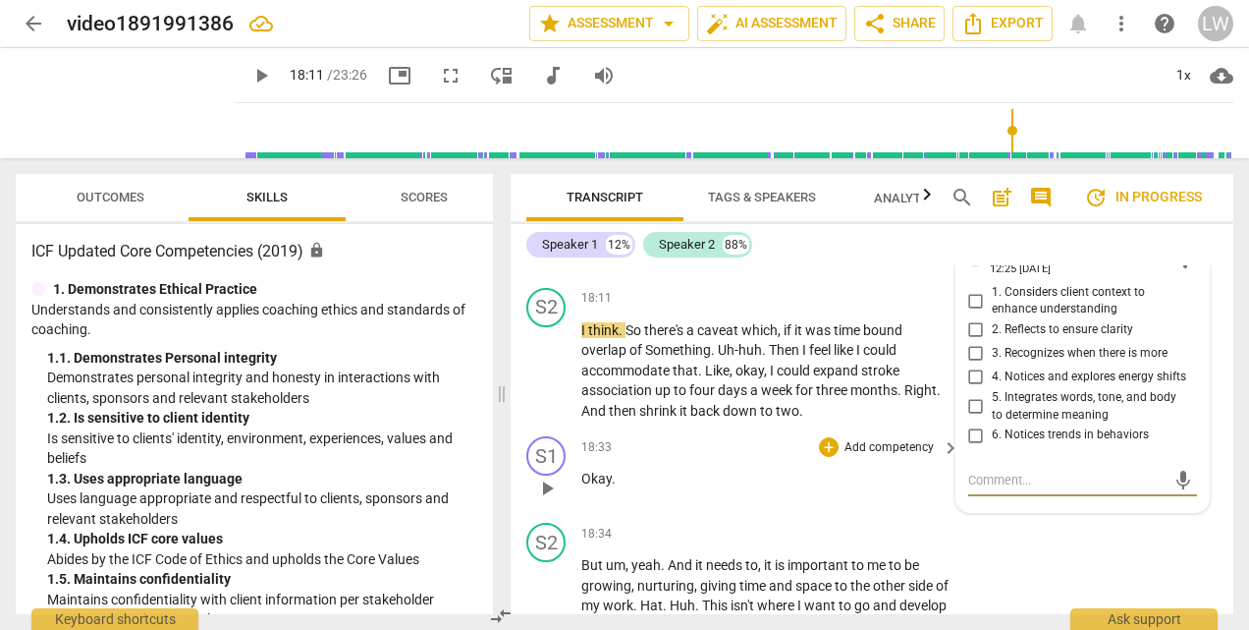
scroll to position [7177, 0]
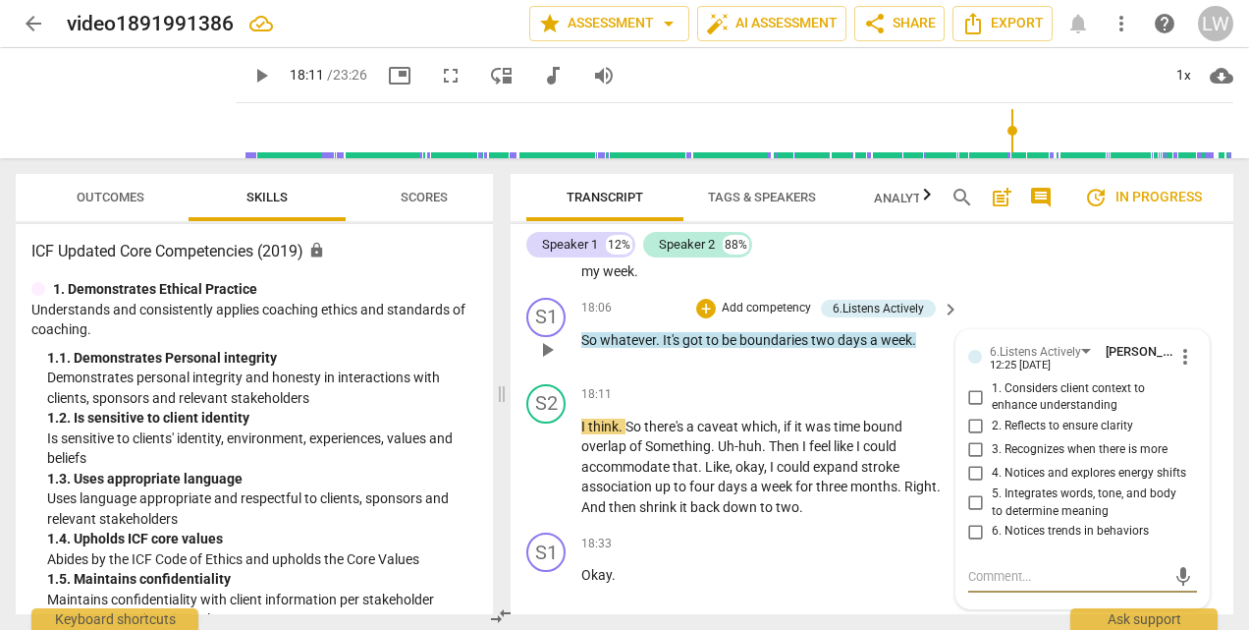
click at [972, 438] on input "2. Reflects to ensure clarity" at bounding box center [976, 426] width 31 height 24
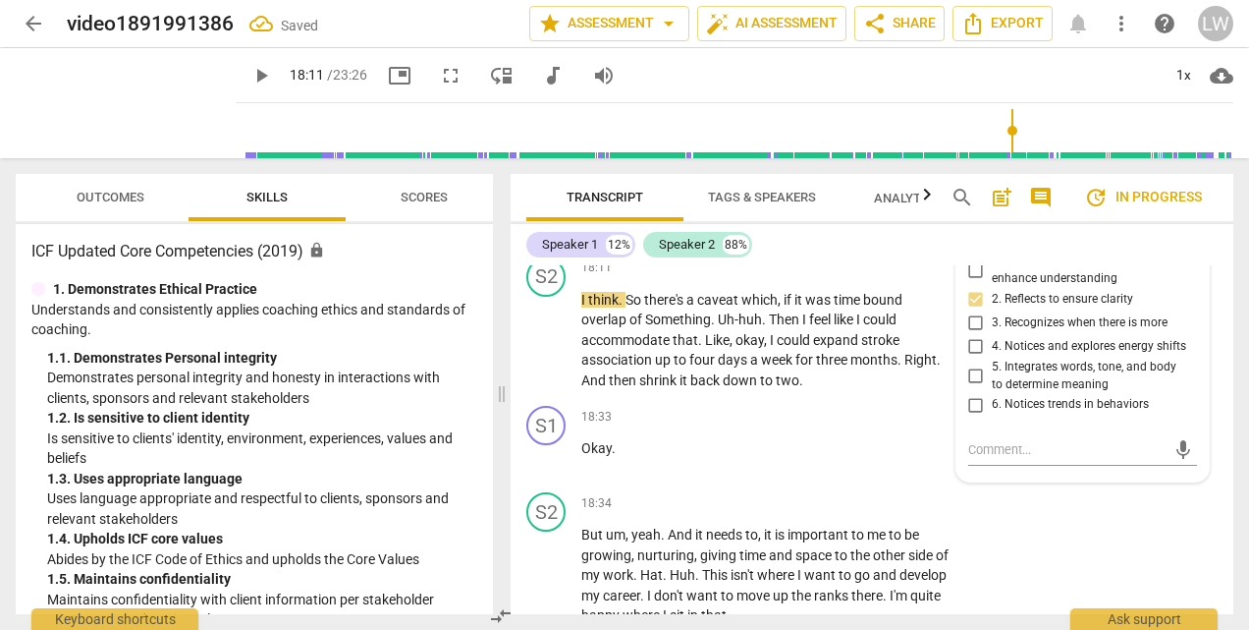
scroll to position [7373, 0]
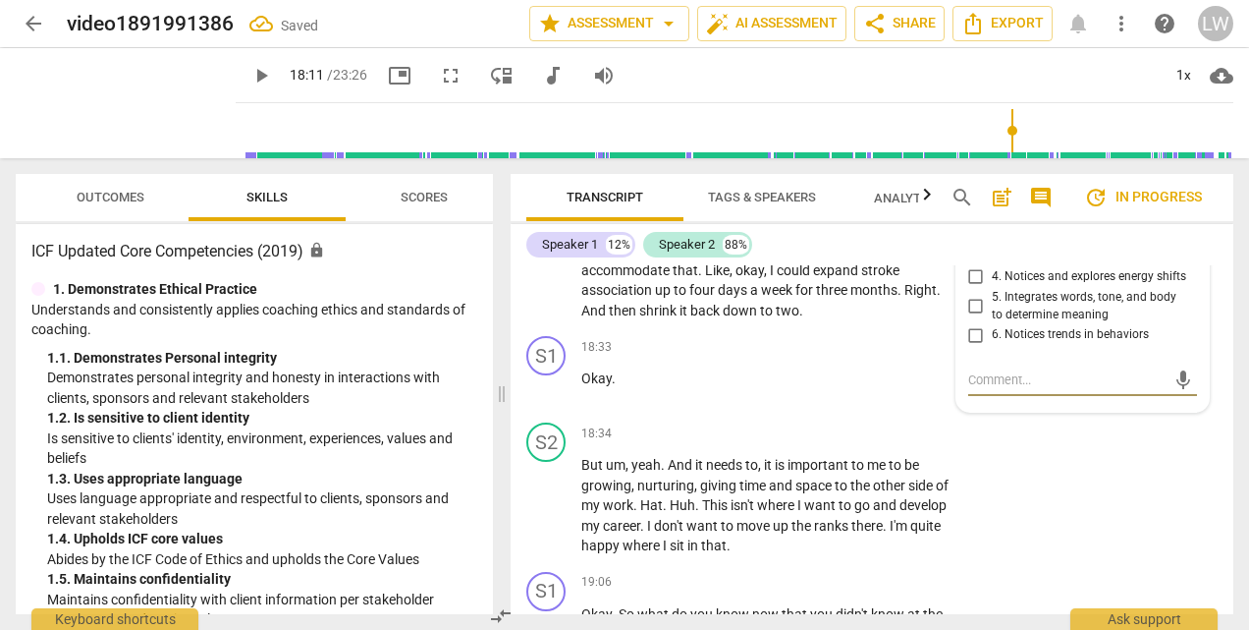
click at [1029, 389] on textarea at bounding box center [1066, 379] width 197 height 19
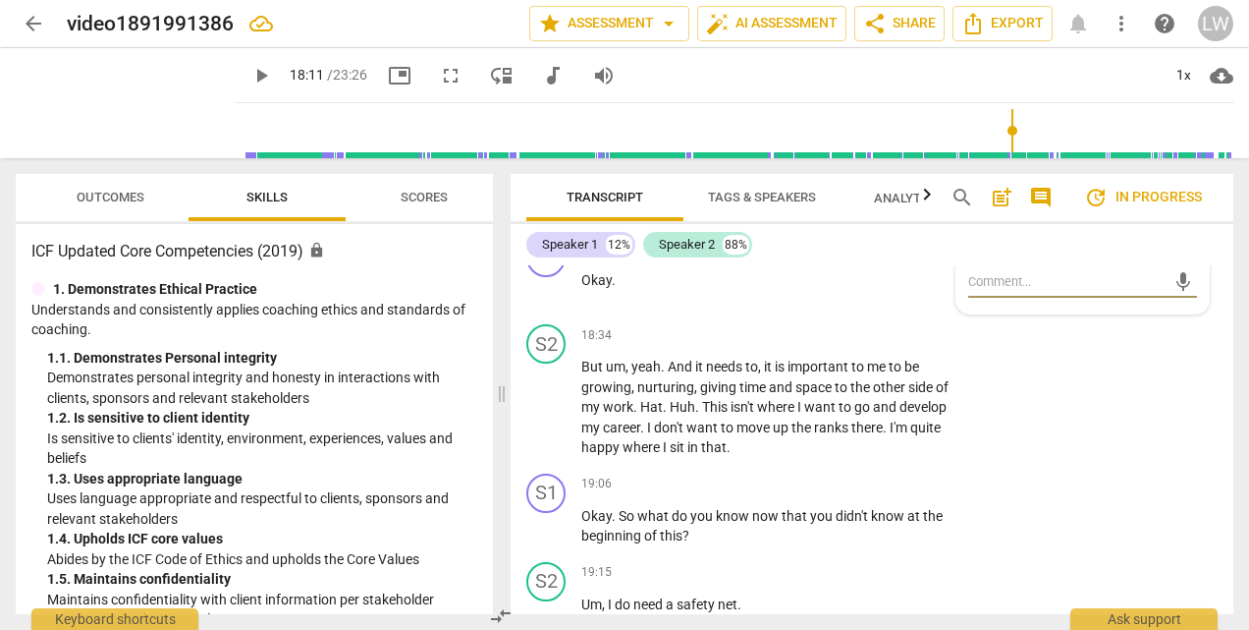
scroll to position [7177, 0]
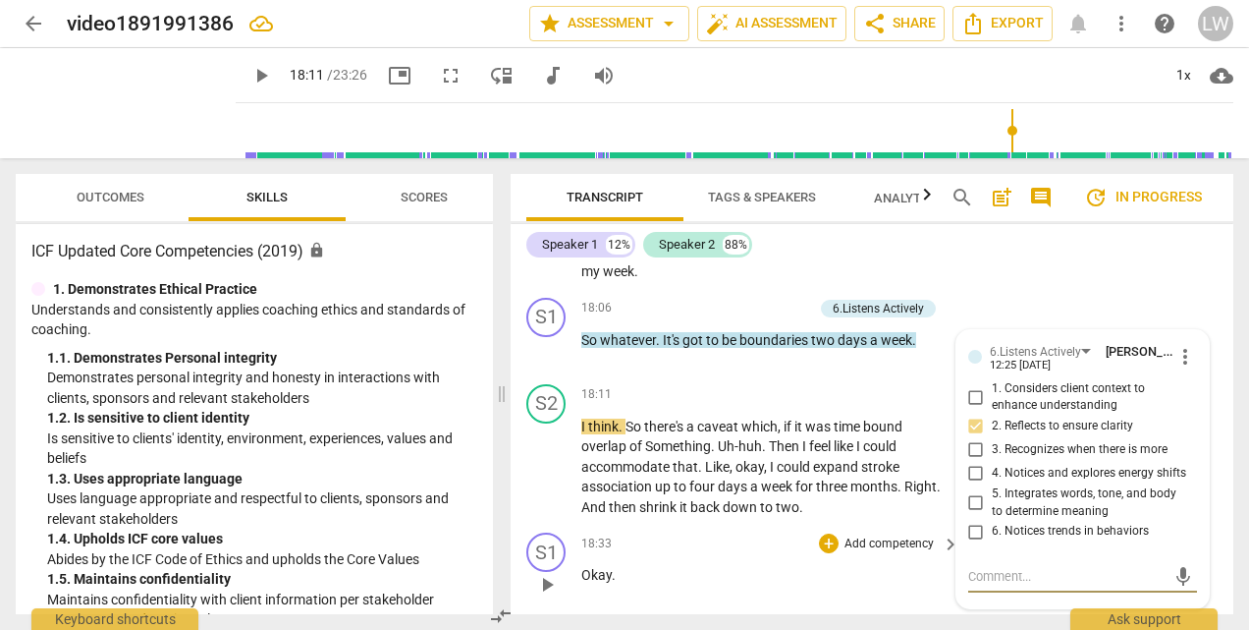
click at [699, 554] on div "18:33 + Add competency keyboard_arrow_right" at bounding box center [771, 543] width 380 height 22
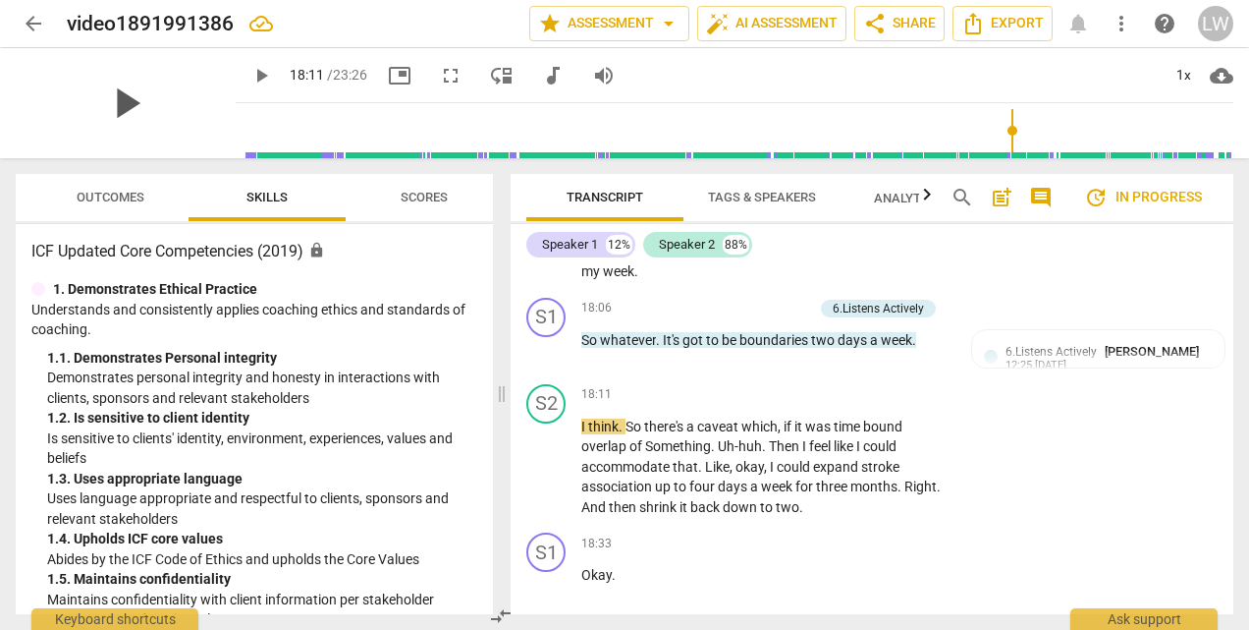
click at [108, 101] on span "play_arrow" at bounding box center [125, 103] width 51 height 51
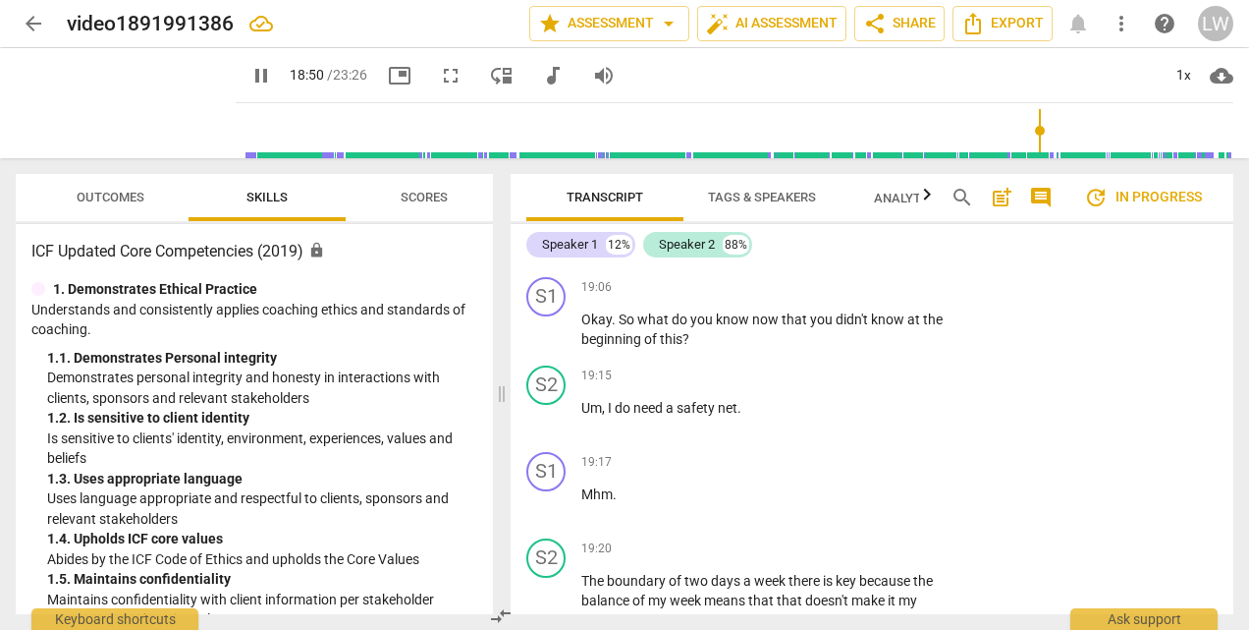
scroll to position [7570, 0]
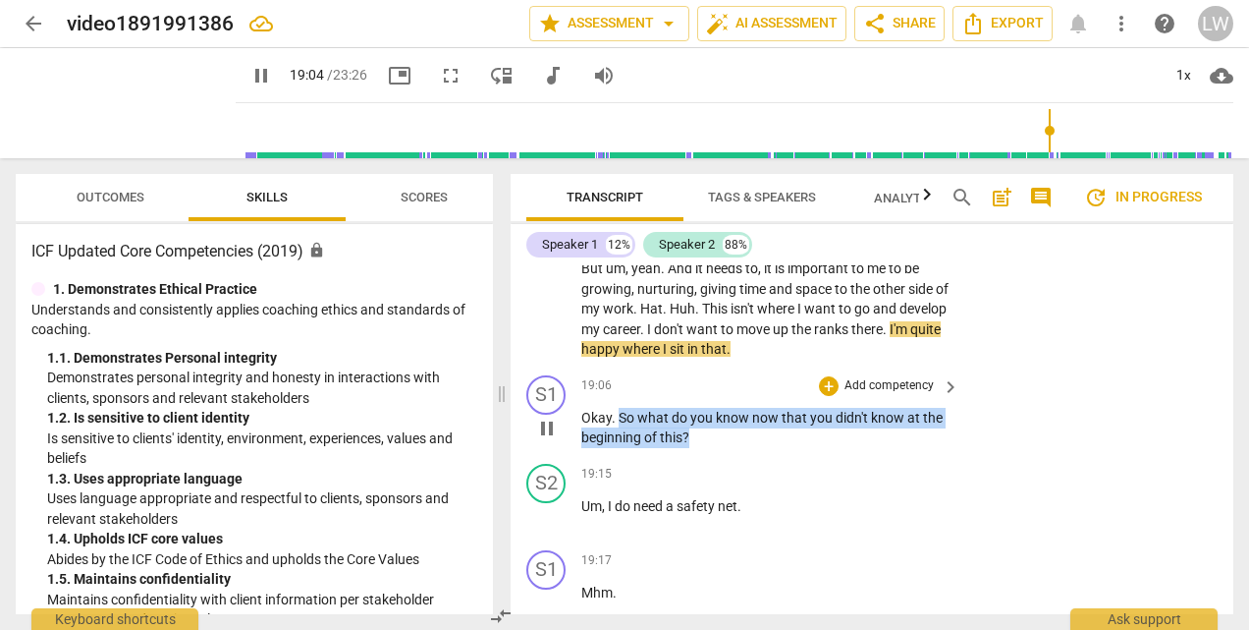
drag, startPoint x: 620, startPoint y: 475, endPoint x: 744, endPoint y: 491, distance: 124.8
click at [744, 448] on p "Okay . So what do you know now that you didn't know at the beginning of this ?" at bounding box center [765, 428] width 368 height 40
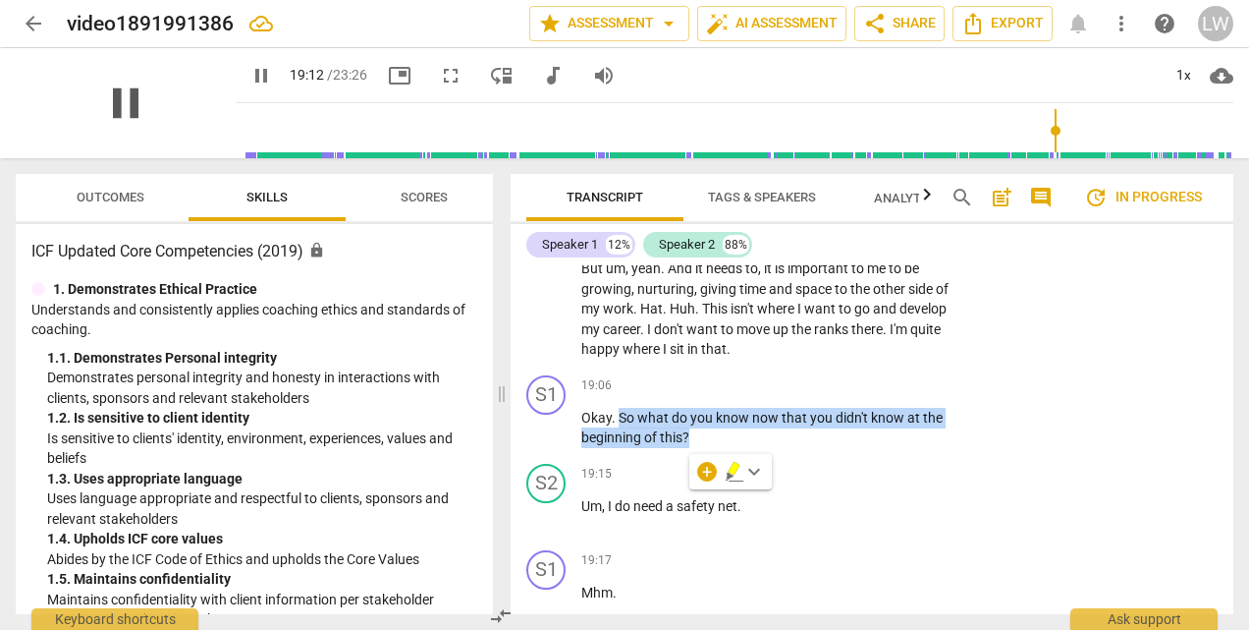
click at [105, 98] on span "pause" at bounding box center [125, 103] width 51 height 51
click at [680, 448] on p "Okay . So what do you know now that you didn't know at the beginning of this ?" at bounding box center [765, 428] width 368 height 40
drag, startPoint x: 621, startPoint y: 473, endPoint x: 717, endPoint y: 498, distance: 99.3
click at [717, 448] on p "Okay . So what do you know now that you didn't know at the beginning of this ?" at bounding box center [765, 428] width 368 height 40
click at [701, 474] on div "+" at bounding box center [707, 472] width 20 height 20
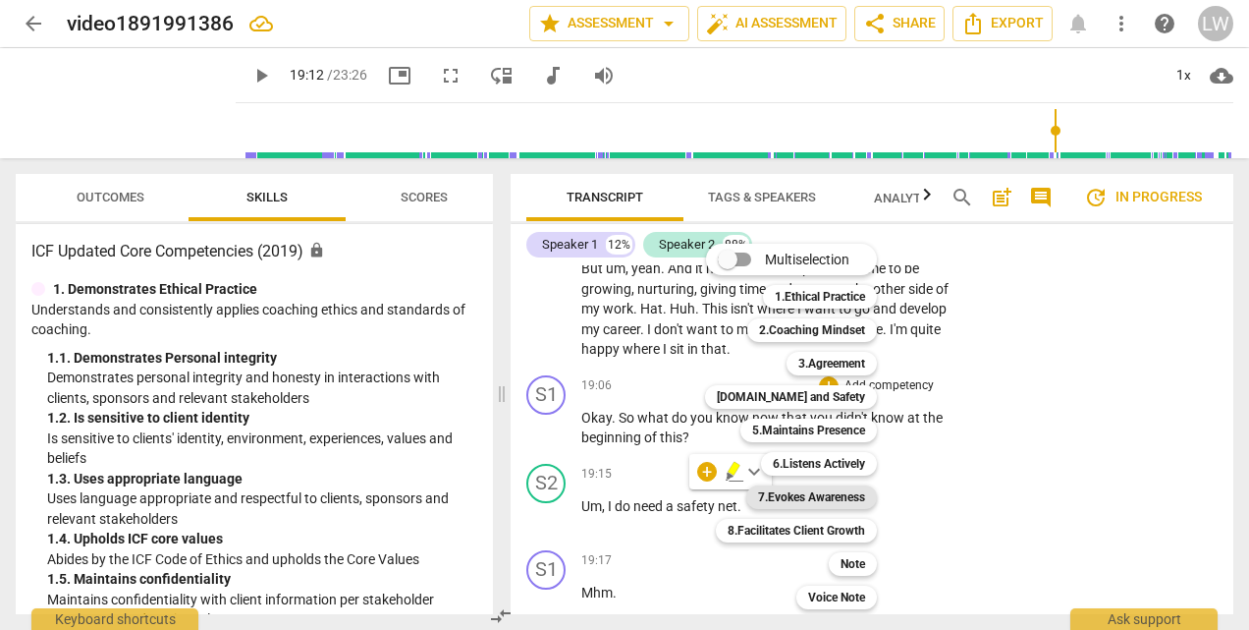
click at [784, 487] on b "7.Evokes Awareness" at bounding box center [811, 497] width 107 height 24
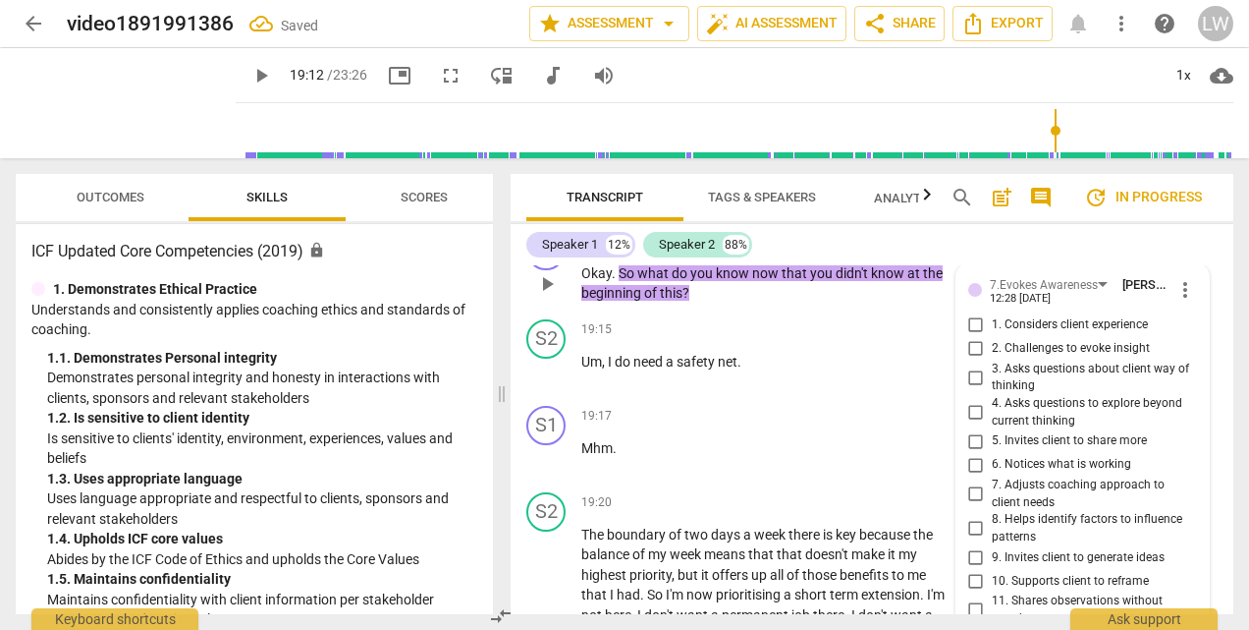
scroll to position [7700, 0]
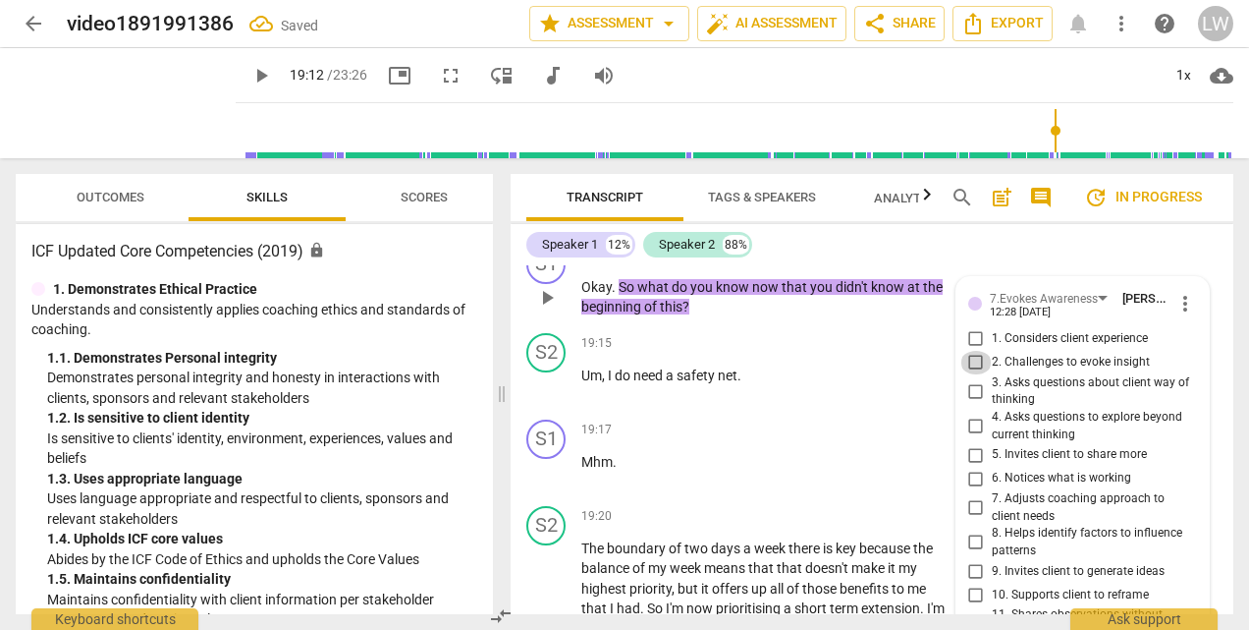
click at [972, 374] on input "2. Challenges to evoke insight" at bounding box center [976, 363] width 31 height 24
click at [844, 353] on p "Add competency" at bounding box center [889, 344] width 93 height 18
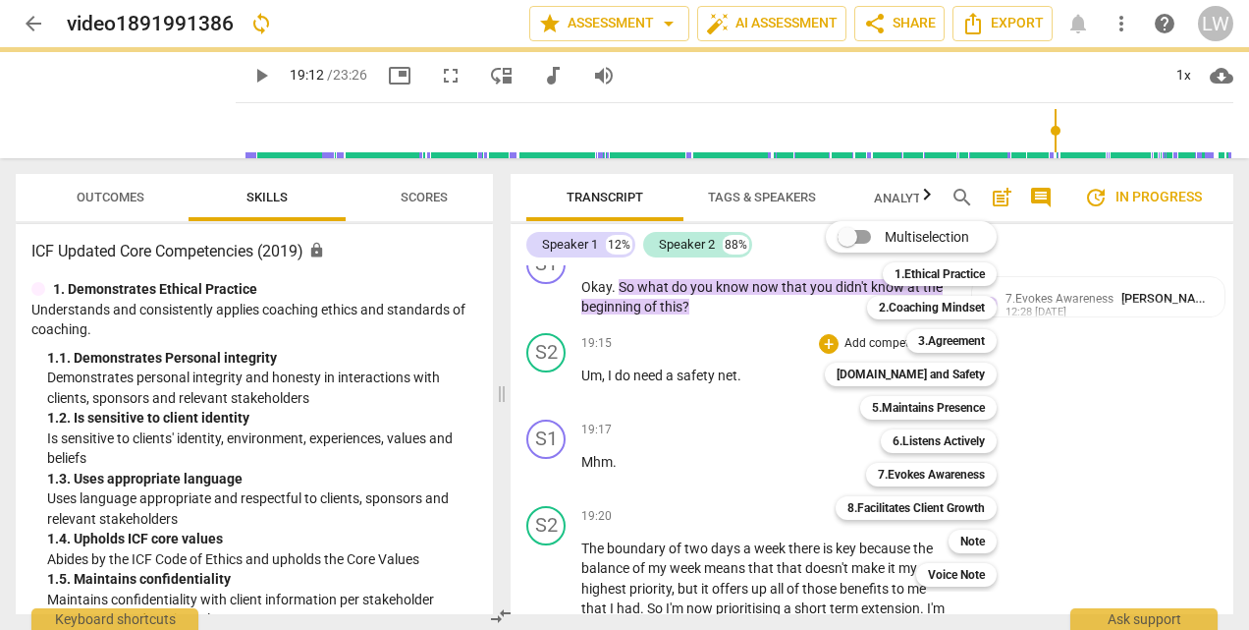
click at [764, 391] on div at bounding box center [624, 315] width 1249 height 630
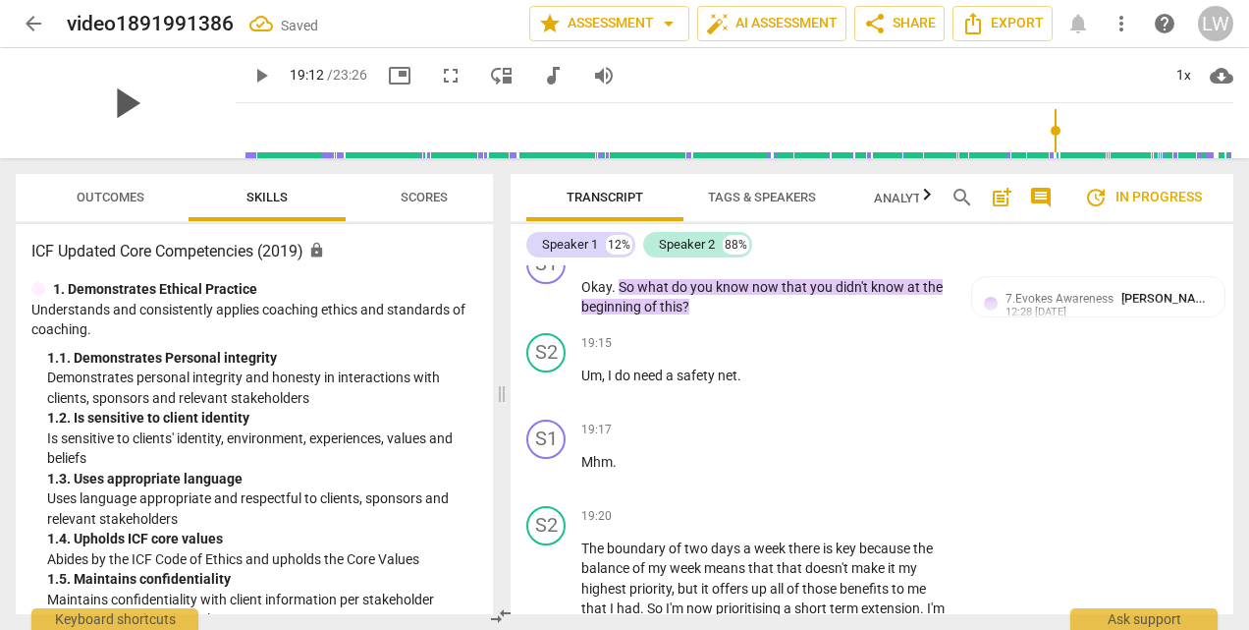
click at [112, 90] on span "play_arrow" at bounding box center [125, 103] width 51 height 51
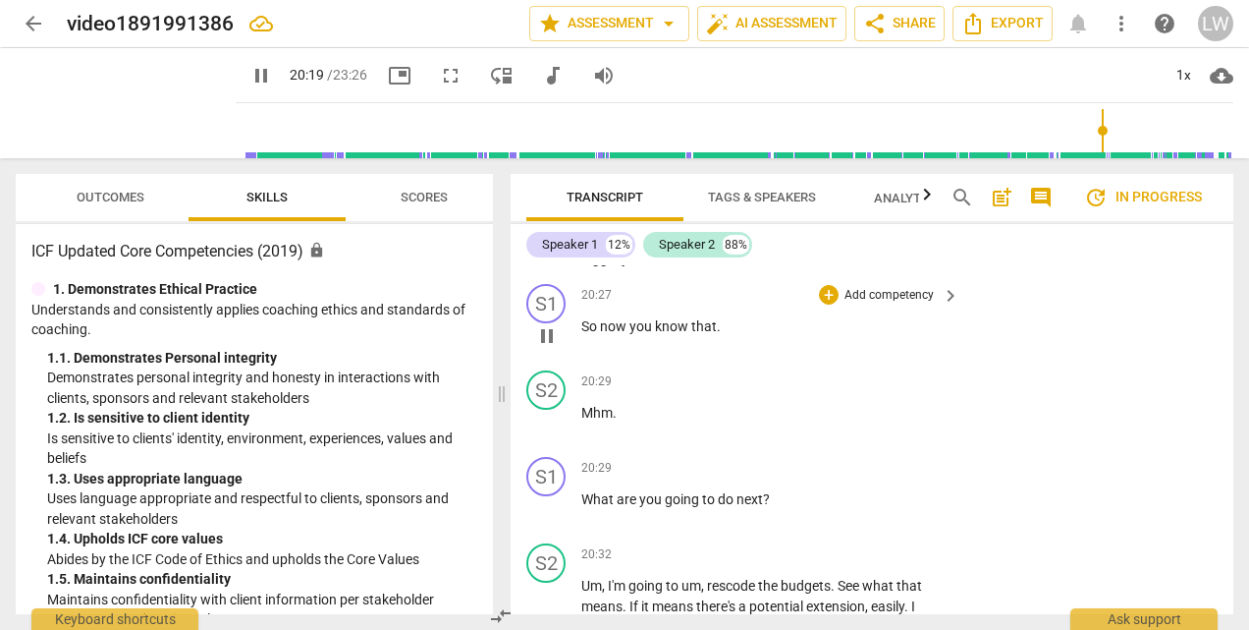
scroll to position [8290, 0]
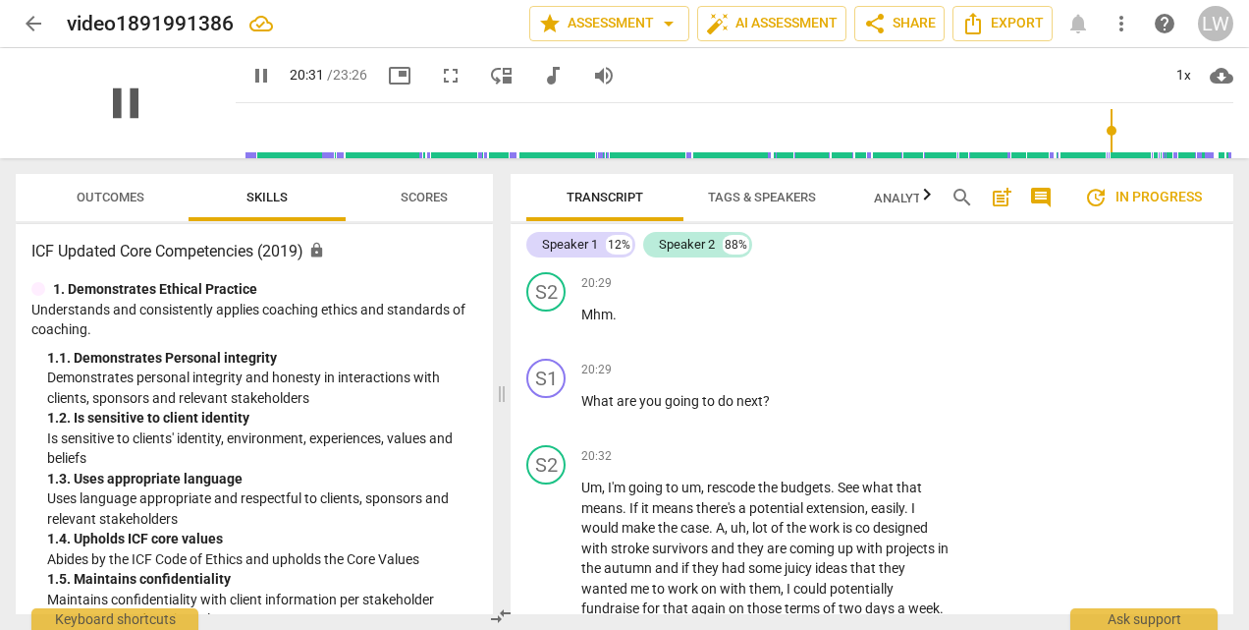
click at [110, 108] on span "pause" at bounding box center [125, 103] width 51 height 51
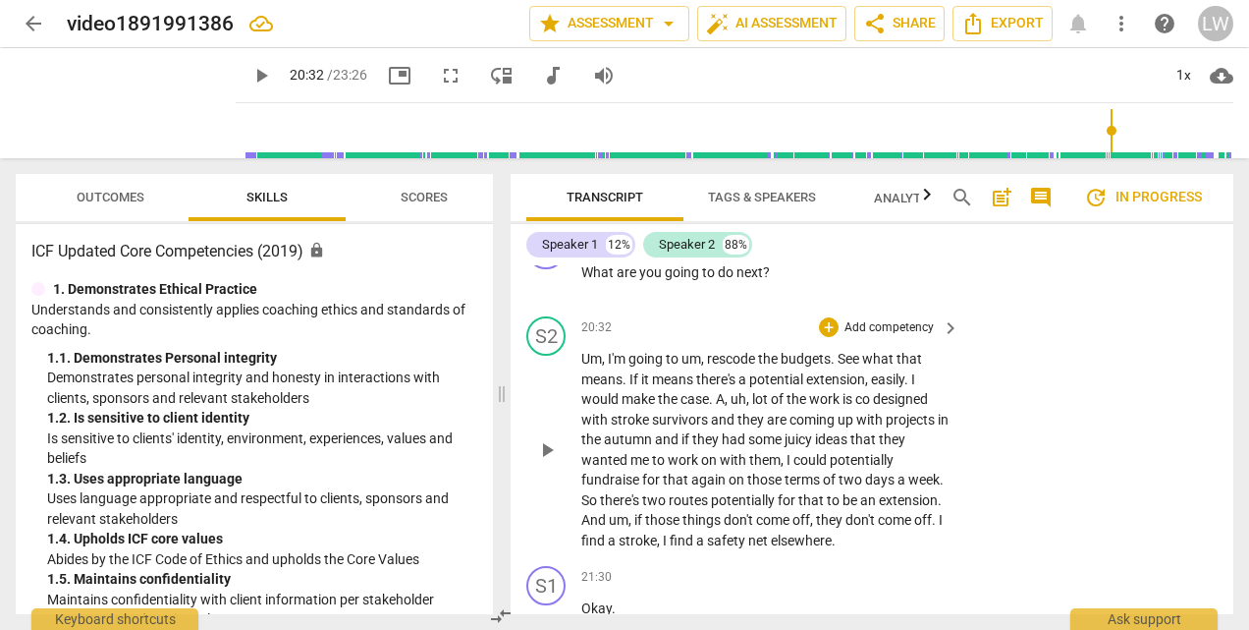
scroll to position [8388, 0]
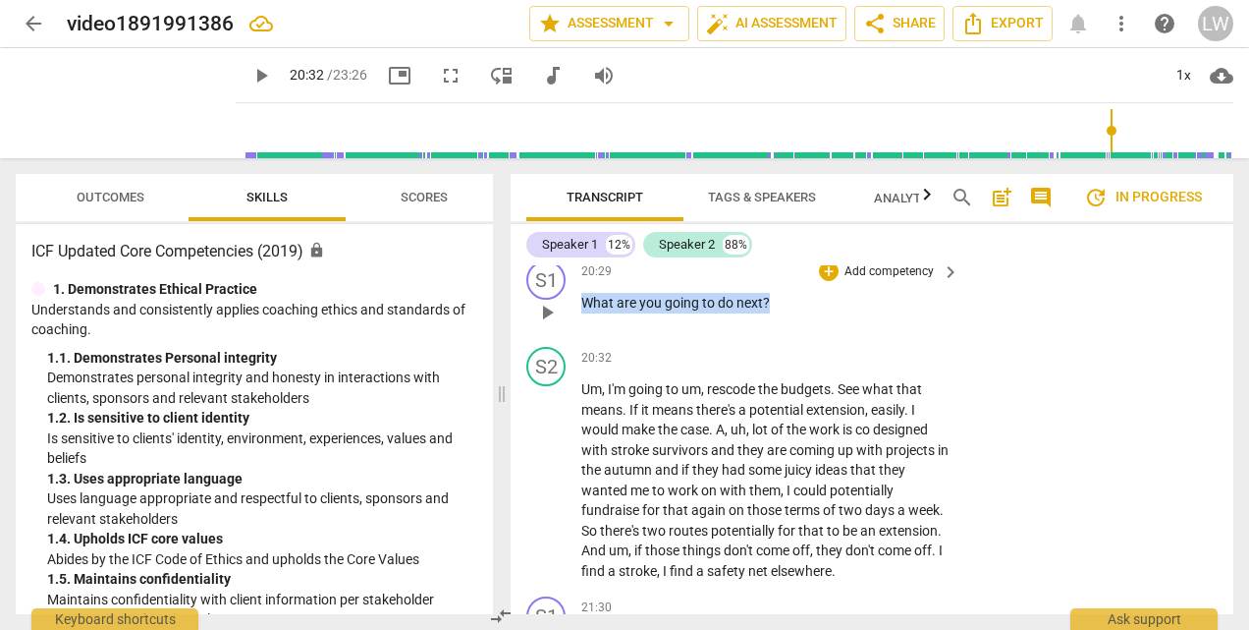
drag, startPoint x: 584, startPoint y: 365, endPoint x: 772, endPoint y: 362, distance: 187.6
click at [772, 313] on p "What are you going to do next ?" at bounding box center [765, 303] width 368 height 21
click at [790, 342] on div "+" at bounding box center [788, 338] width 20 height 20
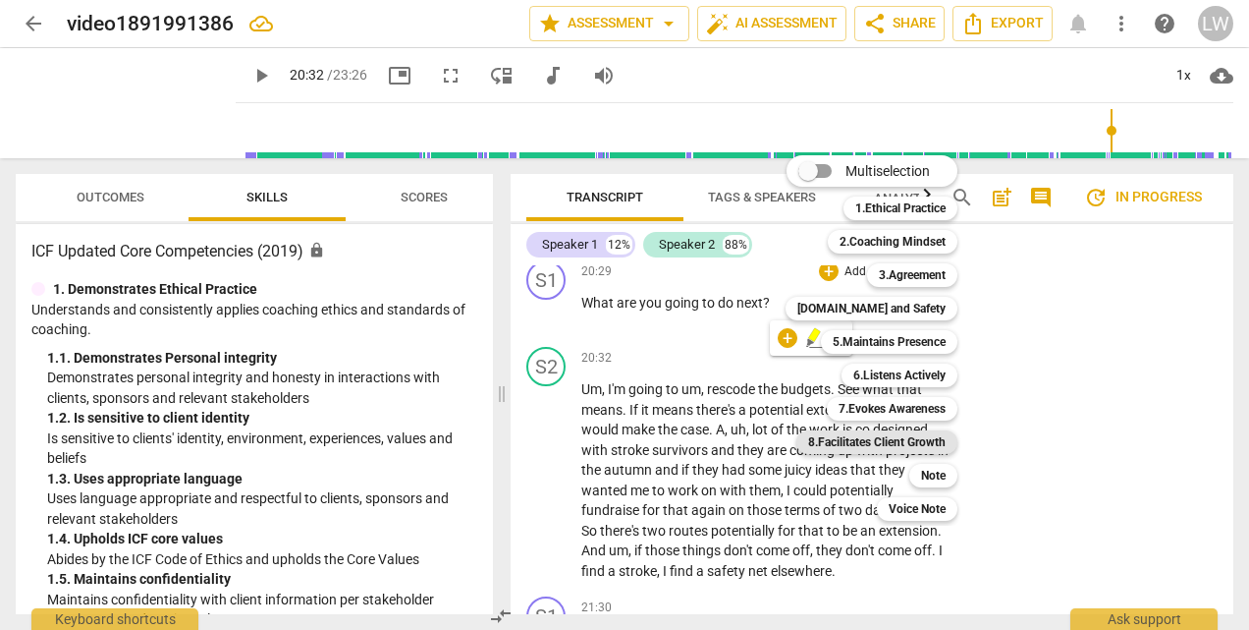
click at [853, 442] on b "8.Facilitates Client Growth" at bounding box center [877, 442] width 138 height 24
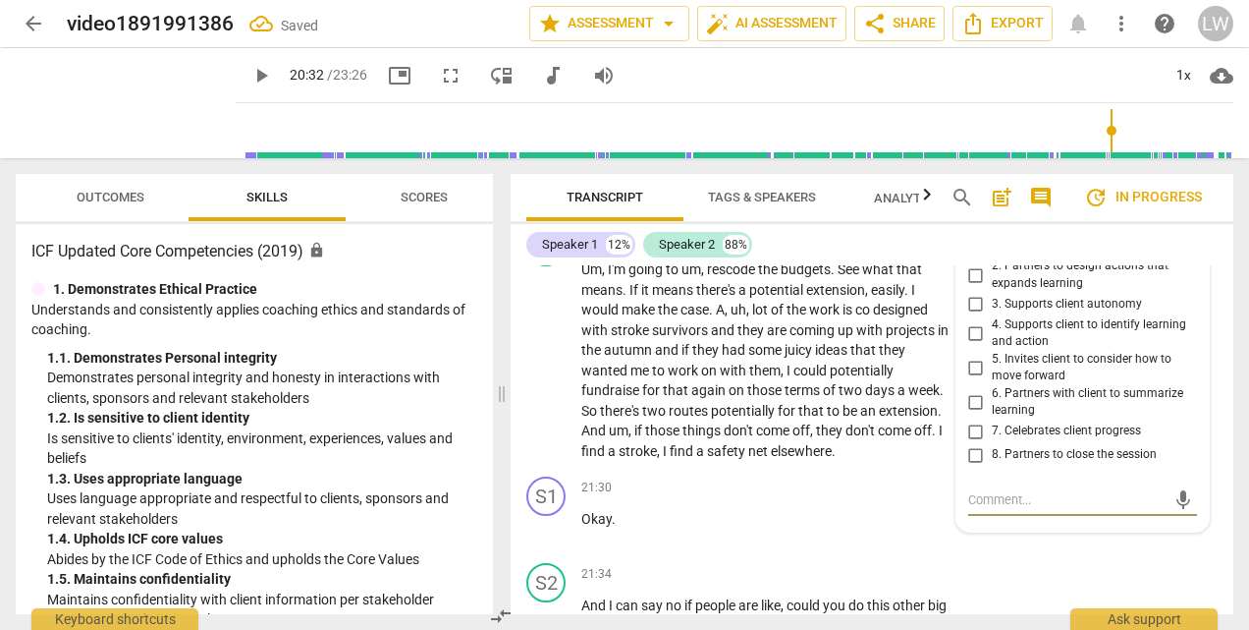
scroll to position [8431, 0]
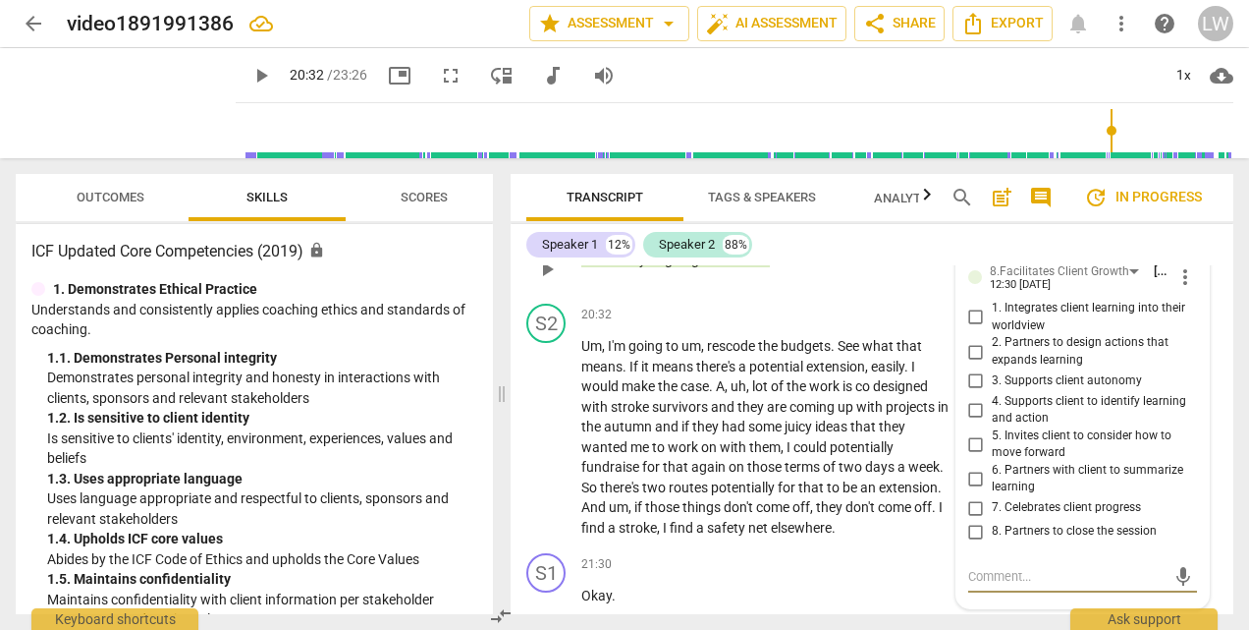
click at [970, 329] on input "1. Integrates client learning into their worldview" at bounding box center [976, 317] width 31 height 24
click at [973, 363] on input "2. Partners to design actions that expands learning" at bounding box center [976, 352] width 31 height 24
click at [976, 393] on input "3. Supports client autonomy" at bounding box center [976, 381] width 31 height 24
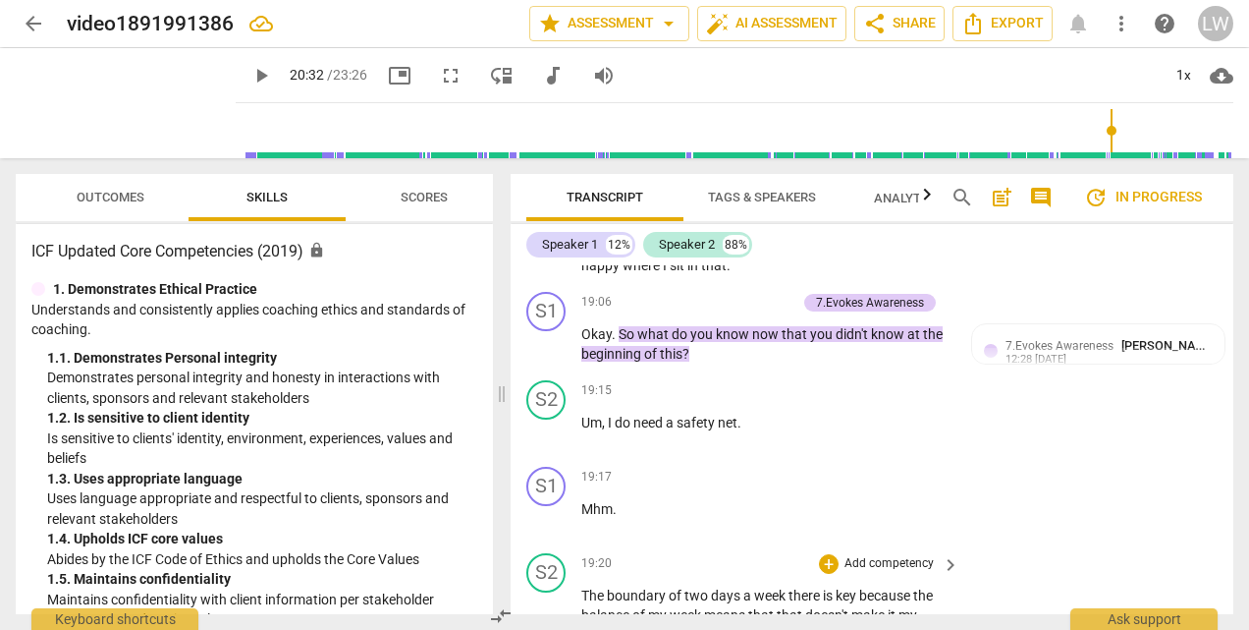
scroll to position [7645, 0]
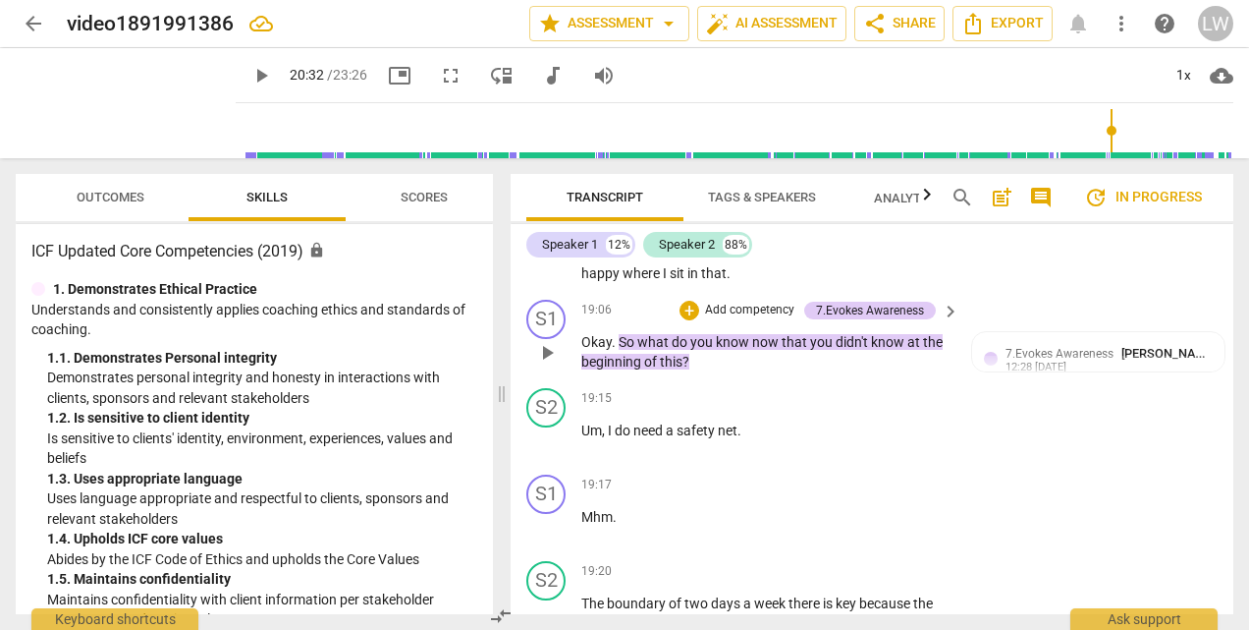
click at [733, 319] on p "Add competency" at bounding box center [749, 311] width 93 height 18
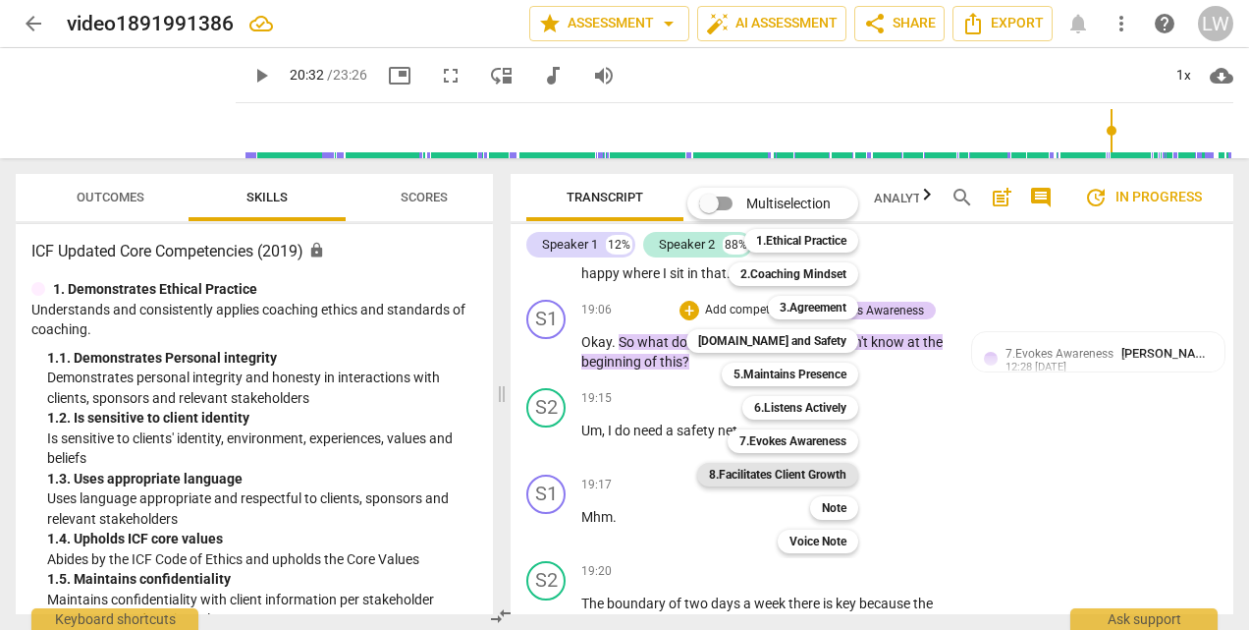
click at [782, 474] on b "8.Facilitates Client Growth" at bounding box center [778, 475] width 138 height 24
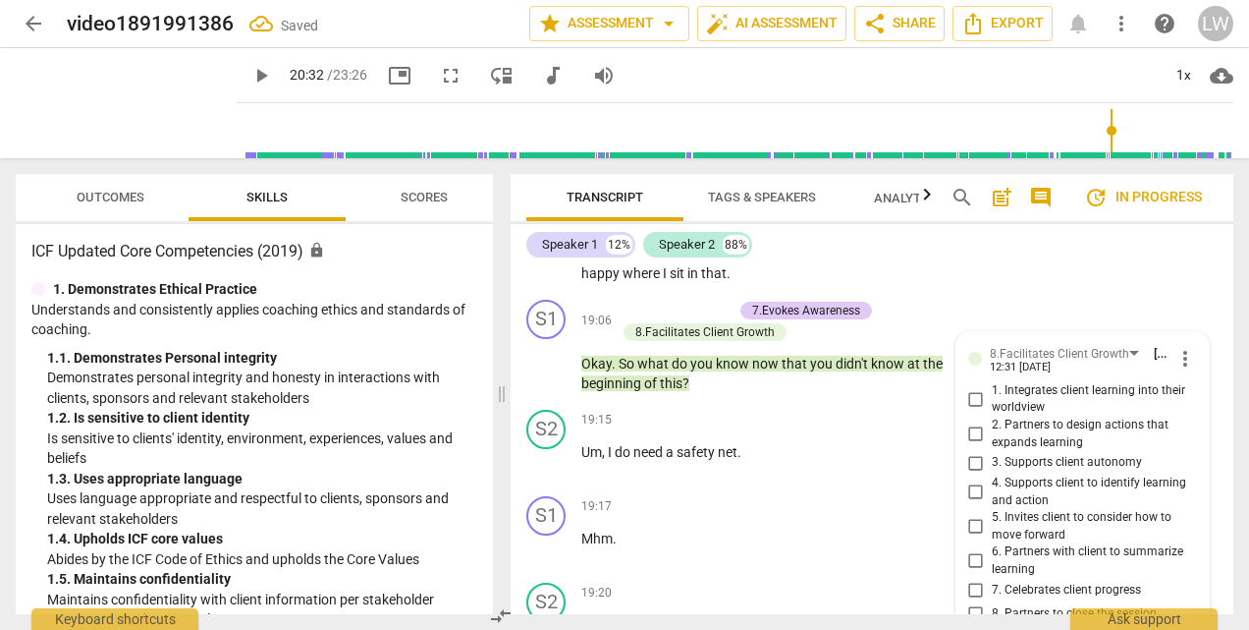
scroll to position [7924, 0]
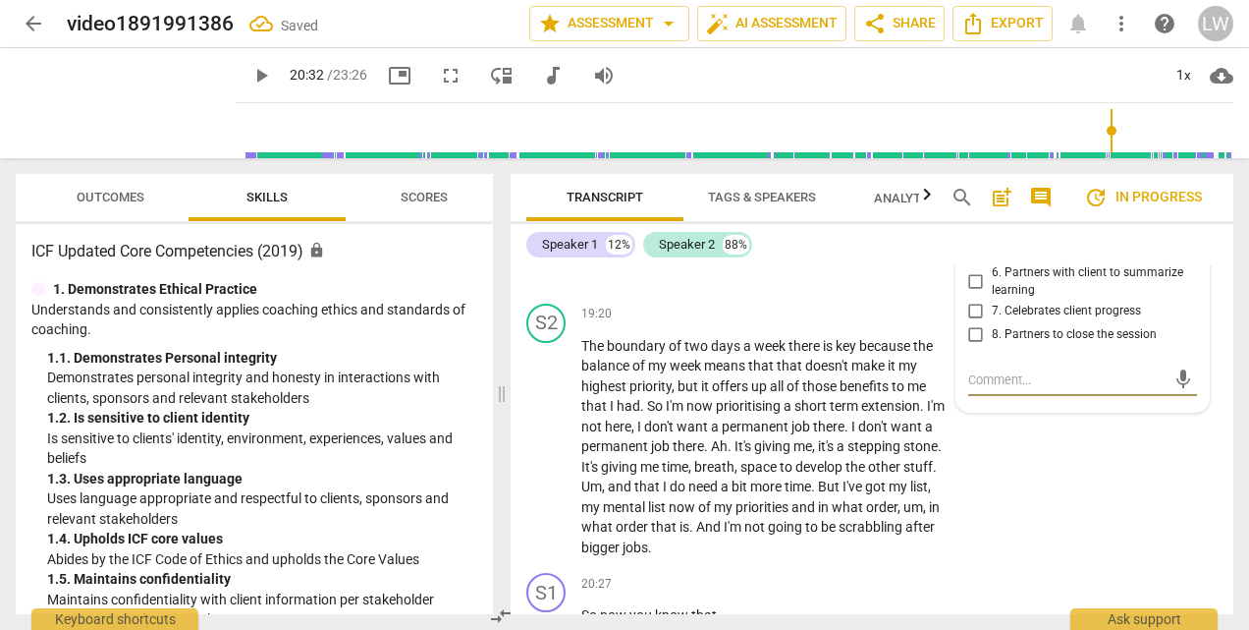
click at [974, 294] on input "6. Partners with client to summarize learning" at bounding box center [976, 282] width 31 height 24
click at [792, 454] on span "giving" at bounding box center [773, 446] width 39 height 16
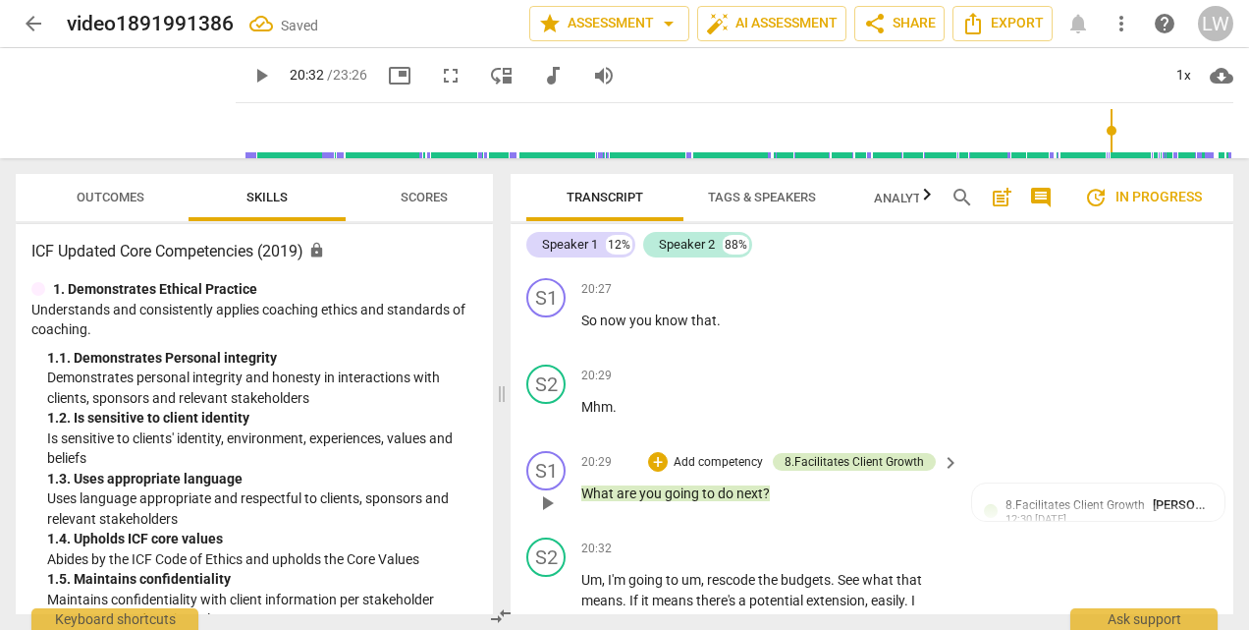
scroll to position [8317, 0]
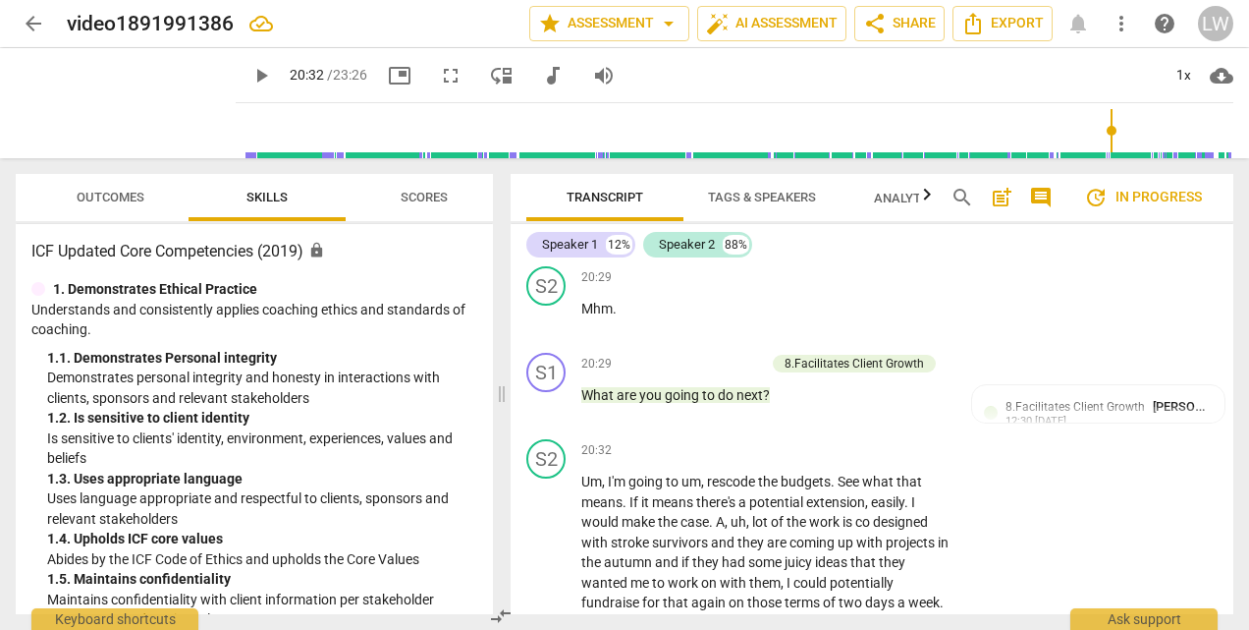
drag, startPoint x: 585, startPoint y: 282, endPoint x: 715, endPoint y: 285, distance: 129.7
click at [715, 233] on p "So now you know that ." at bounding box center [765, 222] width 368 height 21
click at [735, 257] on div "+" at bounding box center [734, 258] width 20 height 20
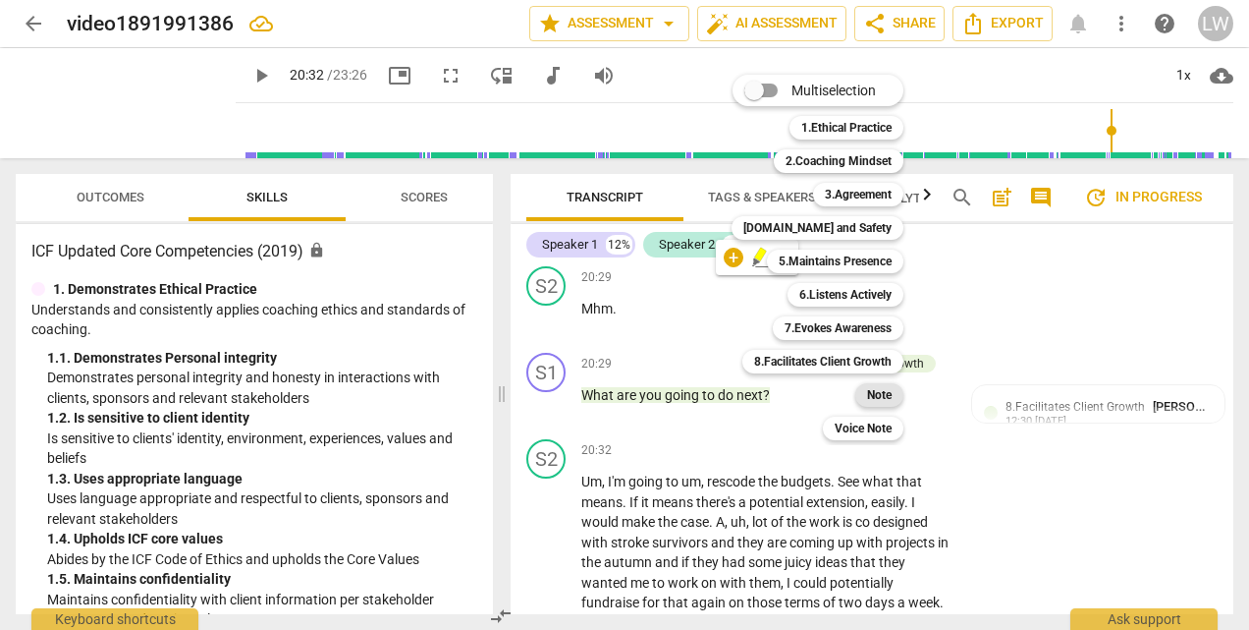
click at [884, 394] on b "Note" at bounding box center [879, 395] width 25 height 24
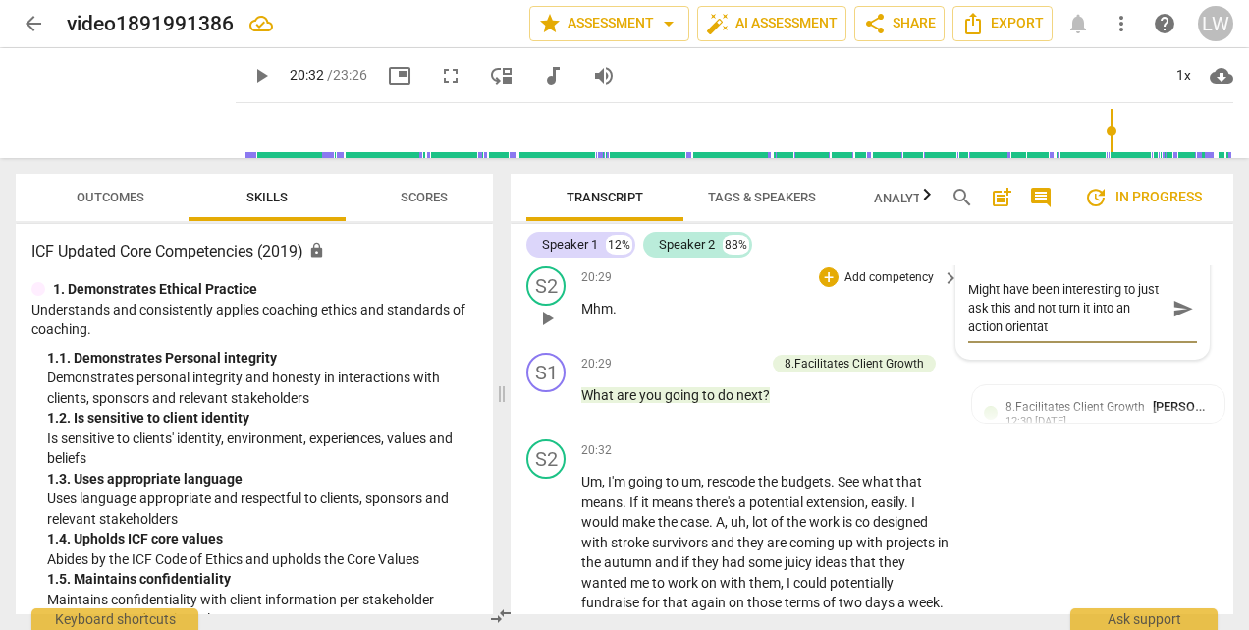
scroll to position [0, 0]
click at [1178, 319] on span "send" at bounding box center [1184, 309] width 22 height 22
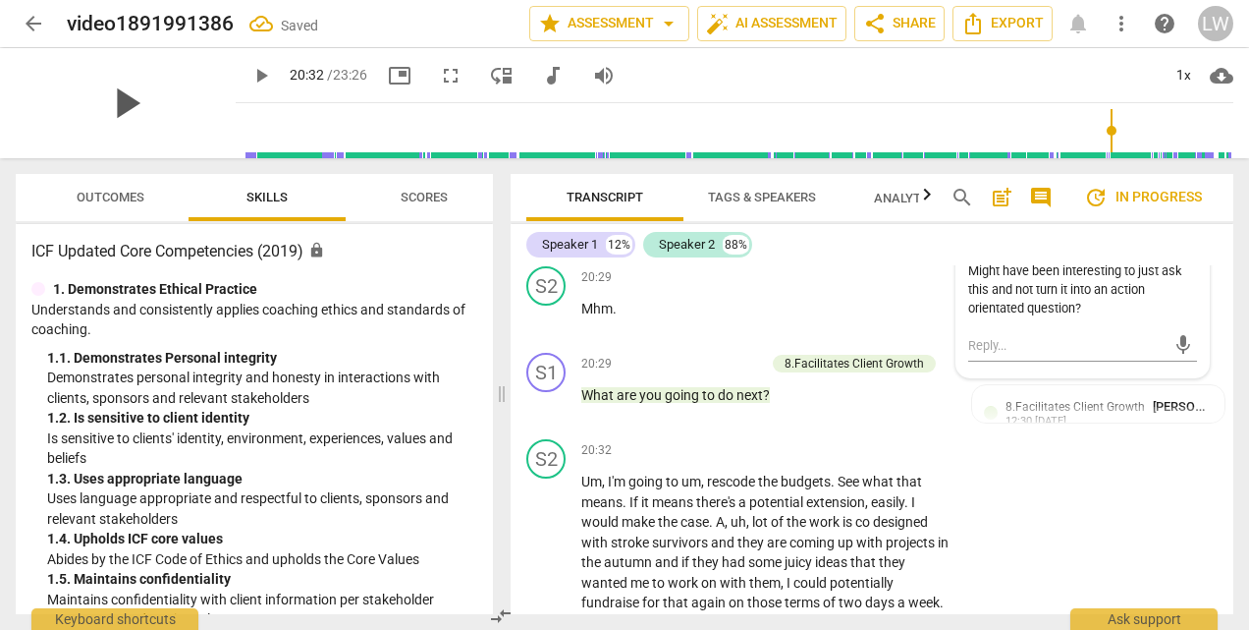
click at [112, 91] on span "play_arrow" at bounding box center [125, 103] width 51 height 51
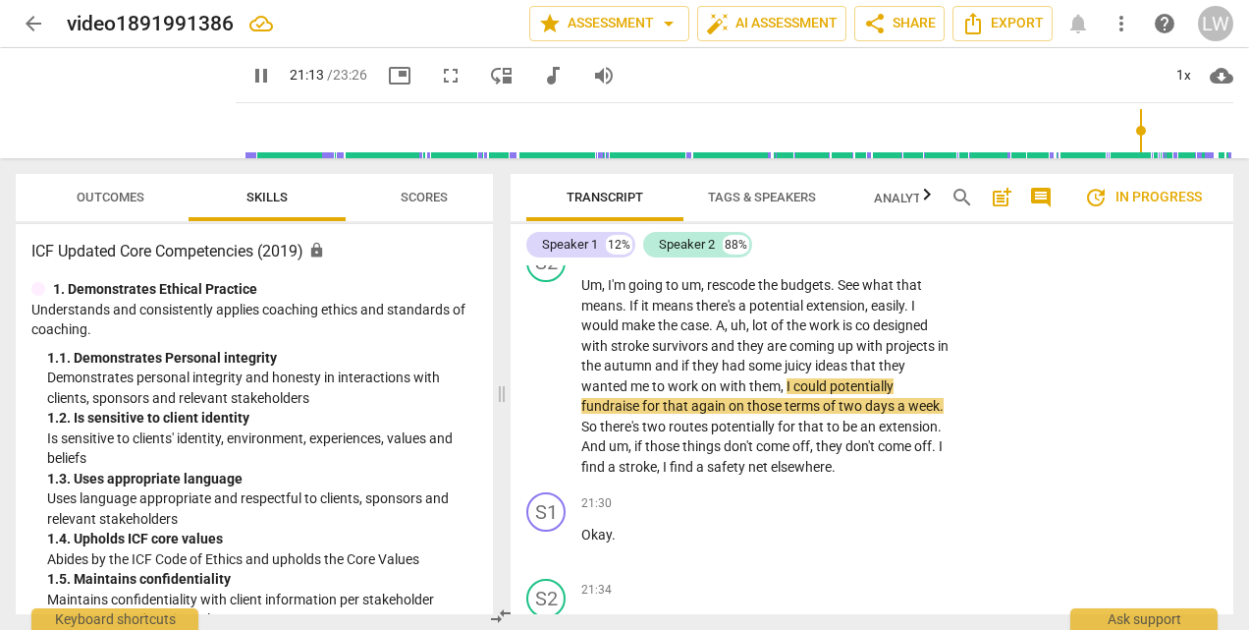
scroll to position [8710, 0]
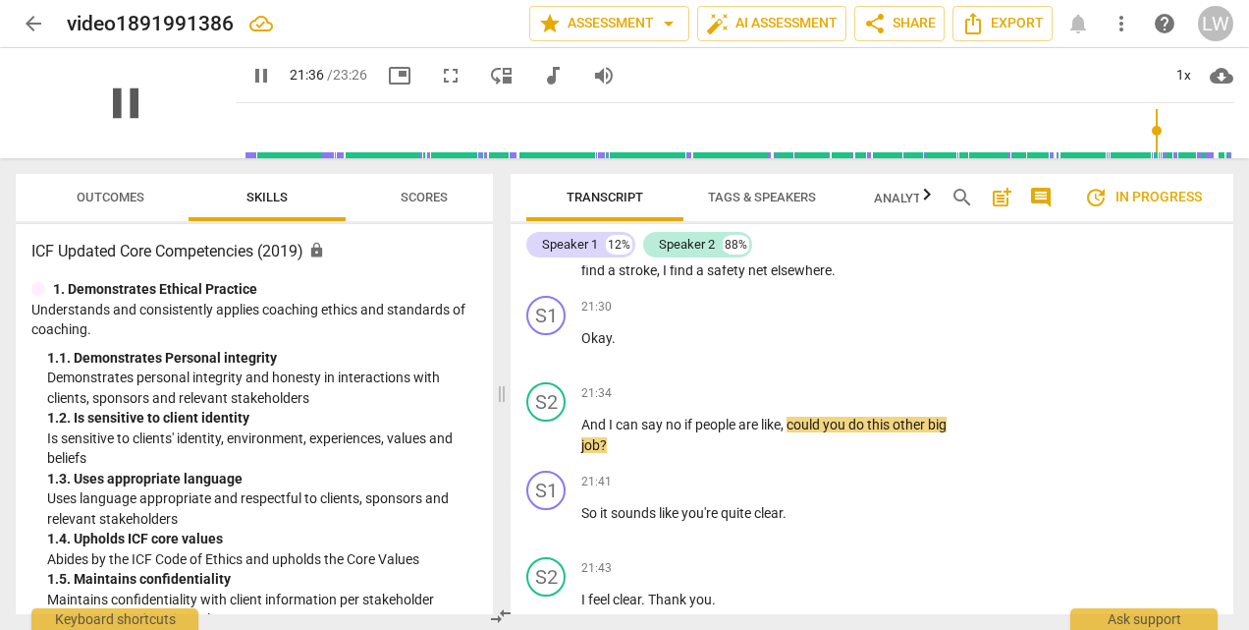
click at [105, 106] on span "pause" at bounding box center [125, 103] width 51 height 51
drag, startPoint x: 584, startPoint y: 401, endPoint x: 649, endPoint y: 399, distance: 64.9
click at [649, 349] on p "Okay ." at bounding box center [765, 338] width 368 height 21
click at [633, 369] on div "+" at bounding box center [633, 373] width 20 height 20
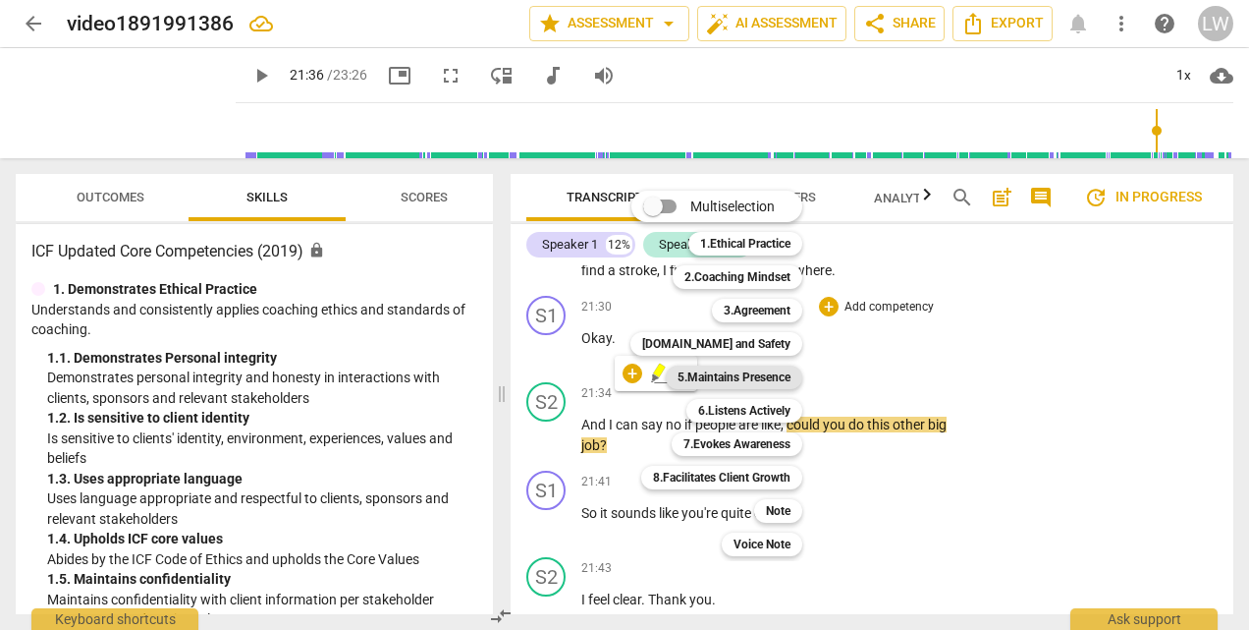
click at [735, 373] on b "5.Maintains Presence" at bounding box center [734, 377] width 113 height 24
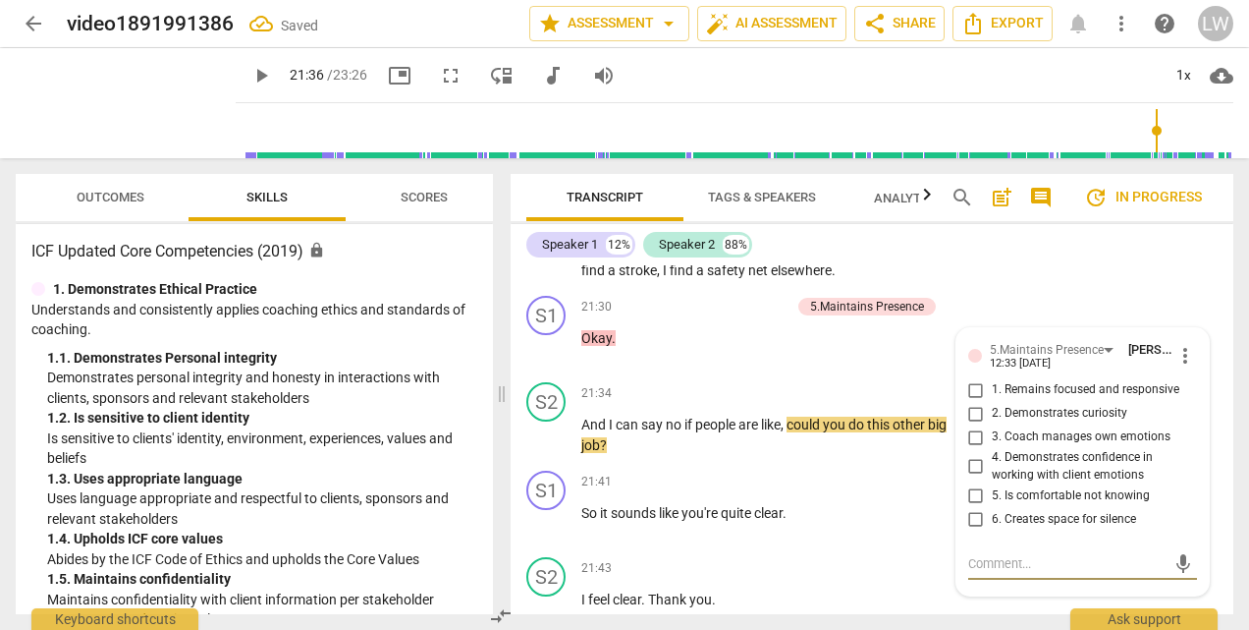
scroll to position [8895, 0]
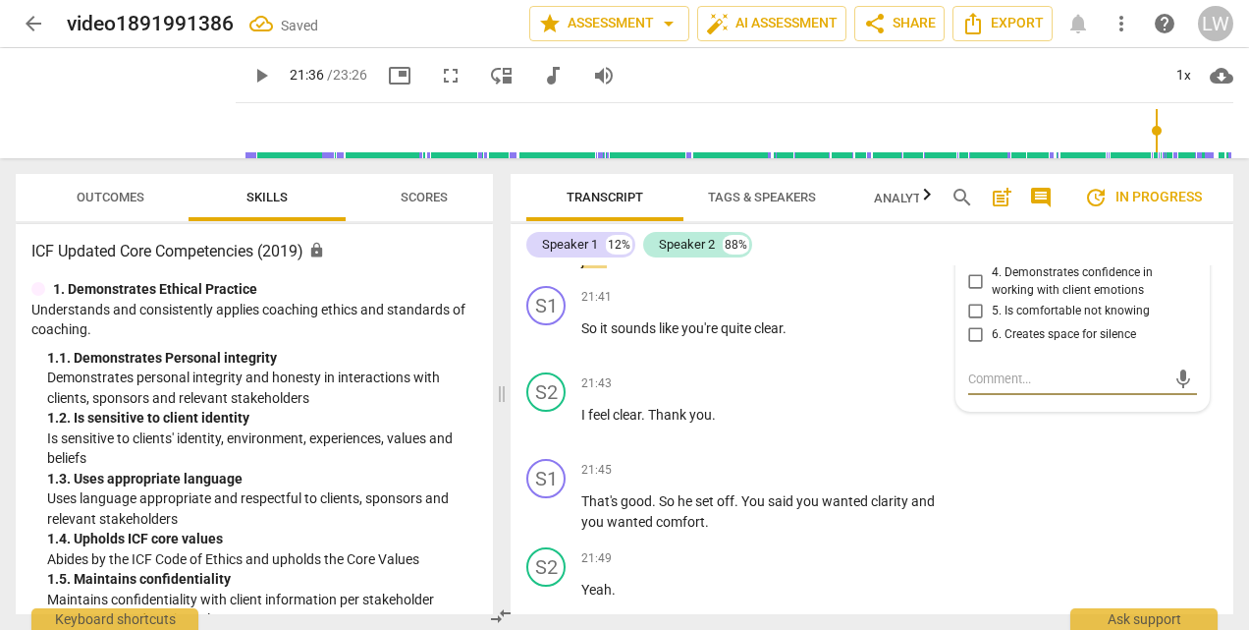
click at [970, 346] on input "6. Creates space for silence" at bounding box center [976, 334] width 31 height 24
click at [654, 357] on div "21:41 + Add competency keyboard_arrow_right So it sounds like you're quite clea…" at bounding box center [771, 321] width 380 height 71
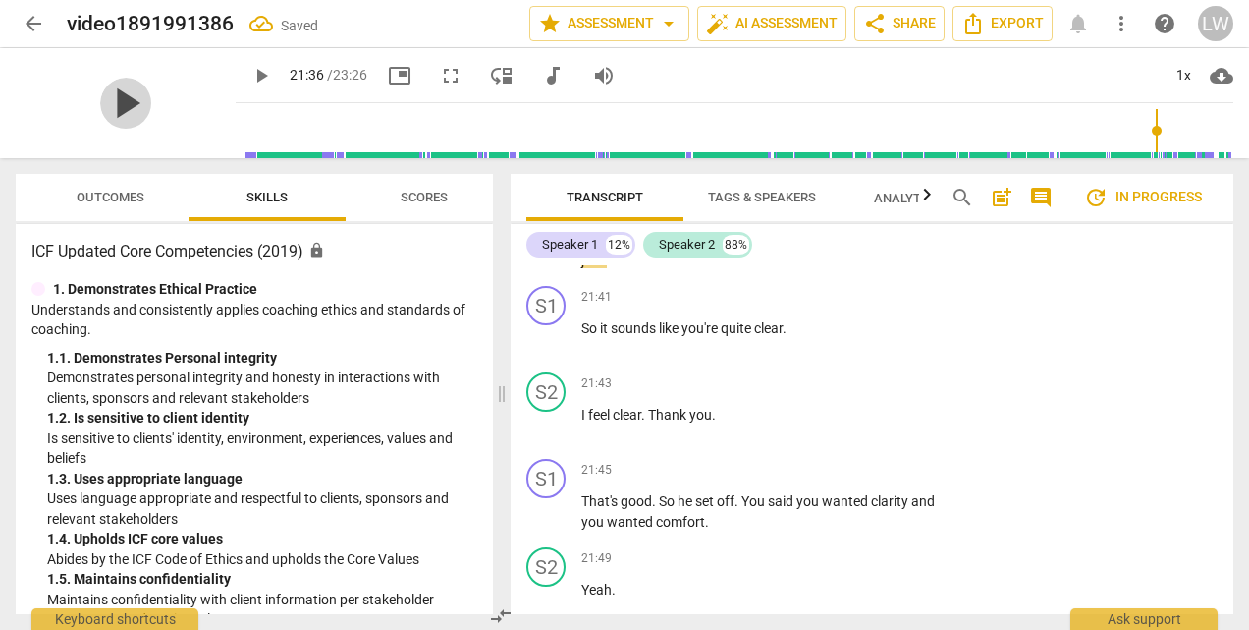
click at [112, 96] on span "play_arrow" at bounding box center [125, 103] width 51 height 51
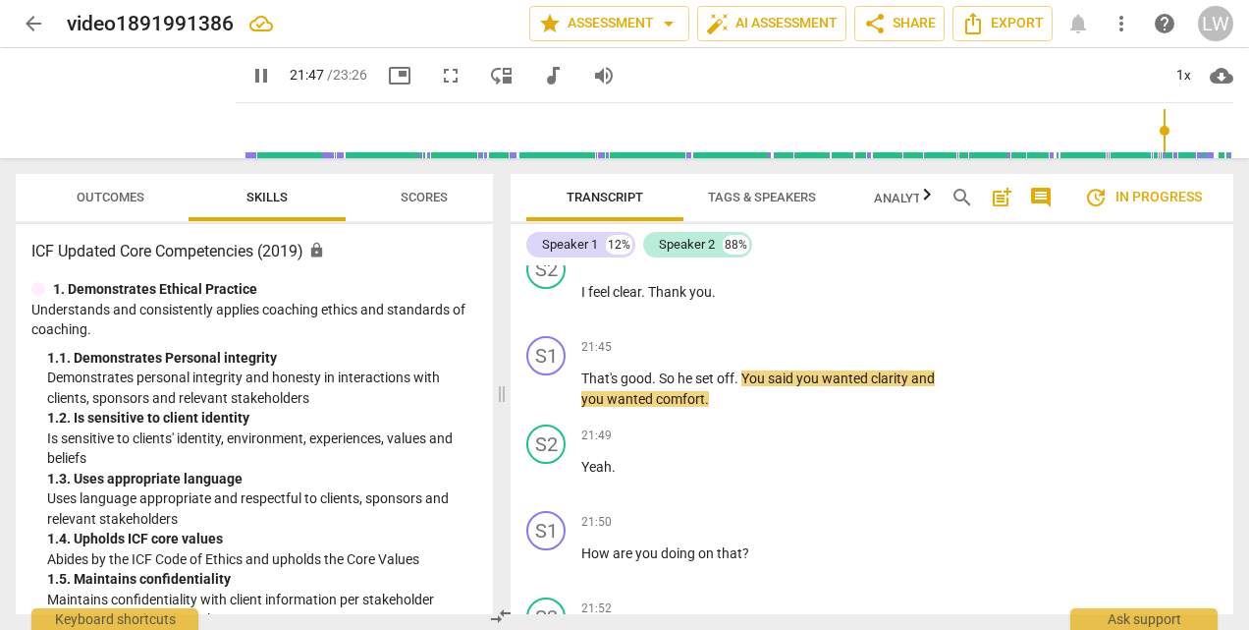
scroll to position [9091, 0]
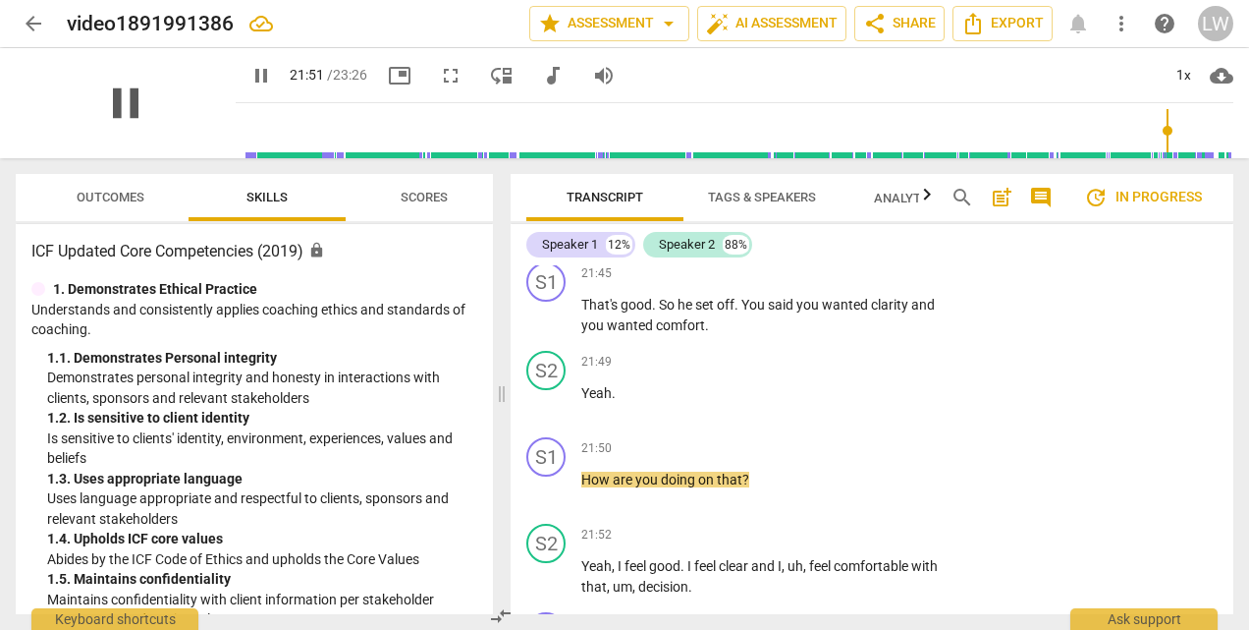
click at [111, 104] on span "pause" at bounding box center [125, 103] width 51 height 51
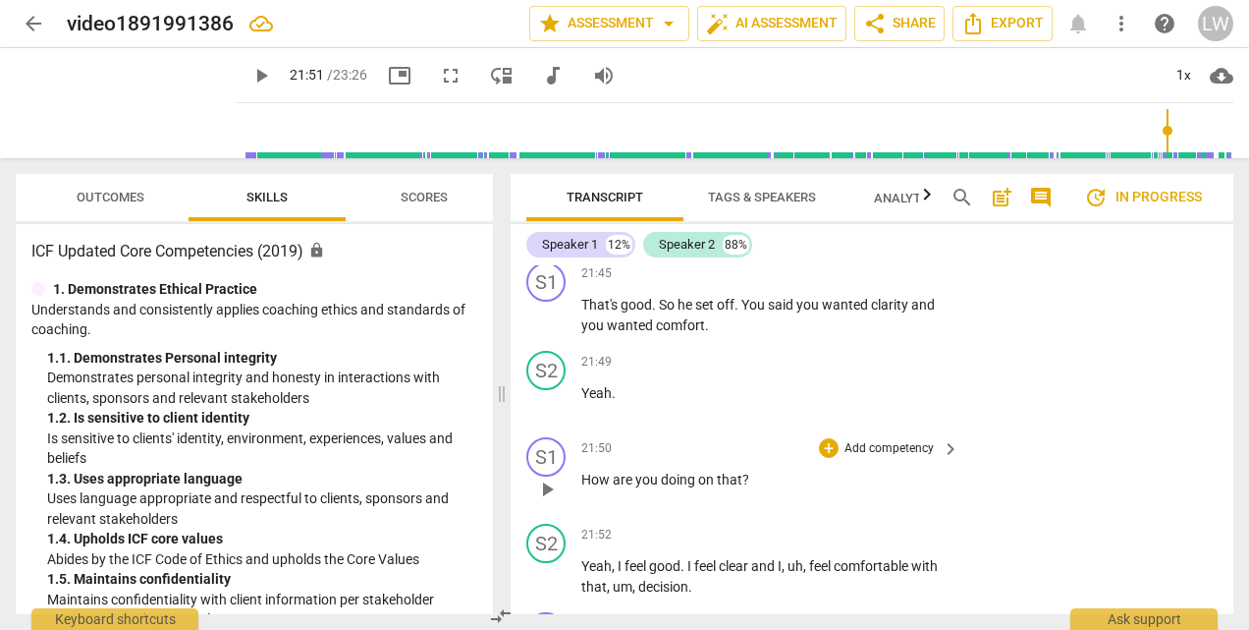
scroll to position [9189, 0]
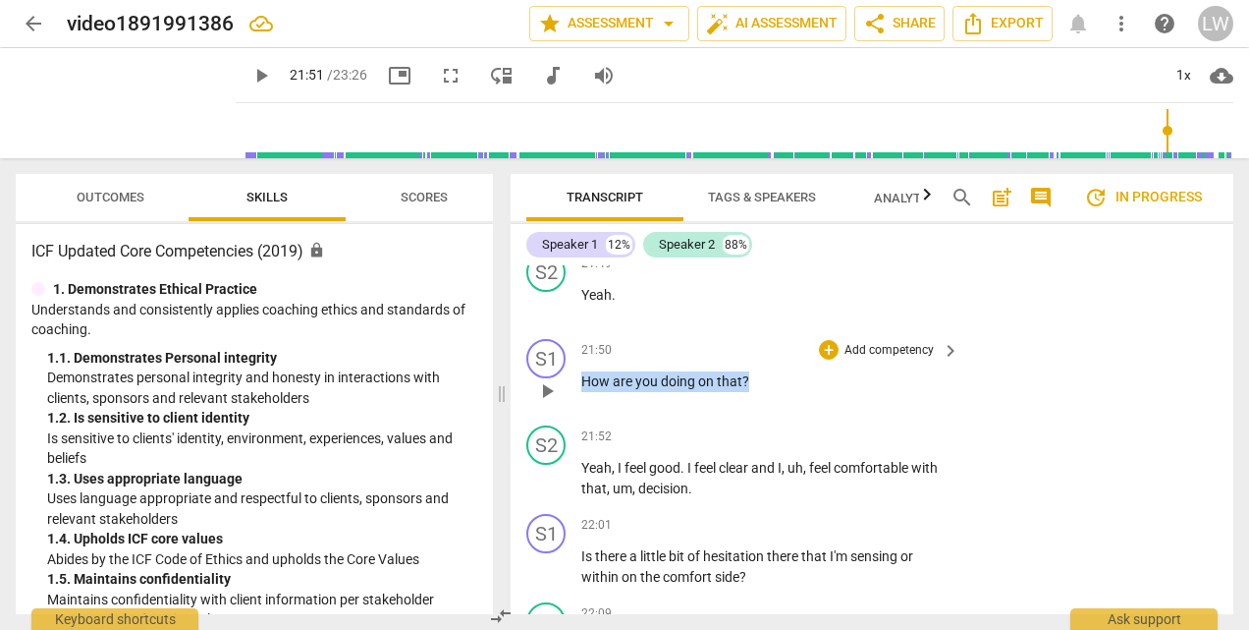
drag, startPoint x: 583, startPoint y: 440, endPoint x: 750, endPoint y: 436, distance: 167.0
click at [750, 392] on p "How are you doing on that ?" at bounding box center [765, 381] width 368 height 21
click at [882, 359] on p "Add competency" at bounding box center [889, 351] width 93 height 18
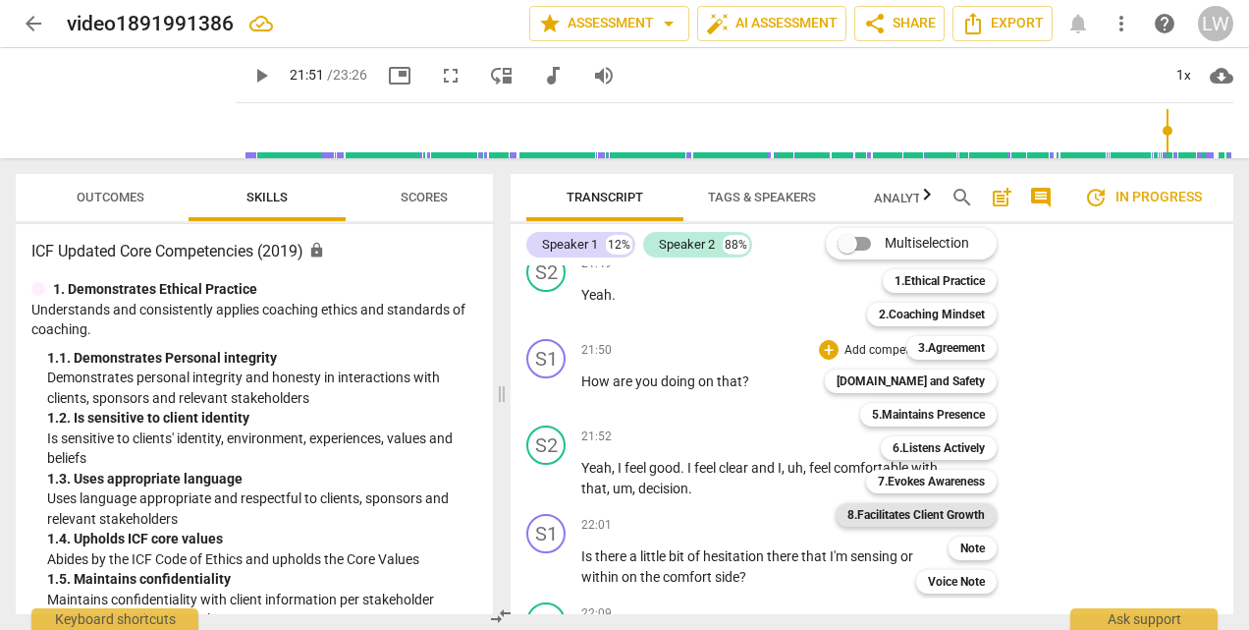
click at [904, 507] on b "8.Facilitates Client Growth" at bounding box center [917, 515] width 138 height 24
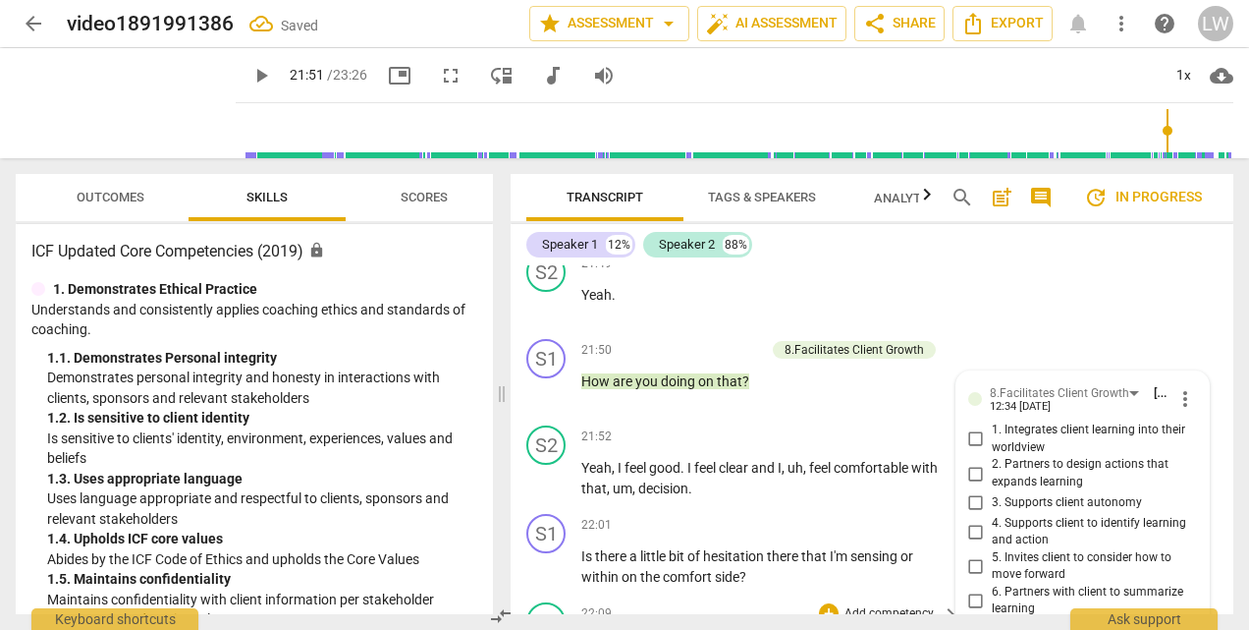
scroll to position [9508, 0]
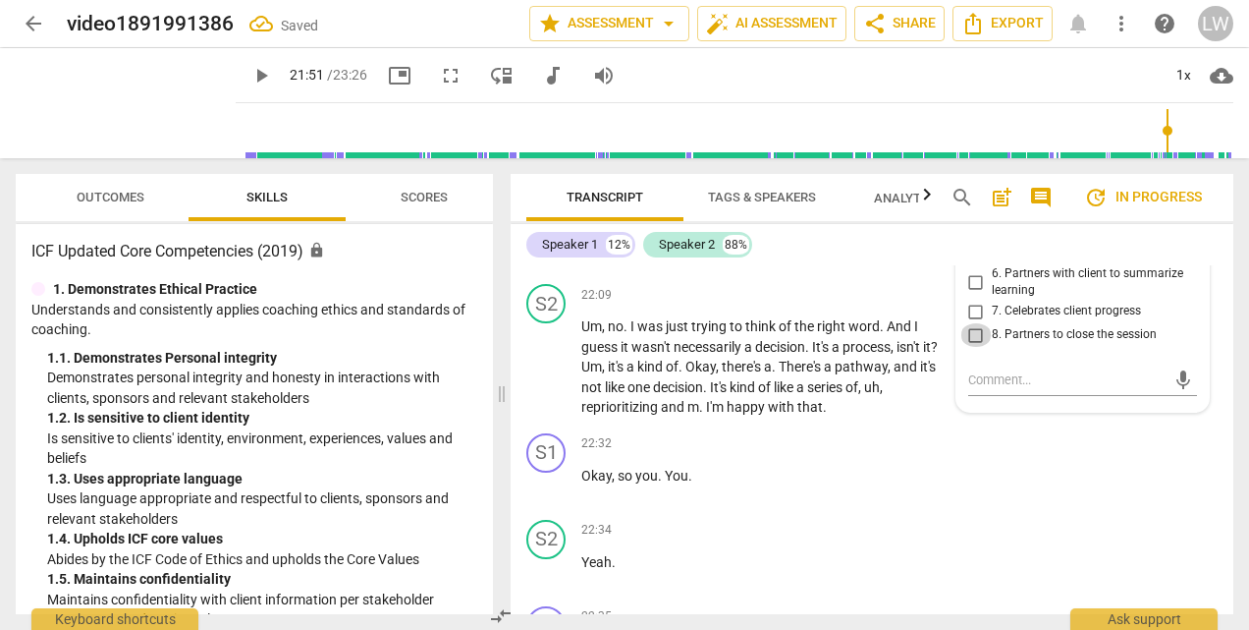
click at [970, 347] on input "8. Partners to close the session" at bounding box center [976, 335] width 31 height 24
click at [671, 374] on span "of" at bounding box center [672, 367] width 13 height 16
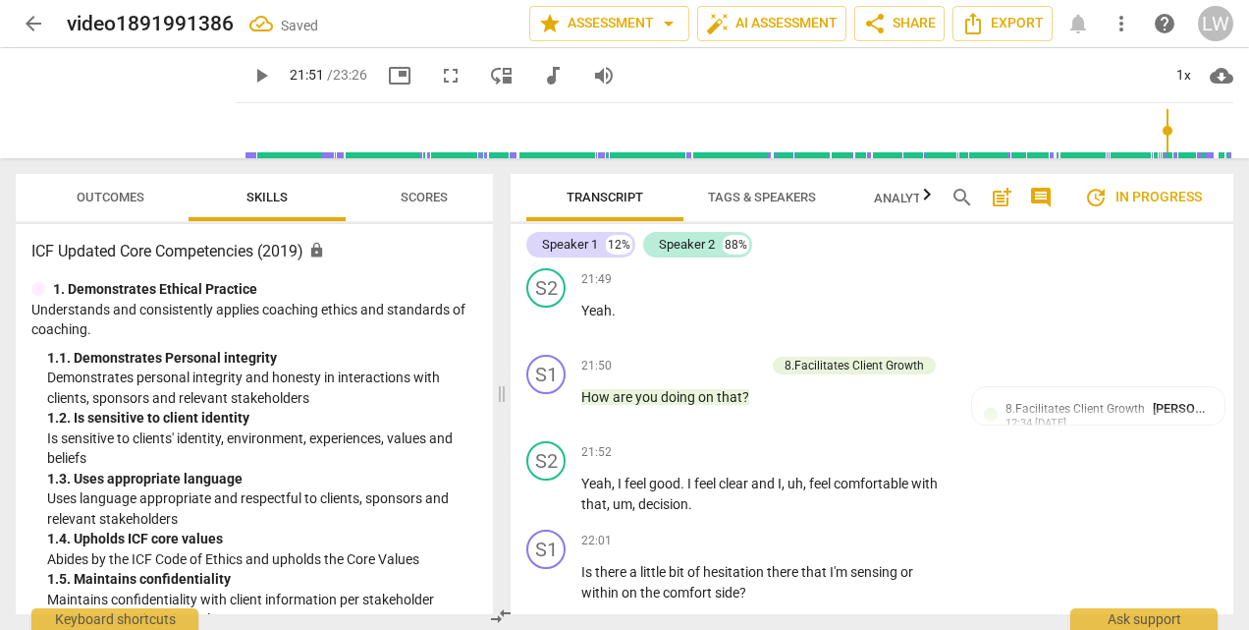
scroll to position [9213, 0]
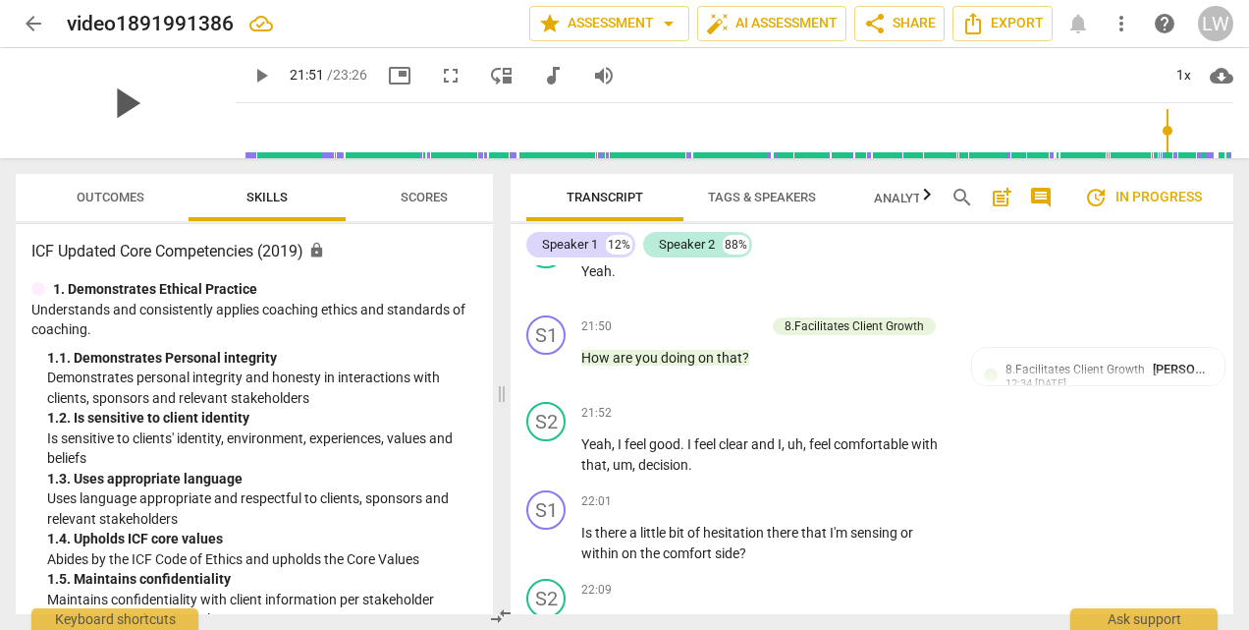
click at [120, 109] on span "play_arrow" at bounding box center [125, 103] width 51 height 51
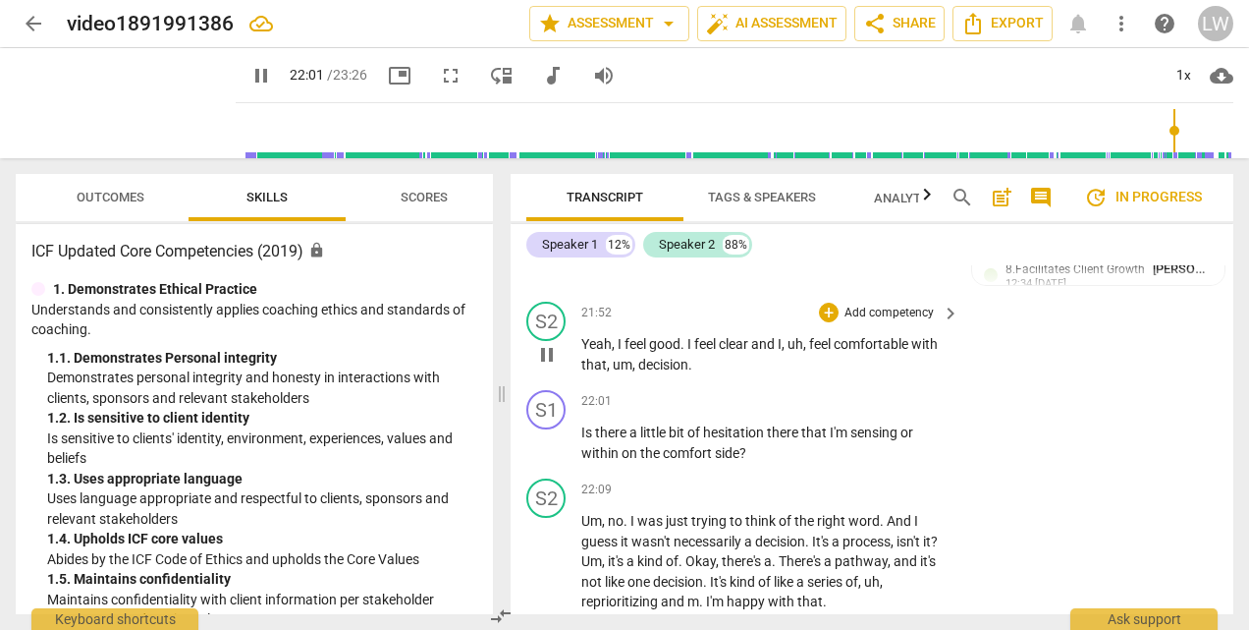
scroll to position [9409, 0]
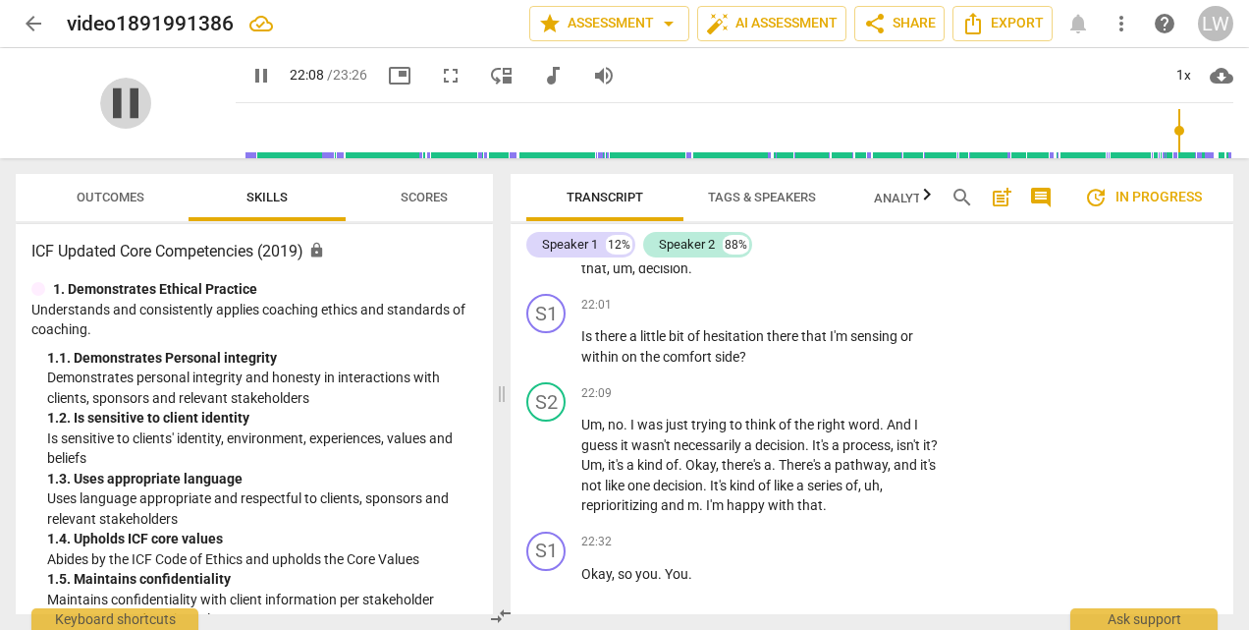
click at [113, 98] on span "pause" at bounding box center [125, 103] width 51 height 51
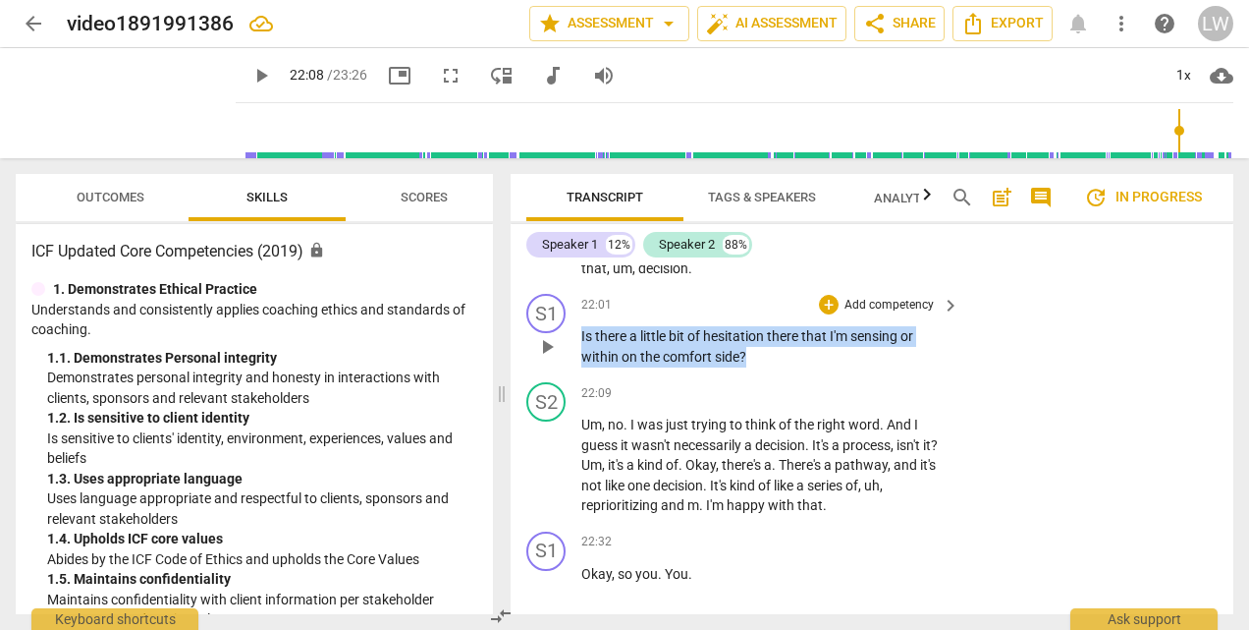
drag, startPoint x: 581, startPoint y: 398, endPoint x: 878, endPoint y: 428, distance: 298.2
click at [878, 374] on div "S1 play_arrow pause 22:01 + Add competency keyboard_arrow_right Is there a litt…" at bounding box center [872, 330] width 723 height 88
click at [855, 314] on p "Add competency" at bounding box center [889, 306] width 93 height 18
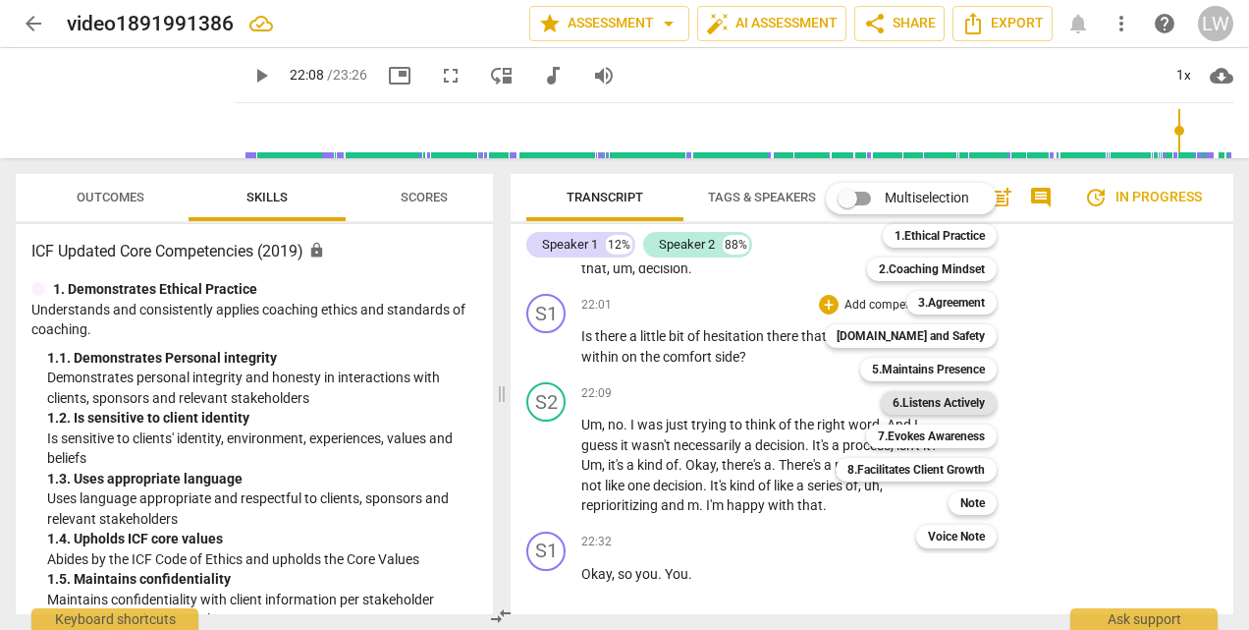
click at [948, 399] on b "6.Listens Actively" at bounding box center [939, 403] width 92 height 24
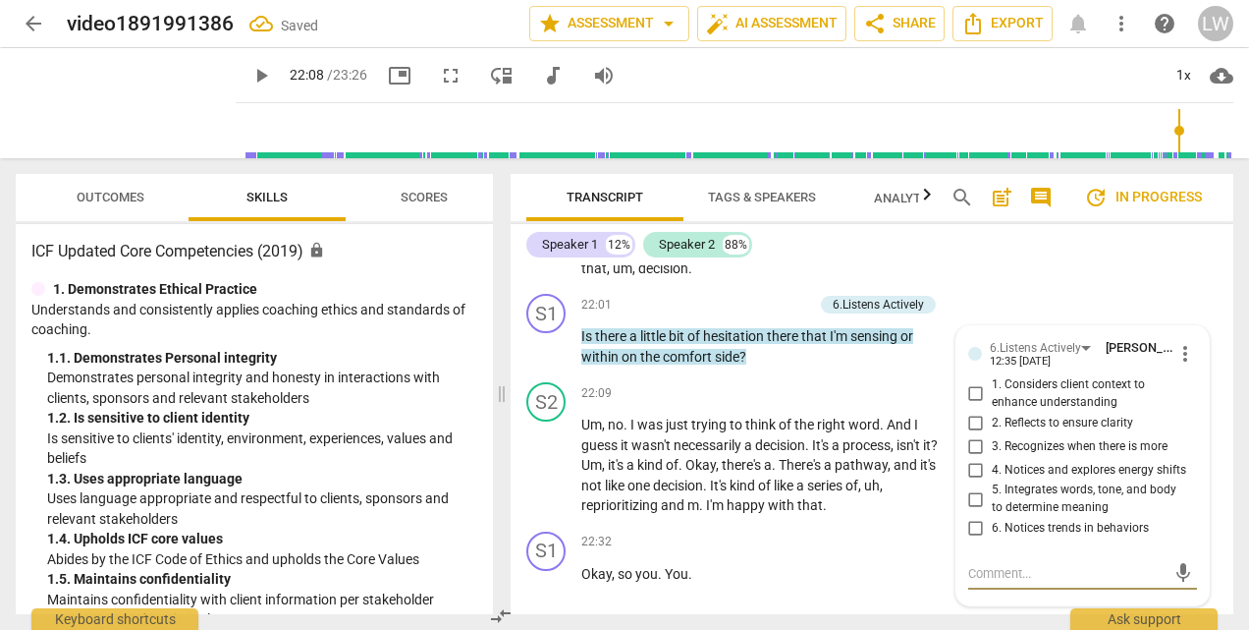
scroll to position [9602, 0]
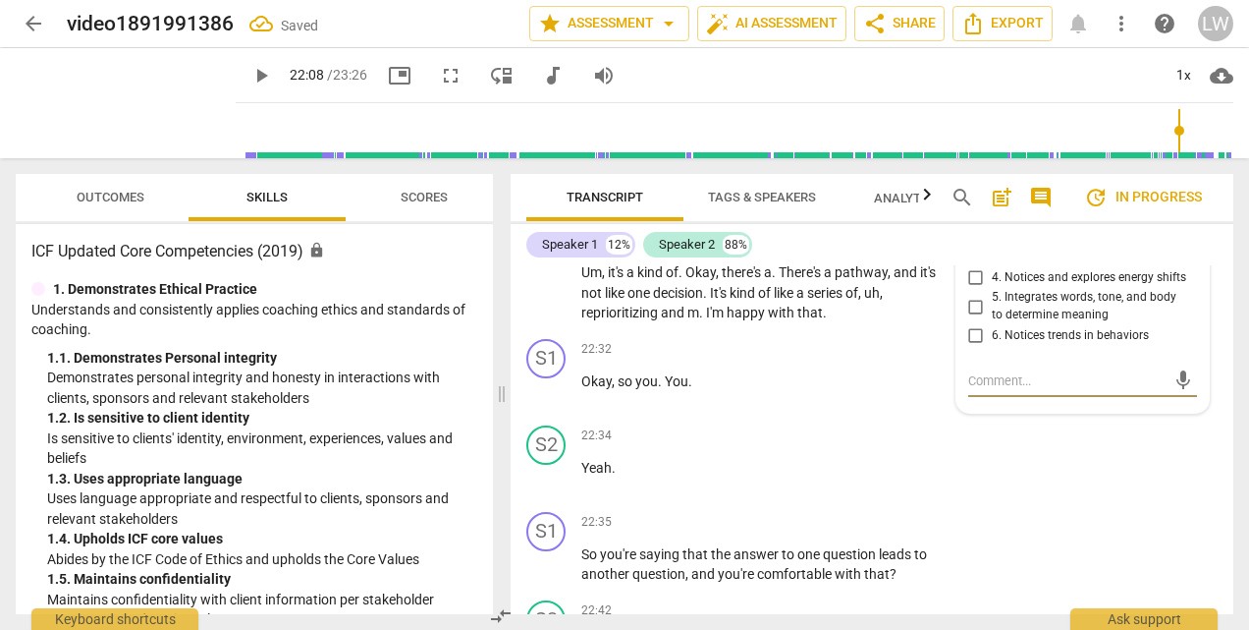
click at [970, 289] on input "4. Notices and explores energy shifts" at bounding box center [976, 277] width 31 height 24
click at [972, 265] on input "3. Recognizes when there is more" at bounding box center [976, 254] width 31 height 24
click at [110, 102] on span "play_arrow" at bounding box center [125, 103] width 51 height 51
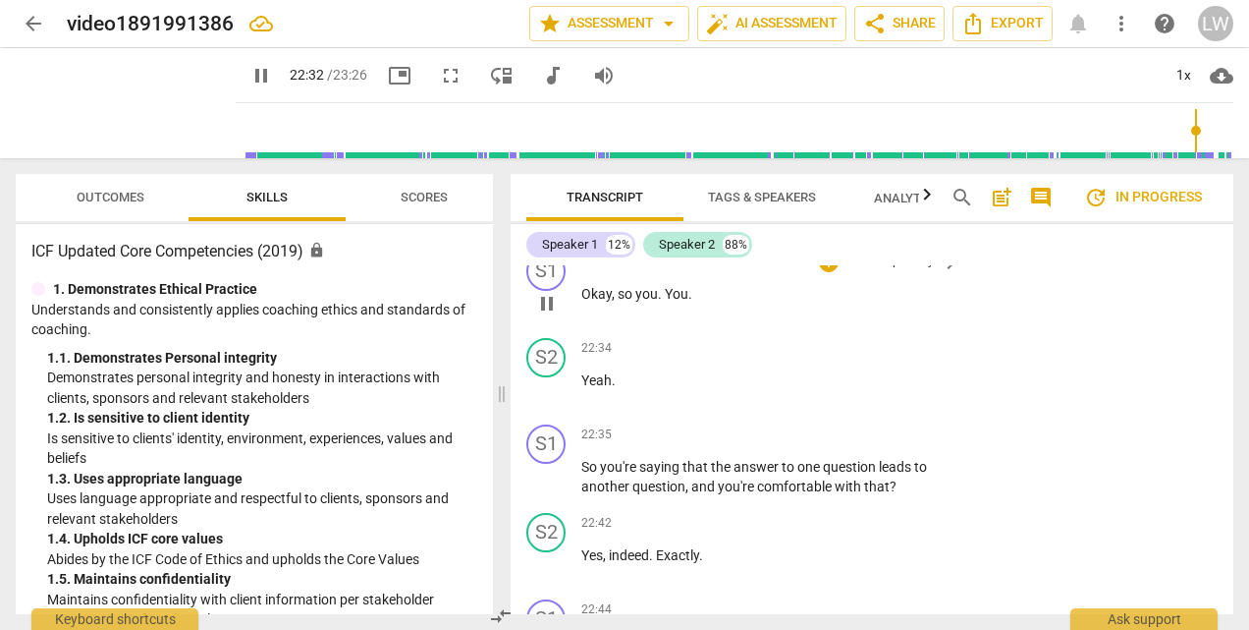
scroll to position [9798, 0]
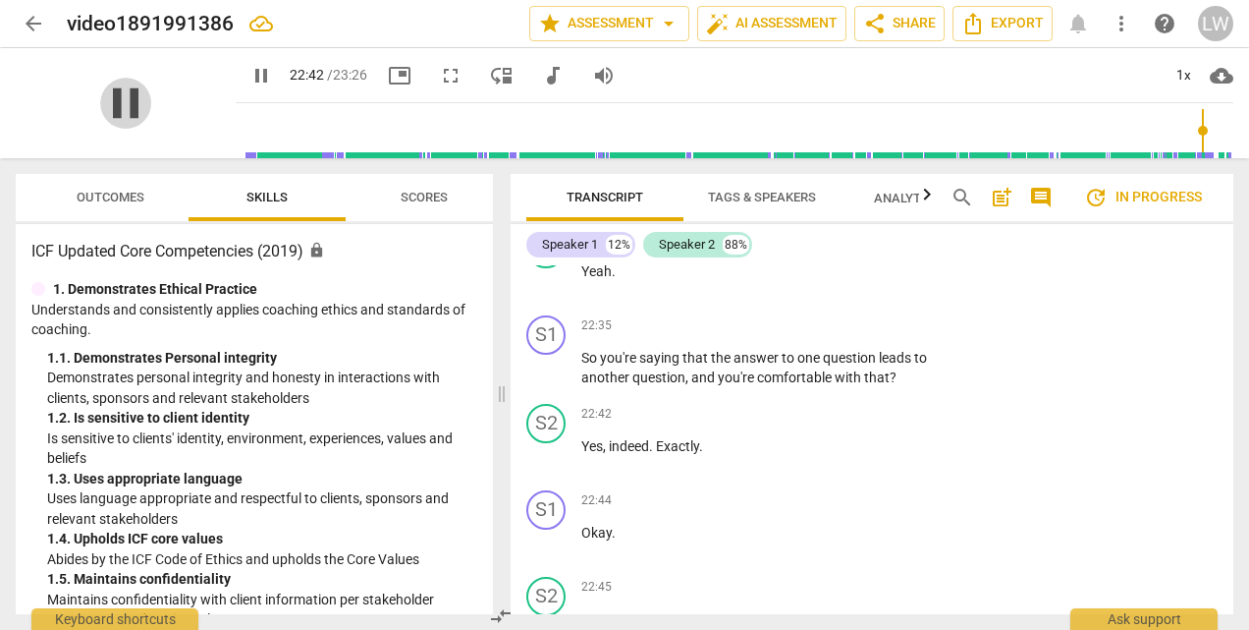
click at [109, 98] on span "pause" at bounding box center [125, 103] width 51 height 51
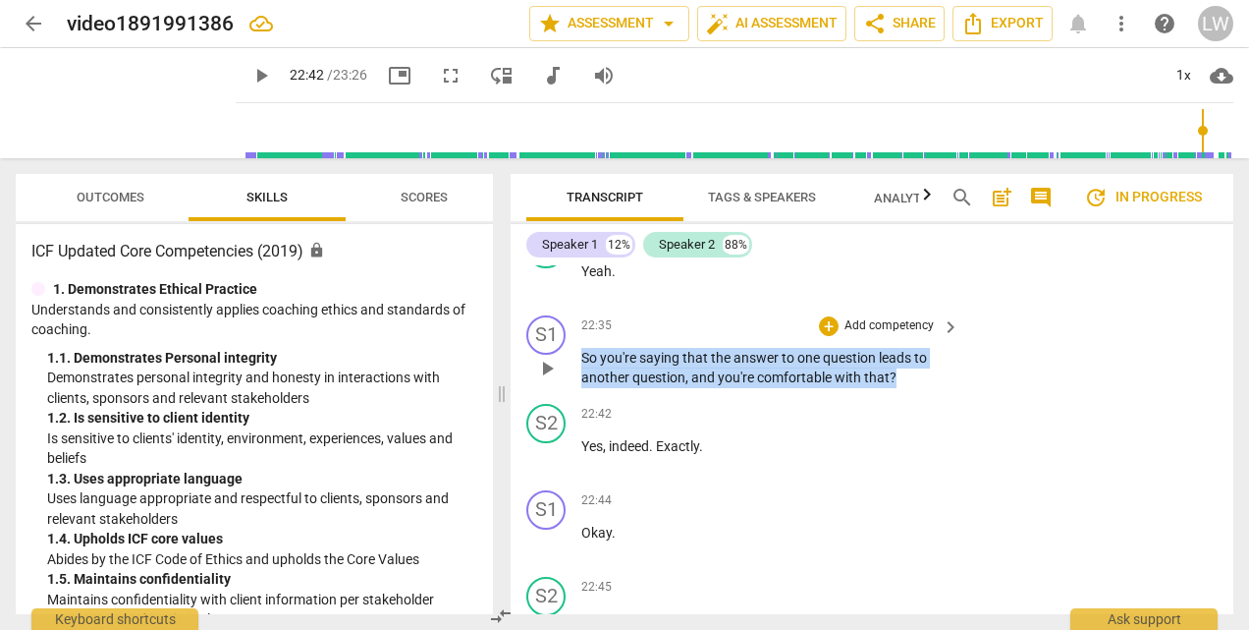
drag, startPoint x: 581, startPoint y: 414, endPoint x: 936, endPoint y: 431, distance: 355.0
click at [936, 388] on p "So you're saying that the answer to one question leads to another question , an…" at bounding box center [765, 368] width 368 height 40
click at [845, 335] on p "Add competency" at bounding box center [889, 326] width 93 height 18
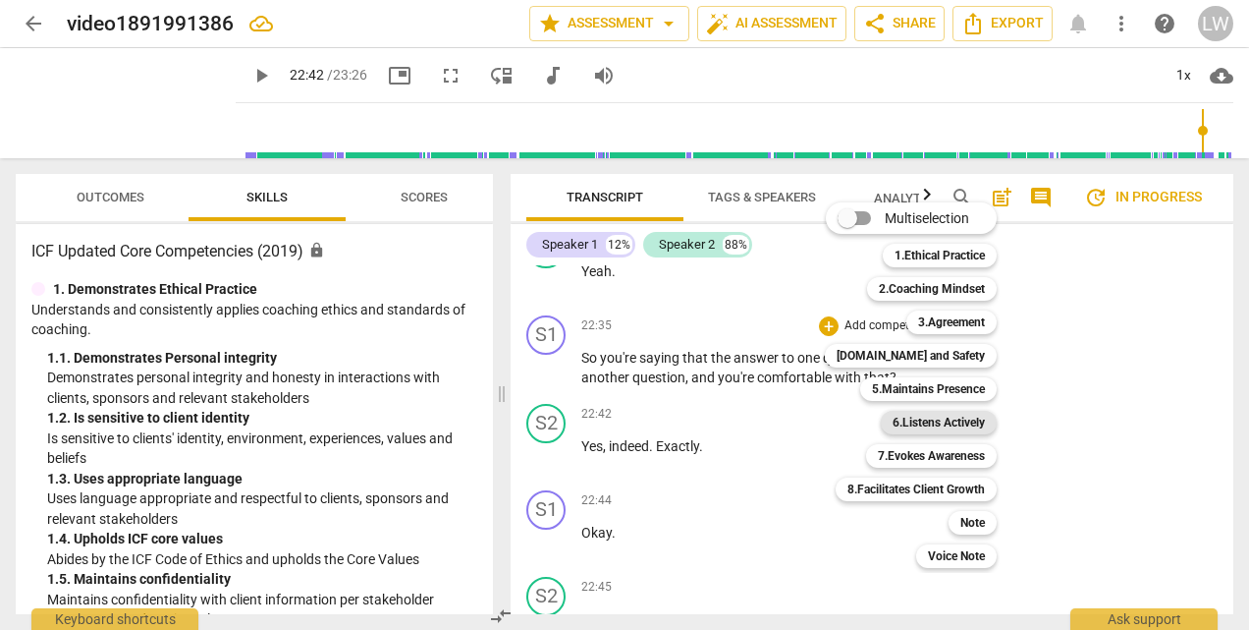
click at [951, 424] on b "6.Listens Actively" at bounding box center [939, 423] width 92 height 24
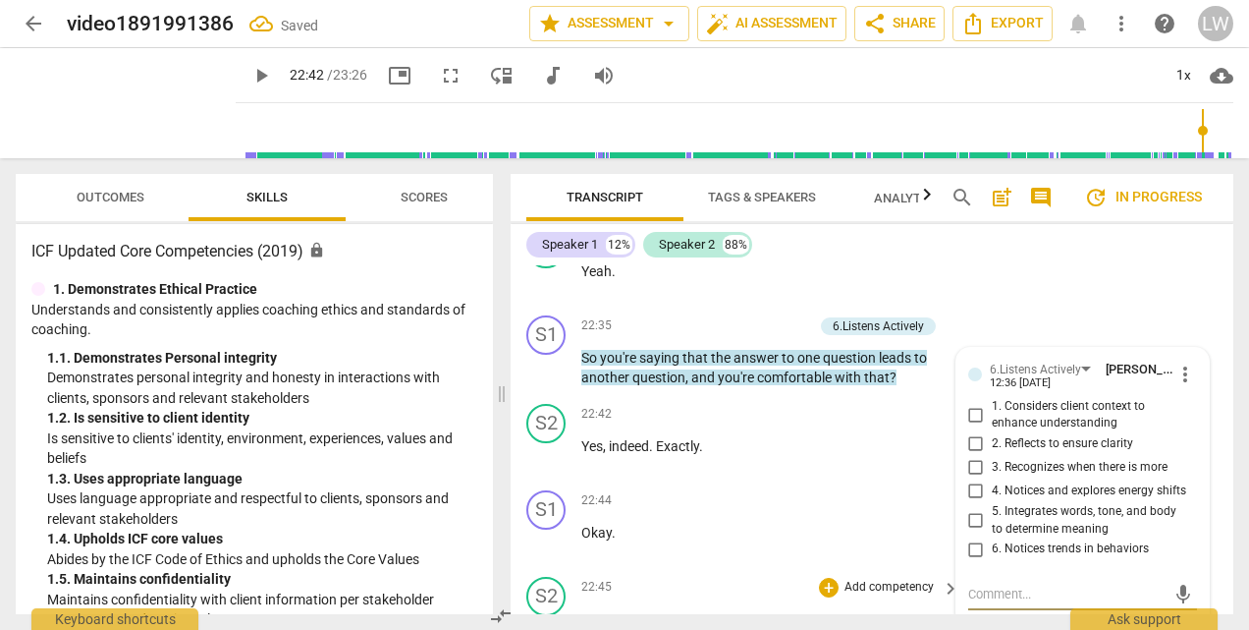
scroll to position [10012, 0]
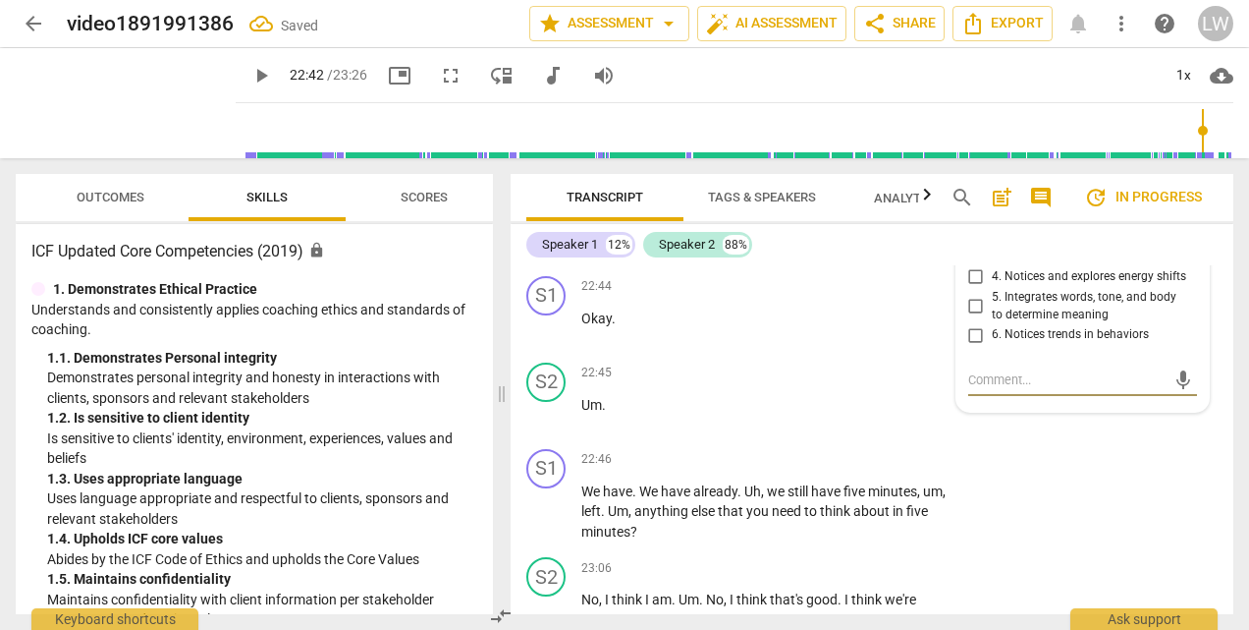
click at [976, 242] on input "2. Reflects to ensure clarity" at bounding box center [976, 230] width 31 height 24
click at [110, 112] on span "play_arrow" at bounding box center [125, 103] width 51 height 51
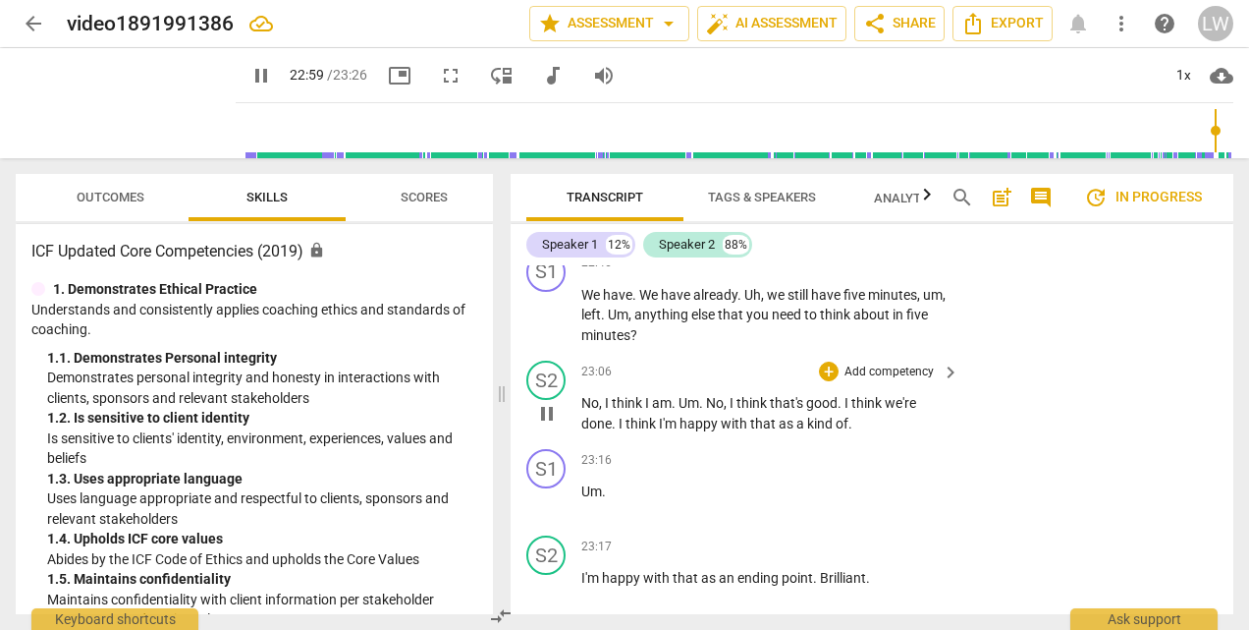
scroll to position [10307, 0]
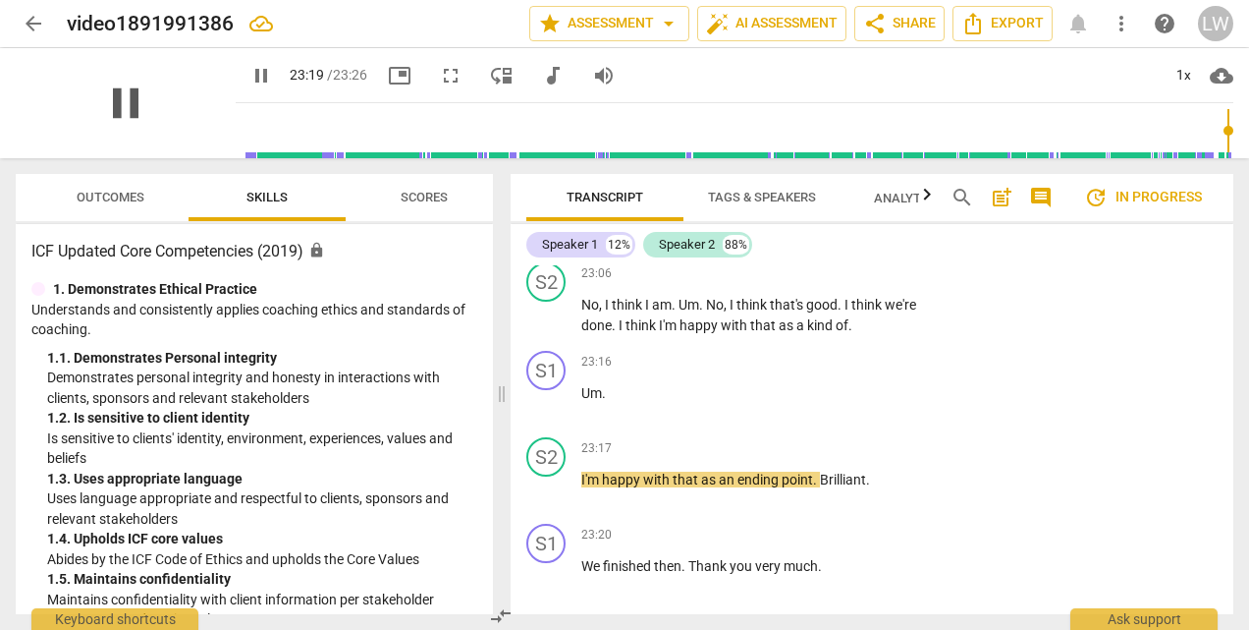
click at [120, 103] on span "pause" at bounding box center [125, 103] width 51 height 51
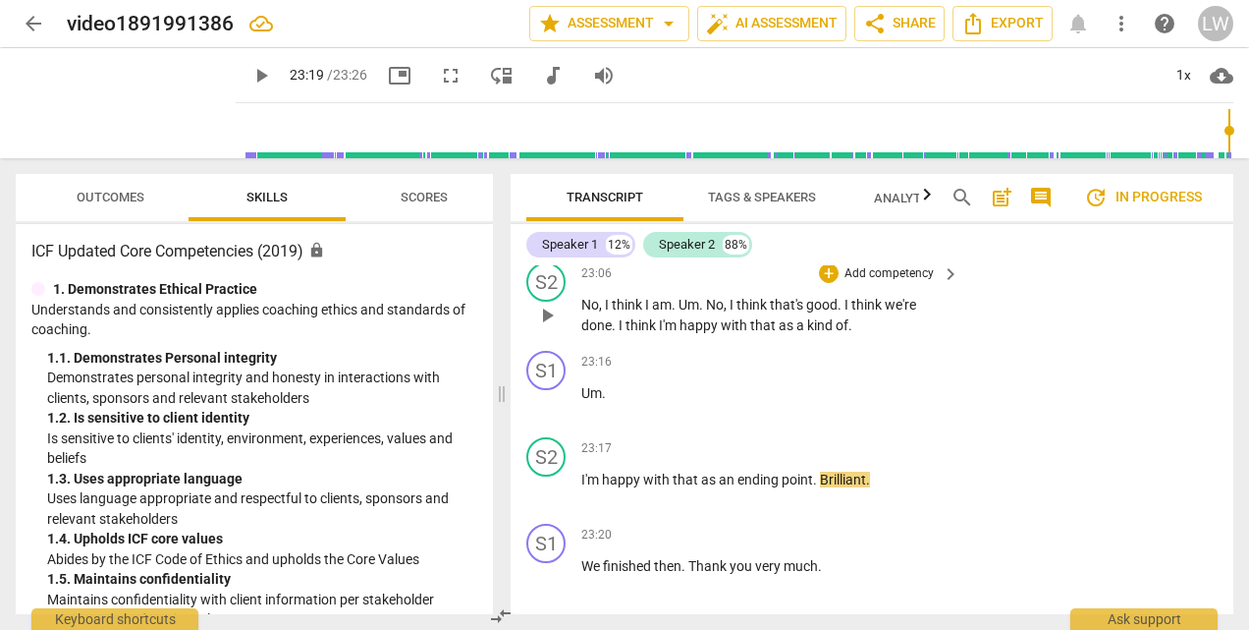
scroll to position [10209, 0]
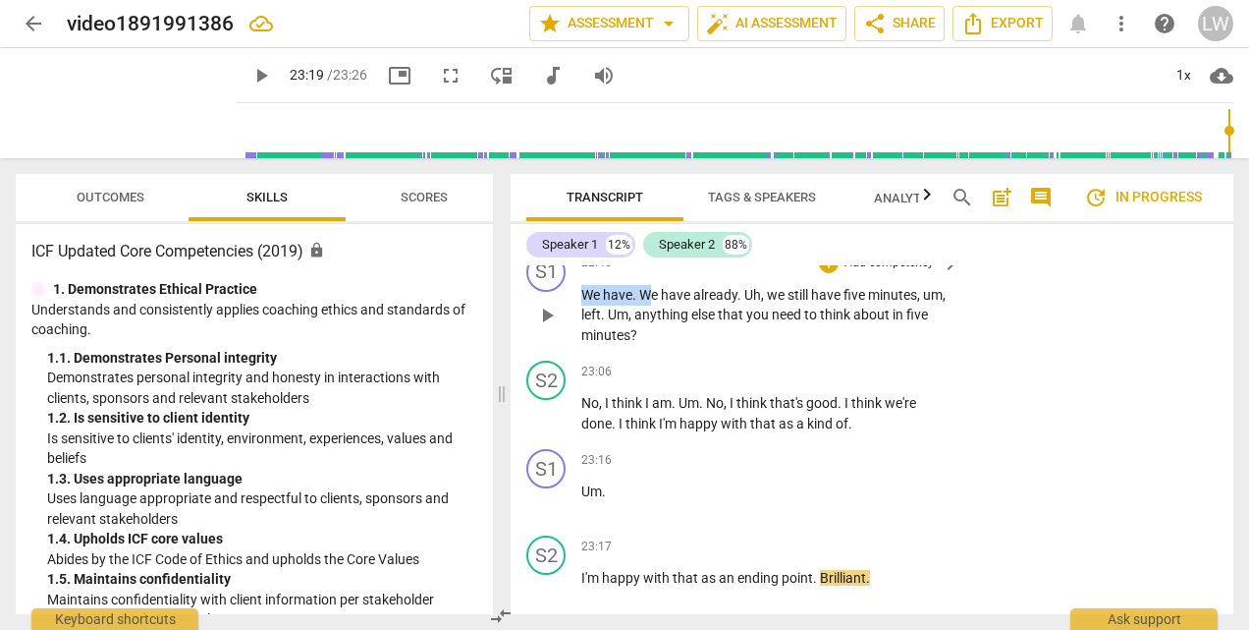
drag, startPoint x: 581, startPoint y: 358, endPoint x: 648, endPoint y: 357, distance: 66.8
click at [648, 346] on p "We have . We have already . Uh , we still have five minutes , um , left . Um , …" at bounding box center [765, 315] width 368 height 61
click at [676, 322] on span "anything" at bounding box center [662, 314] width 57 height 16
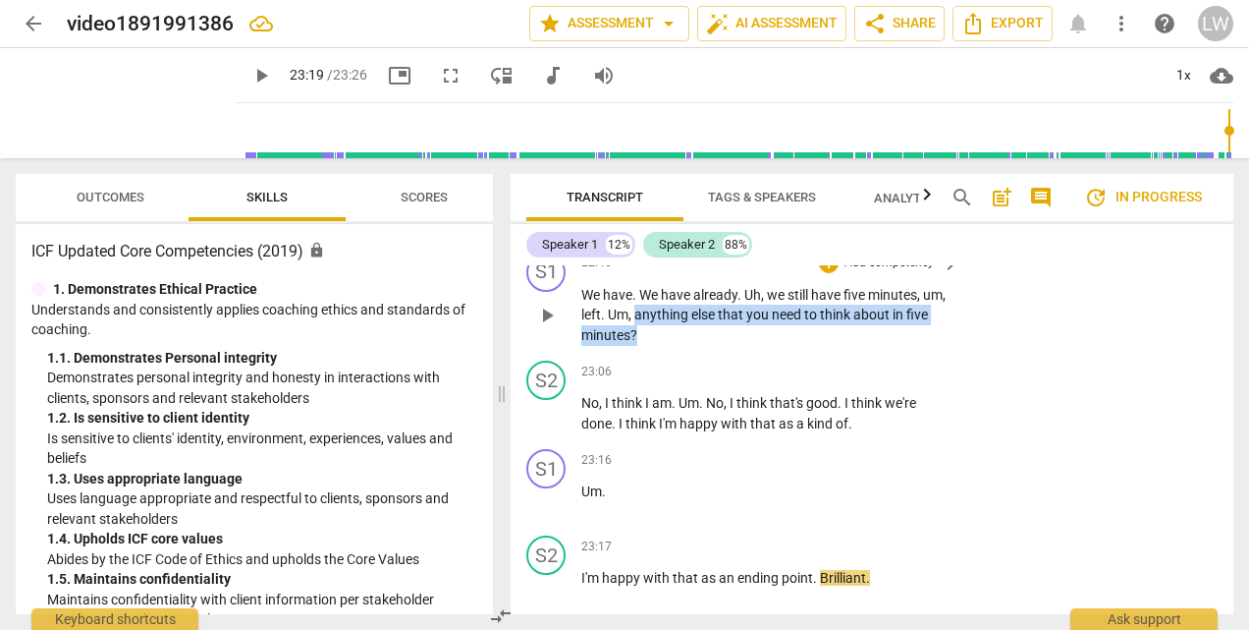
drag, startPoint x: 660, startPoint y: 374, endPoint x: 667, endPoint y: 389, distance: 16.3
click at [667, 346] on p "We have . We have already . Uh , we still have five minutes , um , left . Um , …" at bounding box center [765, 315] width 368 height 61
click at [678, 367] on div "+" at bounding box center [680, 369] width 20 height 20
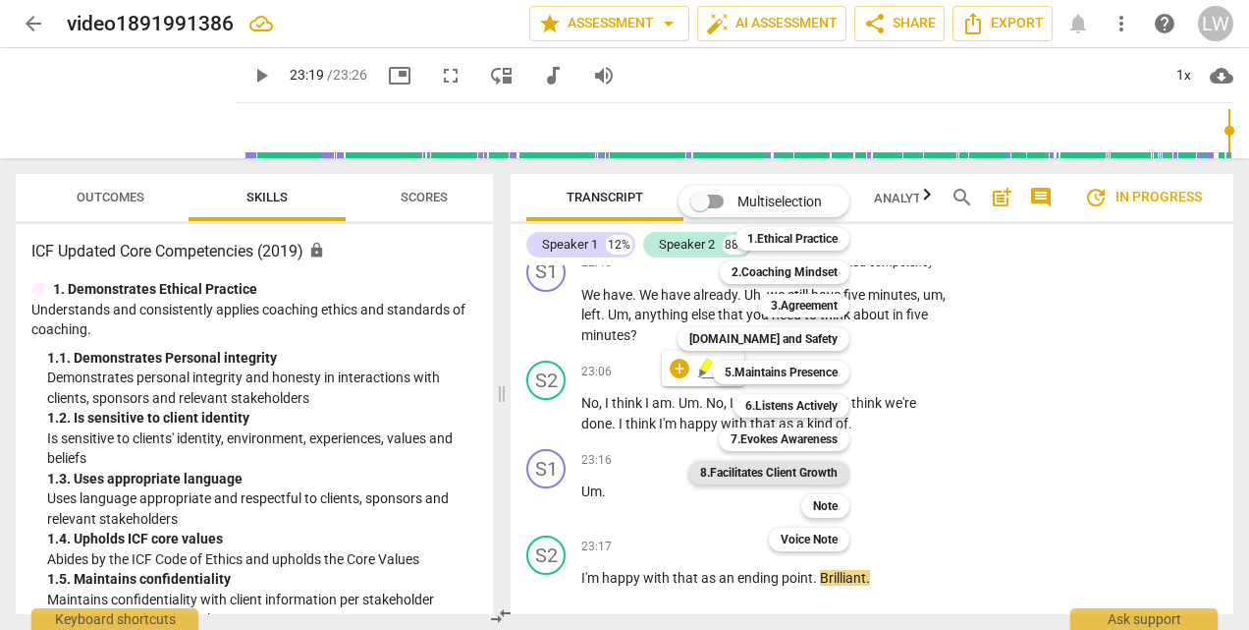
click at [768, 467] on b "8.Facilitates Client Growth" at bounding box center [769, 473] width 138 height 24
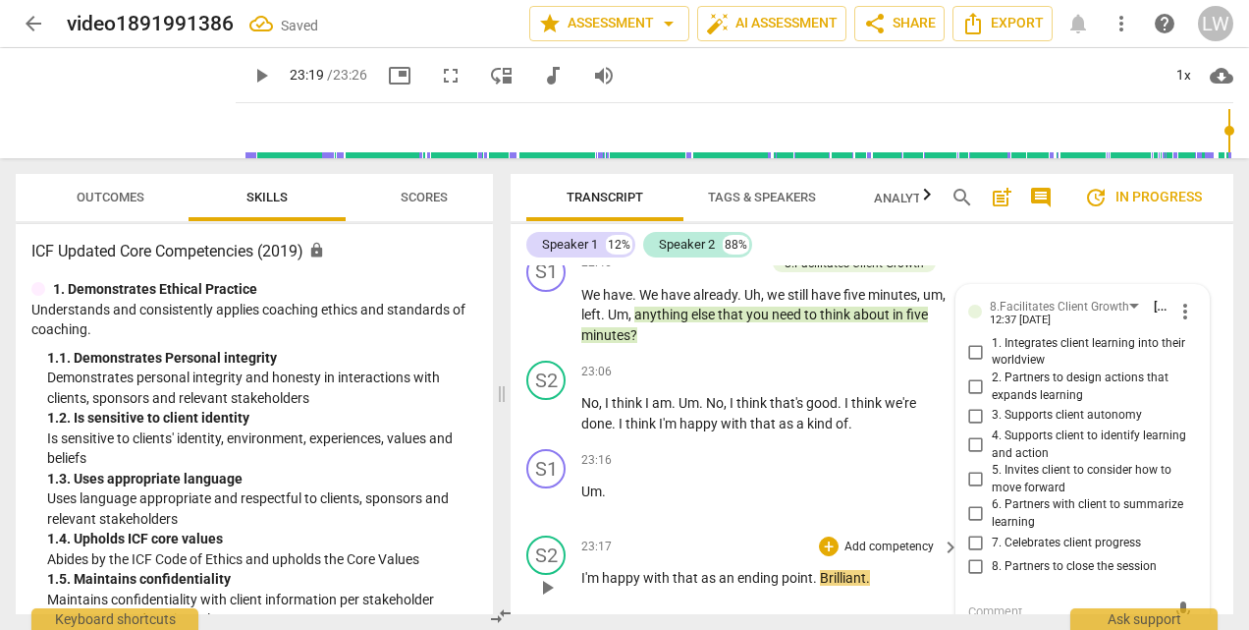
scroll to position [10427, 0]
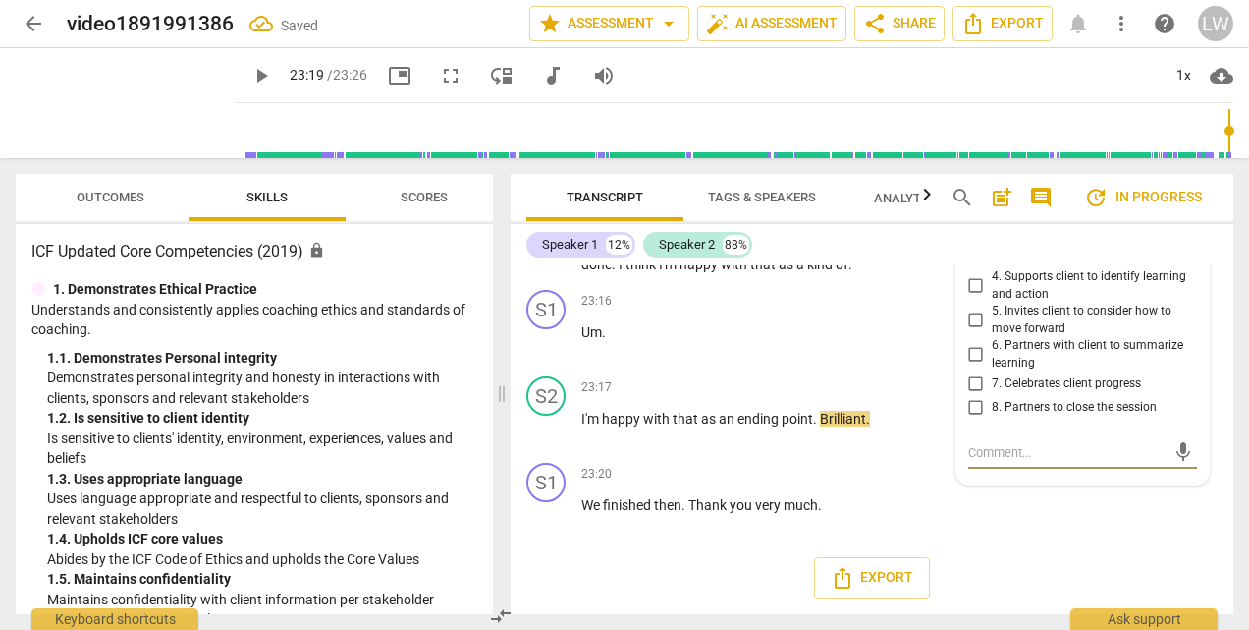
click at [976, 410] on input "8. Partners to close the session" at bounding box center [976, 408] width 31 height 24
click at [633, 412] on span "happy" at bounding box center [622, 419] width 41 height 16
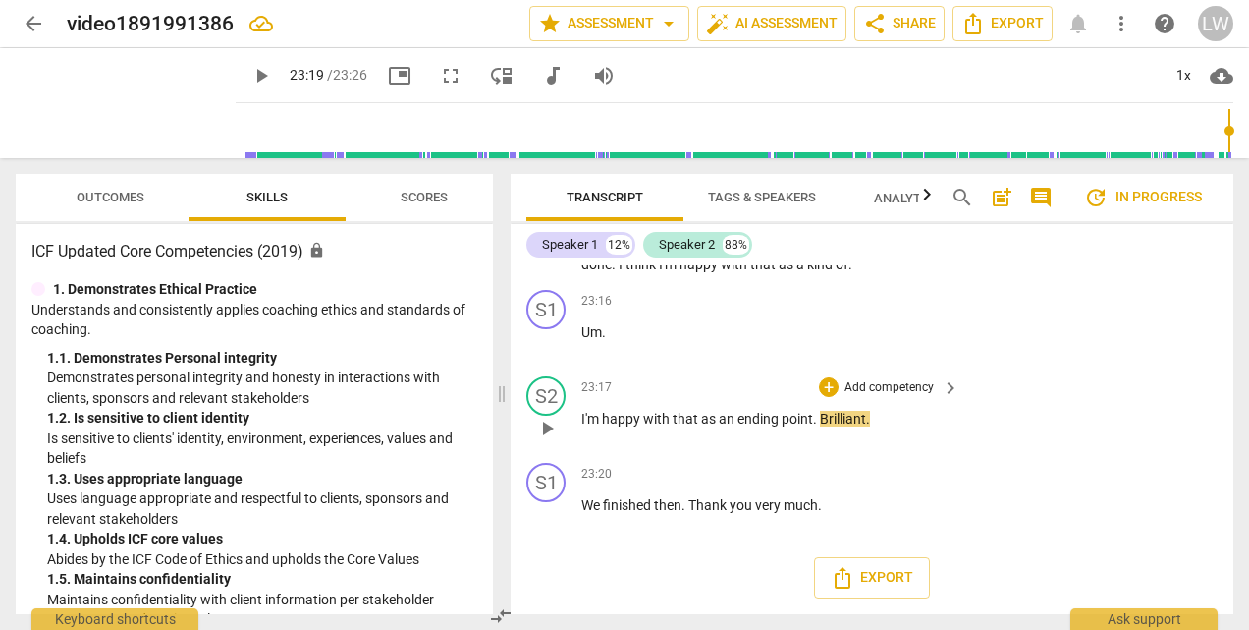
scroll to position [10329, 0]
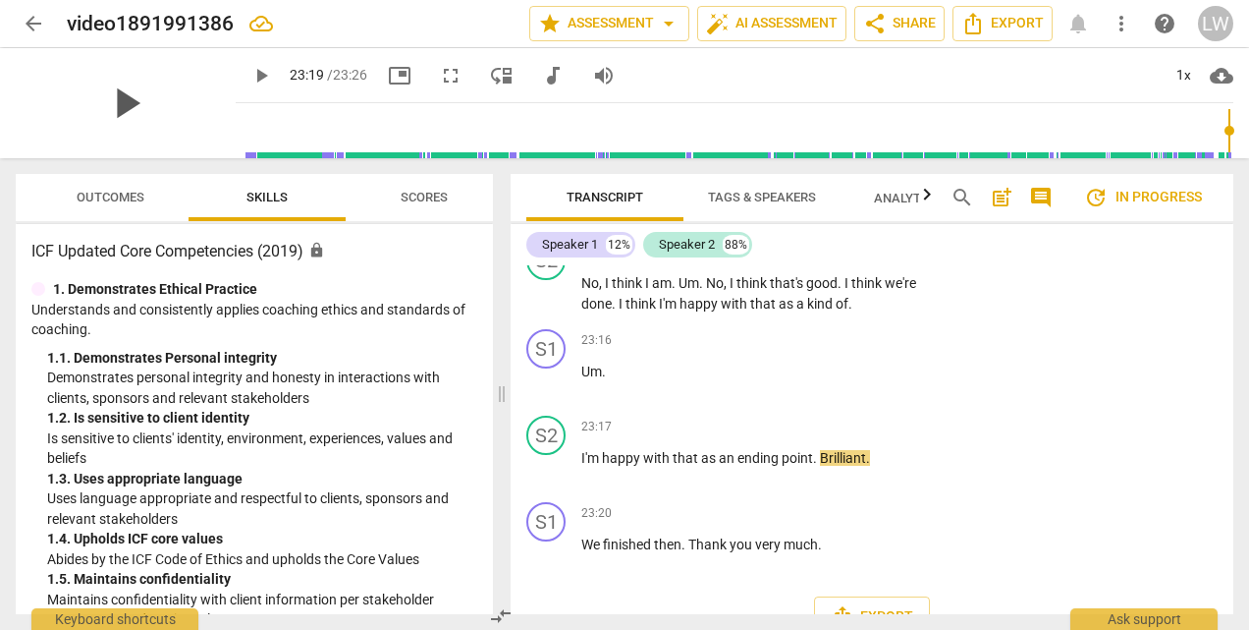
click at [121, 102] on span "play_arrow" at bounding box center [125, 103] width 51 height 51
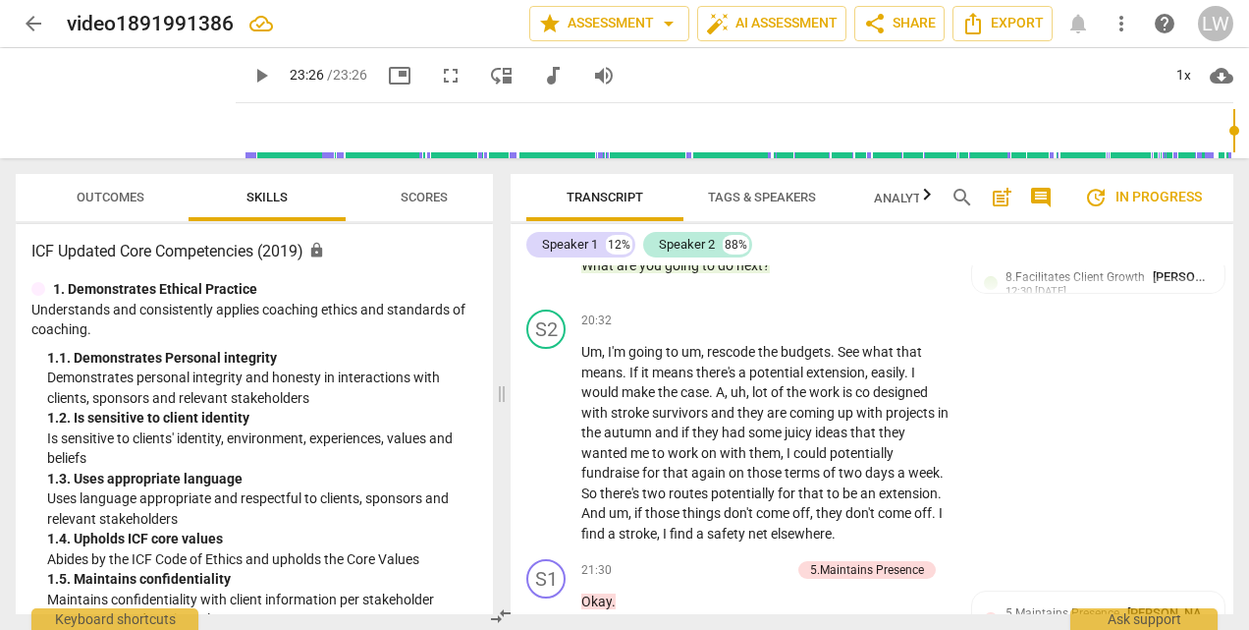
scroll to position [8938, 0]
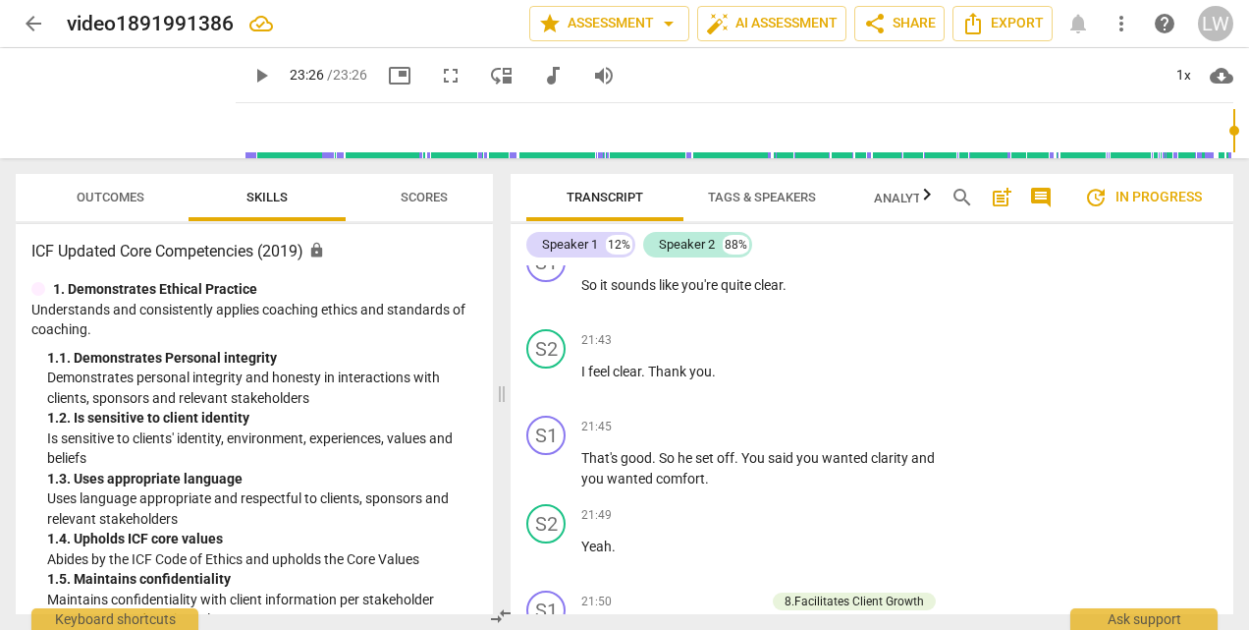
click at [1138, 192] on span "update In progress" at bounding box center [1143, 198] width 118 height 24
click at [996, 198] on span "post_add" at bounding box center [1002, 198] width 24 height 24
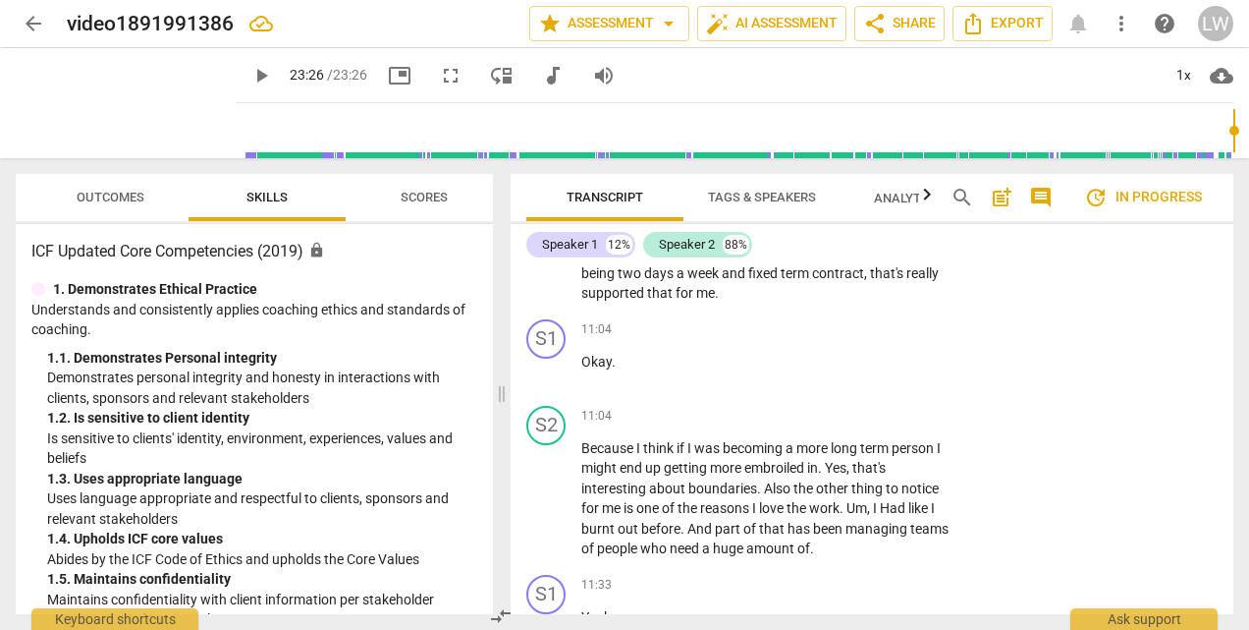
scroll to position [4518, 0]
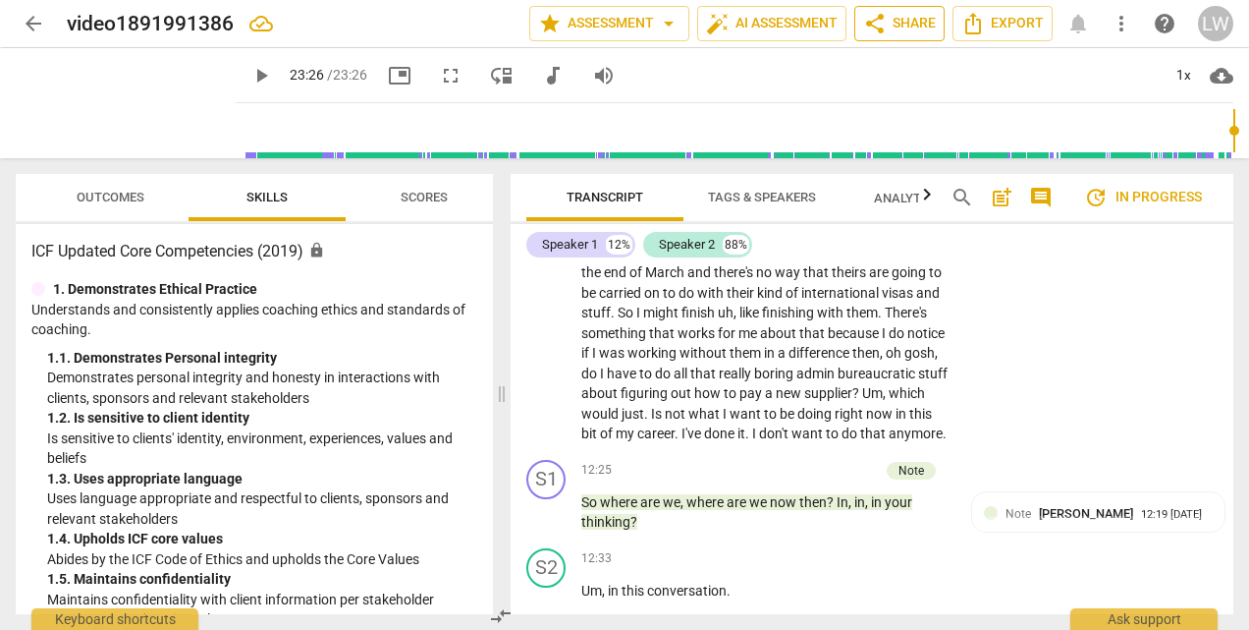
click at [886, 24] on span "share" at bounding box center [875, 24] width 24 height 24
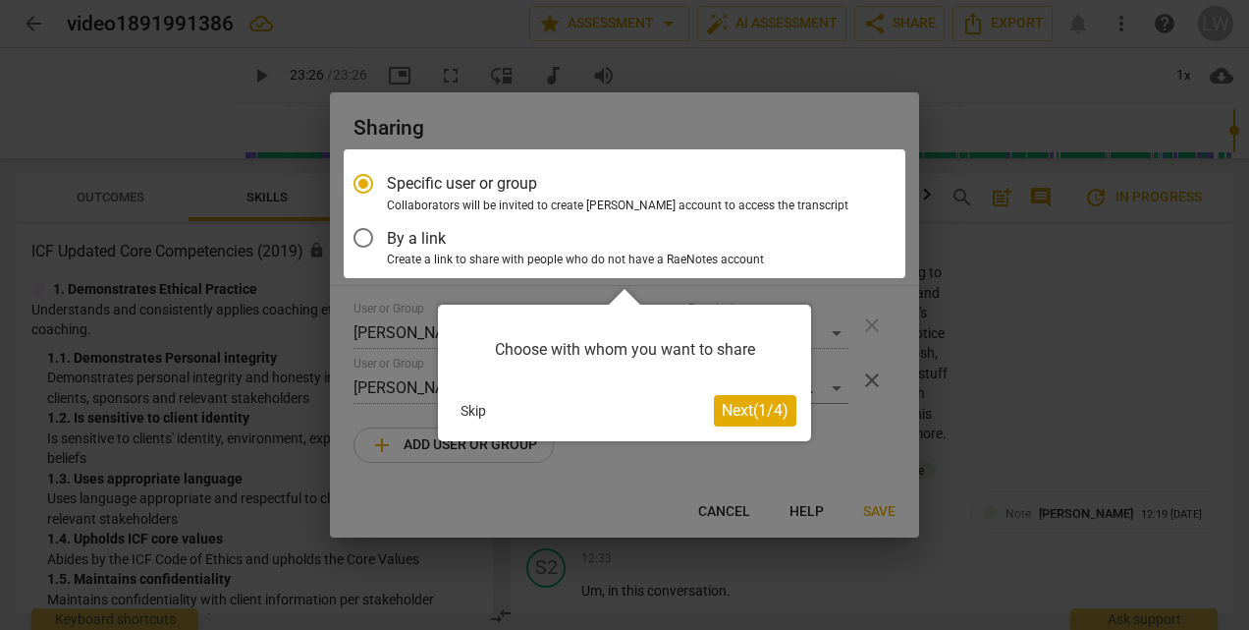
click at [739, 411] on span "Next ( 1 / 4 )" at bounding box center [755, 410] width 67 height 19
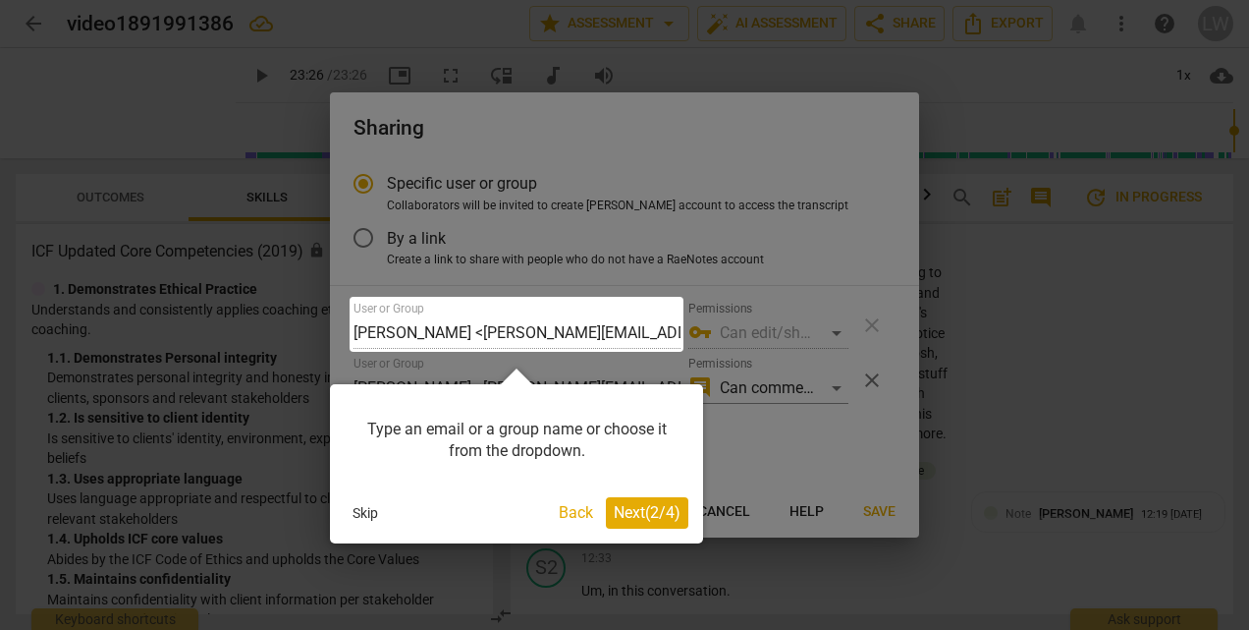
click at [362, 513] on button "Skip" at bounding box center [365, 512] width 41 height 29
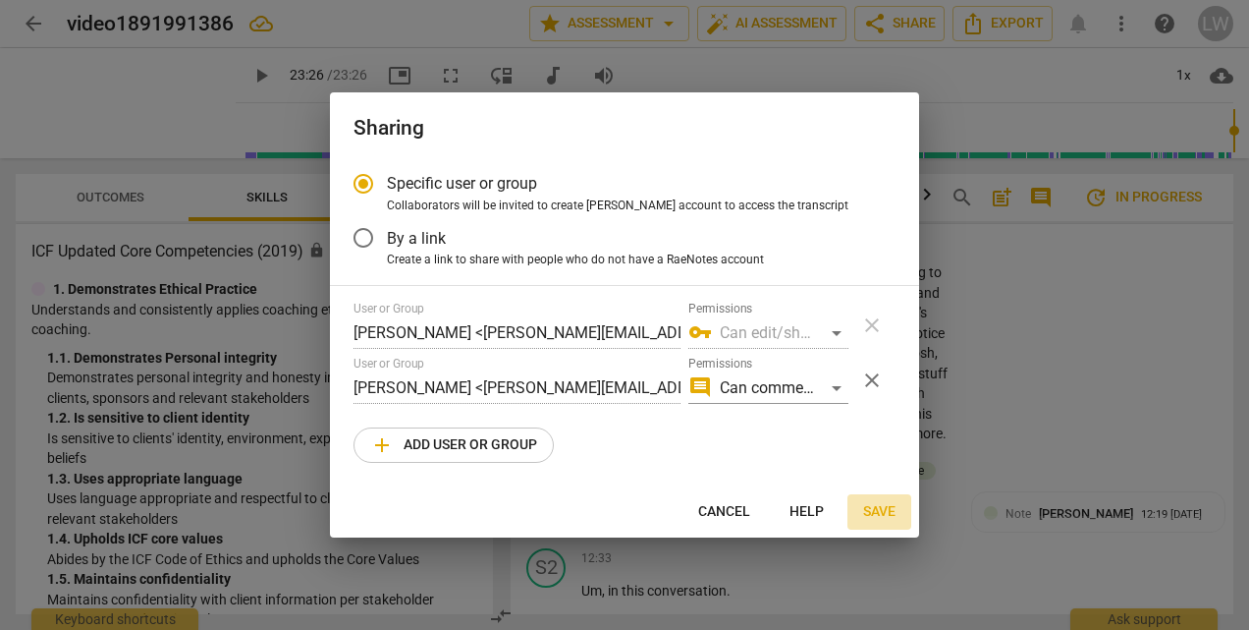
click at [880, 508] on span "Save" at bounding box center [879, 512] width 32 height 20
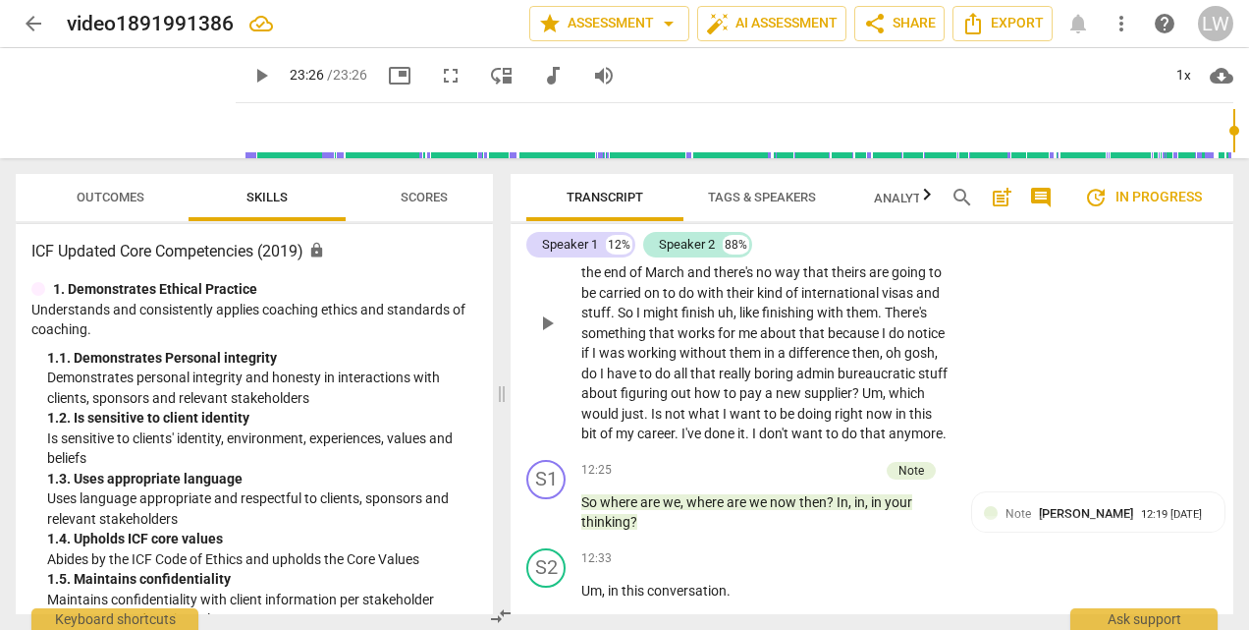
scroll to position [4125, 0]
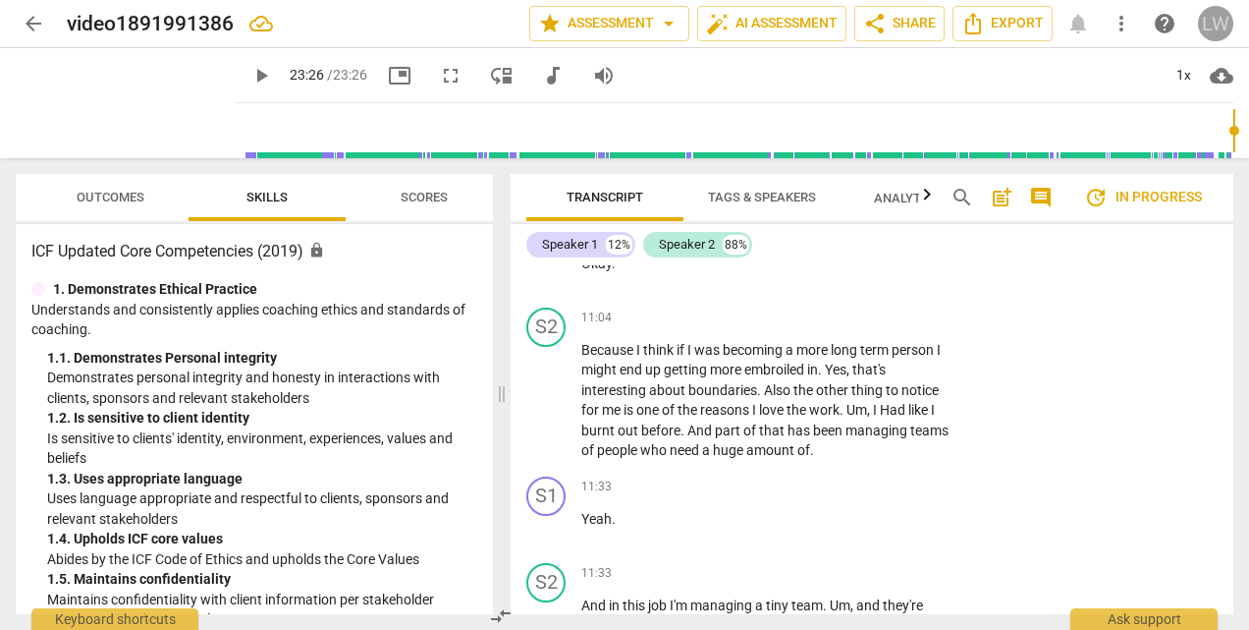
click at [1224, 29] on div "LW" at bounding box center [1215, 23] width 35 height 35
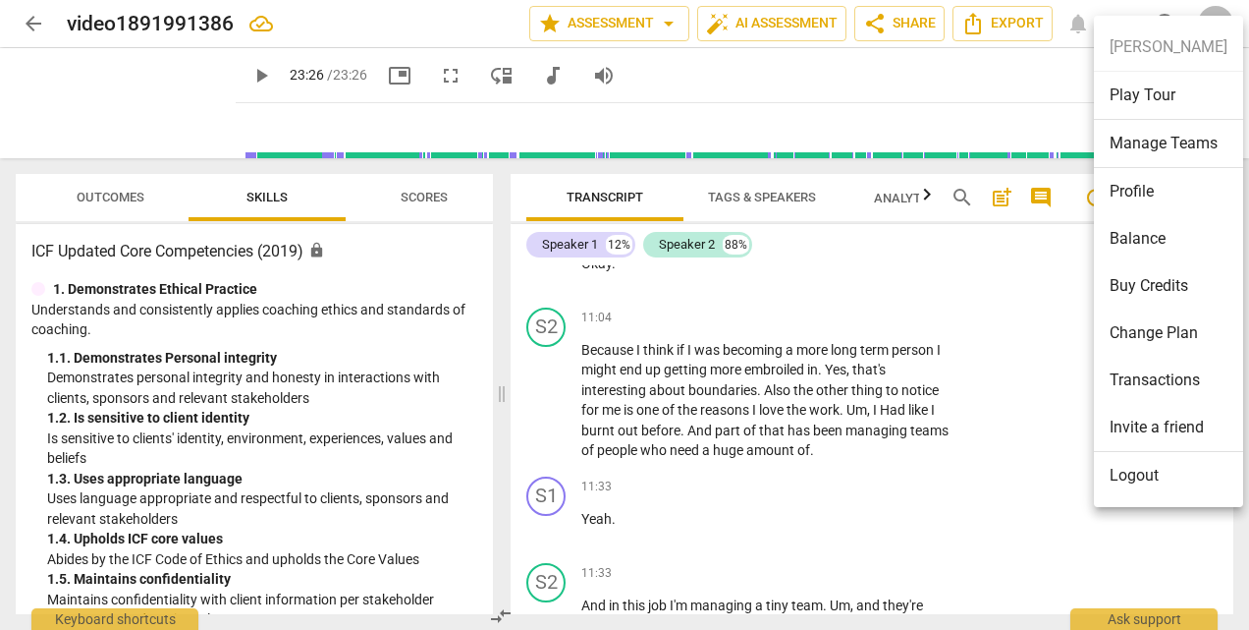
click at [1133, 479] on li "Logout" at bounding box center [1168, 475] width 149 height 47
